Goal: Obtain resource: Download file/media

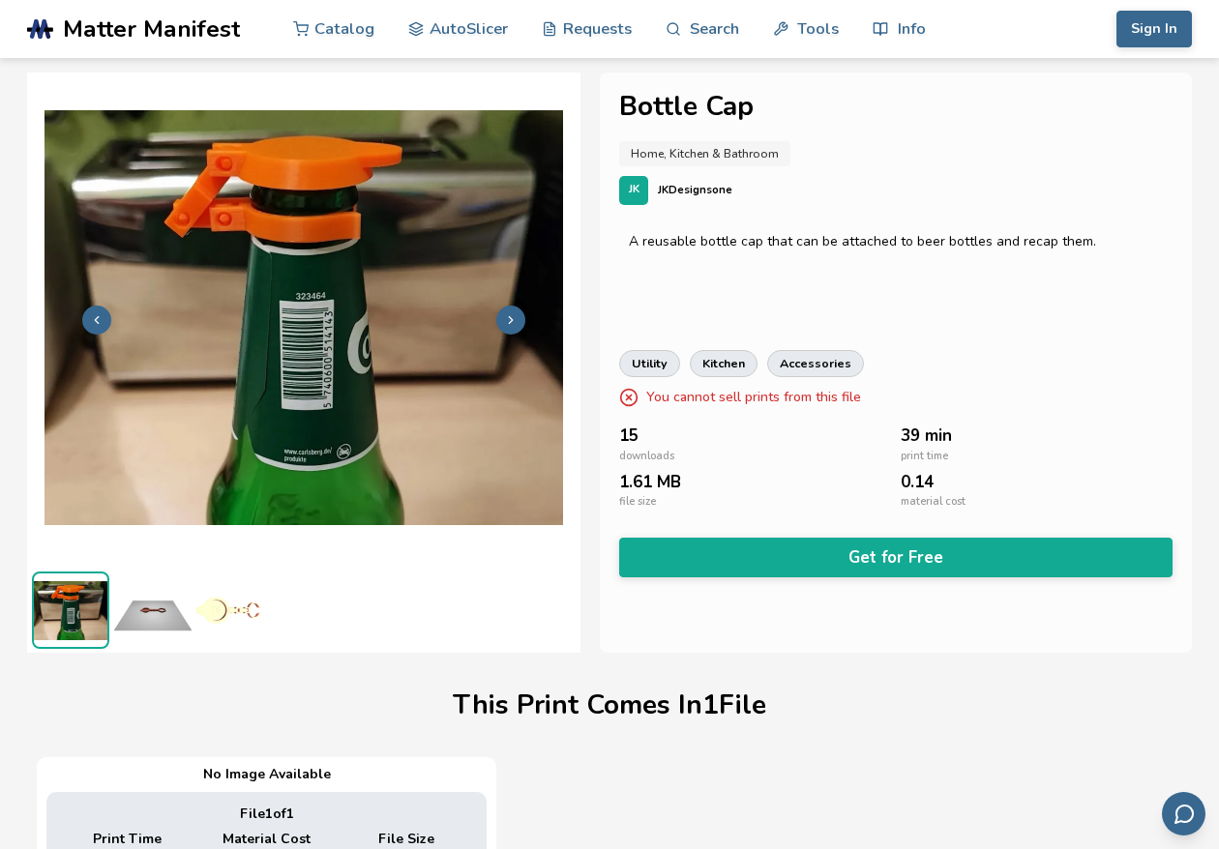
click at [1051, 164] on div "Home, Kitchen & Bathroom" at bounding box center [895, 153] width 553 height 25
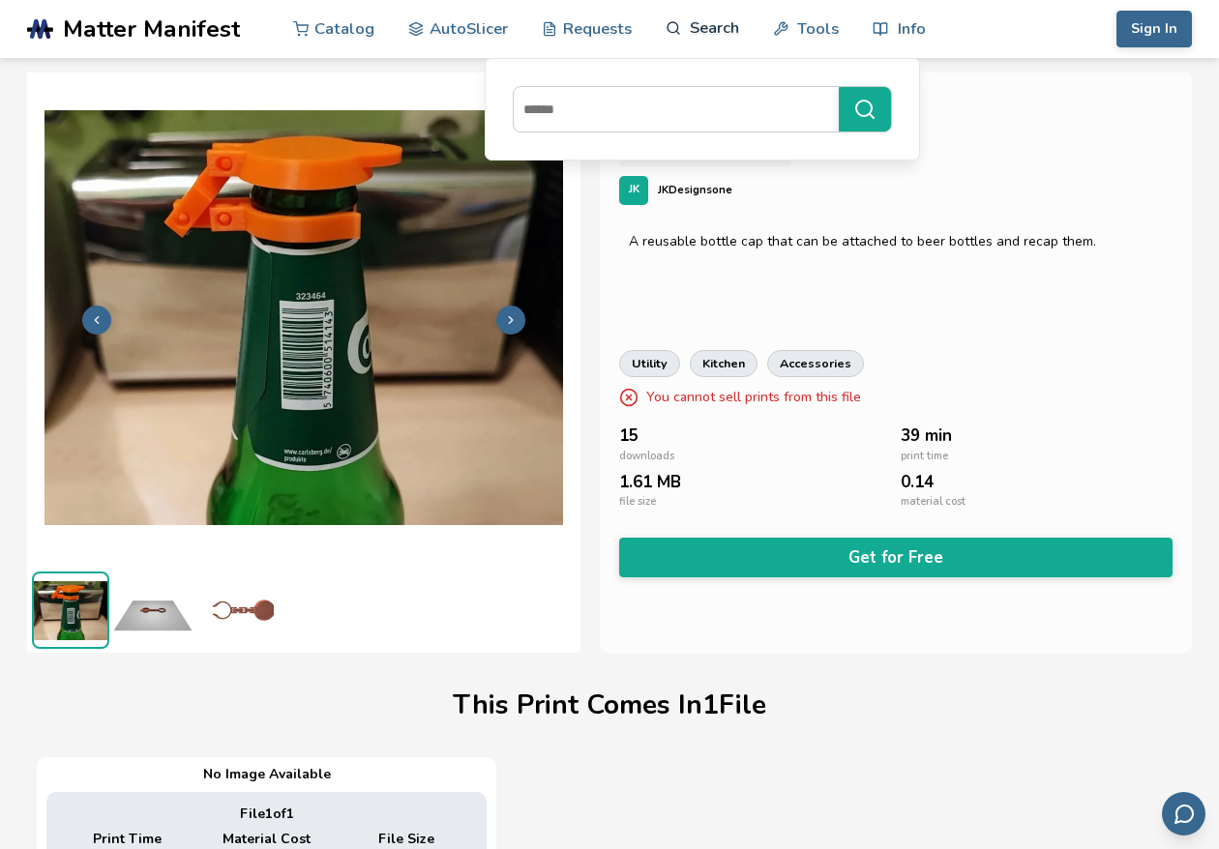
click at [679, 20] on icon at bounding box center [673, 28] width 16 height 16
click at [591, 103] on input at bounding box center [671, 109] width 315 height 35
type input "****"
click at [839, 87] on button "****" at bounding box center [865, 109] width 52 height 44
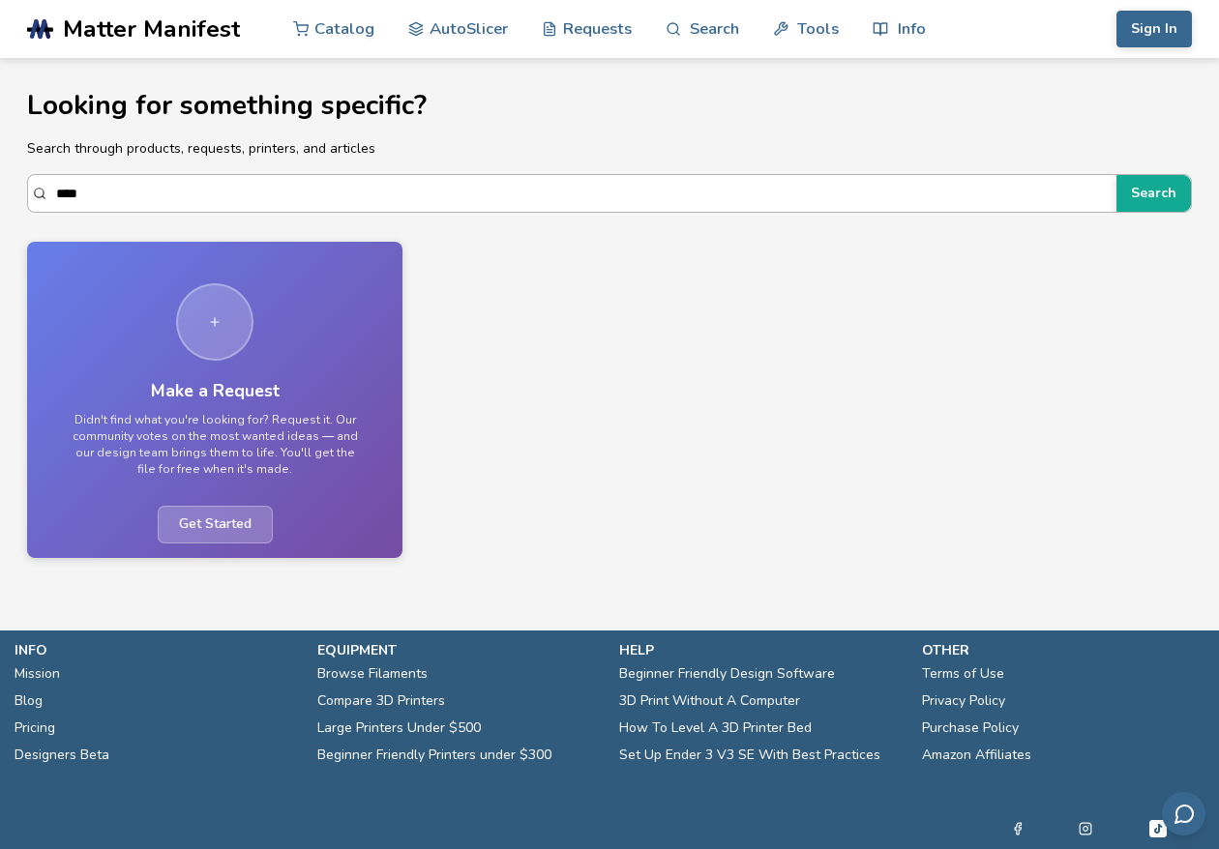
click at [192, 179] on input "****" at bounding box center [581, 193] width 1050 height 35
click at [1116, 175] on button "Search" at bounding box center [1153, 193] width 74 height 37
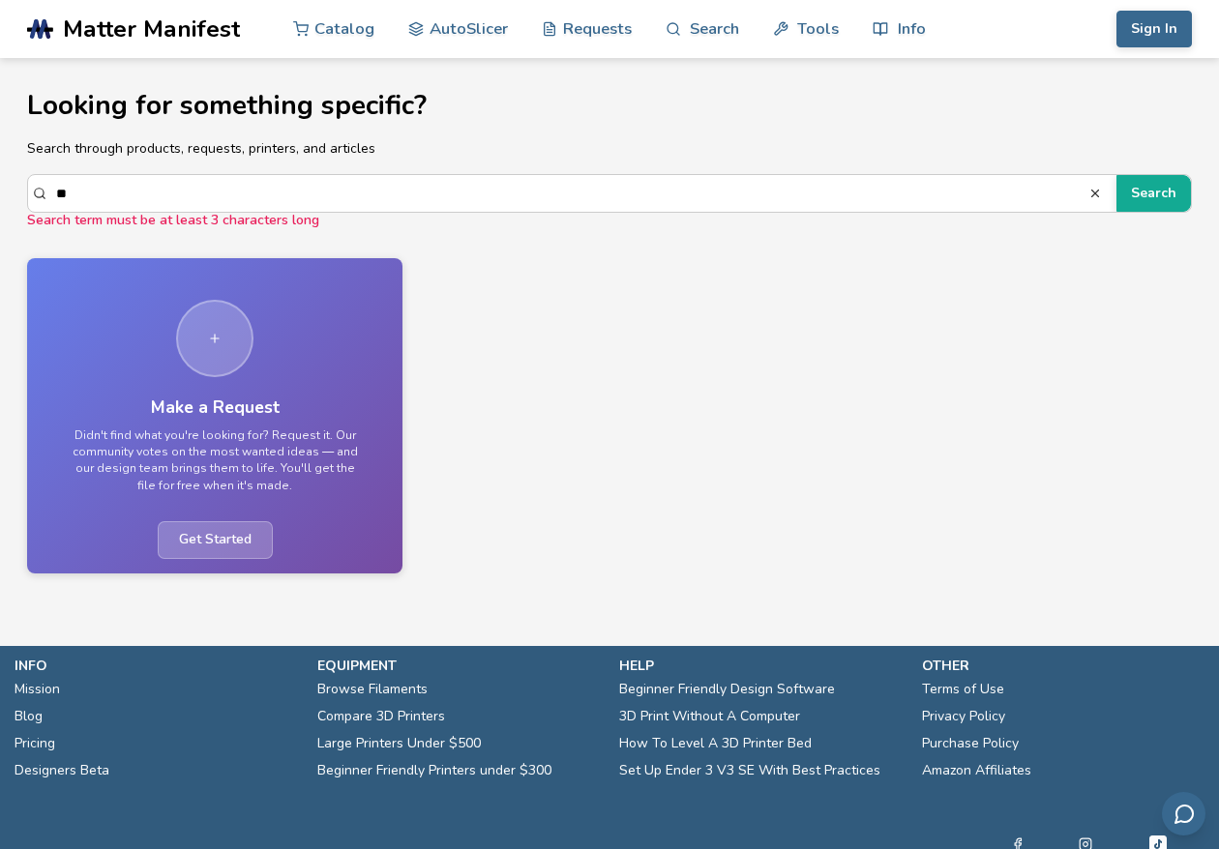
type input "*"
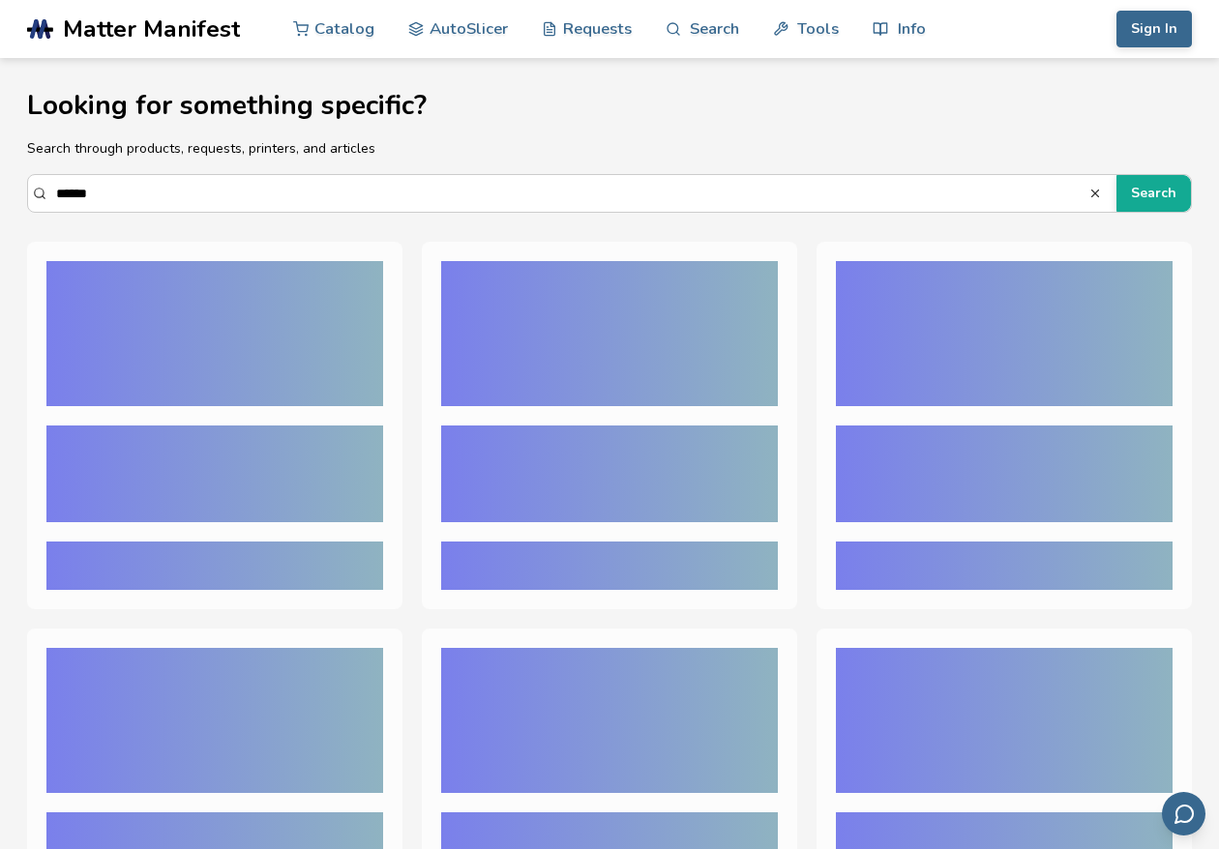
type input "******"
click at [1116, 175] on button "Search" at bounding box center [1153, 193] width 74 height 37
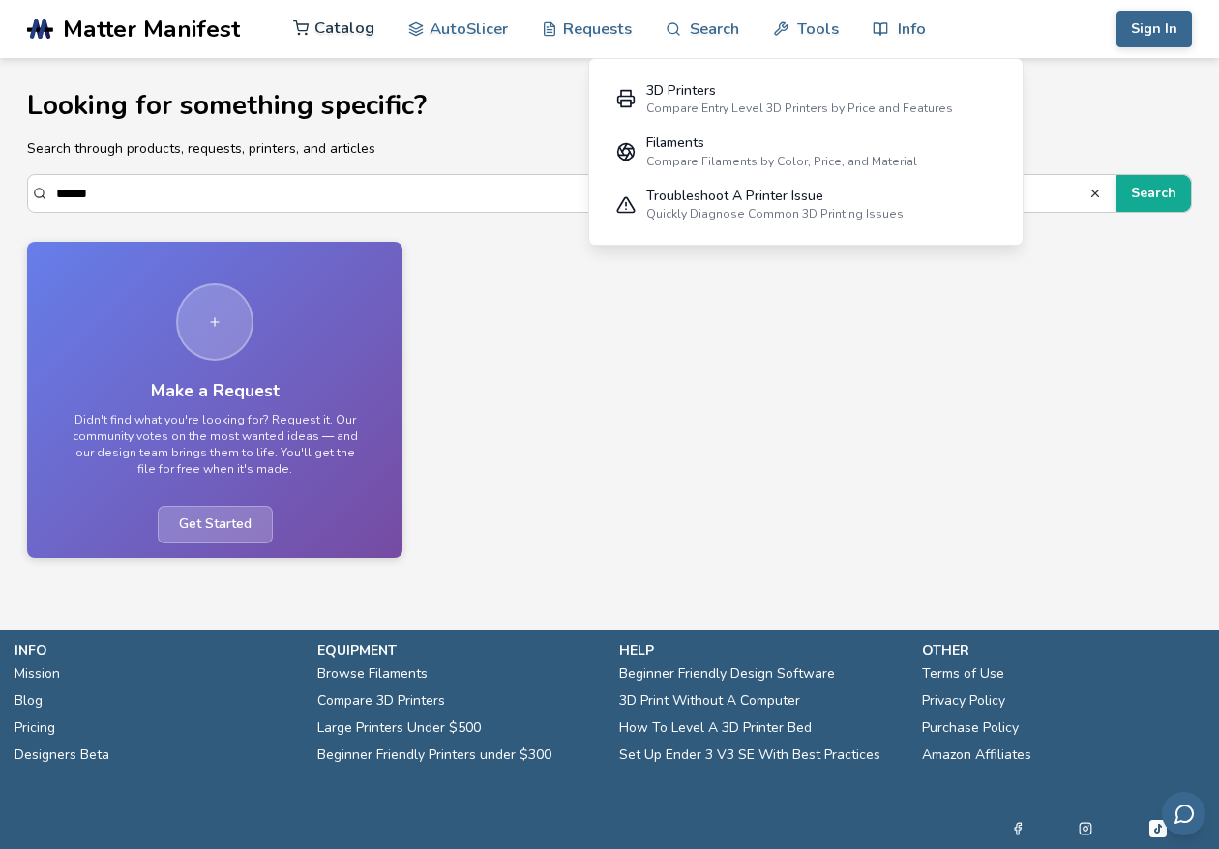
click at [369, 38] on link "Catalog" at bounding box center [333, 28] width 81 height 58
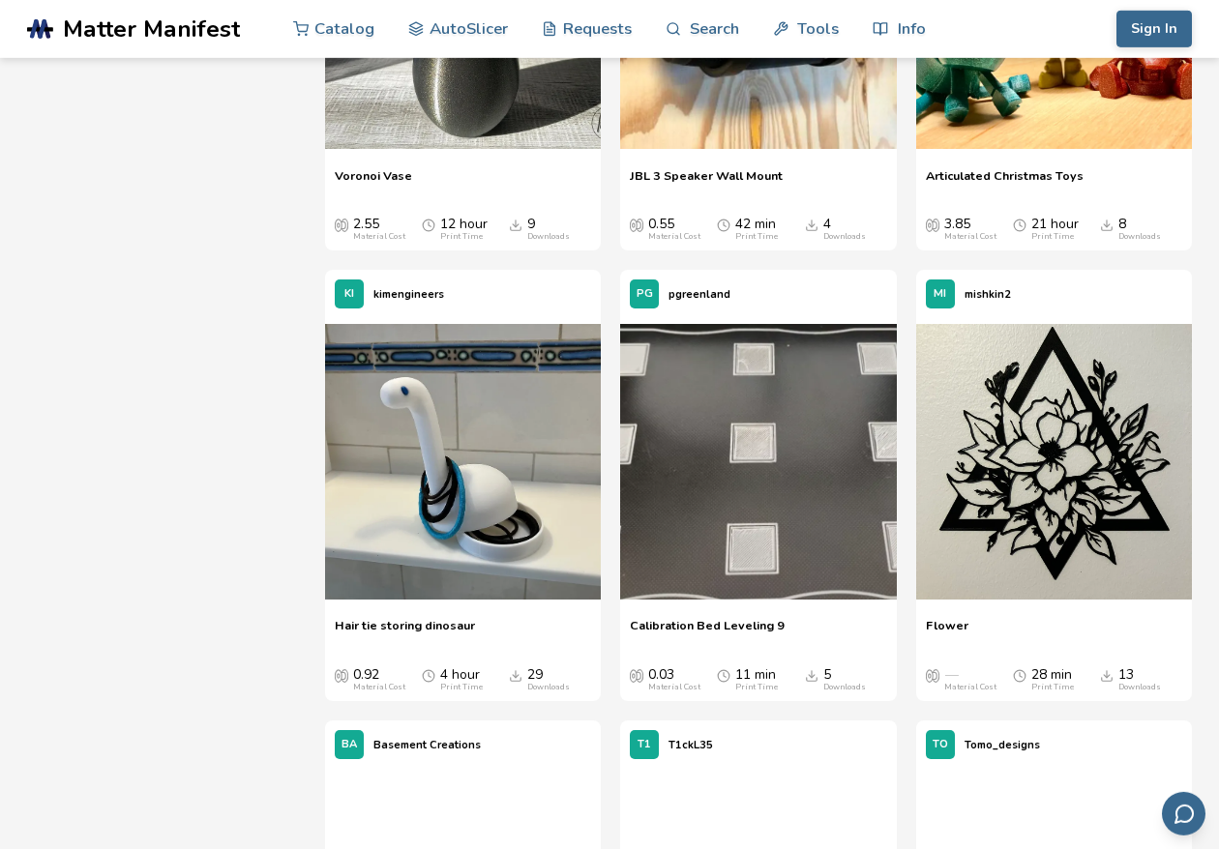
scroll to position [38374, 0]
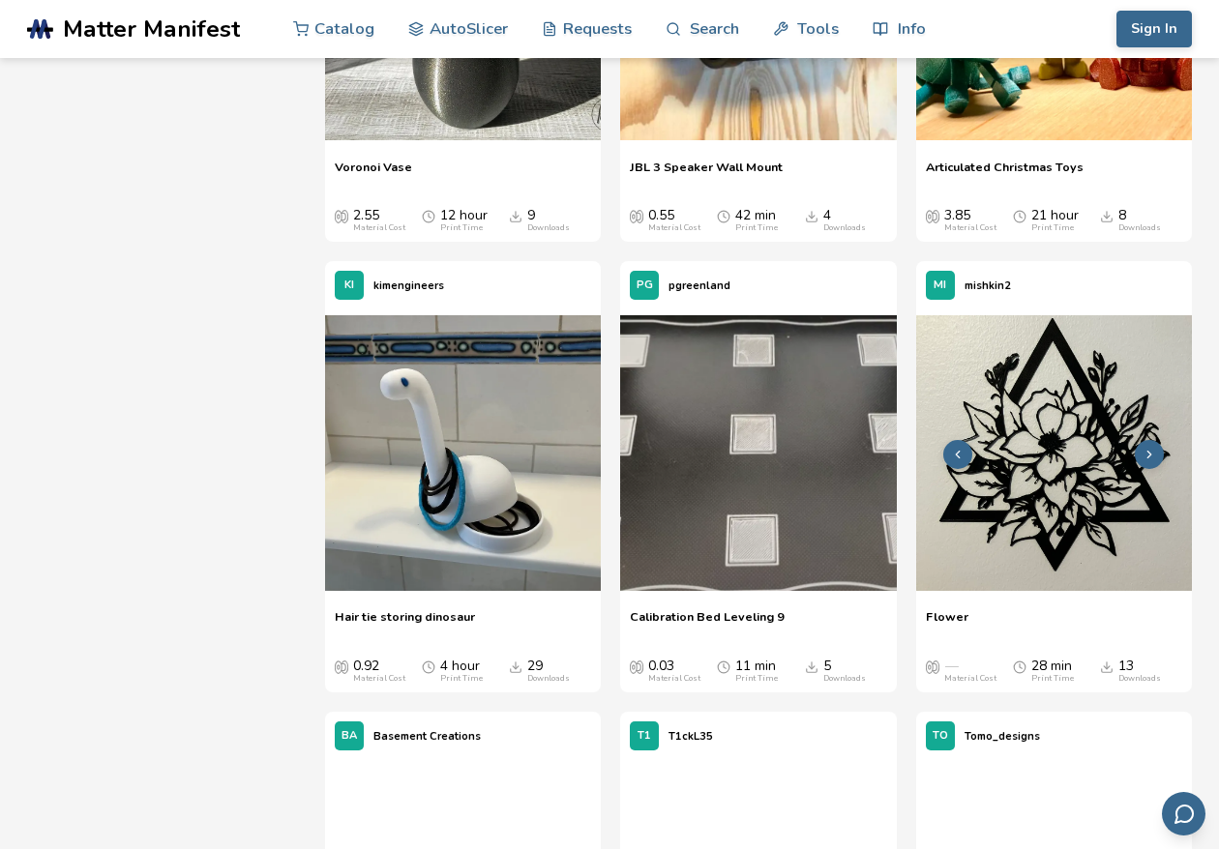
click at [1069, 537] on img at bounding box center [1054, 453] width 276 height 276
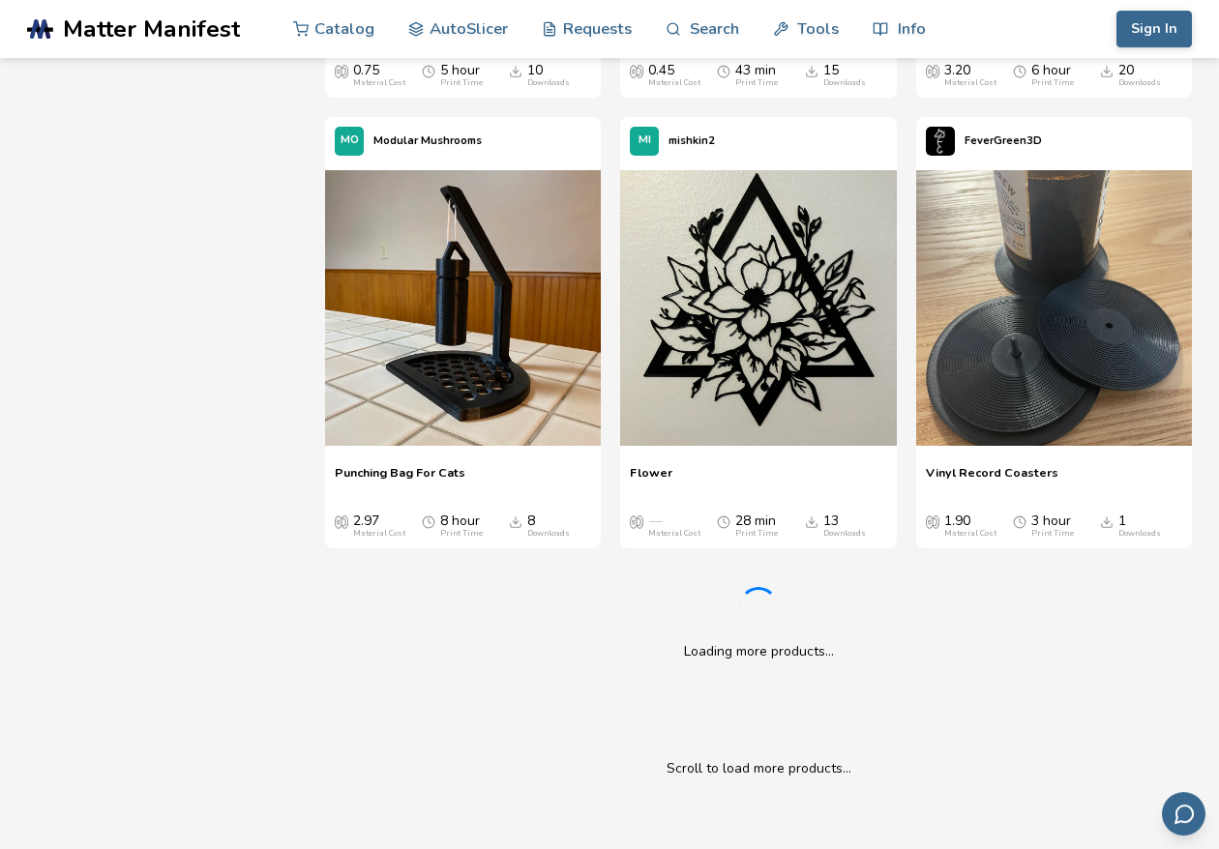
scroll to position [36889, 0]
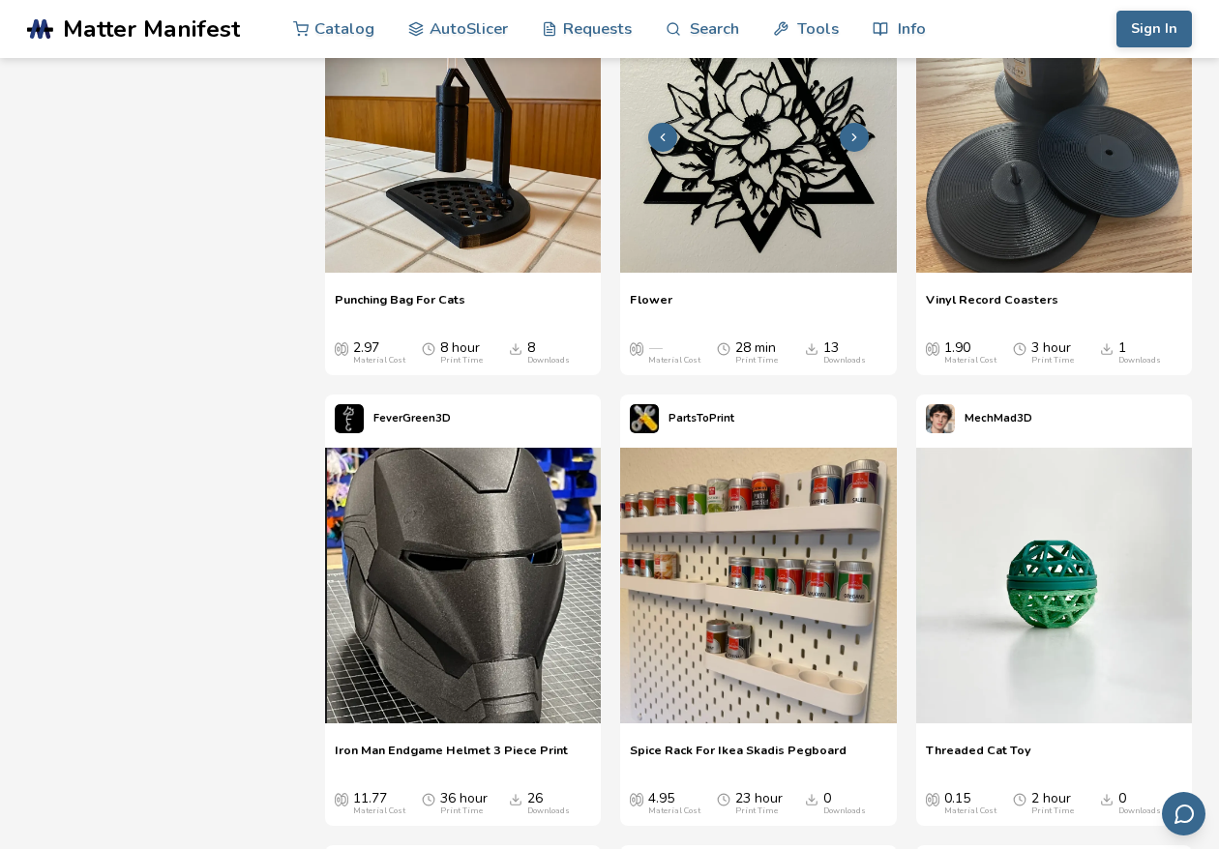
click at [865, 137] on button at bounding box center [854, 137] width 29 height 29
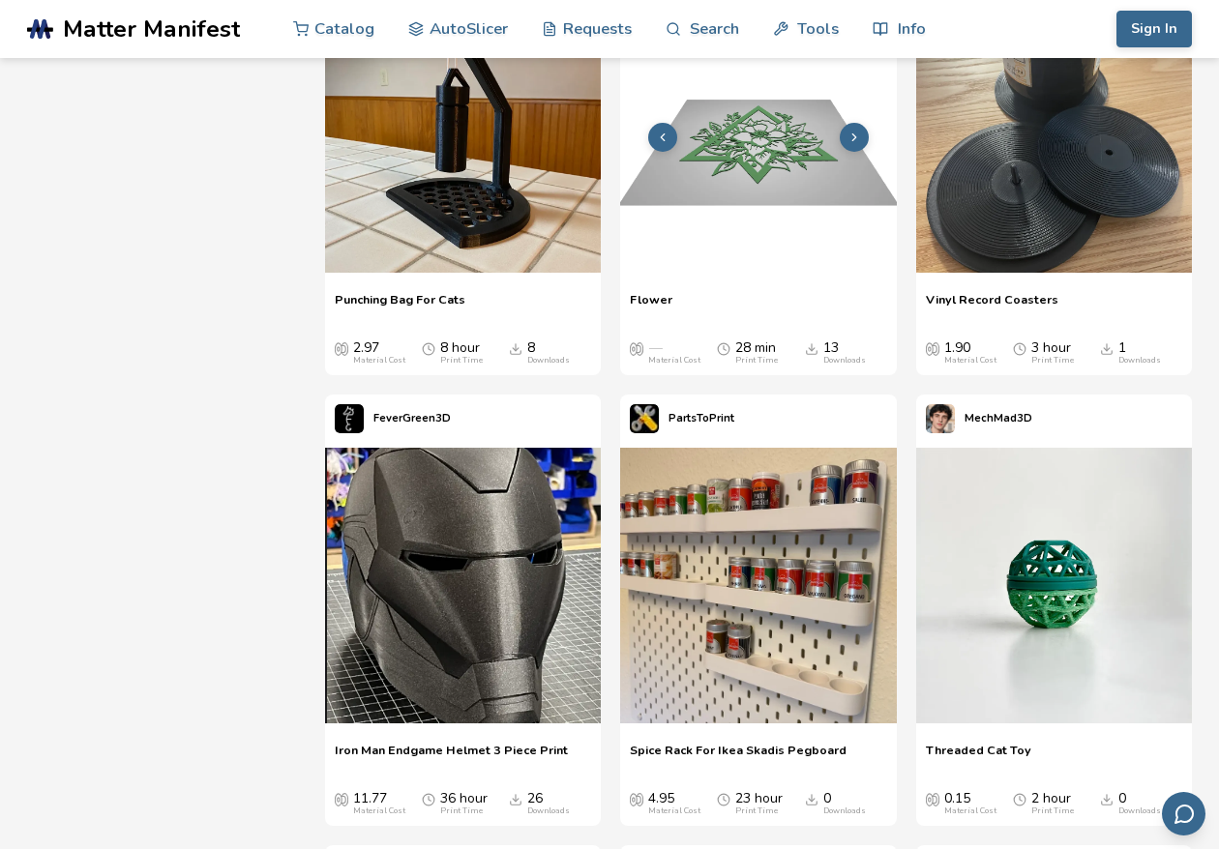
click at [865, 137] on button at bounding box center [854, 137] width 29 height 29
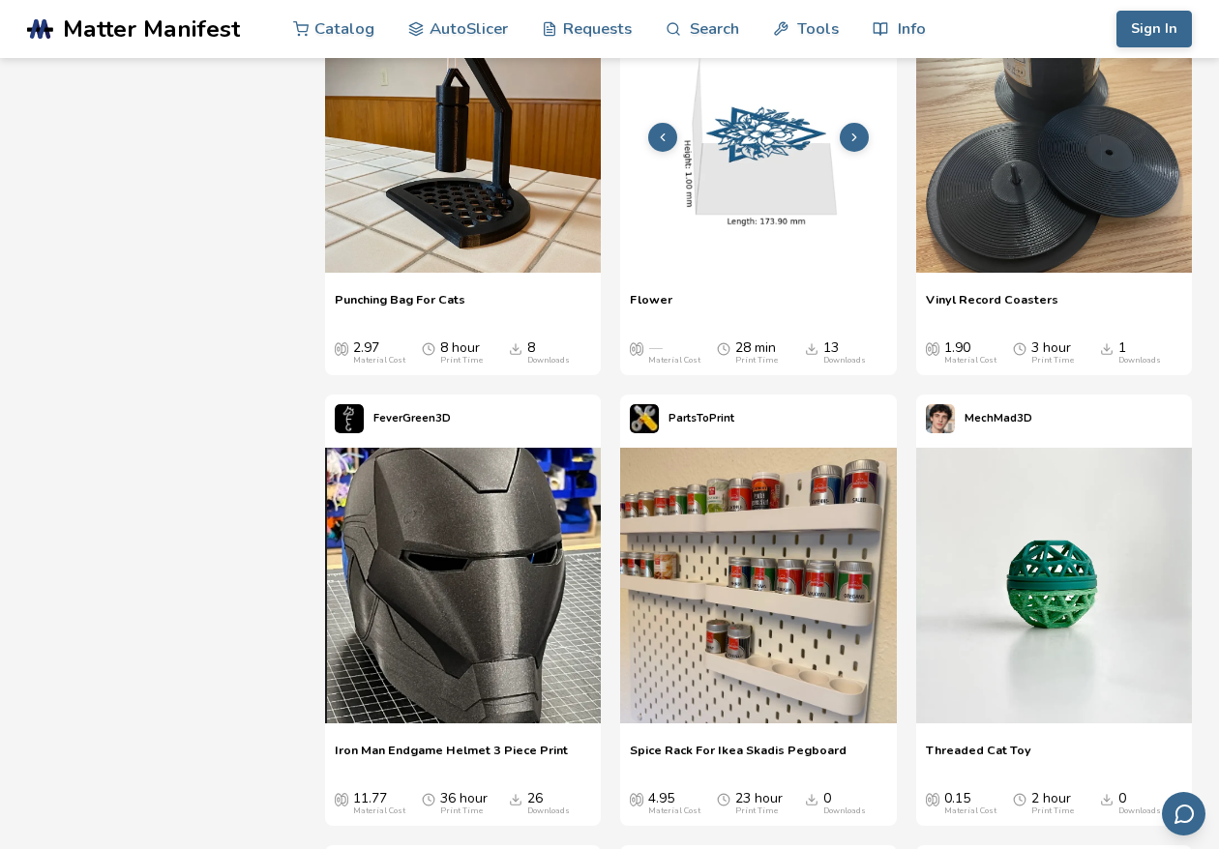
click at [865, 137] on button at bounding box center [854, 137] width 29 height 29
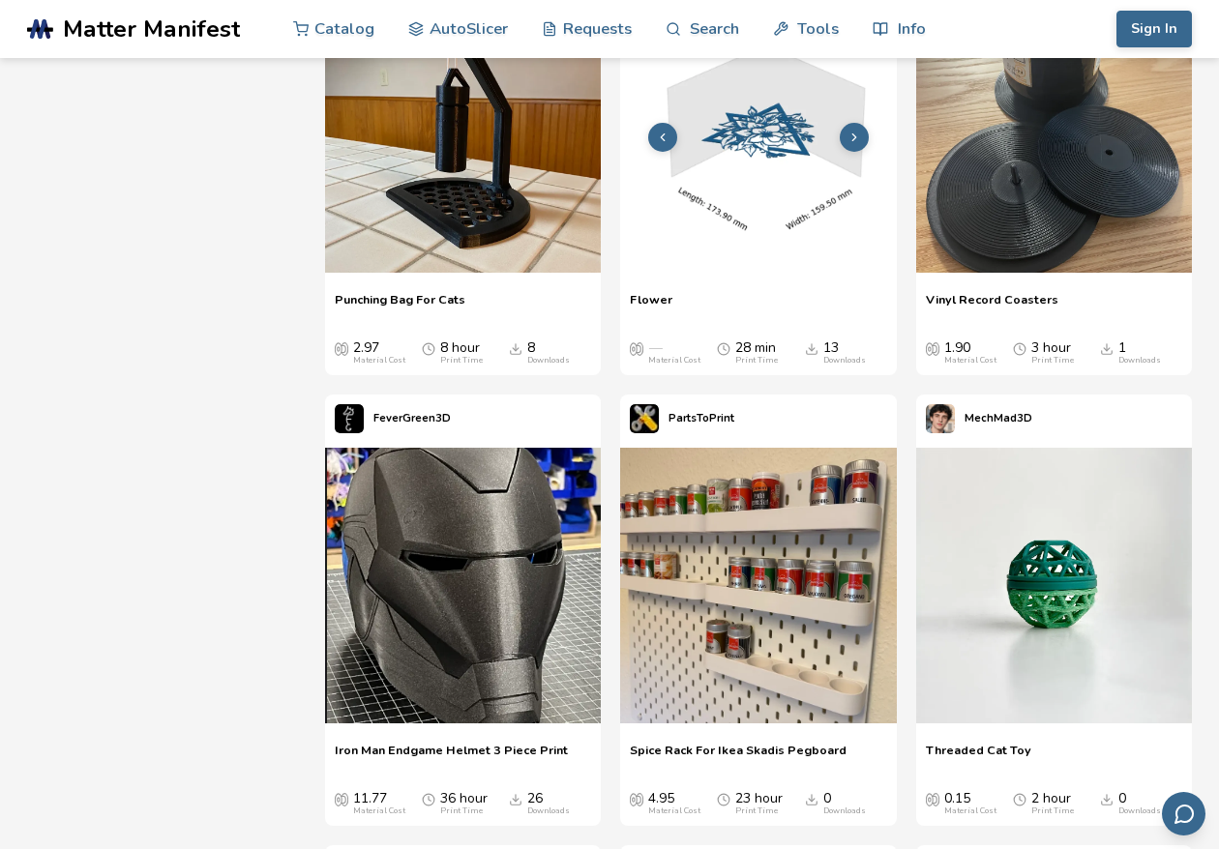
click at [865, 137] on button at bounding box center [854, 137] width 29 height 29
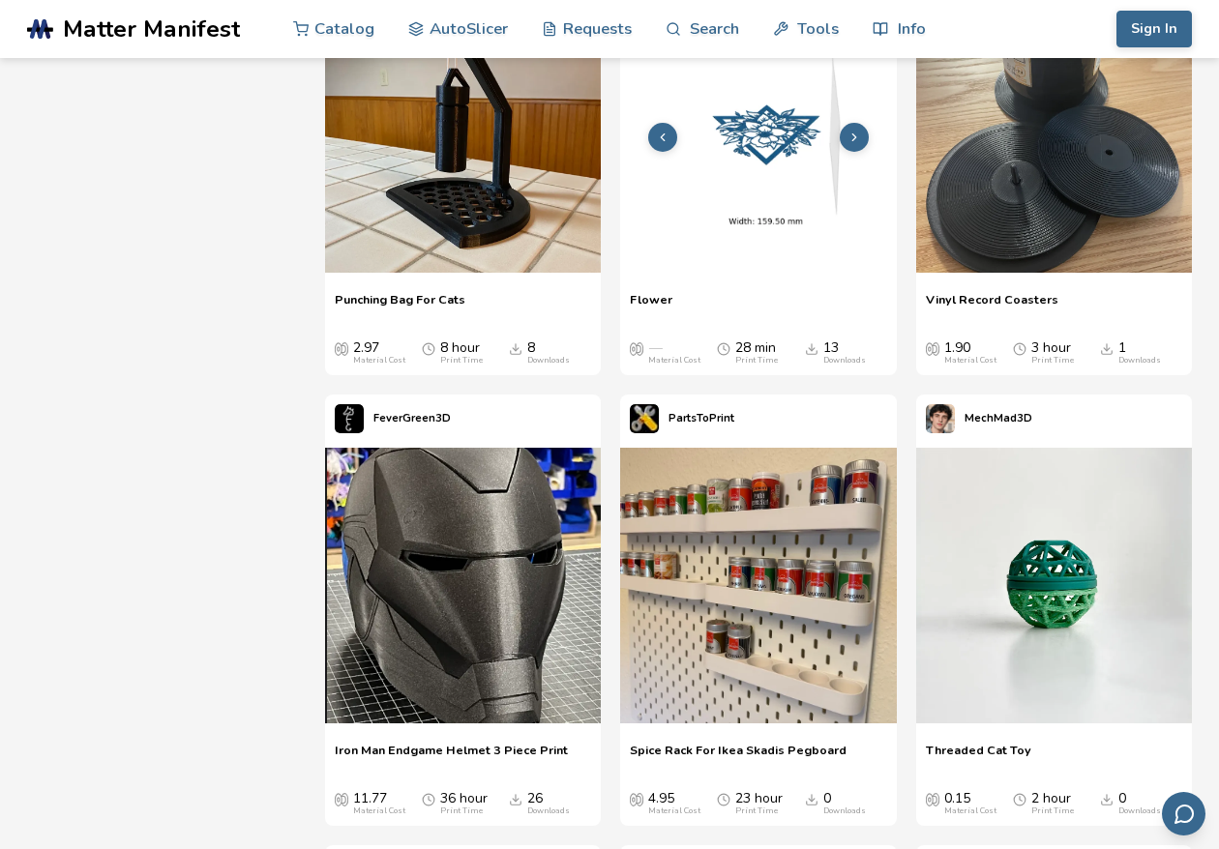
click at [865, 137] on button at bounding box center [854, 137] width 29 height 29
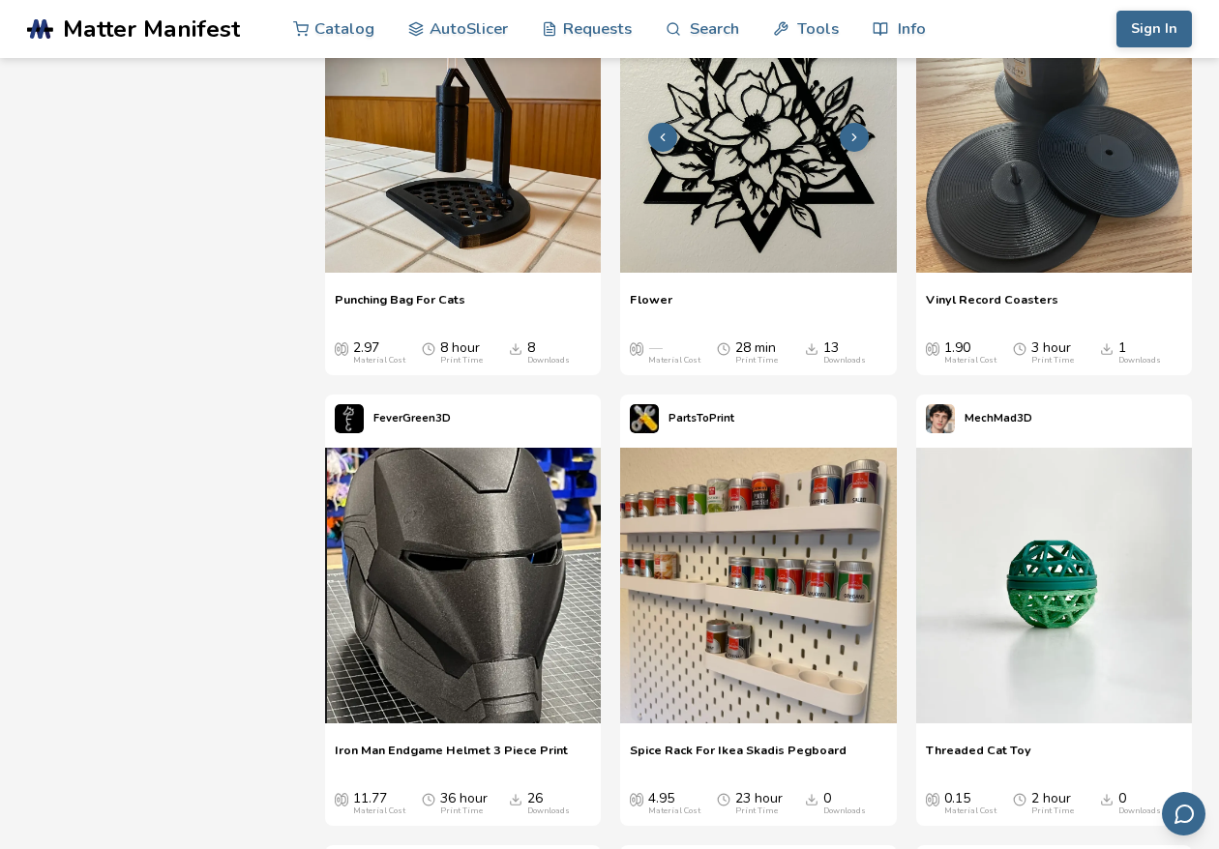
click at [865, 137] on button at bounding box center [854, 137] width 29 height 29
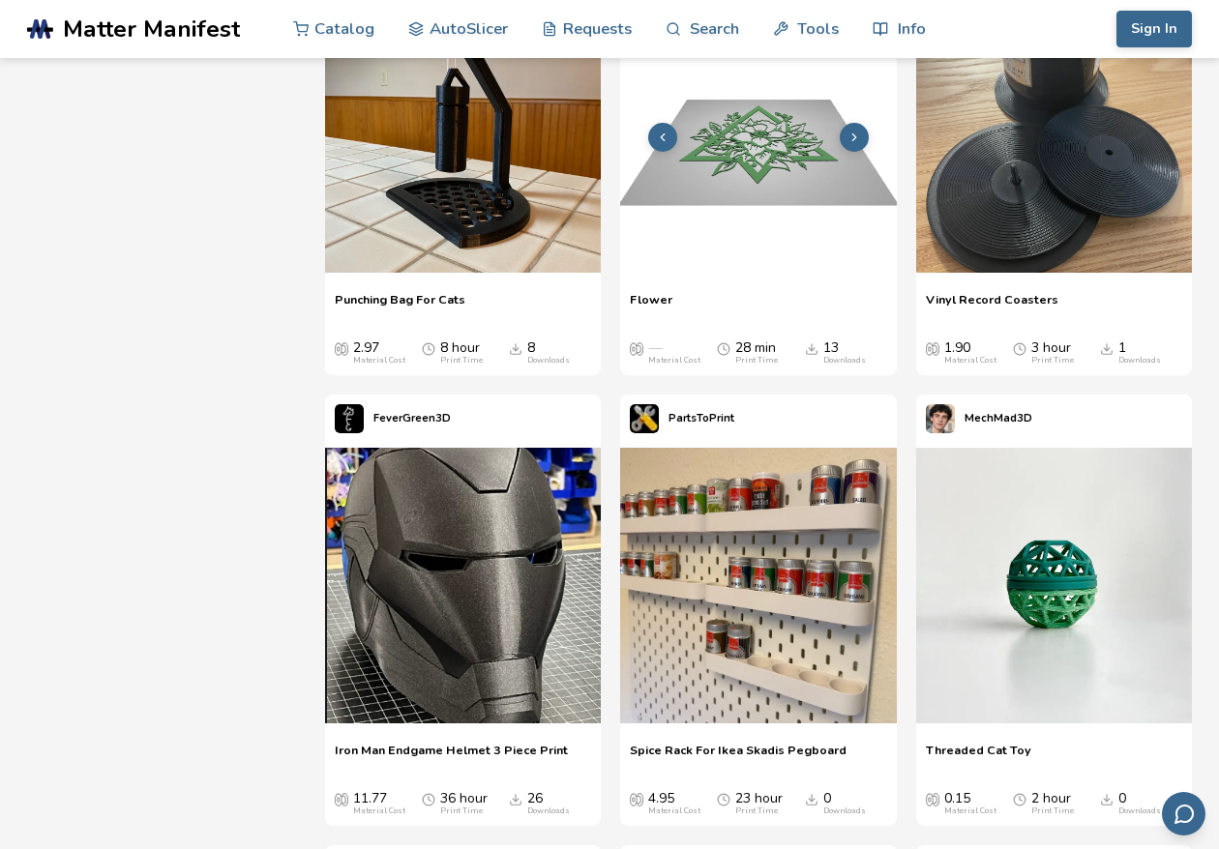
click at [865, 137] on button at bounding box center [854, 137] width 29 height 29
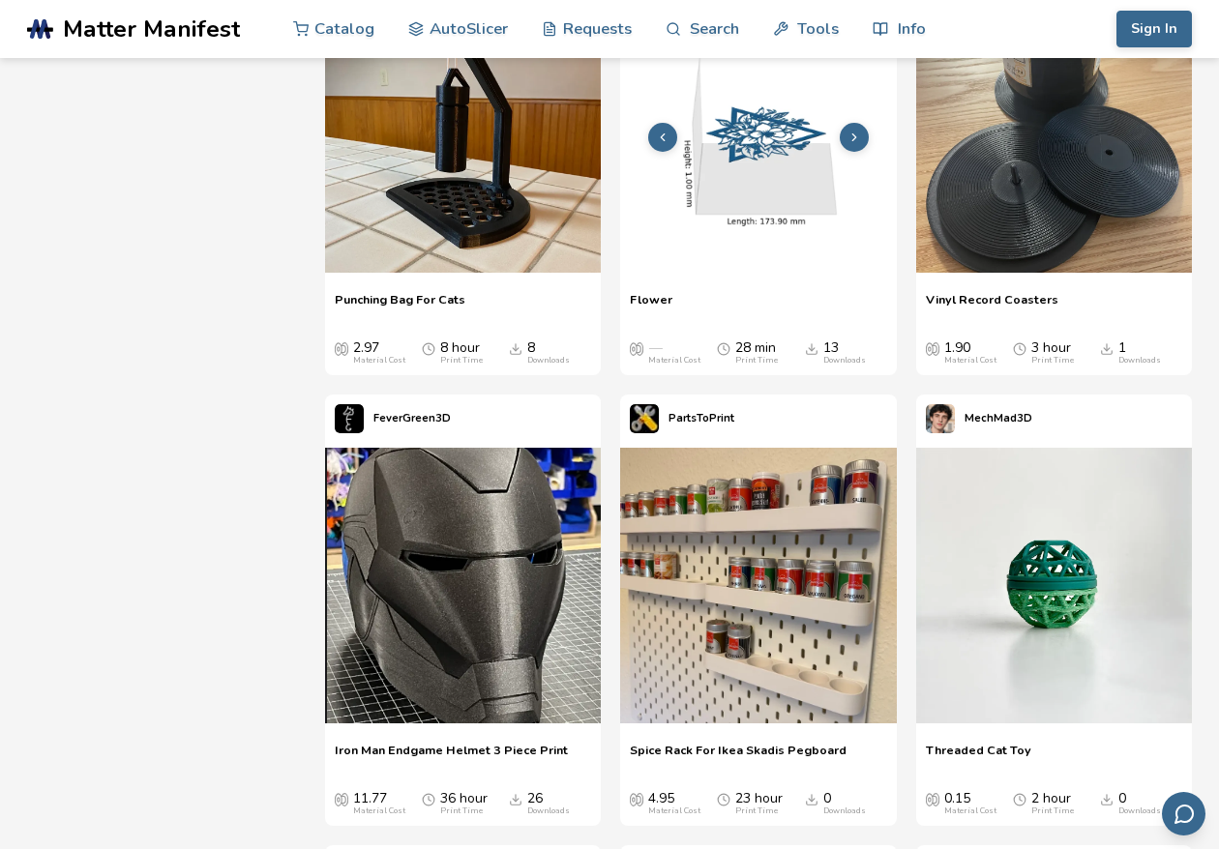
click at [865, 137] on button at bounding box center [854, 137] width 29 height 29
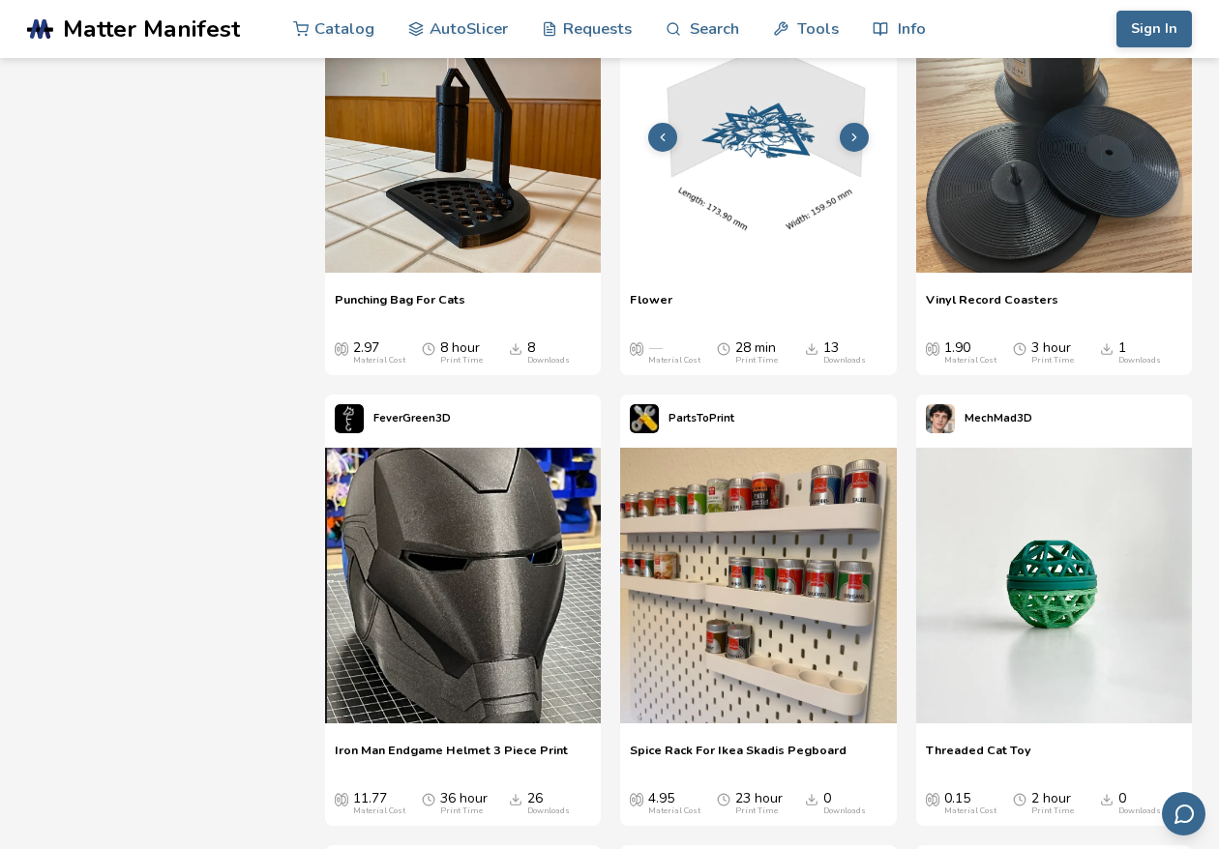
click at [865, 137] on button at bounding box center [854, 137] width 29 height 29
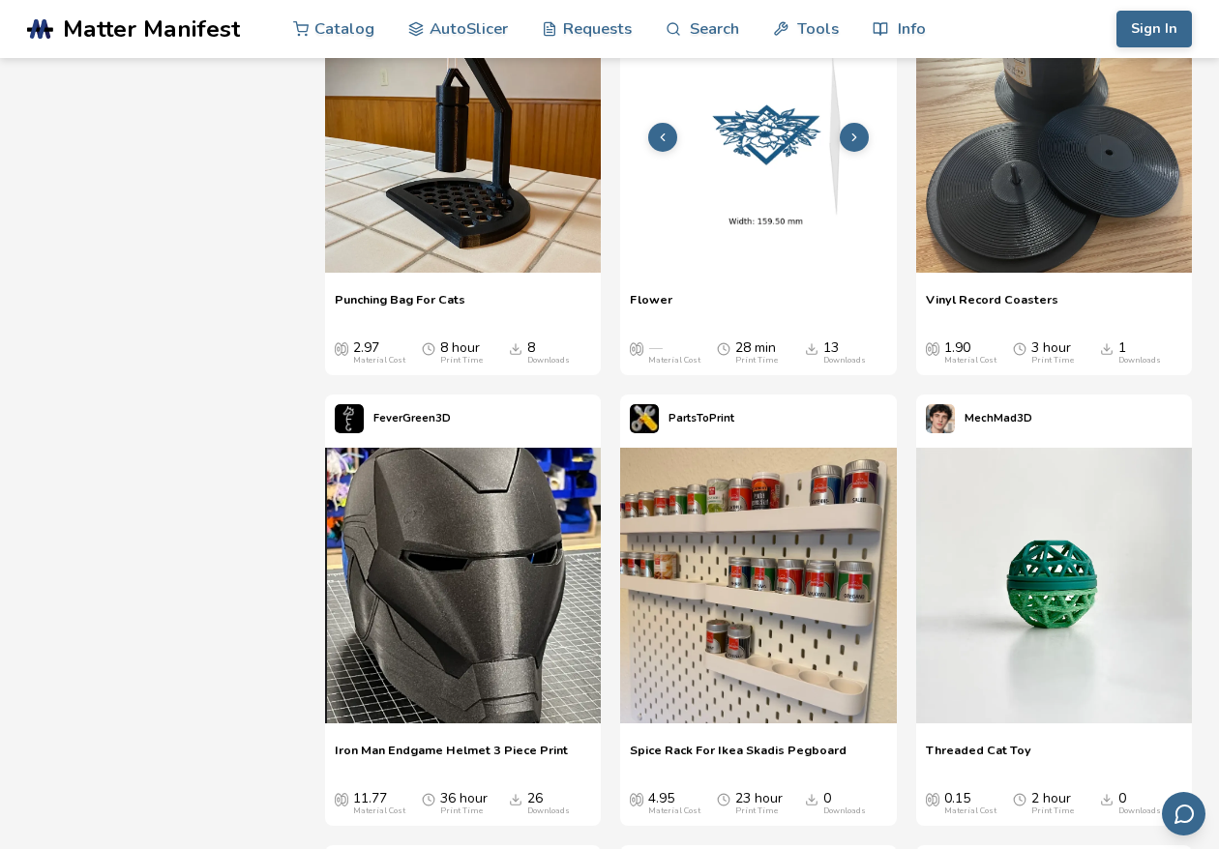
click at [764, 196] on img at bounding box center [758, 135] width 276 height 276
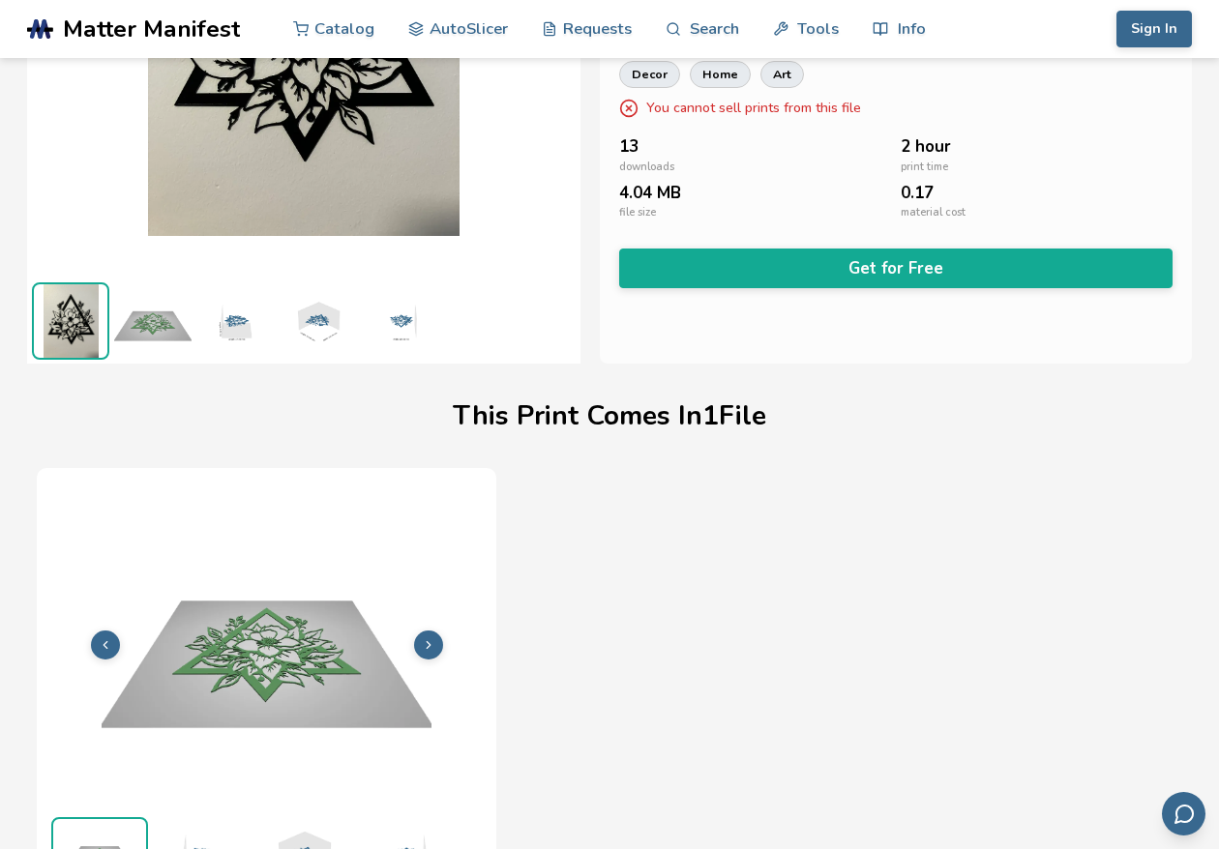
scroll to position [290, 0]
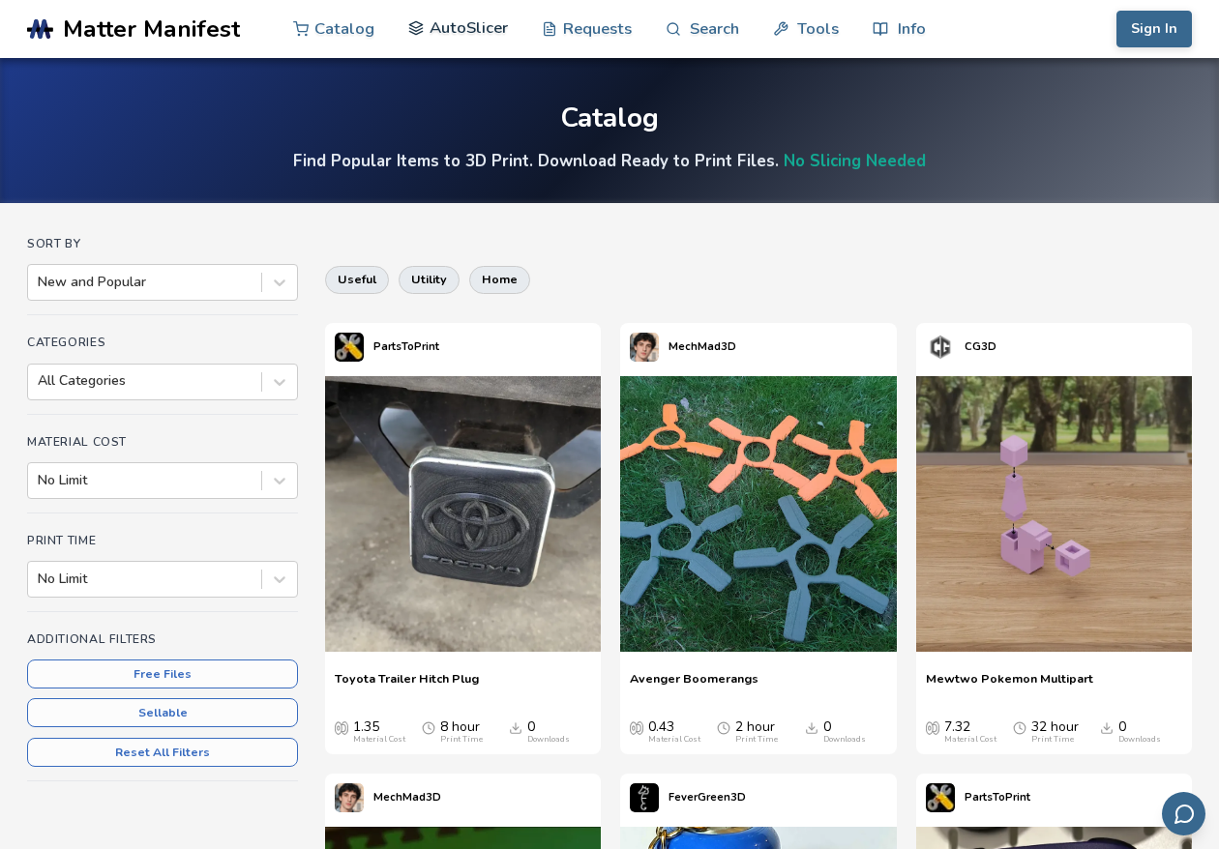
click at [458, 32] on link "AutoSlicer" at bounding box center [458, 28] width 100 height 58
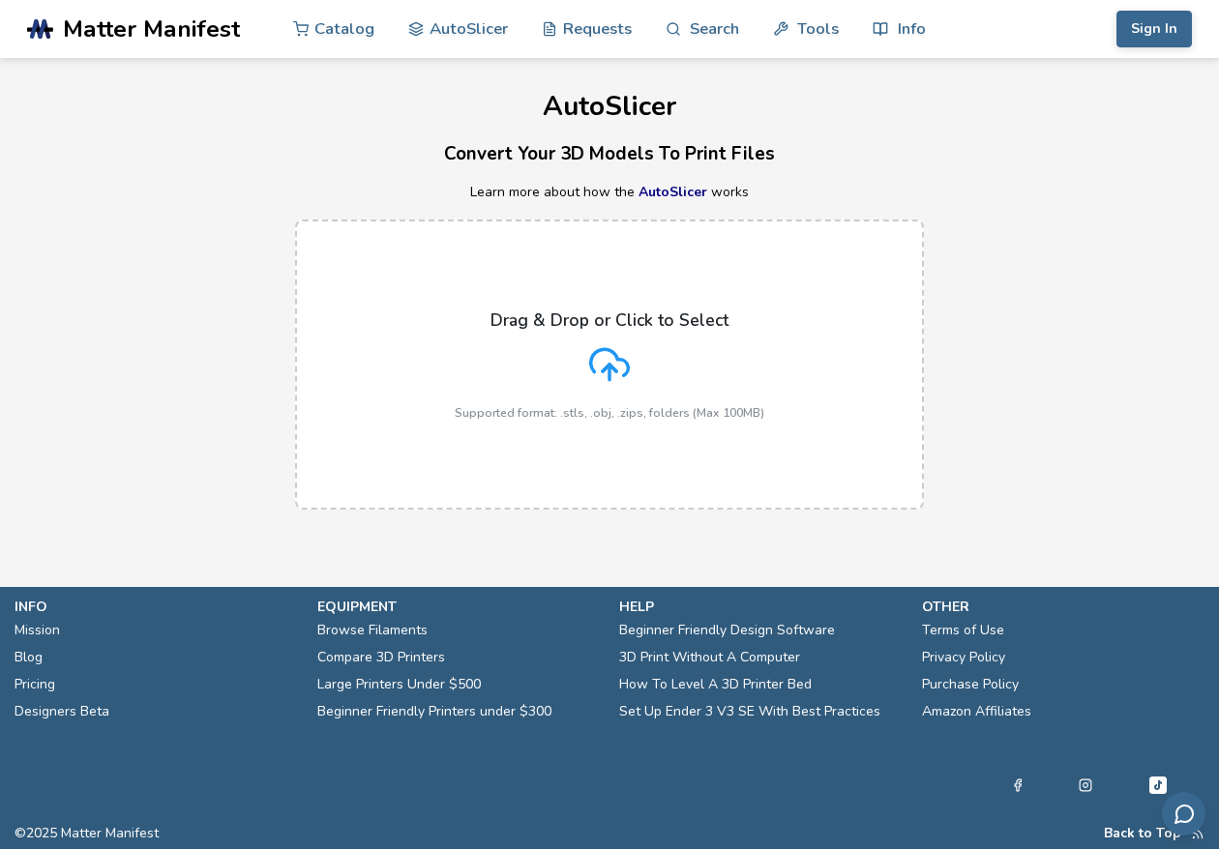
click at [612, 395] on div "Drag & Drop or Click to Select Supported format: .stls, .obj, .zips, folders (M…" at bounding box center [610, 364] width 310 height 109
click at [0, 0] on input "Drag & Drop or Click to Select Supported format: .stls, .obj, .zips, folders (M…" at bounding box center [0, 0] width 0 height 0
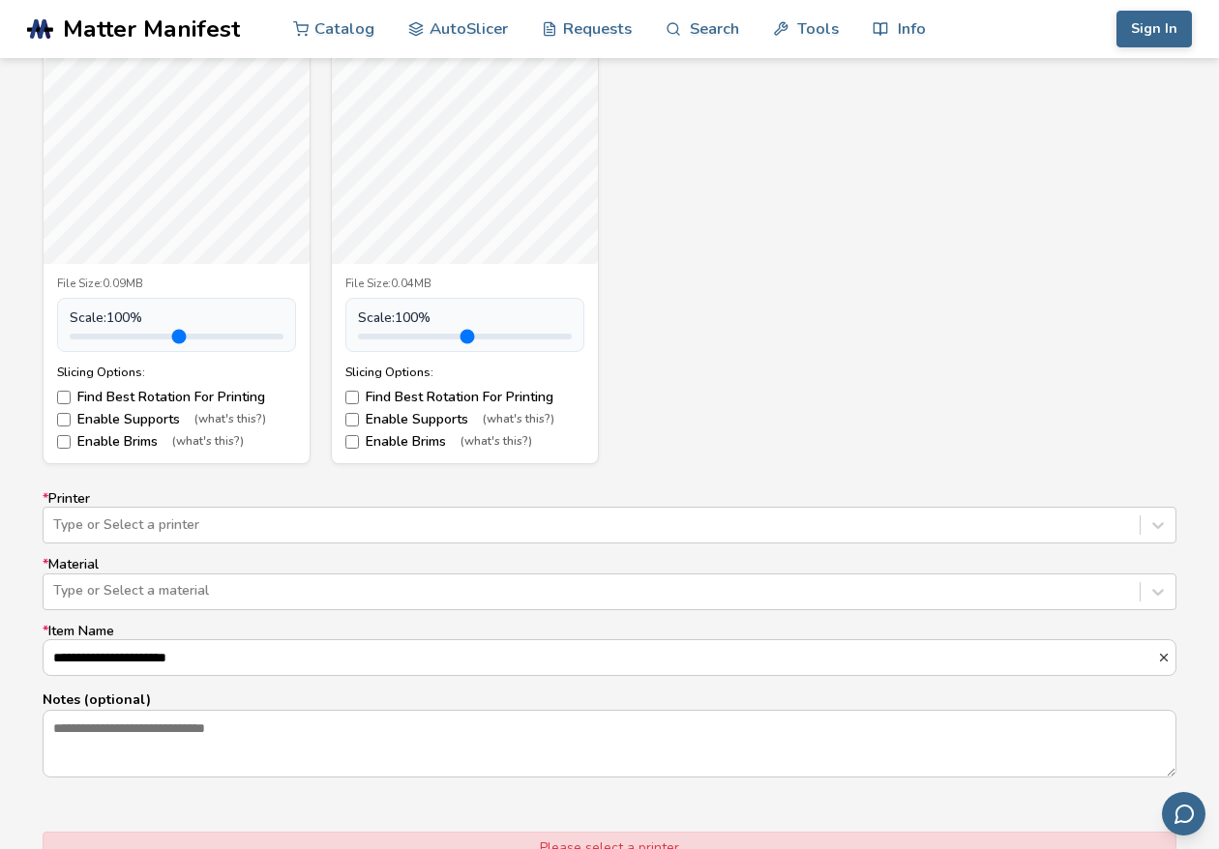
scroll to position [1434, 0]
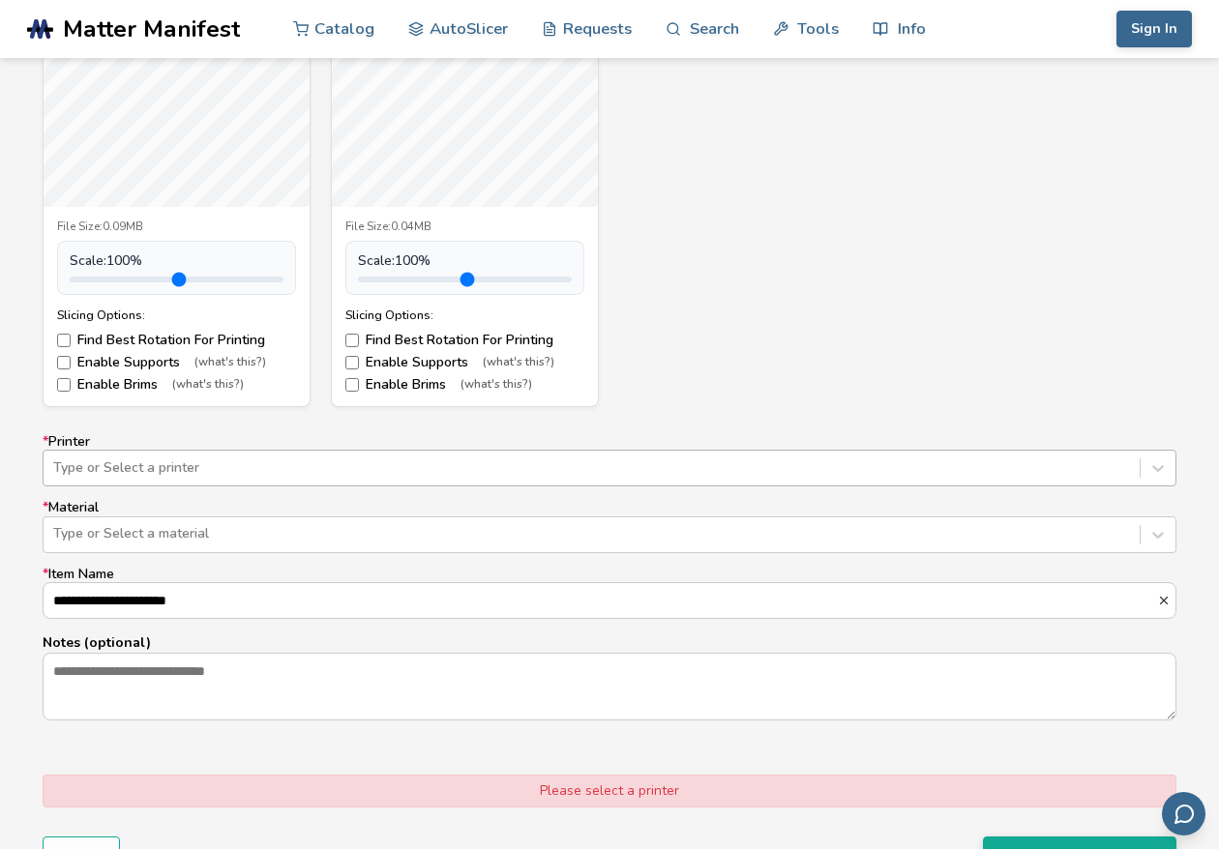
click at [454, 459] on div at bounding box center [591, 467] width 1077 height 19
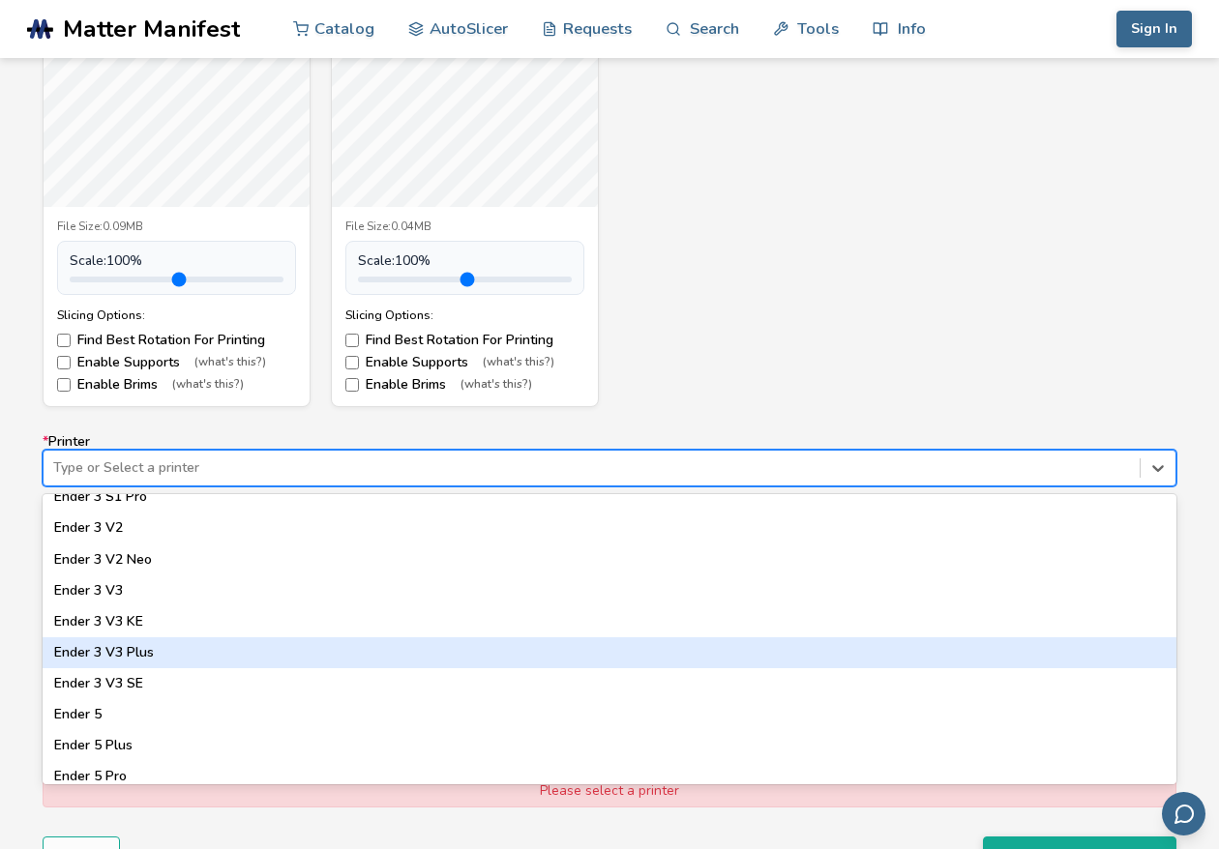
scroll to position [1323, 0]
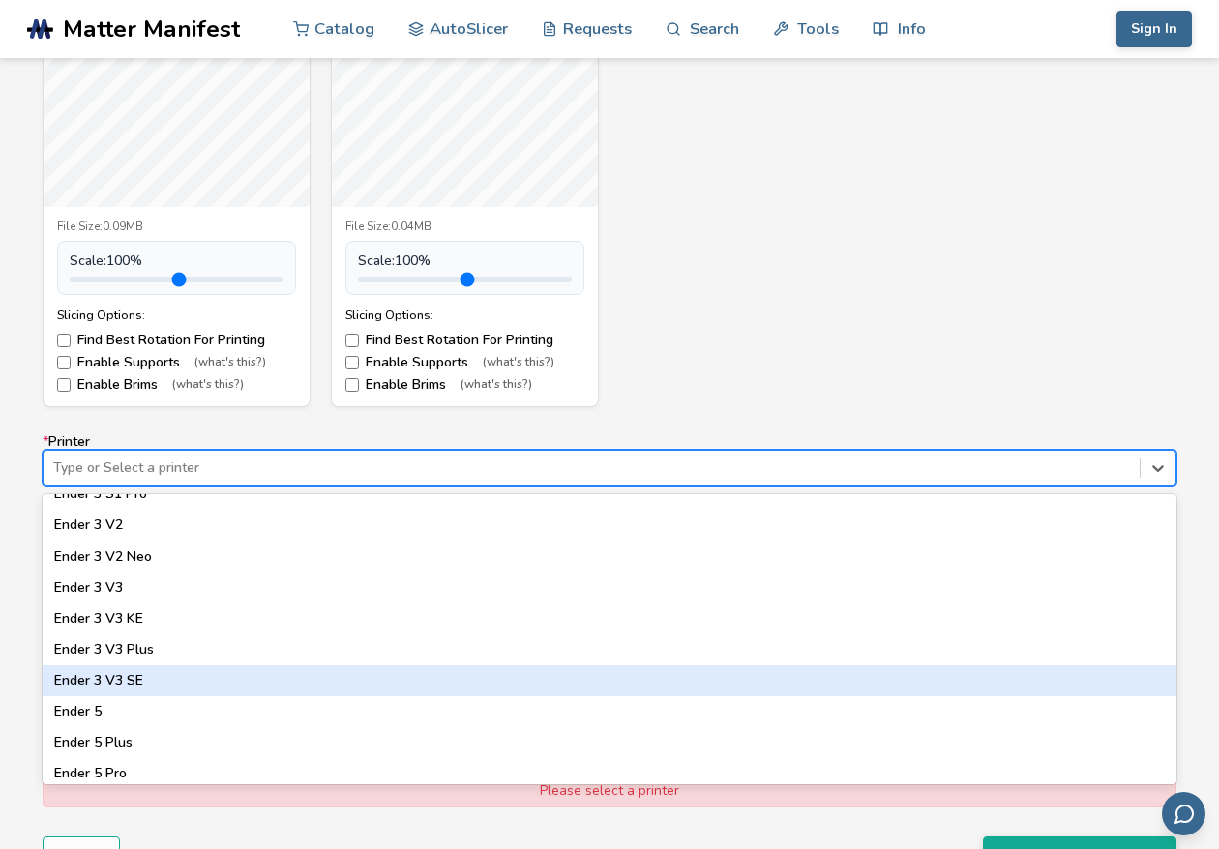
click at [160, 678] on div "Ender 3 V3 SE" at bounding box center [610, 680] width 1134 height 31
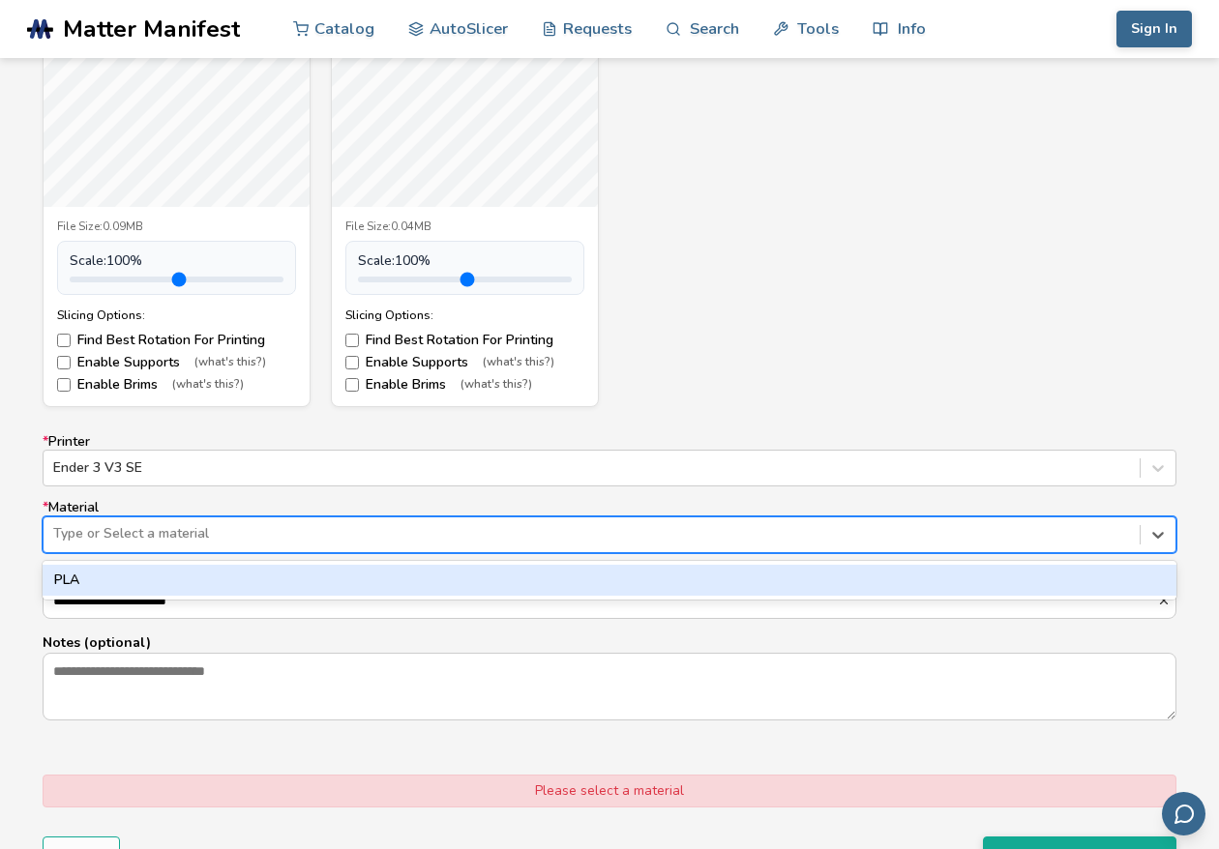
click at [190, 543] on div at bounding box center [591, 533] width 1077 height 19
click at [153, 592] on div "PLA" at bounding box center [610, 580] width 1134 height 31
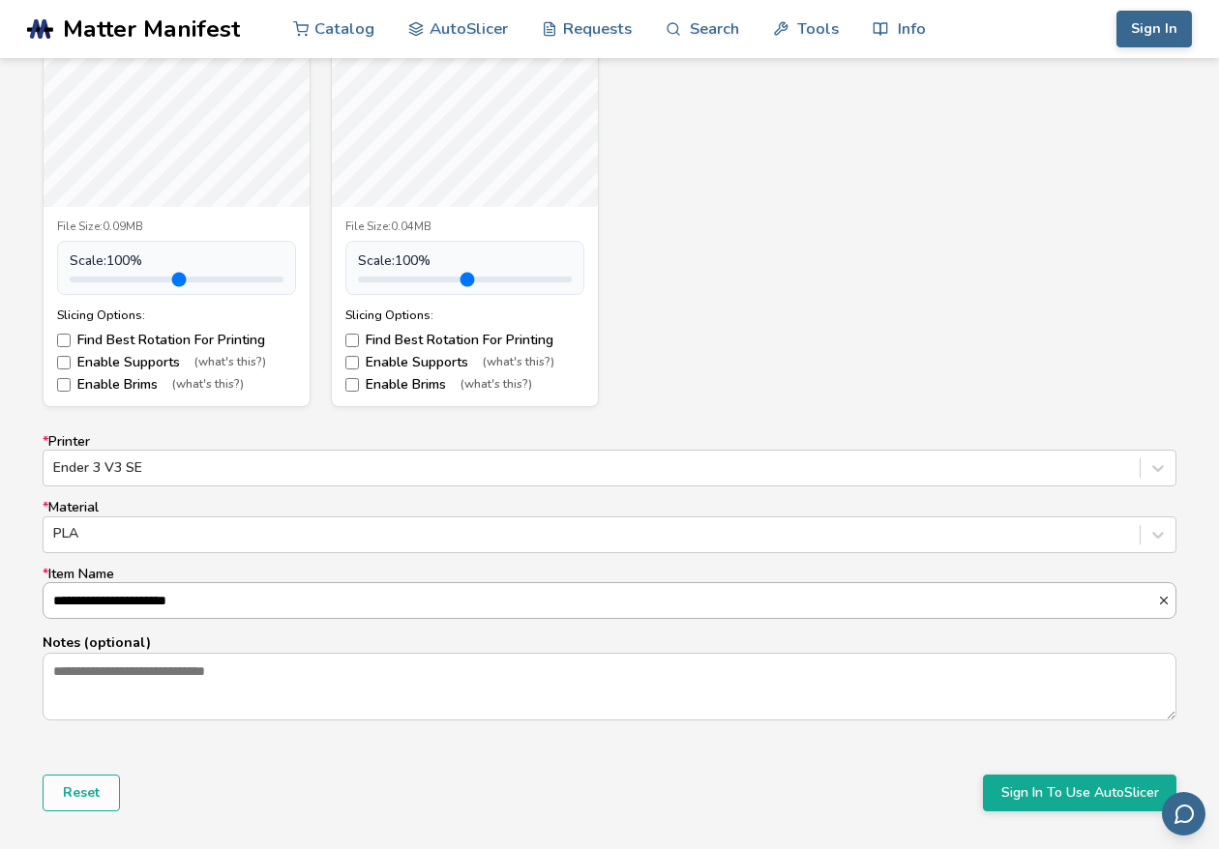
click at [250, 607] on input "**********" at bounding box center [600, 600] width 1113 height 35
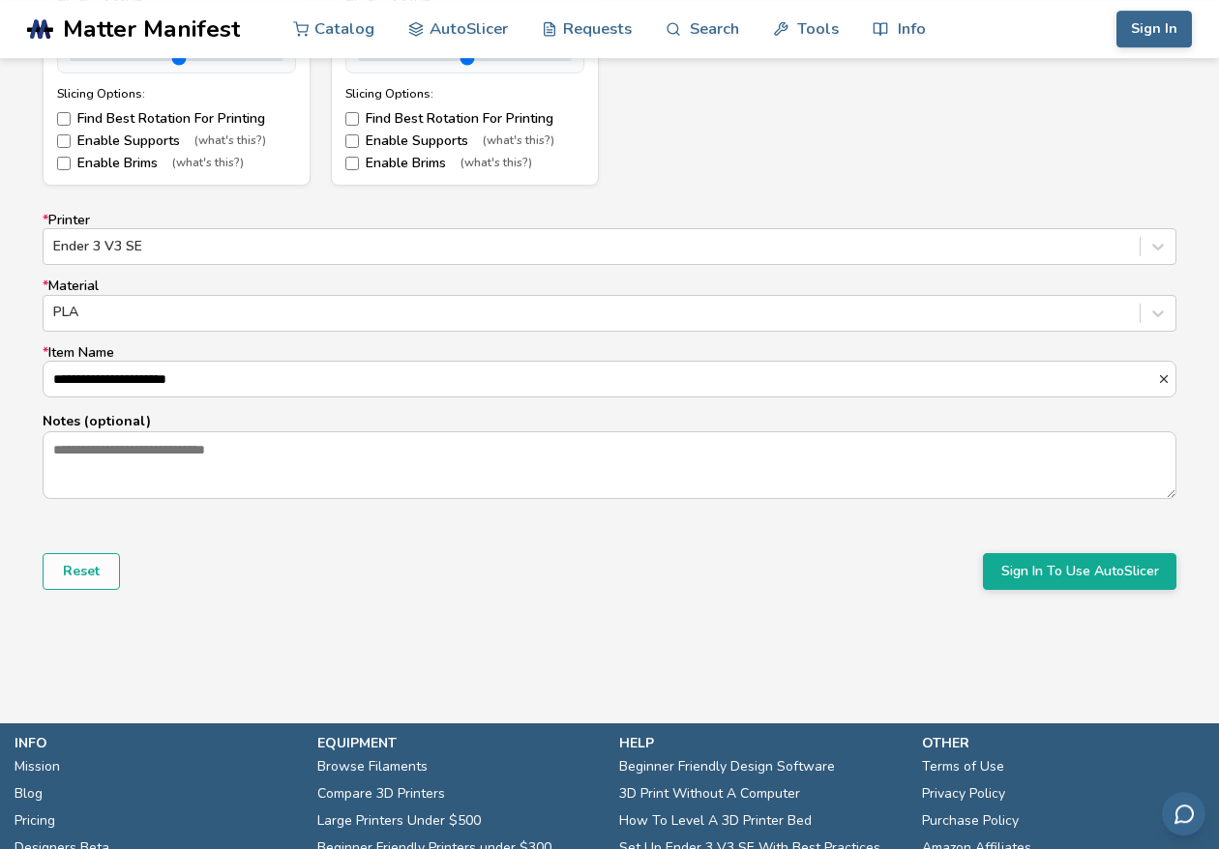
scroll to position [1544, 0]
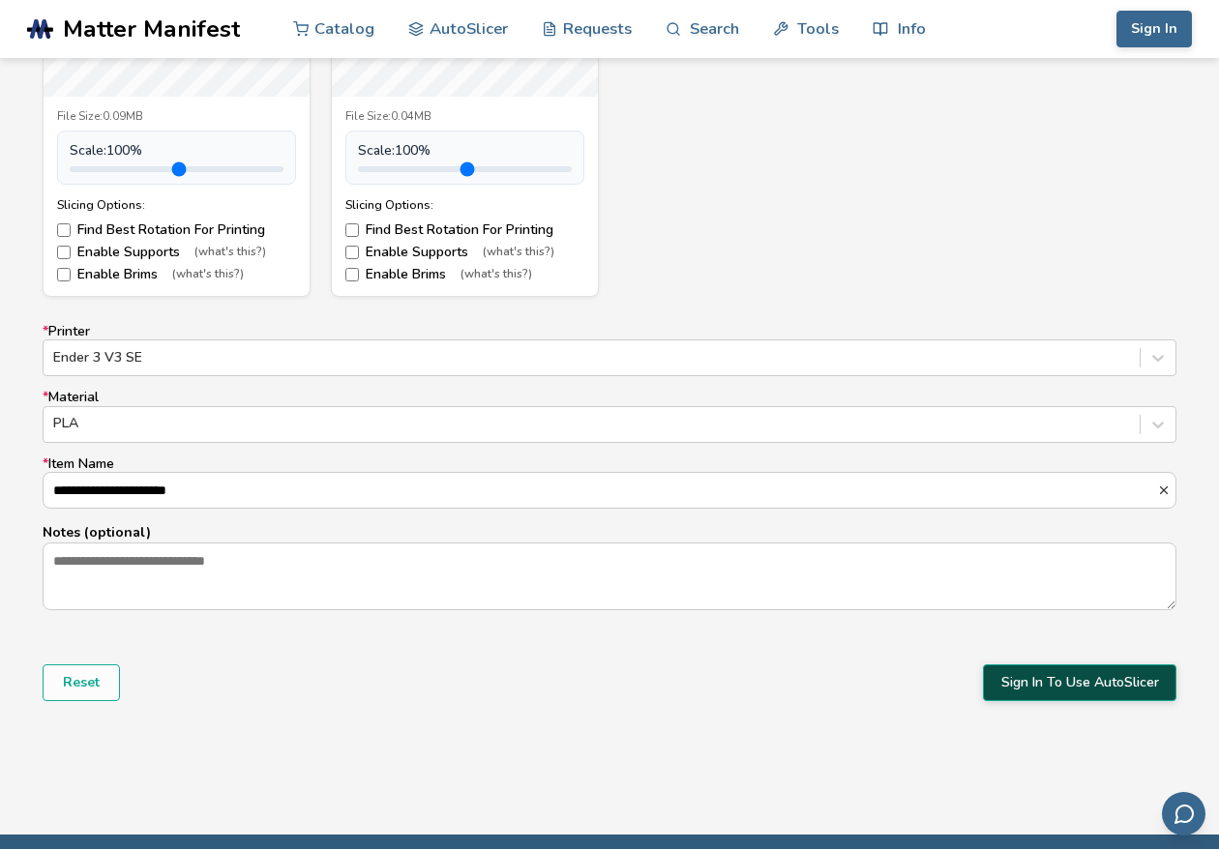
click at [1061, 695] on button "Sign In To Use AutoSlicer" at bounding box center [1079, 683] width 193 height 37
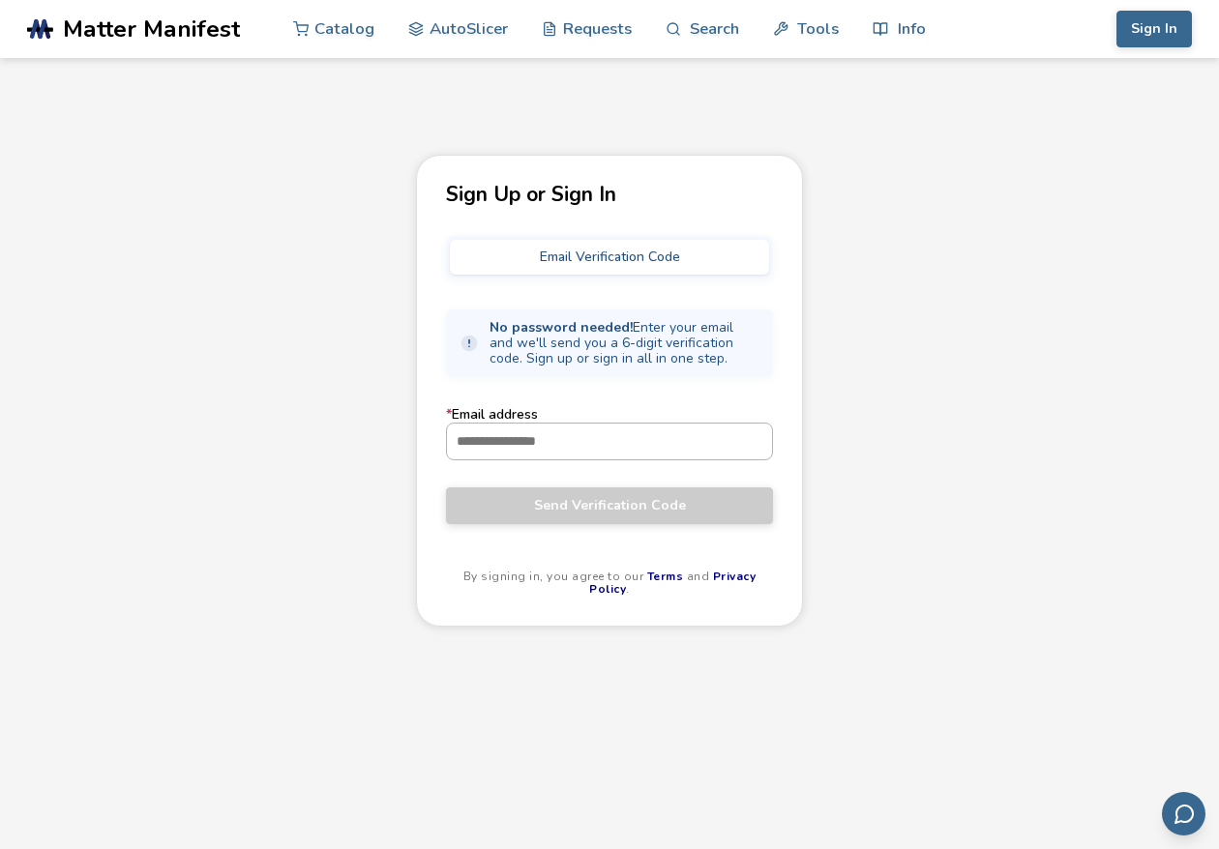
click at [575, 445] on input "* Email address" at bounding box center [609, 441] width 325 height 35
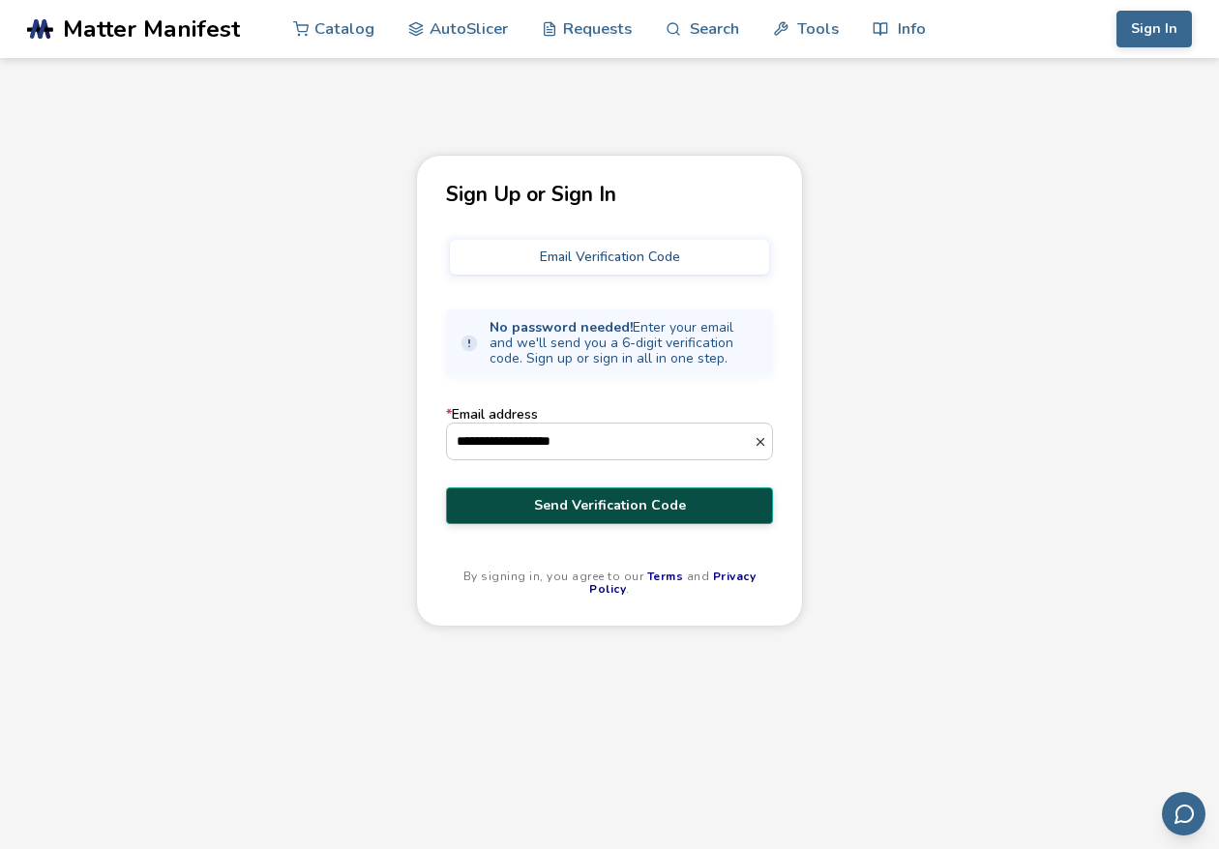
type input "**********"
click at [584, 509] on span "Send Verification Code" at bounding box center [609, 505] width 298 height 15
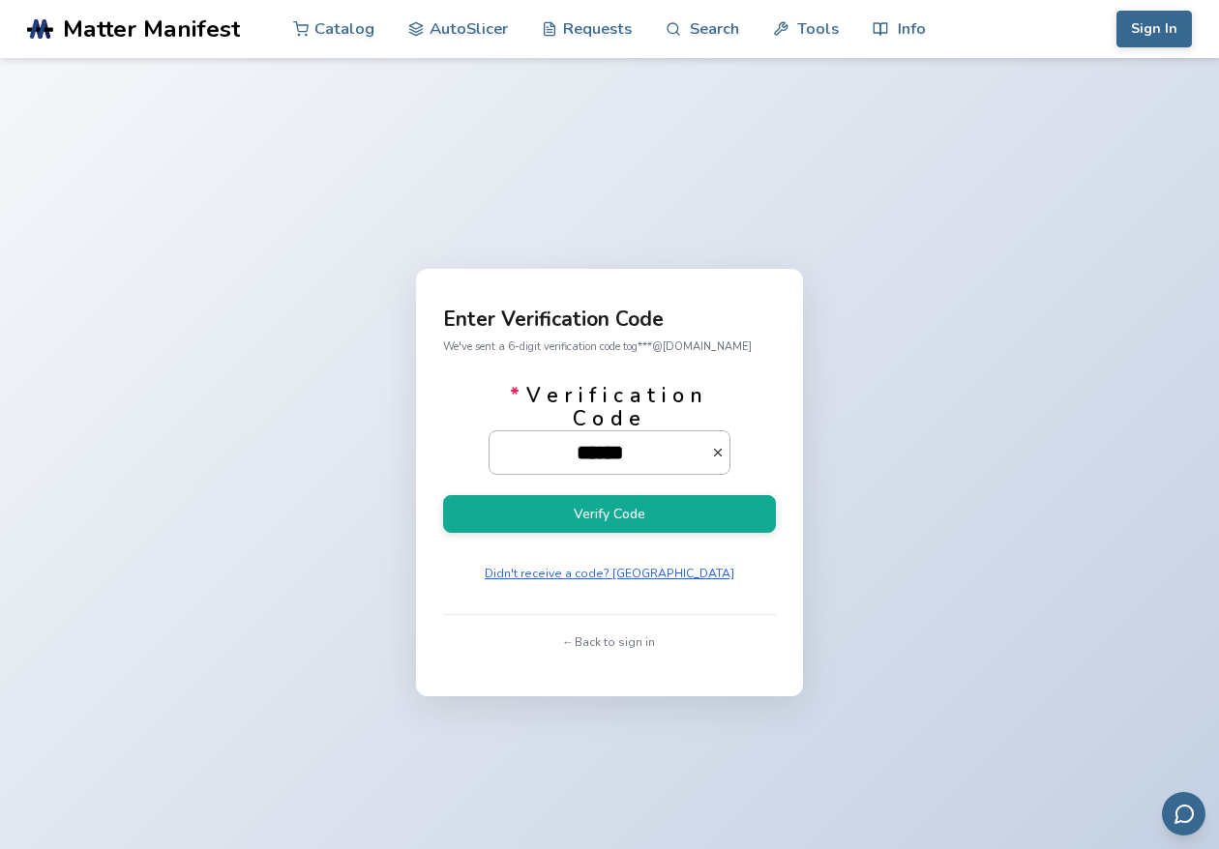
scroll to position [0, 27]
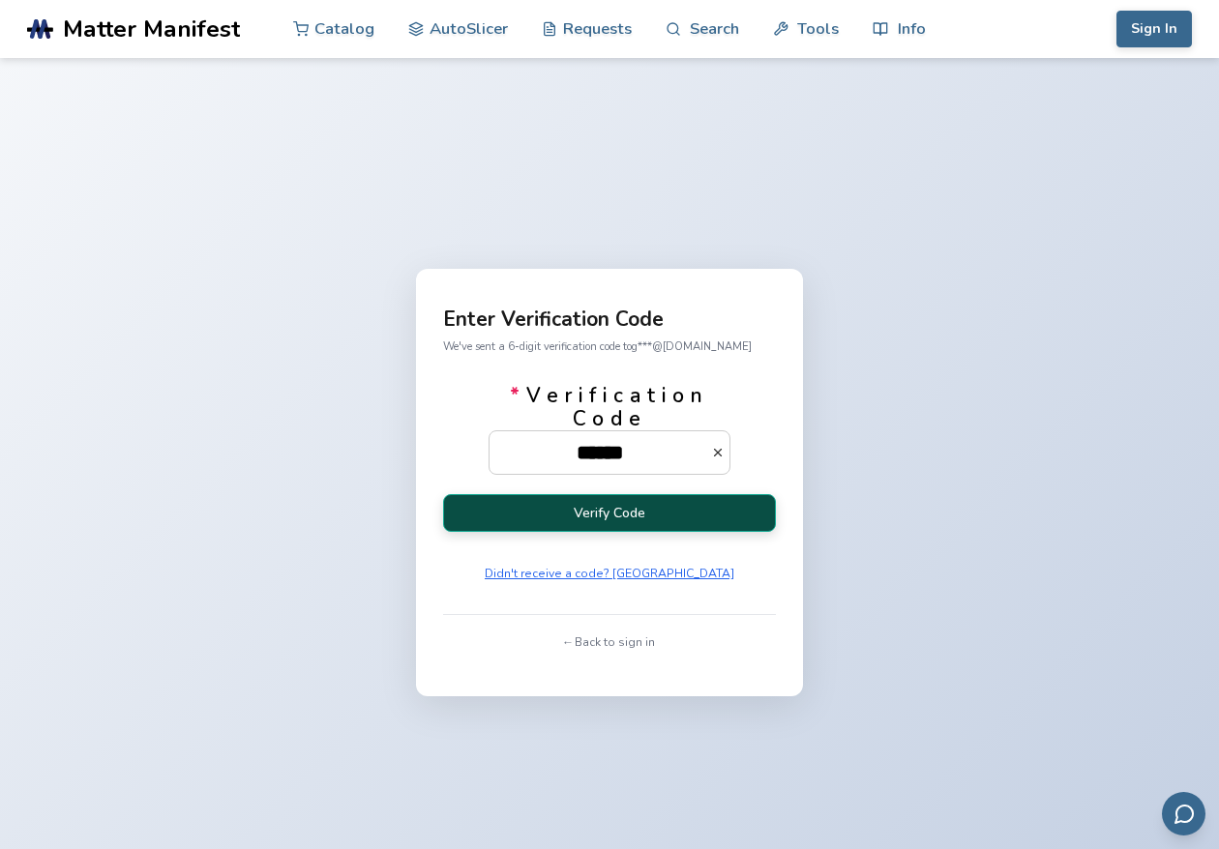
type input "******"
click at [571, 532] on button "Verify Code" at bounding box center [609, 513] width 333 height 38
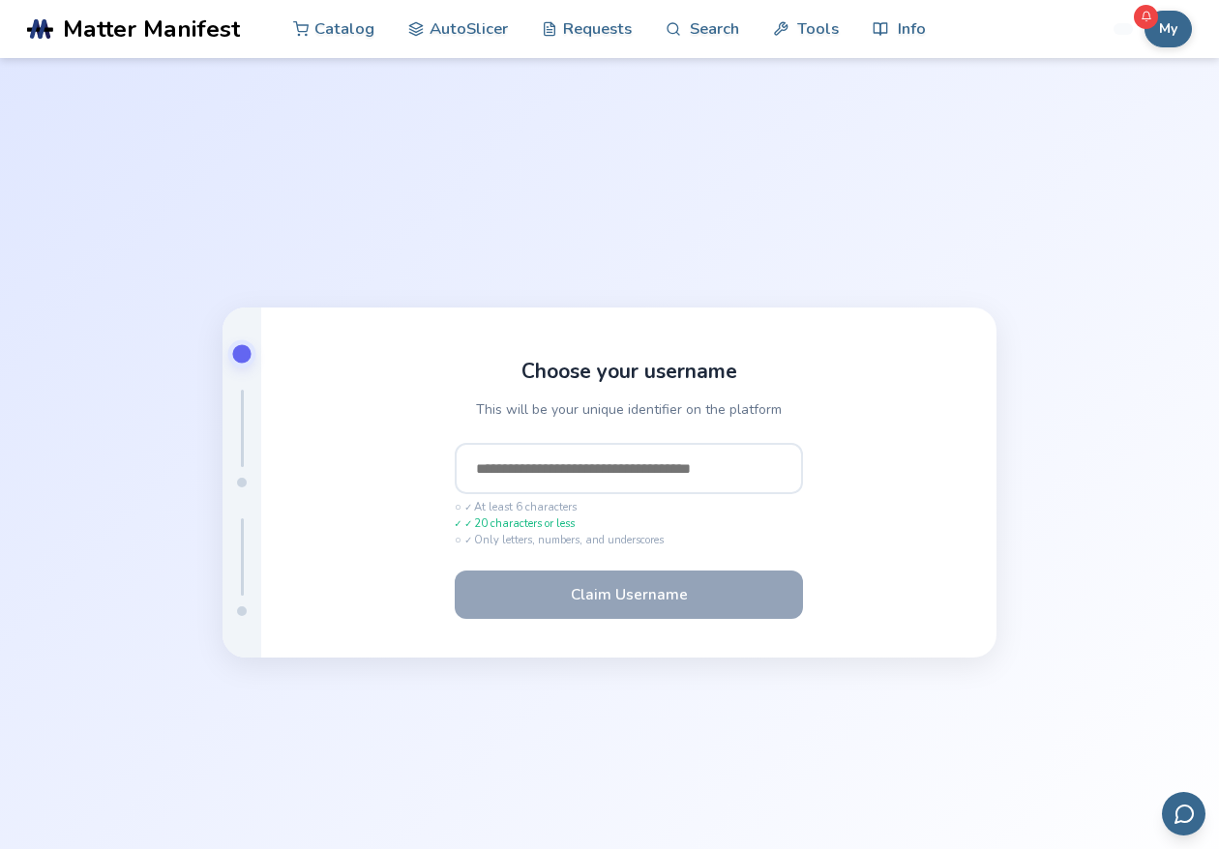
click at [545, 476] on input "text" at bounding box center [629, 469] width 348 height 52
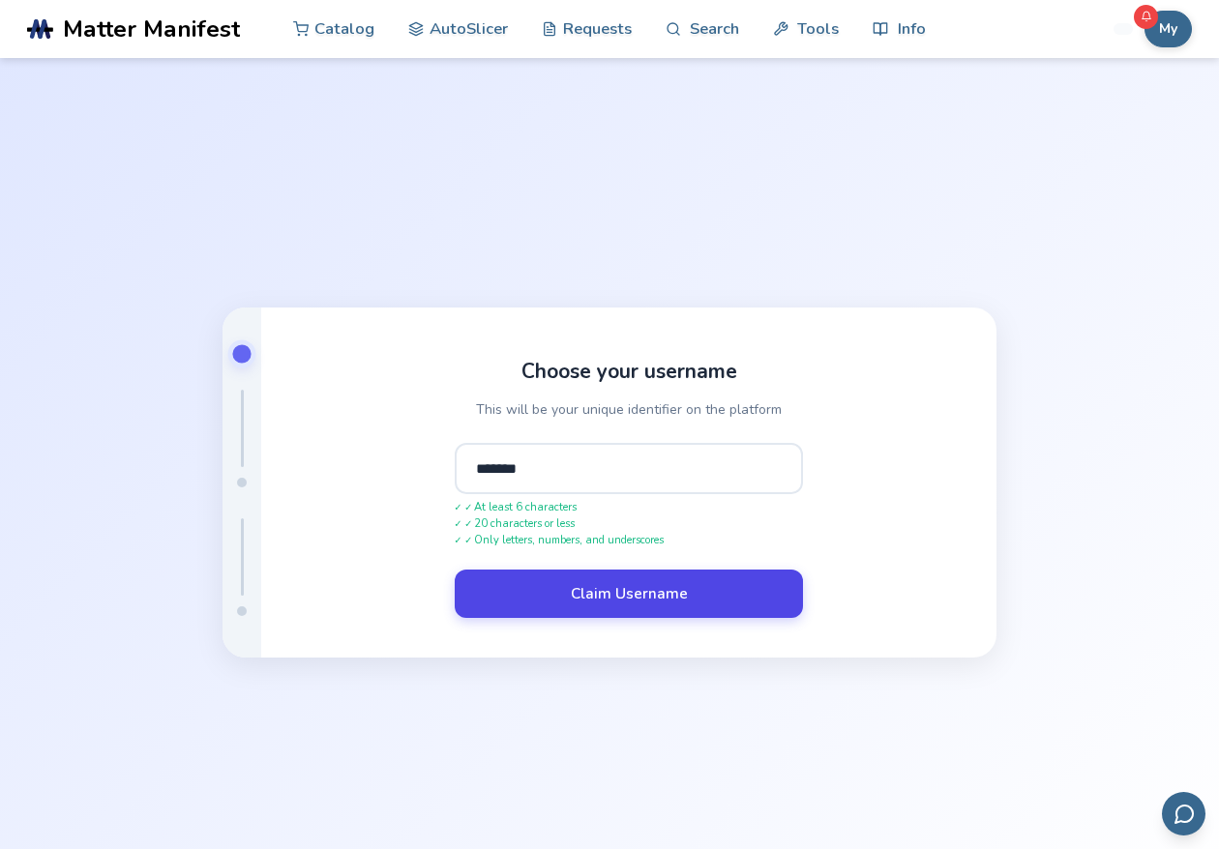
type input "*******"
click at [587, 596] on button "Claim Username" at bounding box center [629, 594] width 348 height 48
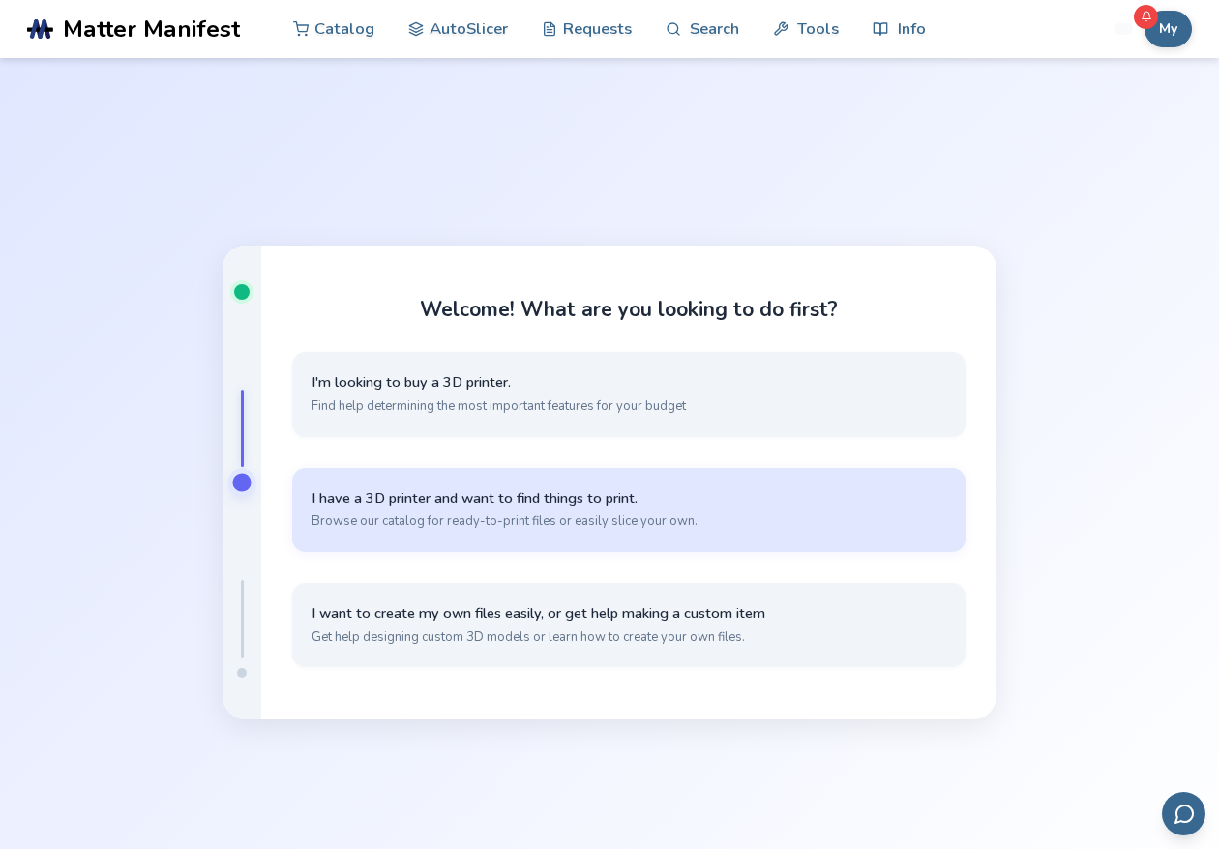
click at [434, 527] on span "Browse our catalog for ready-to-print files or easily slice your own." at bounding box center [628, 521] width 635 height 17
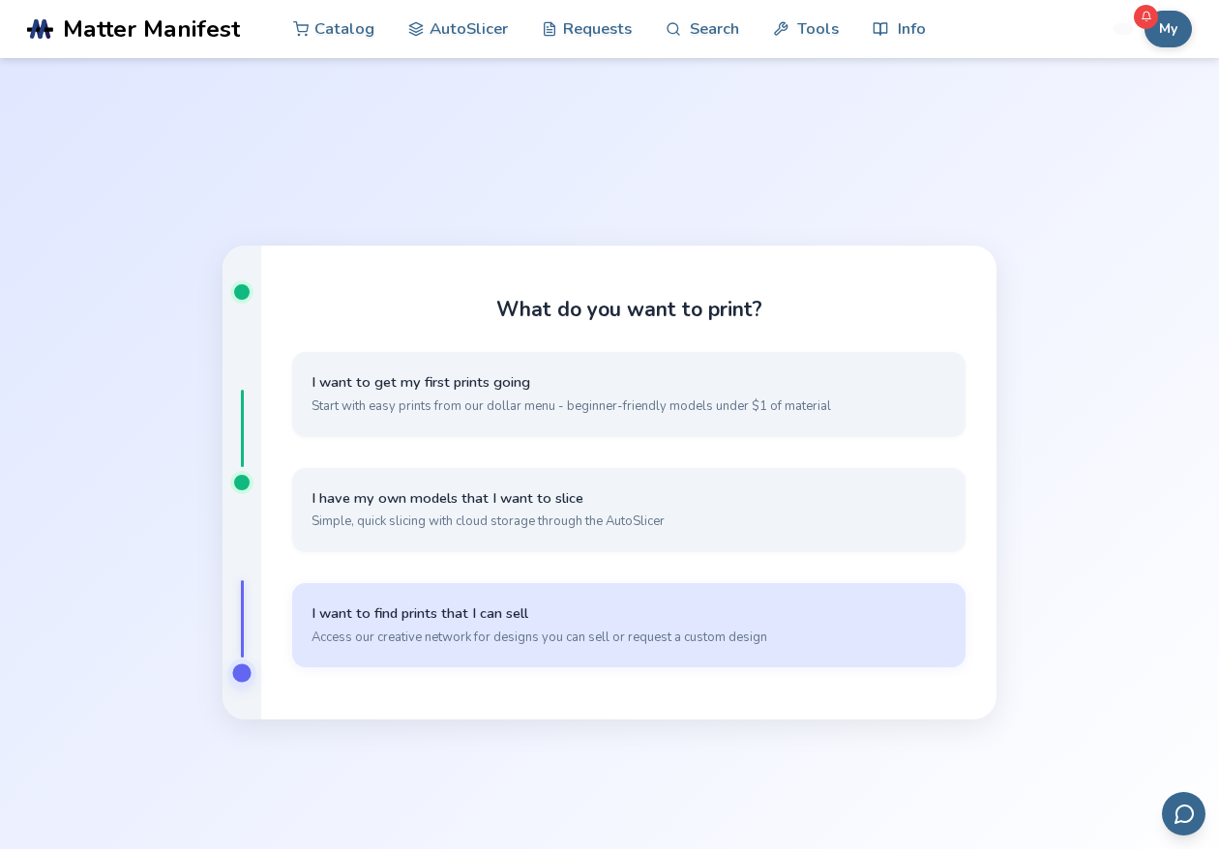
click at [419, 651] on button "I want to find prints that I can sell Access our creative network for designs y…" at bounding box center [628, 625] width 673 height 84
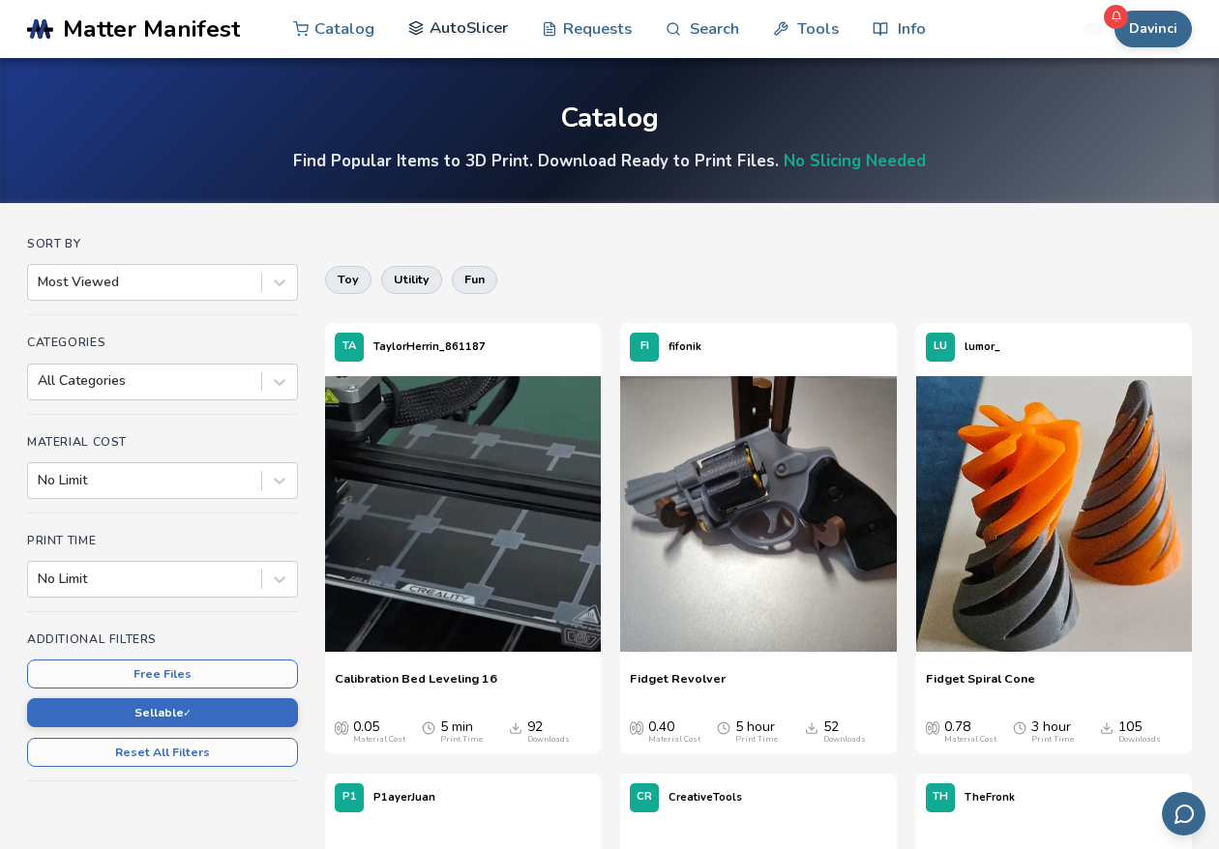
click at [478, 36] on link "AutoSlicer" at bounding box center [458, 28] width 100 height 58
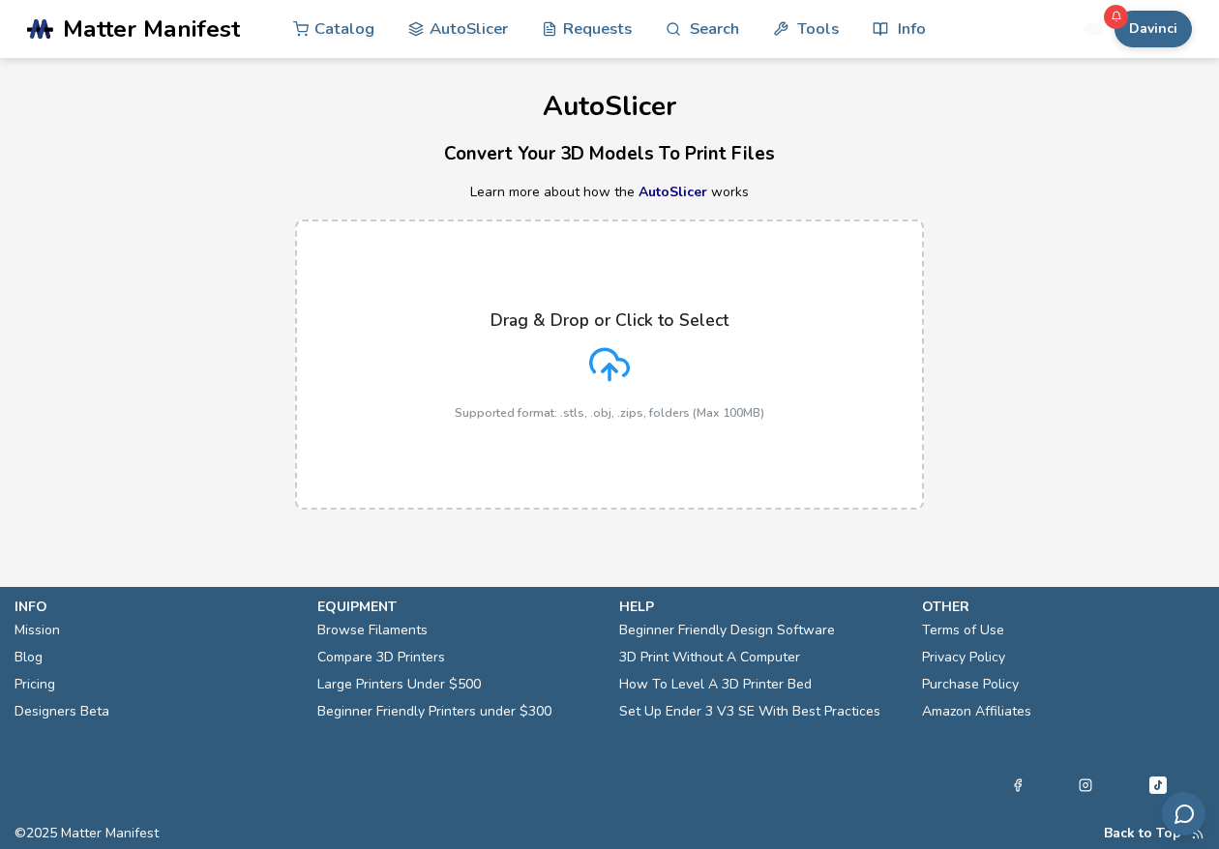
click at [605, 347] on icon at bounding box center [609, 364] width 41 height 41
click at [0, 0] on input "Drag & Drop or Click to Select Supported format: .stls, .obj, .zips, folders (M…" at bounding box center [0, 0] width 0 height 0
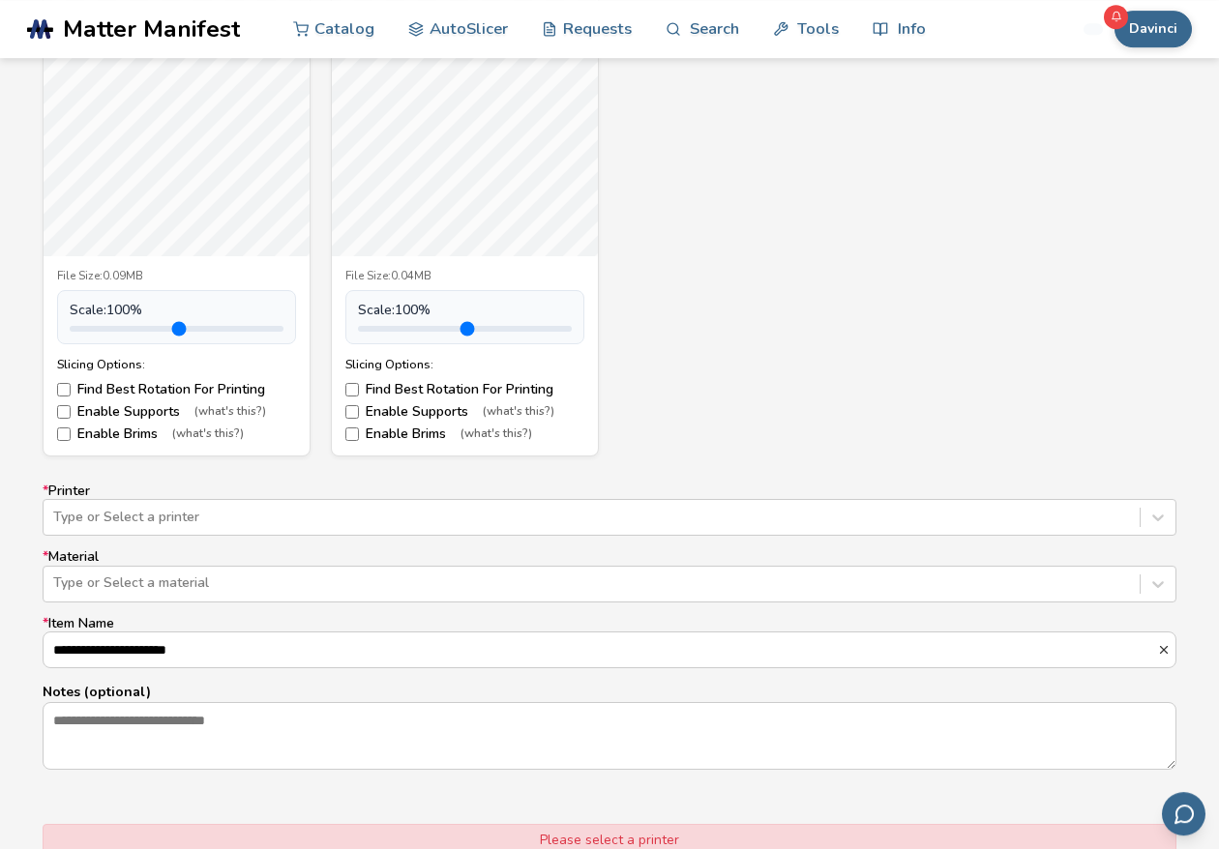
scroll to position [1654, 0]
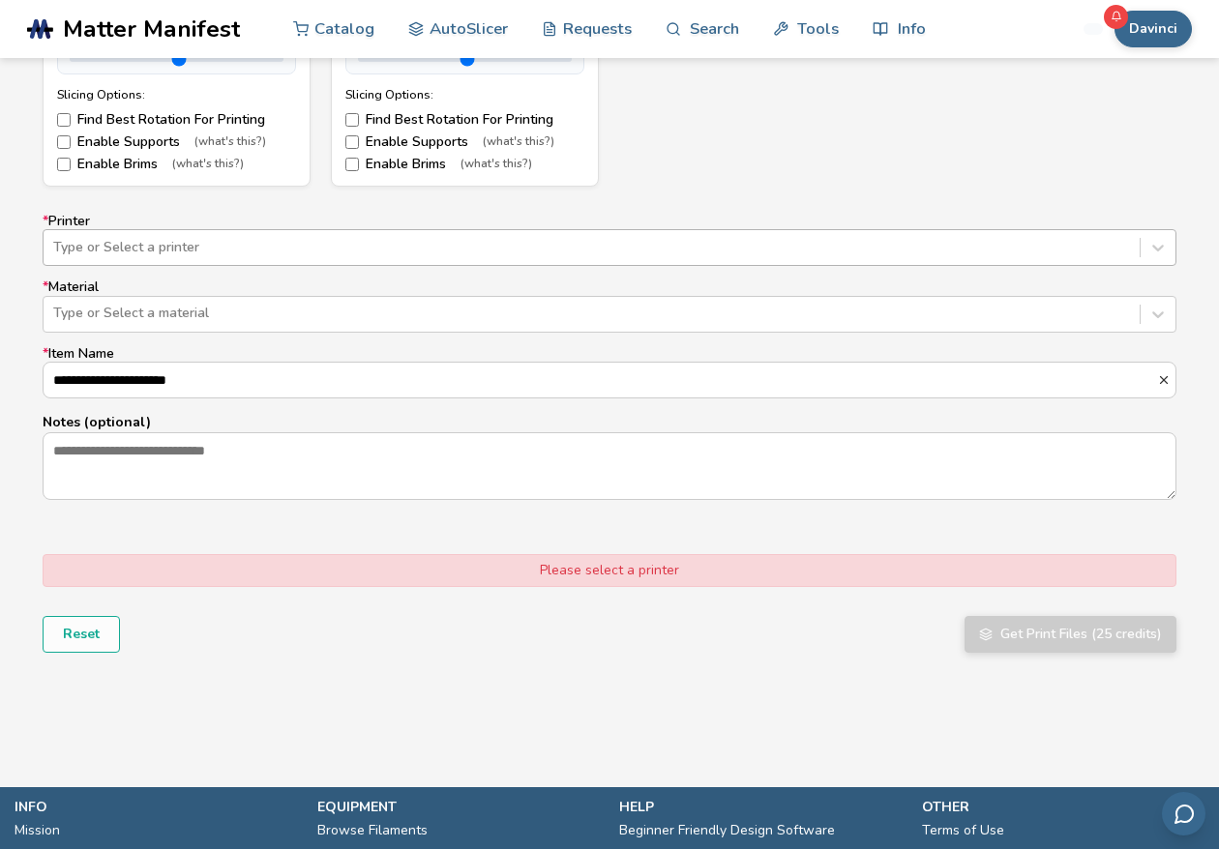
click at [446, 251] on div at bounding box center [591, 247] width 1077 height 19
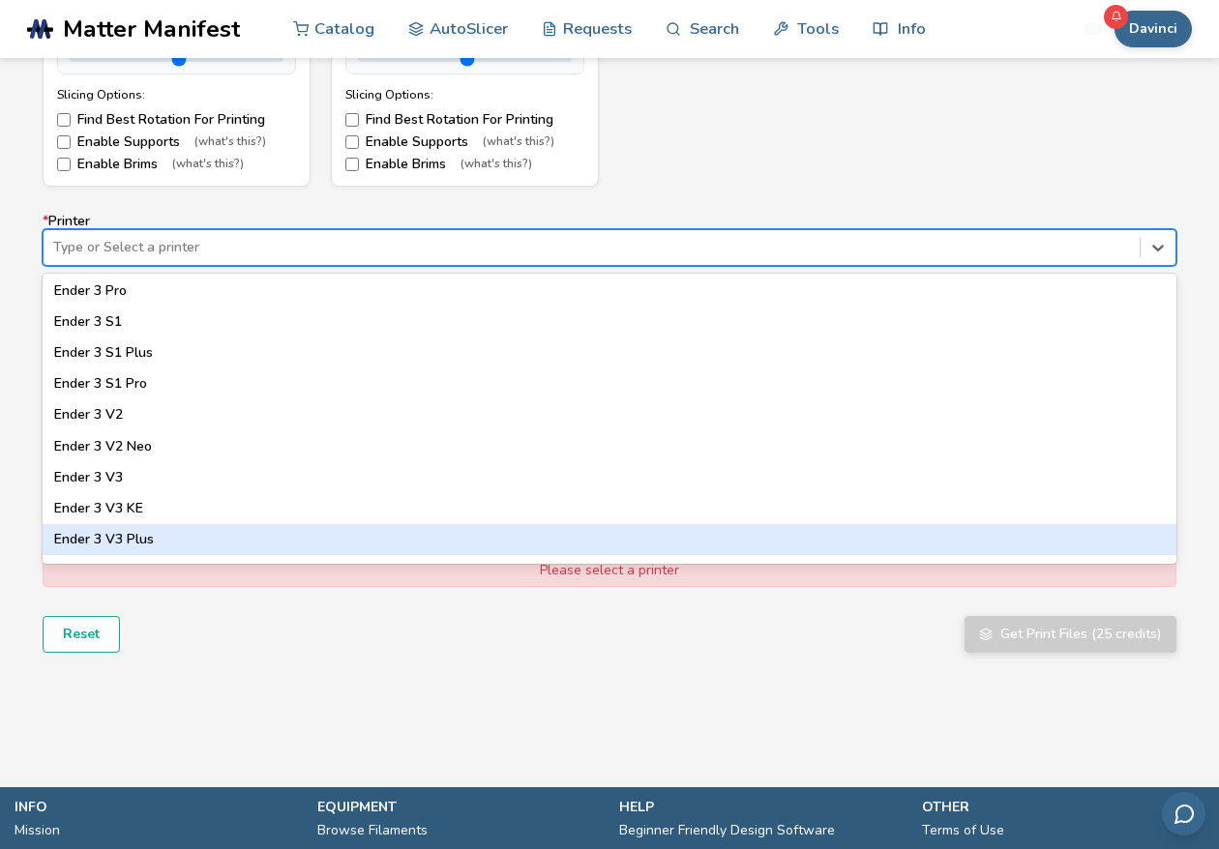
scroll to position [1323, 0]
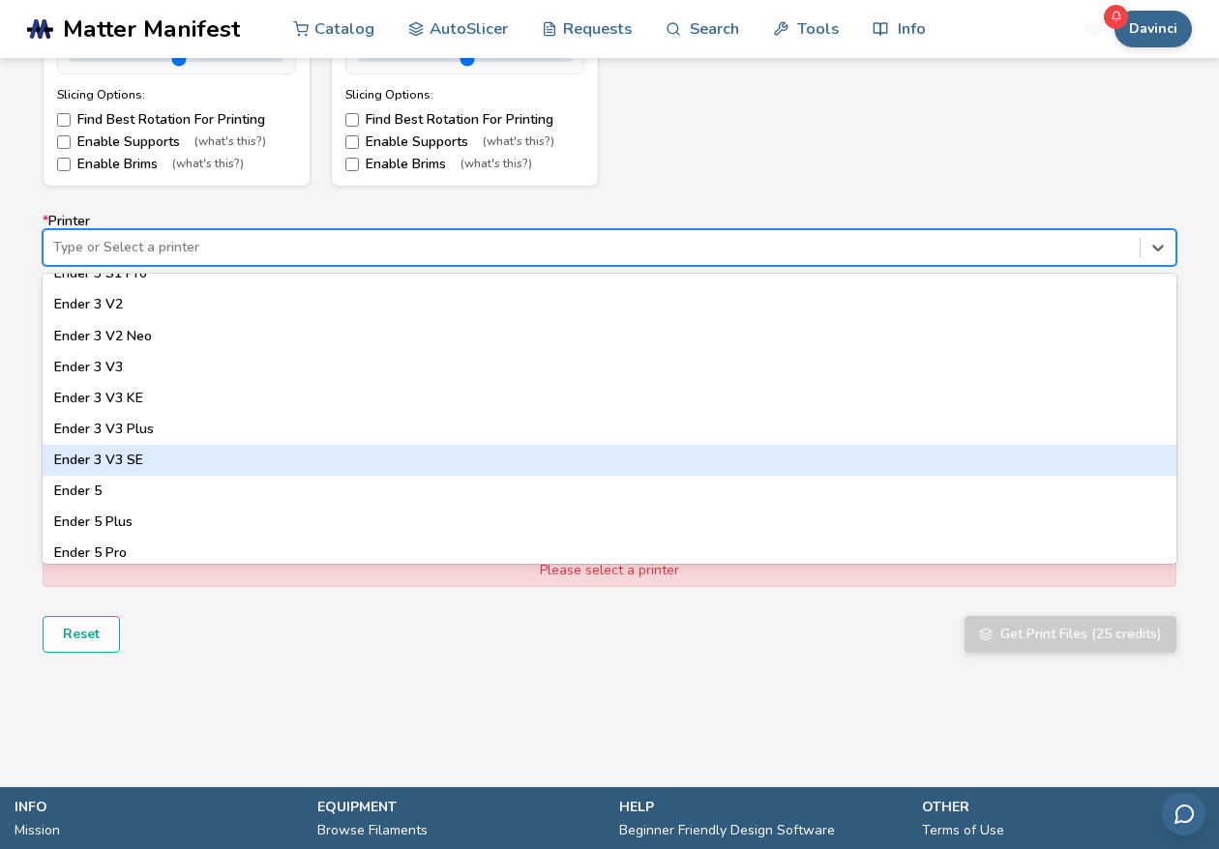
click at [142, 454] on div "Ender 3 V3 SE" at bounding box center [610, 460] width 1134 height 31
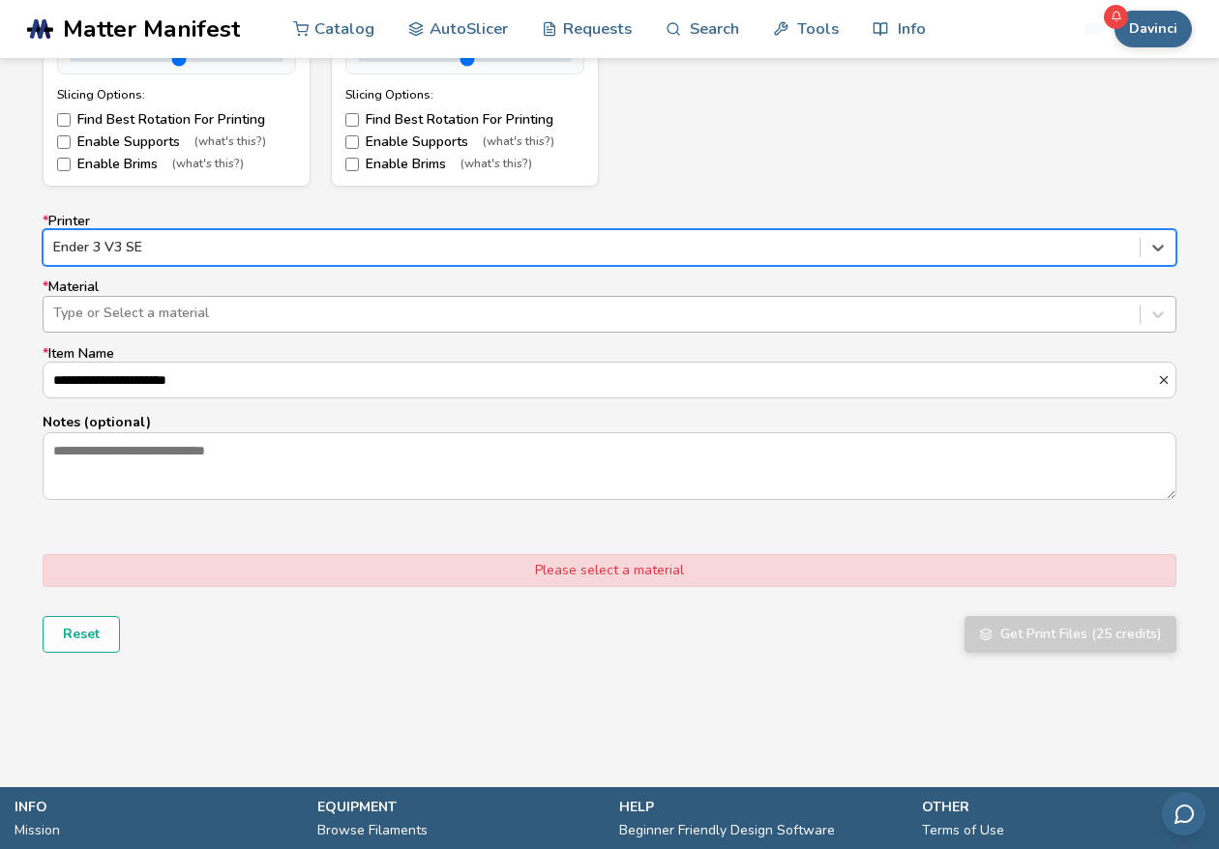
click at [225, 304] on div at bounding box center [591, 313] width 1077 height 19
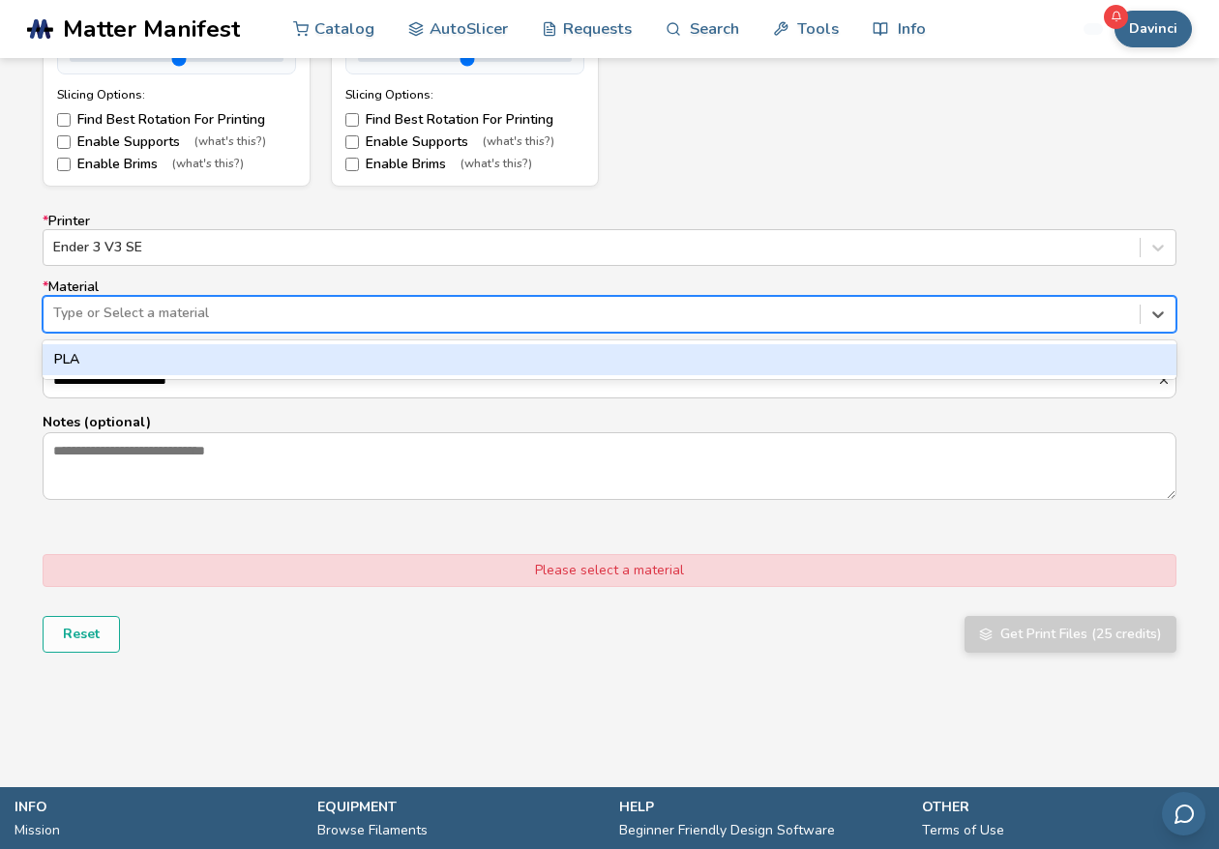
click at [137, 364] on div "PLA" at bounding box center [610, 359] width 1134 height 31
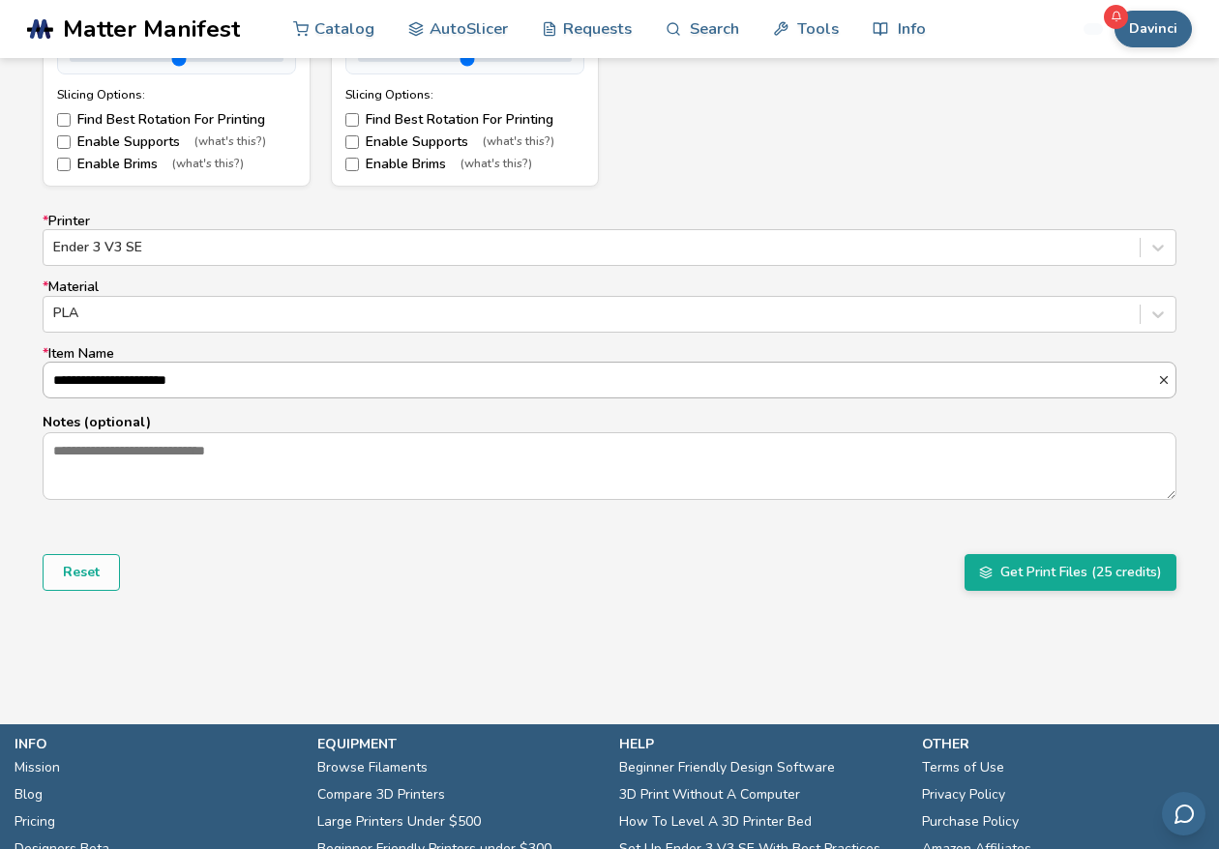
click at [142, 387] on input "**********" at bounding box center [600, 380] width 1113 height 35
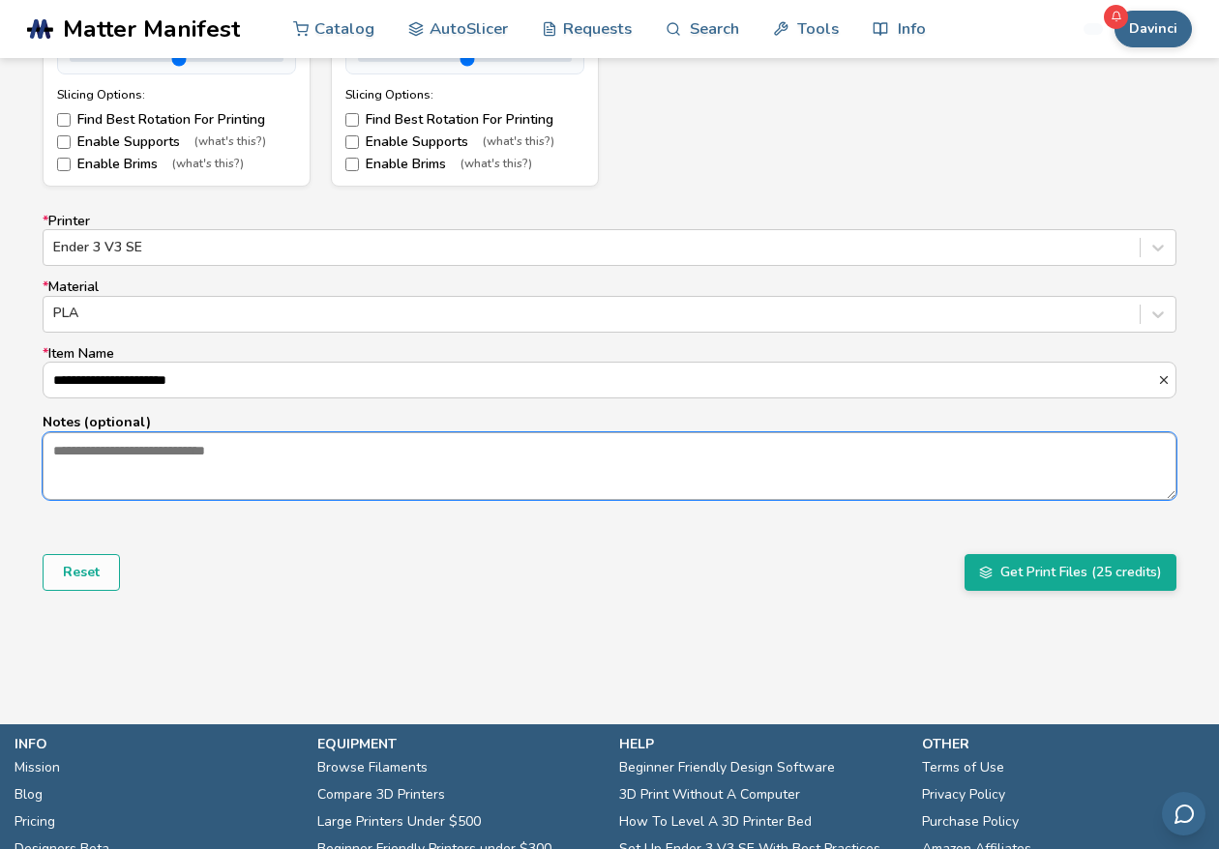
click at [208, 476] on textarea "Notes (optional)" at bounding box center [610, 466] width 1132 height 66
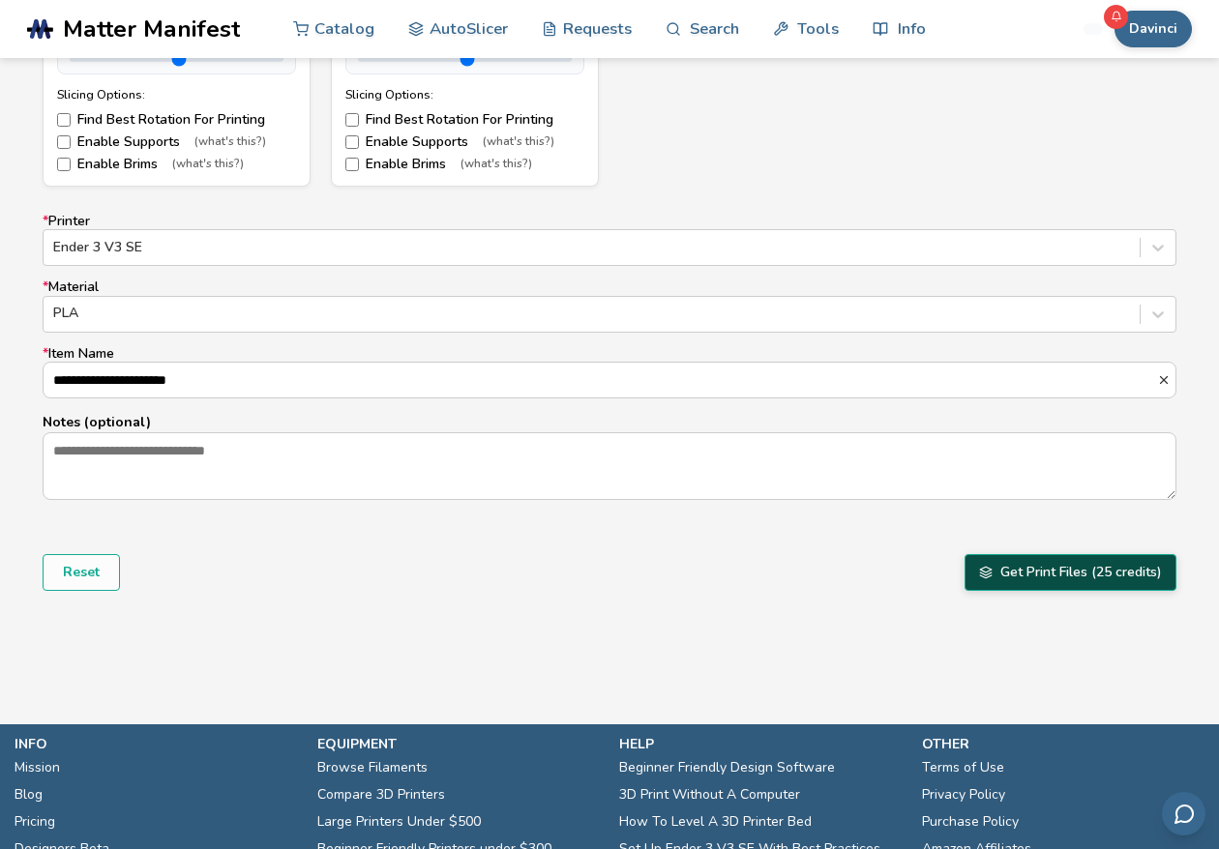
click at [1050, 578] on button "Get Print Files (25 credits)" at bounding box center [1070, 572] width 212 height 37
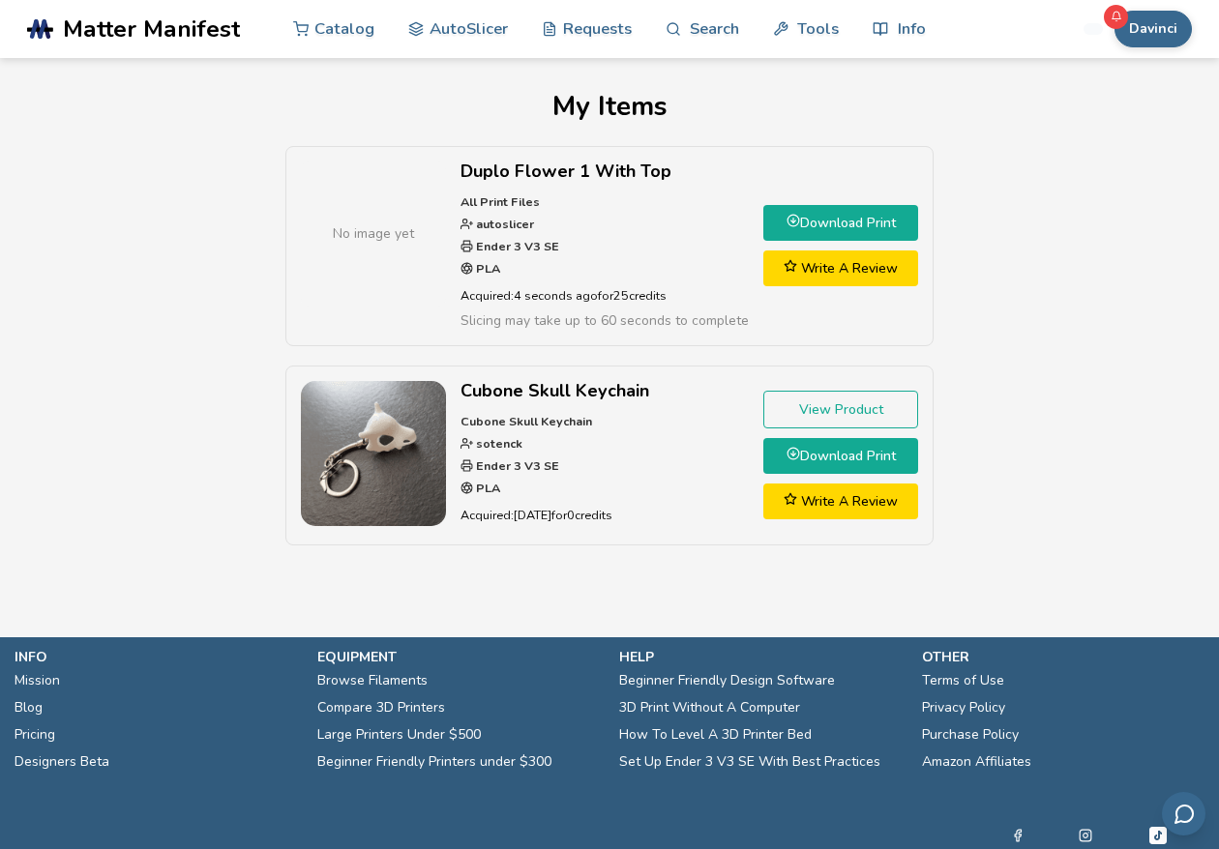
click at [846, 226] on link "Download Print" at bounding box center [840, 223] width 155 height 36
click at [857, 446] on link "Download Print" at bounding box center [840, 456] width 155 height 36
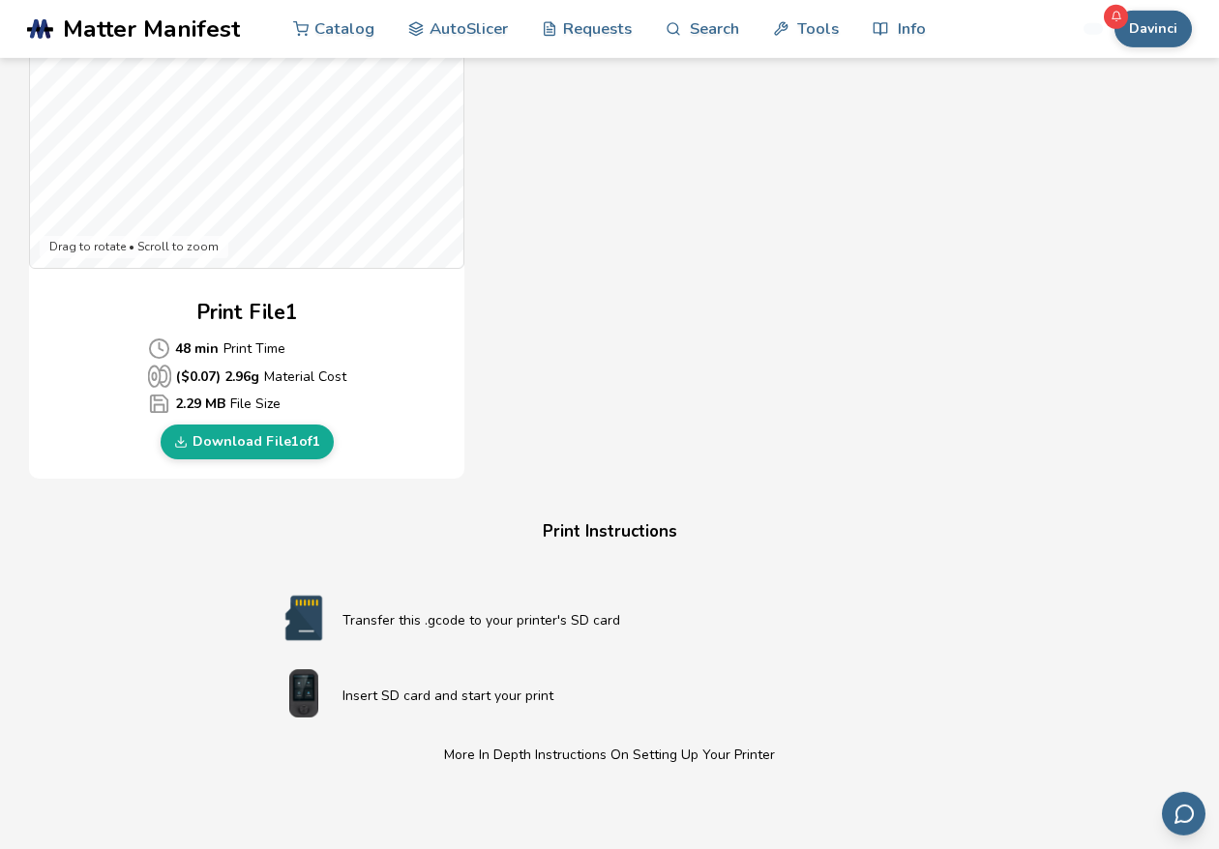
scroll to position [772, 0]
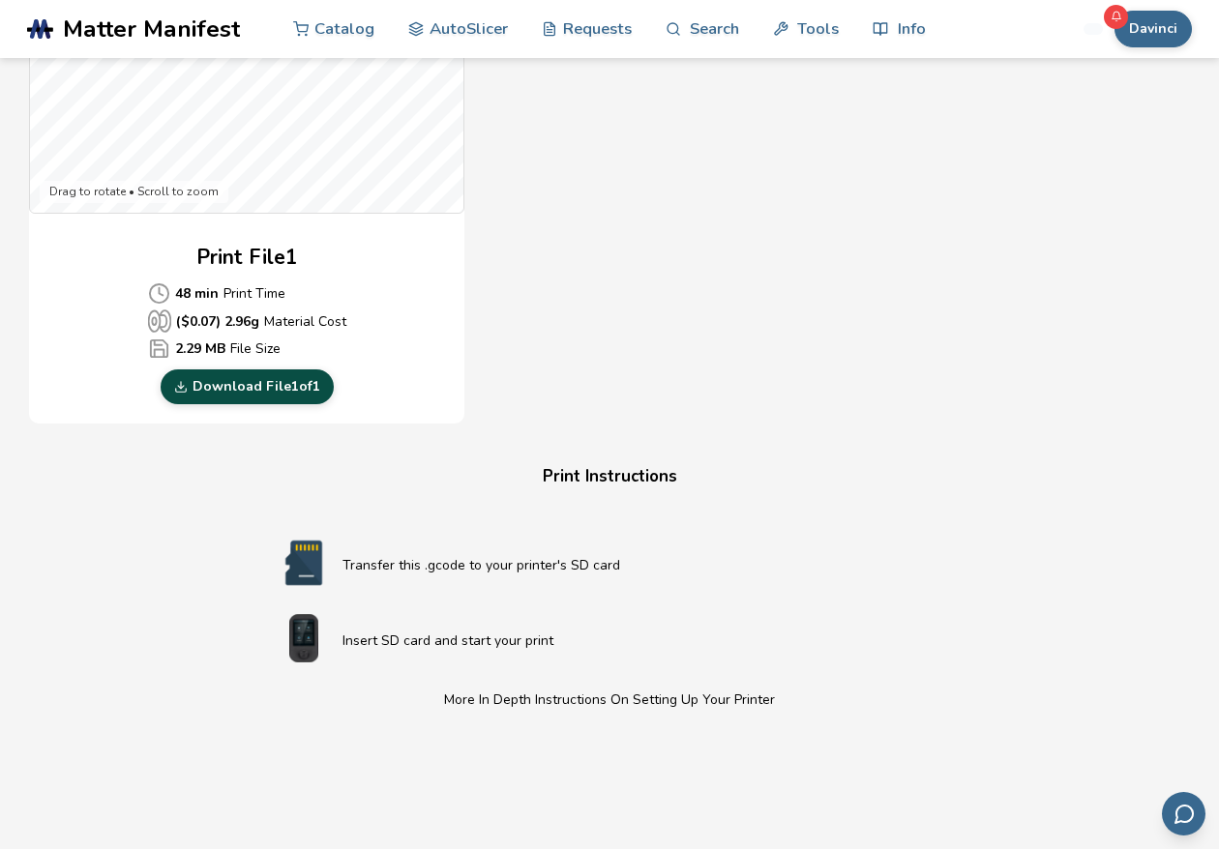
click at [230, 375] on link "Download File 1 of 1" at bounding box center [247, 387] width 173 height 35
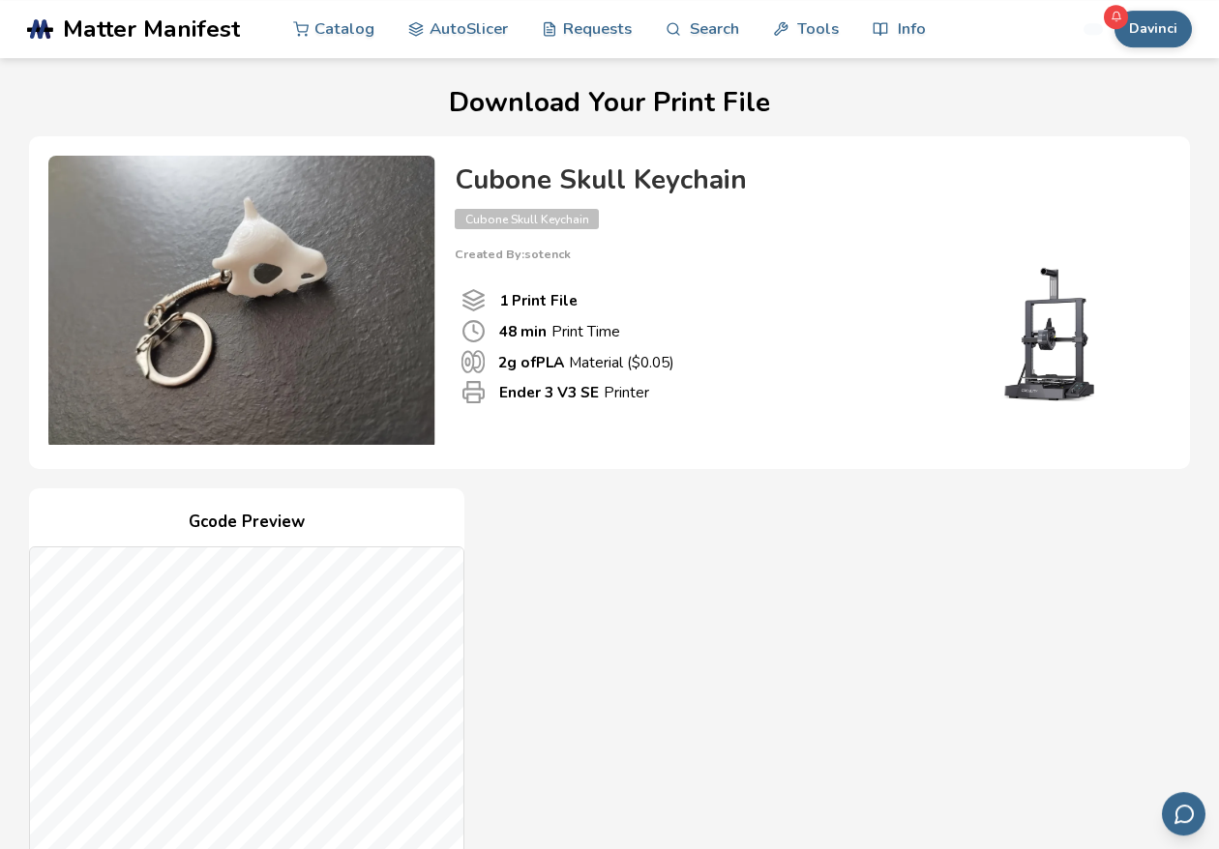
scroll to position [0, 0]
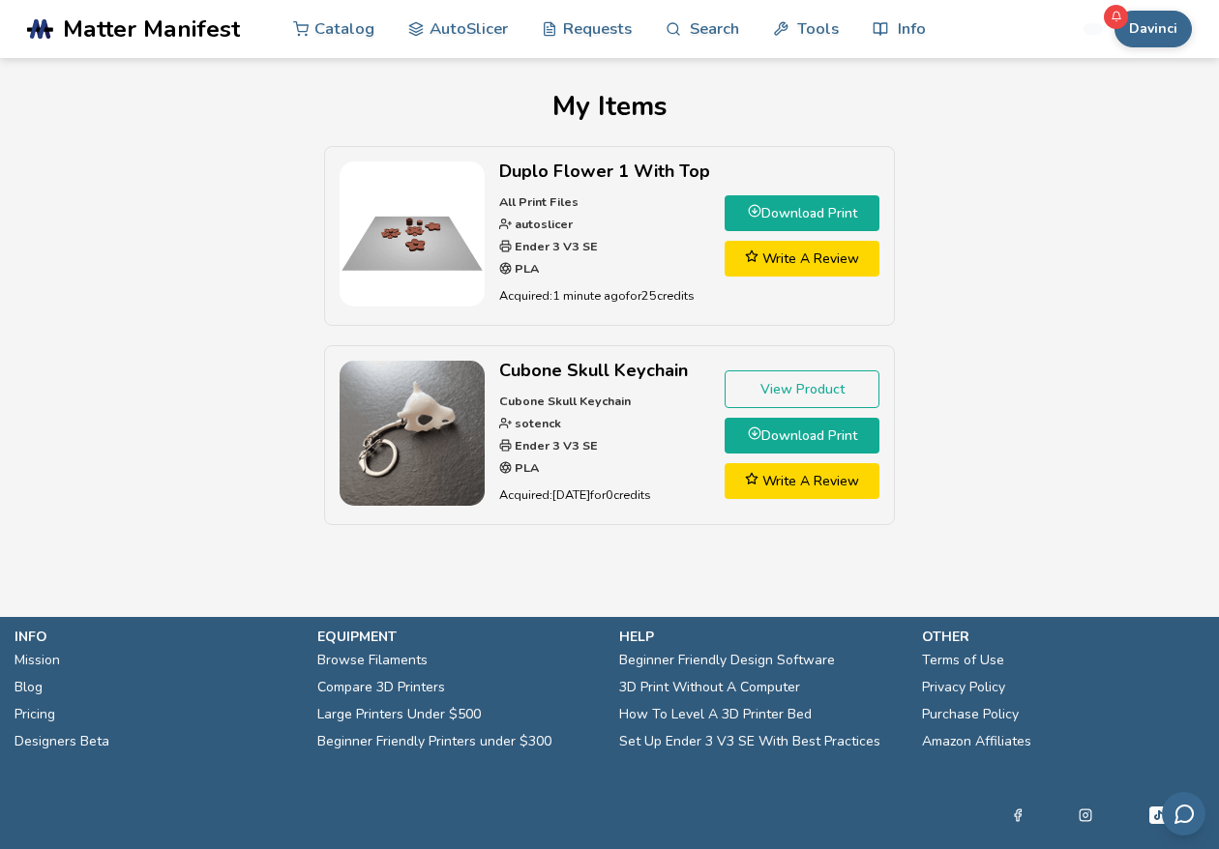
click at [840, 212] on link "Download Print" at bounding box center [801, 213] width 155 height 36
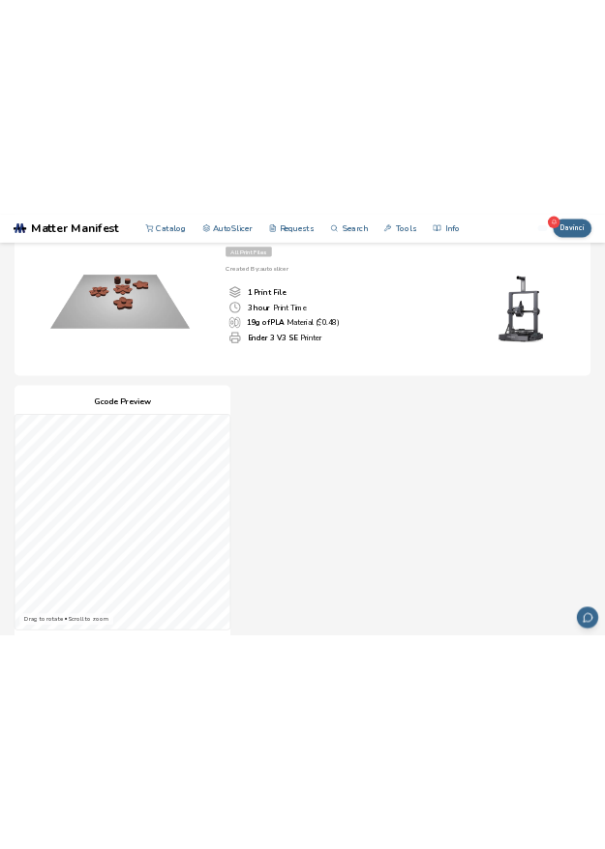
scroll to position [441, 0]
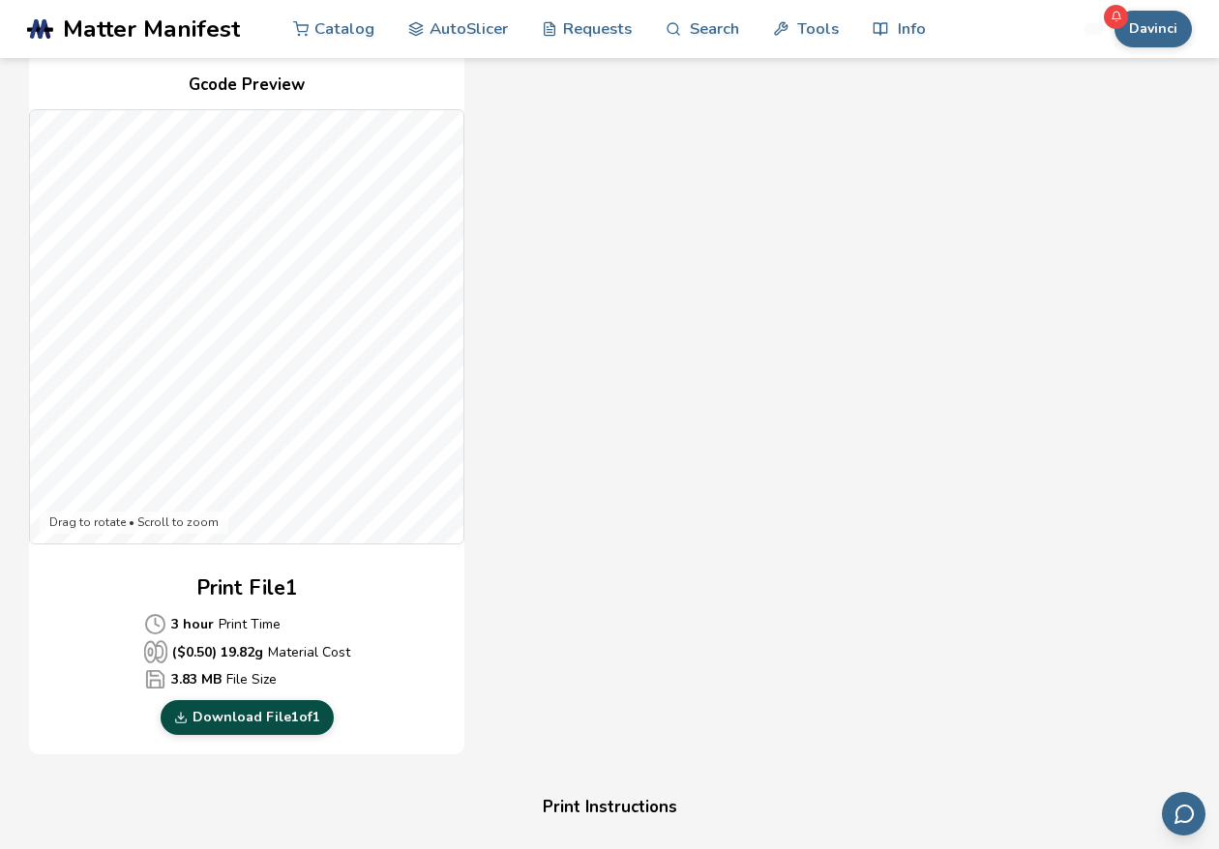
click at [240, 723] on link "Download File 1 of 1" at bounding box center [247, 717] width 173 height 35
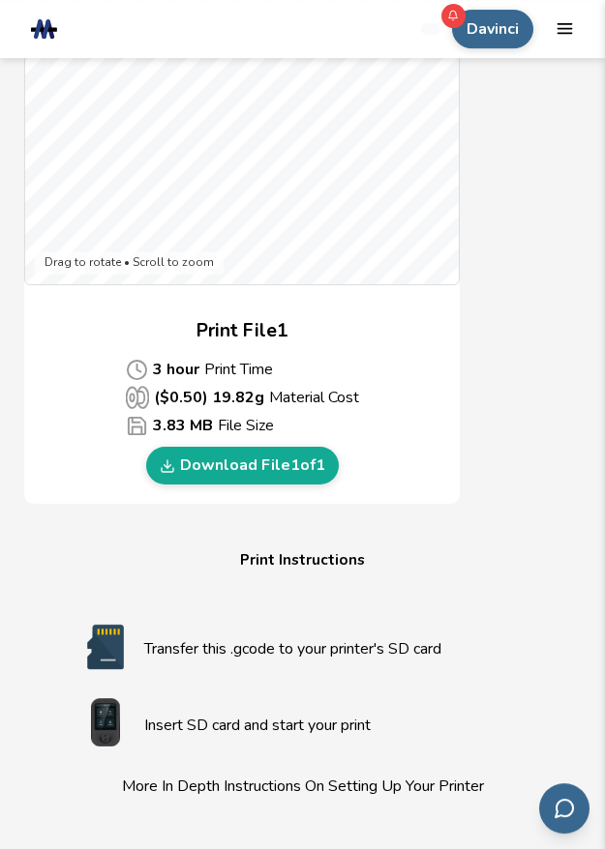
scroll to position [1323, 0]
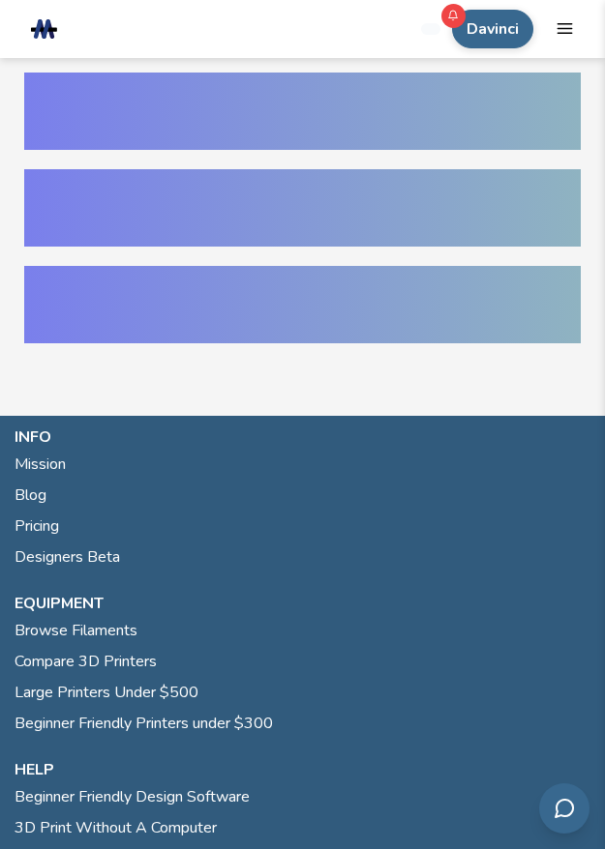
scroll to position [350, 0]
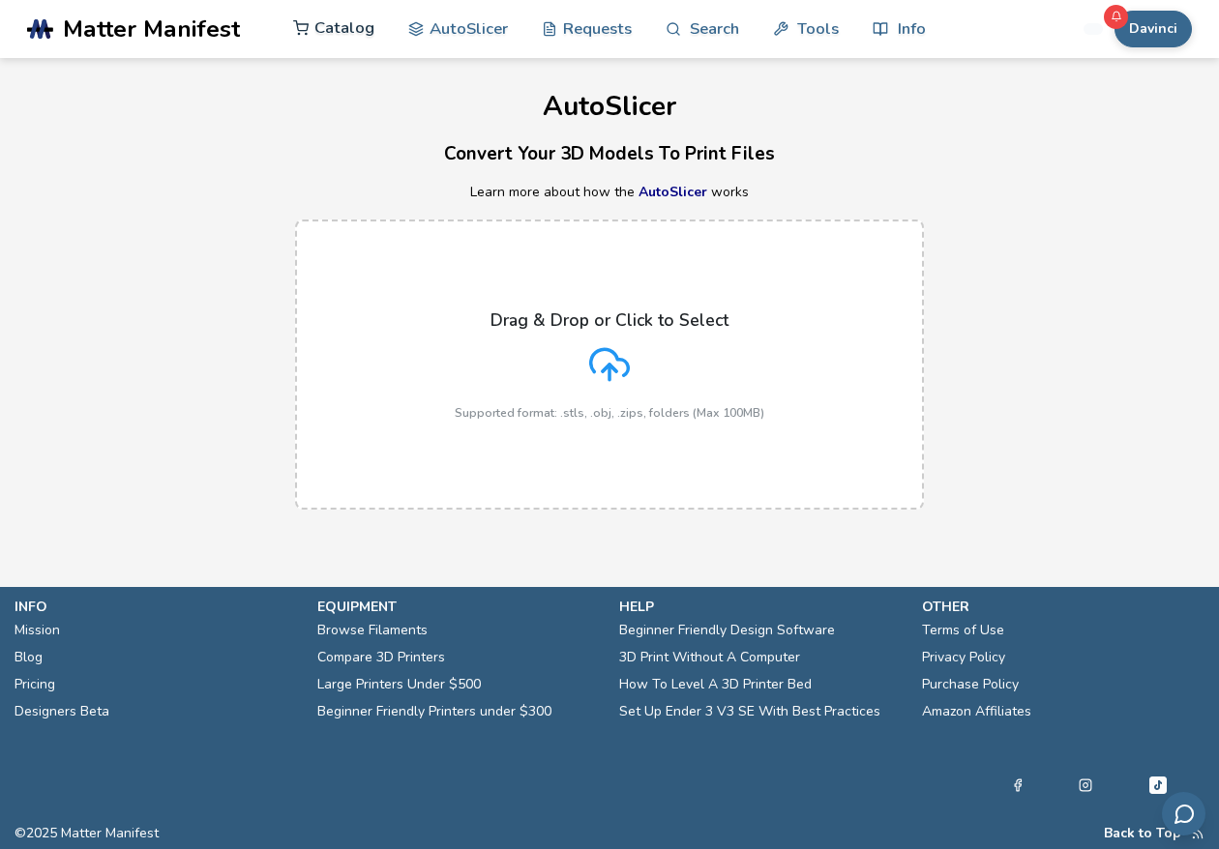
click at [349, 28] on link "Catalog" at bounding box center [333, 28] width 81 height 58
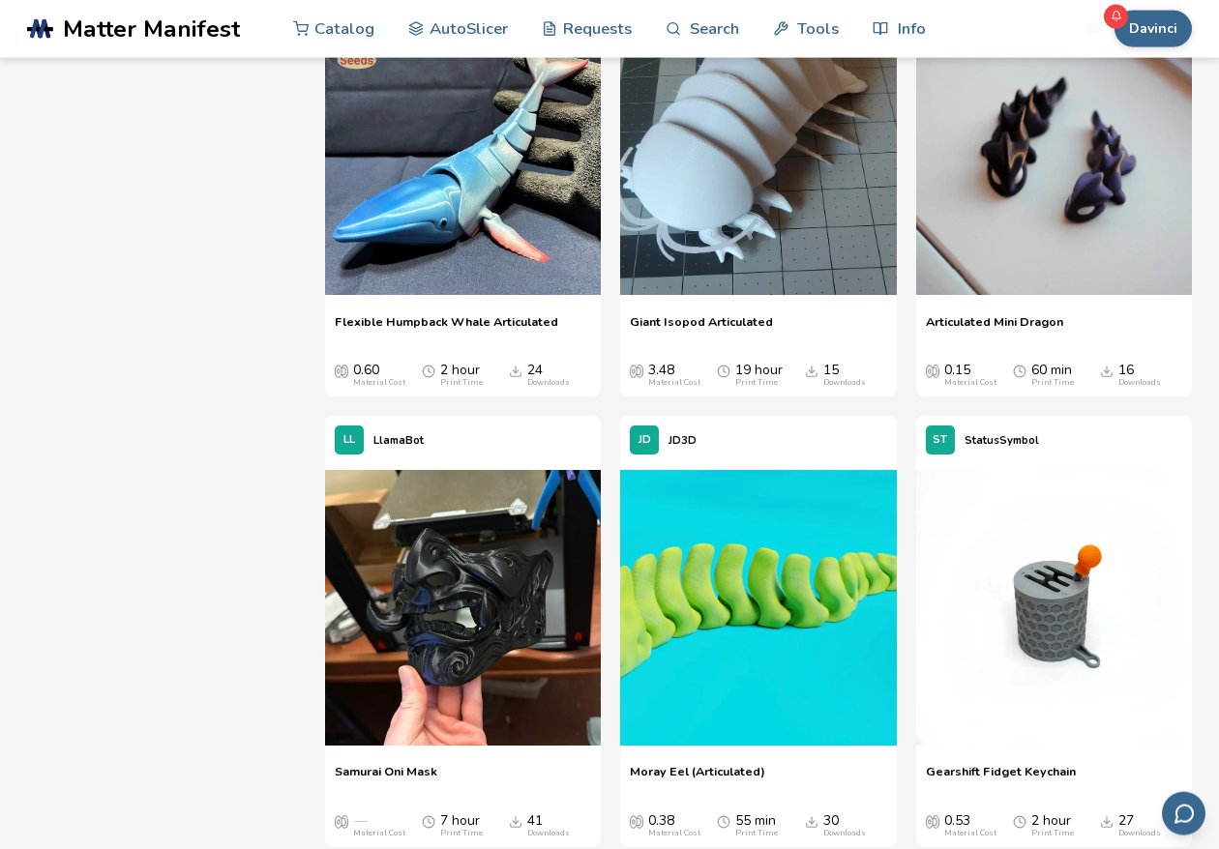
scroll to position [9263, 0]
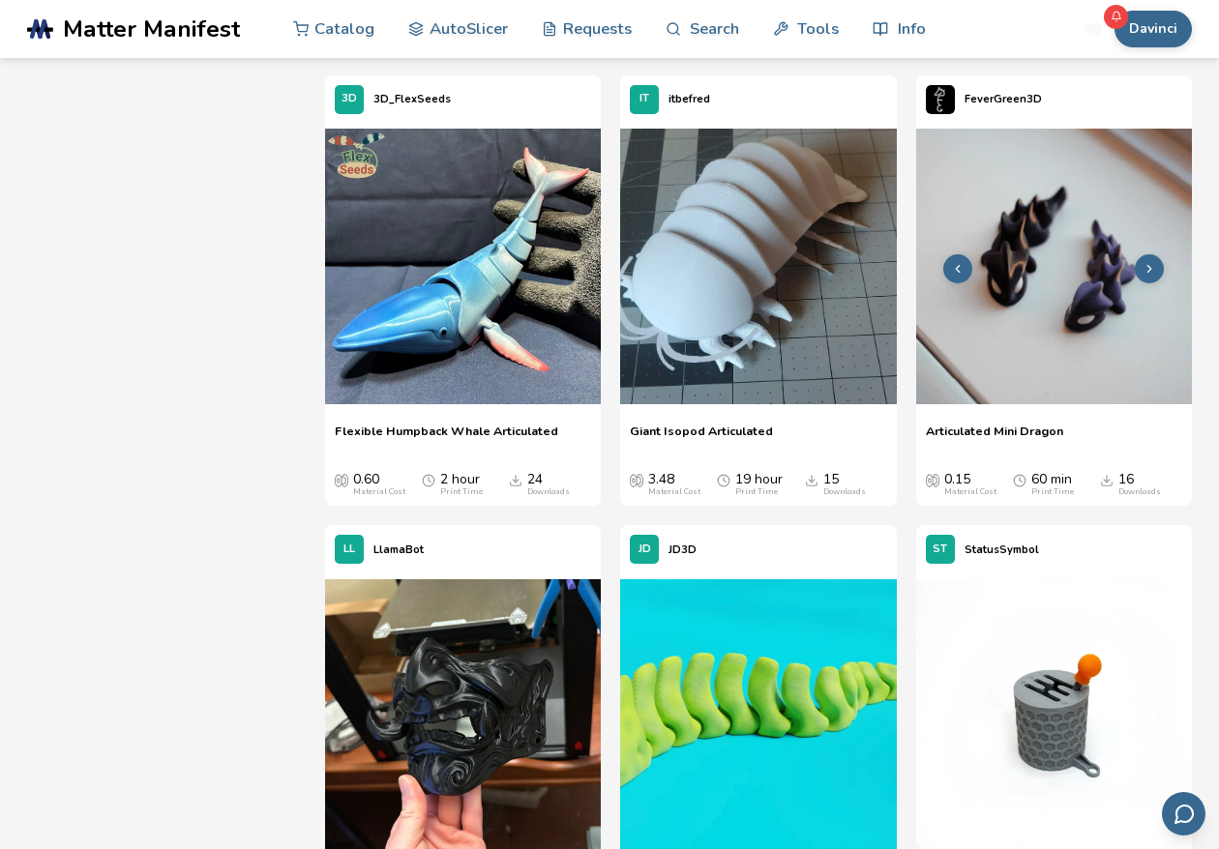
click at [604, 306] on img at bounding box center [1054, 267] width 276 height 276
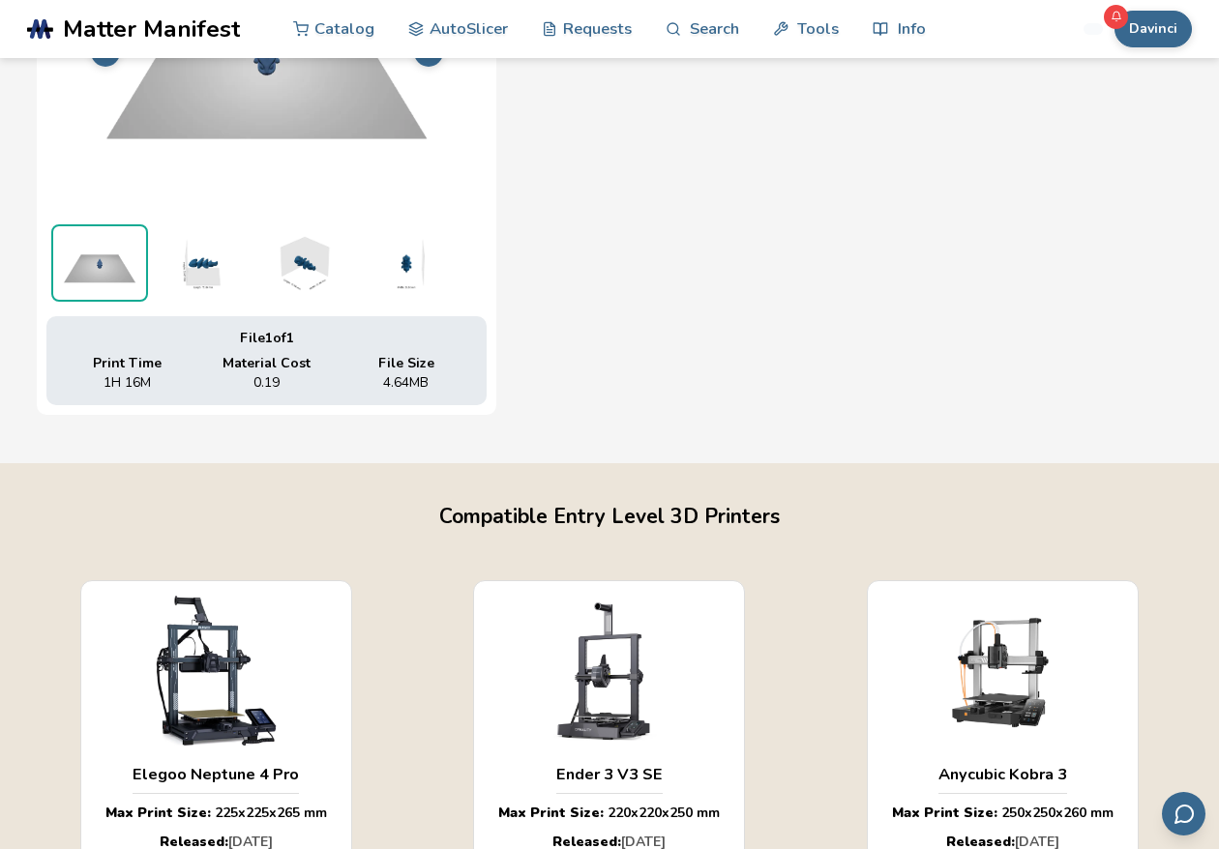
scroll to position [331, 0]
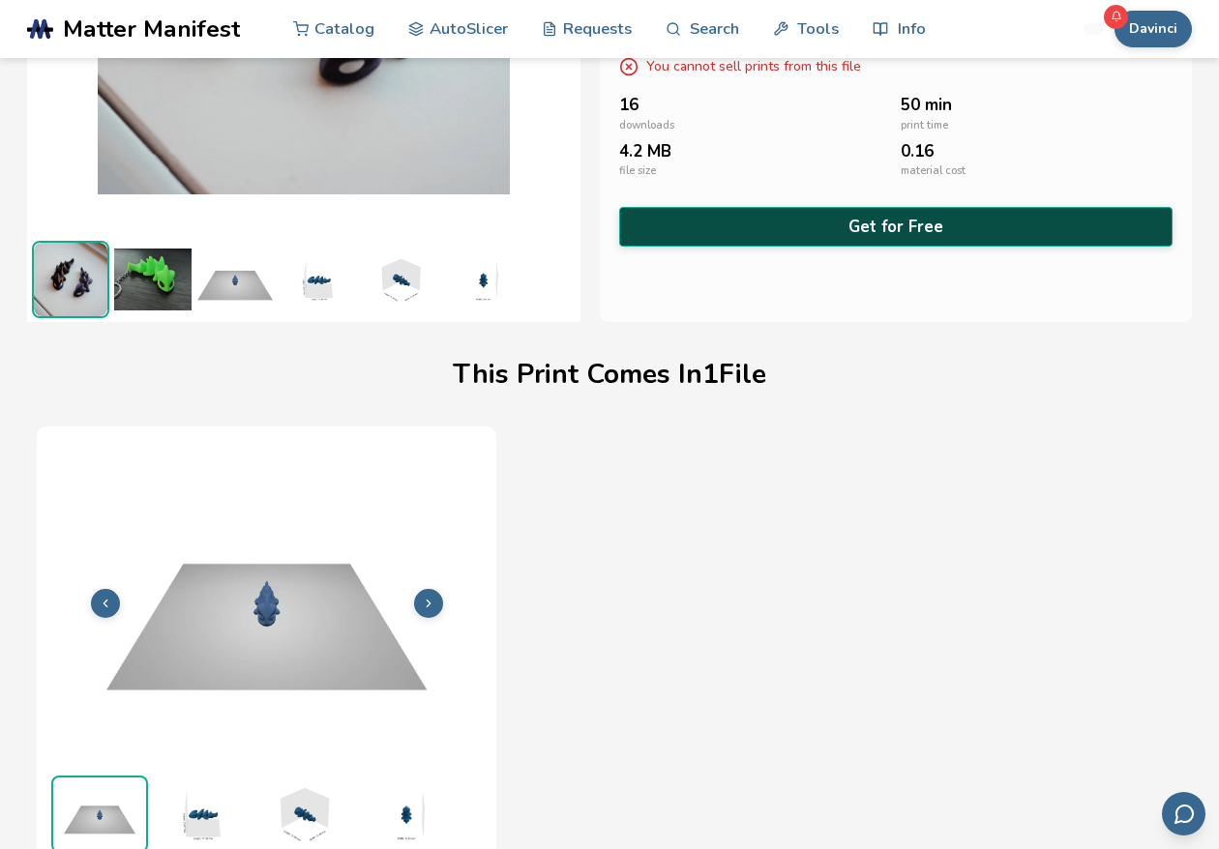
click at [858, 239] on button "Get for Free" at bounding box center [895, 227] width 553 height 40
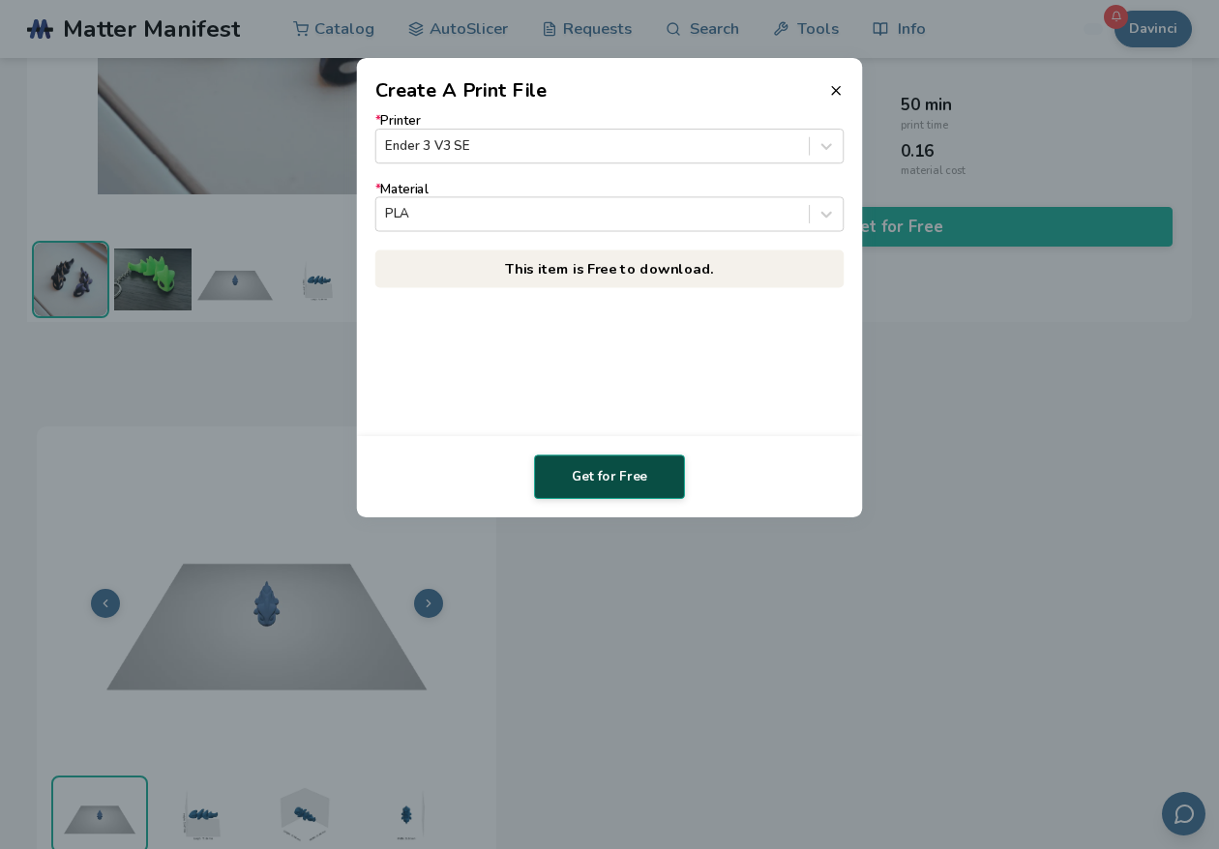
click at [593, 473] on button "Get for Free" at bounding box center [609, 477] width 151 height 44
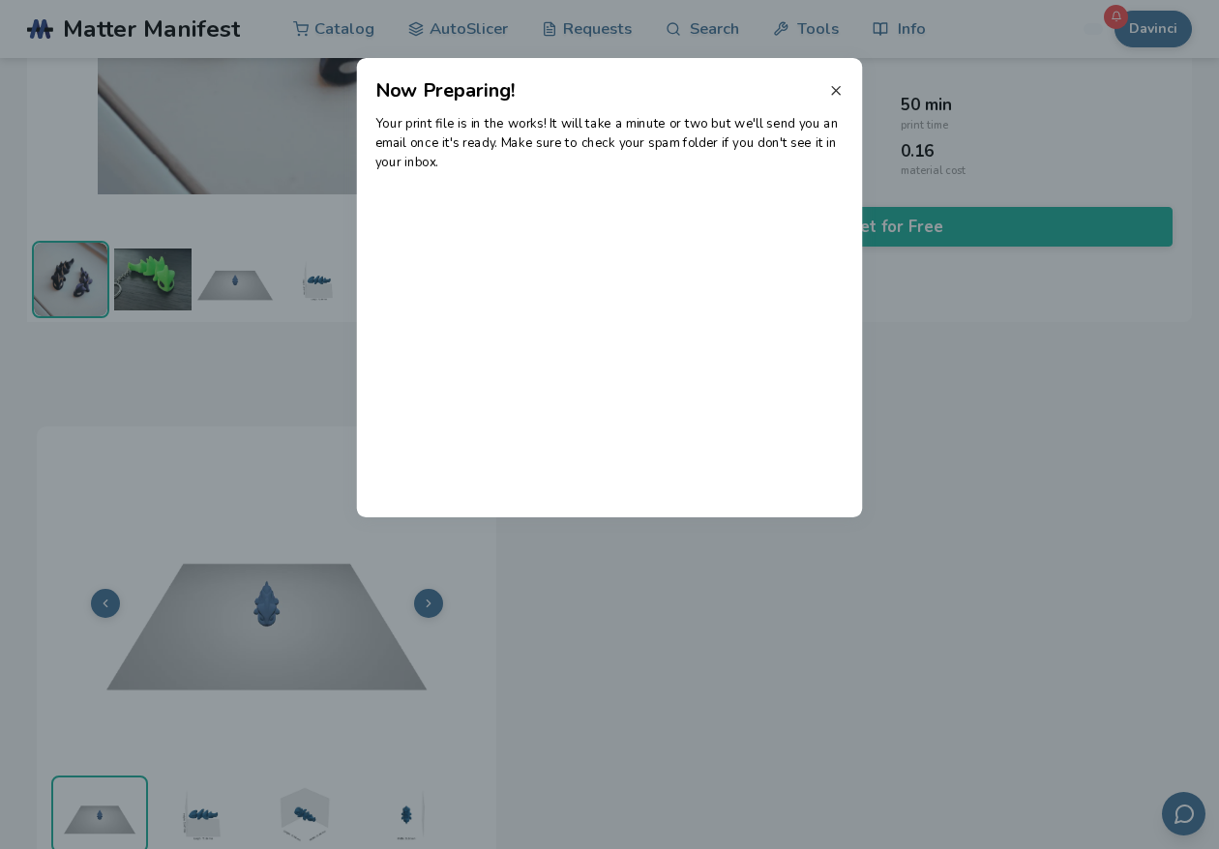
click at [837, 87] on icon at bounding box center [835, 90] width 15 height 15
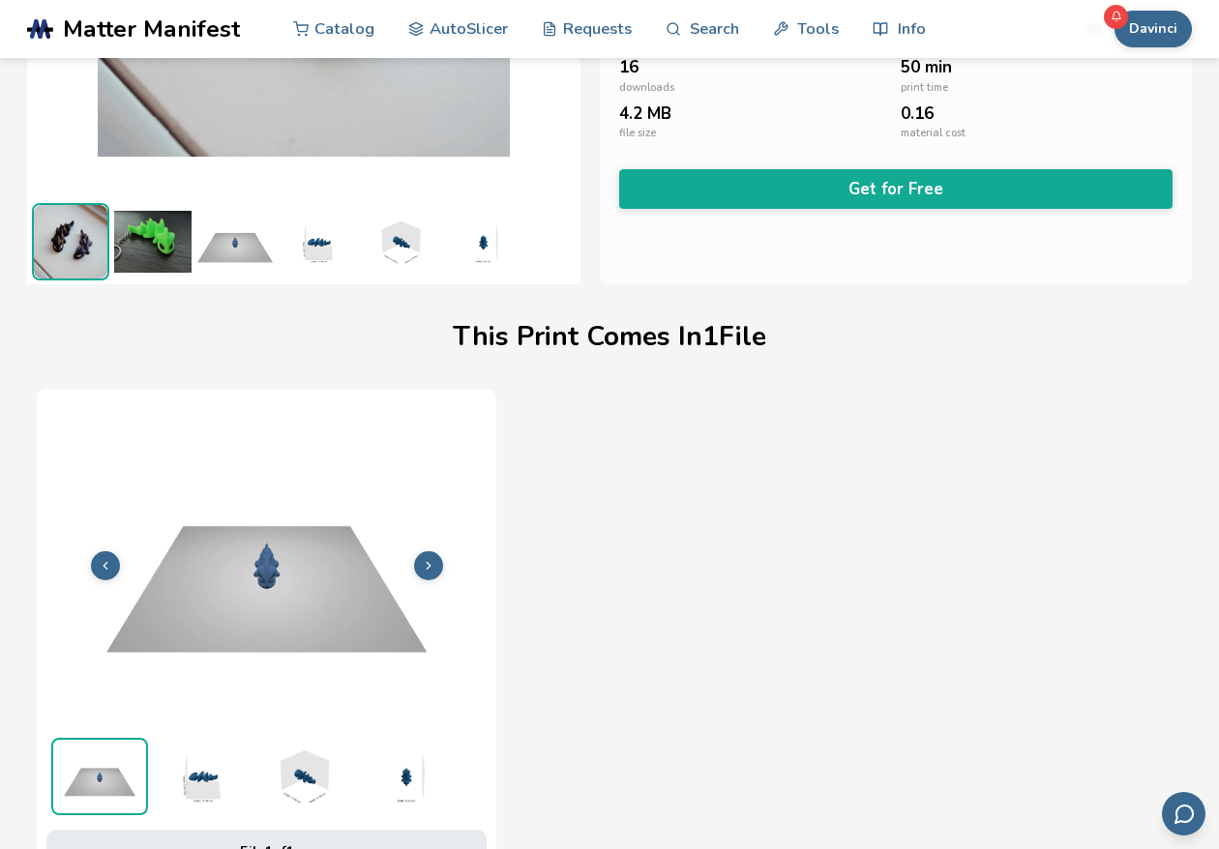
scroll to position [0, 0]
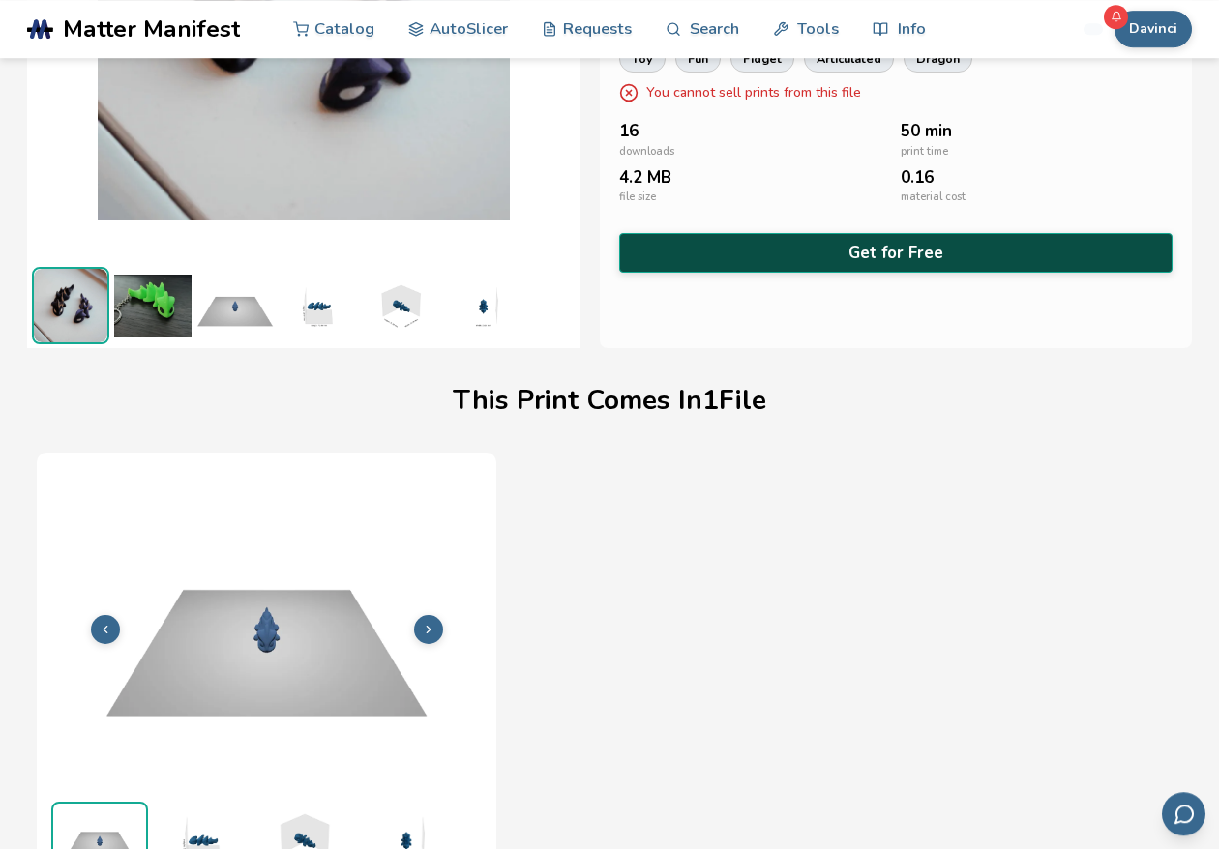
scroll to position [290, 0]
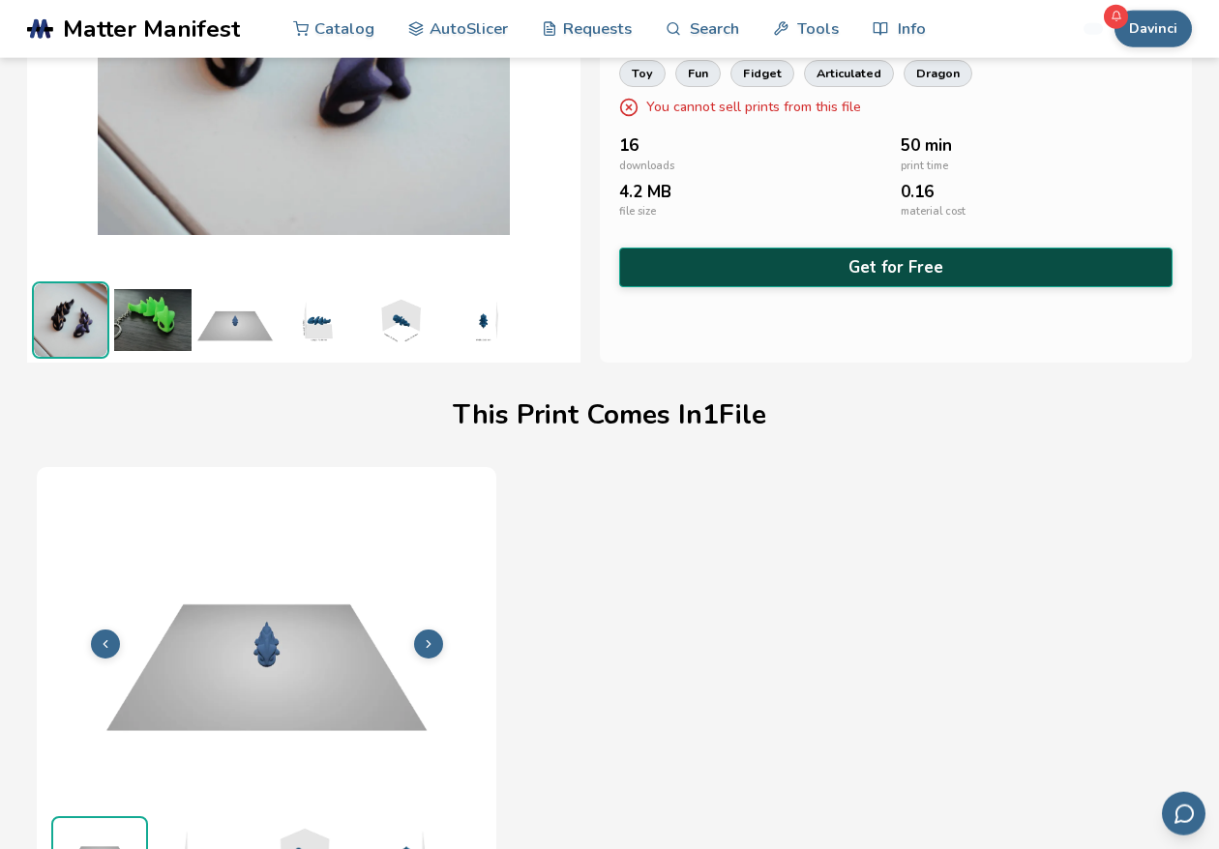
click at [835, 261] on button "Get for Free" at bounding box center [895, 268] width 553 height 40
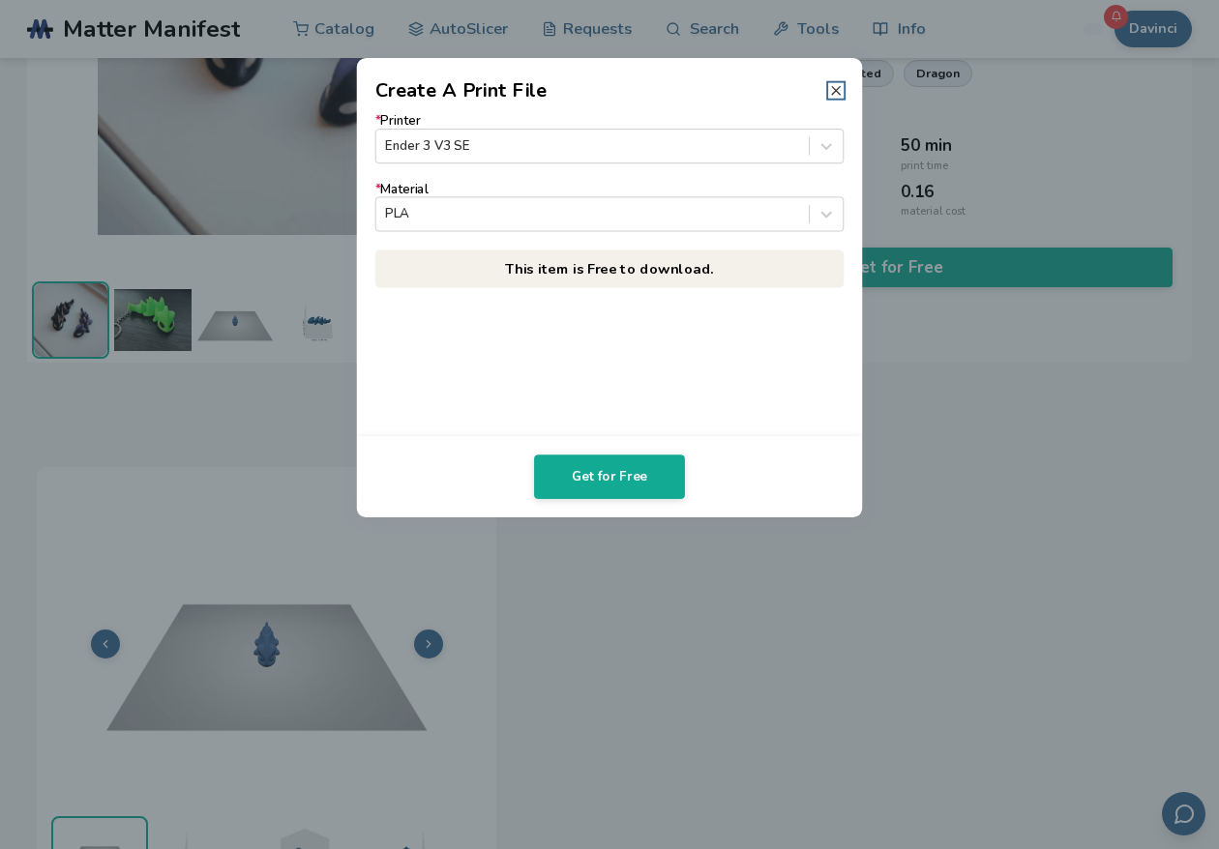
click at [839, 90] on icon at bounding box center [835, 90] width 15 height 15
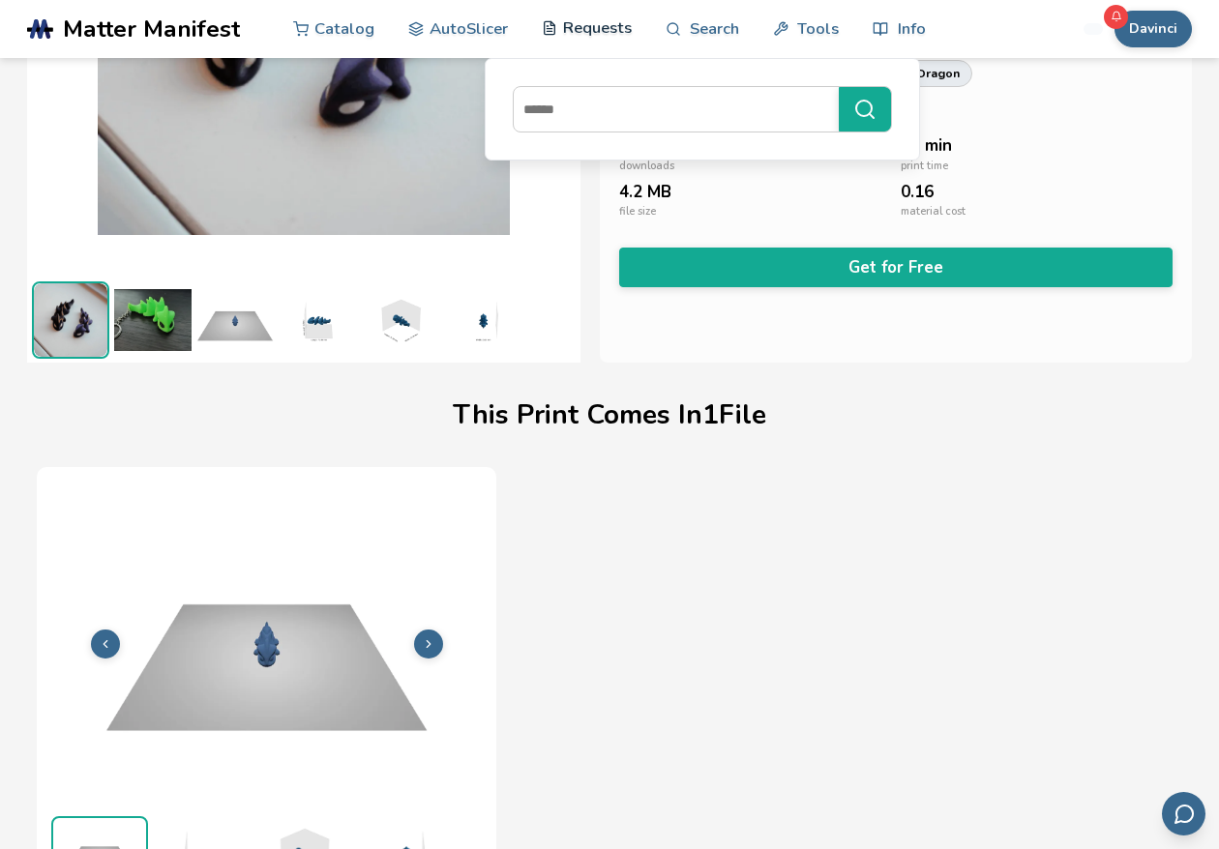
click at [593, 32] on link "Requests" at bounding box center [587, 28] width 90 height 58
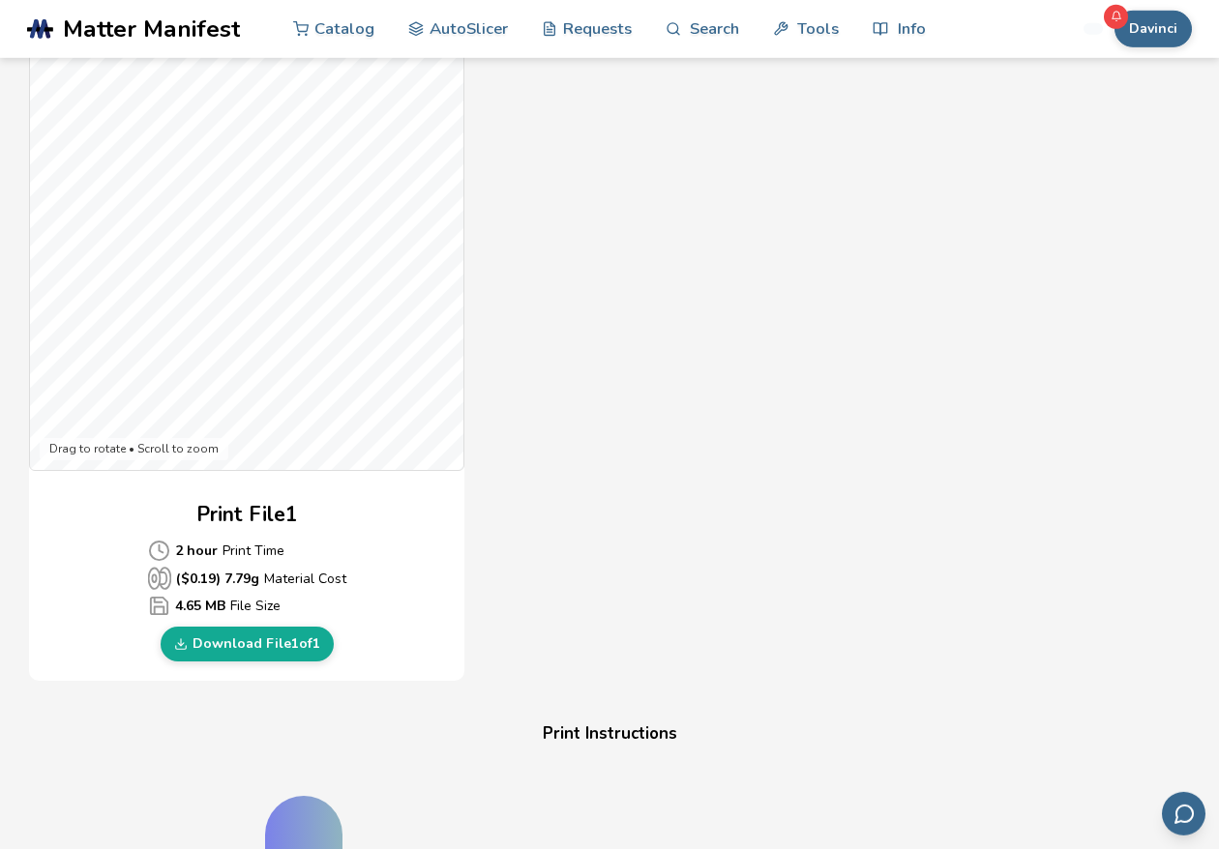
scroll to position [662, 0]
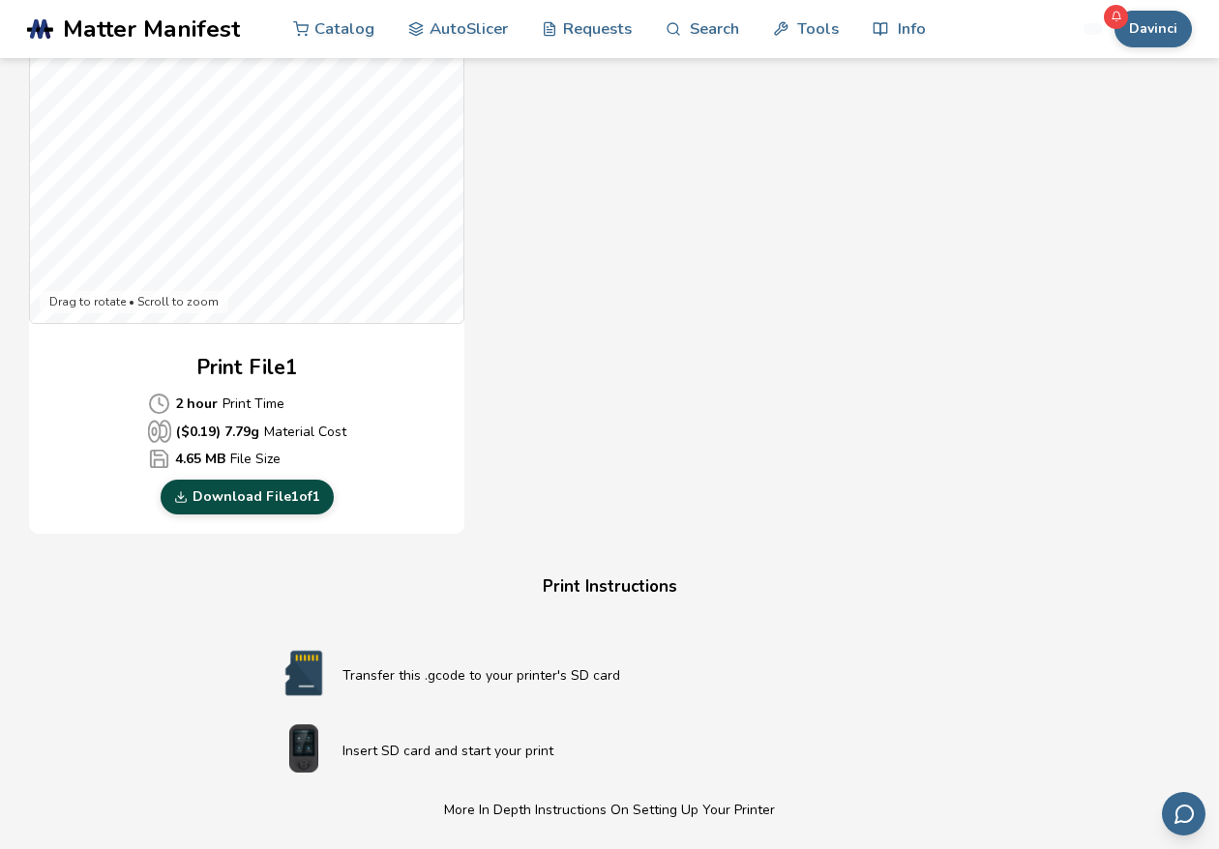
click at [232, 499] on link "Download File 1 of 1" at bounding box center [247, 497] width 173 height 35
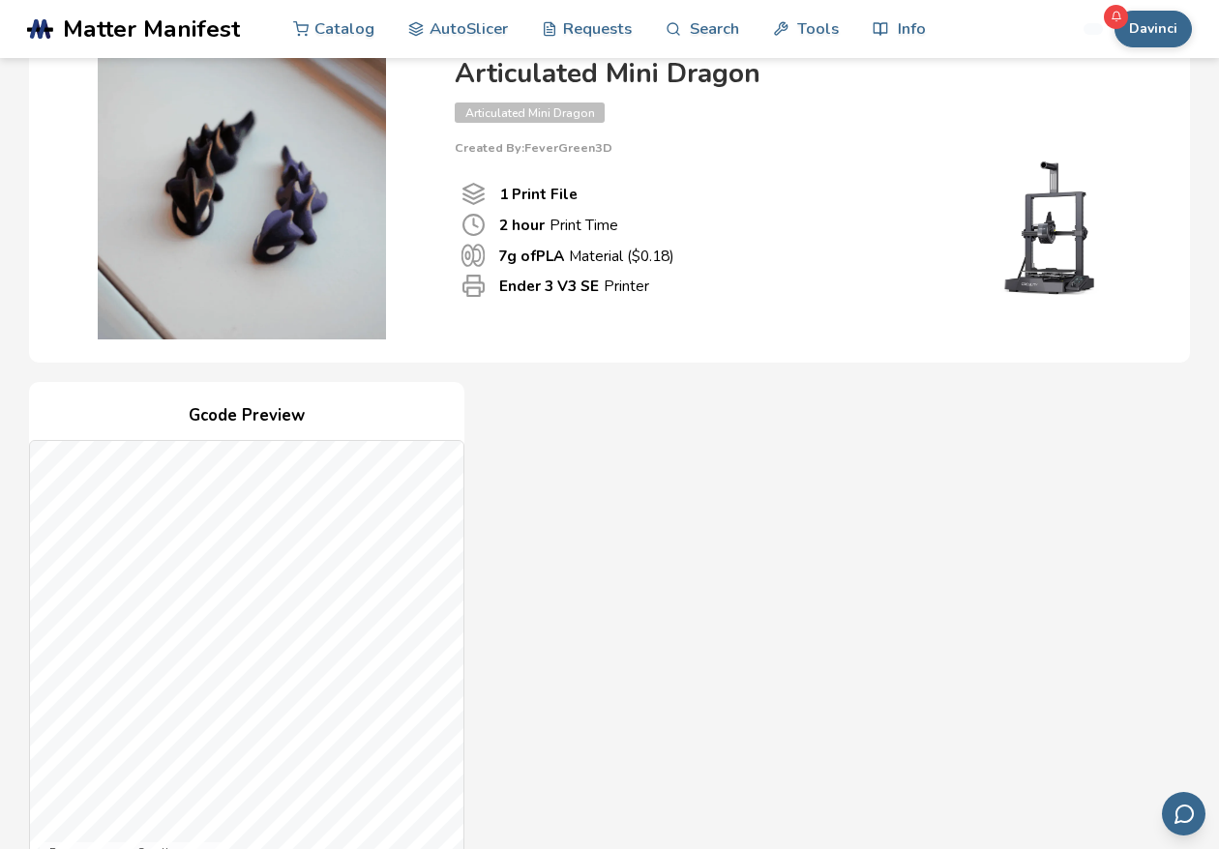
scroll to position [0, 0]
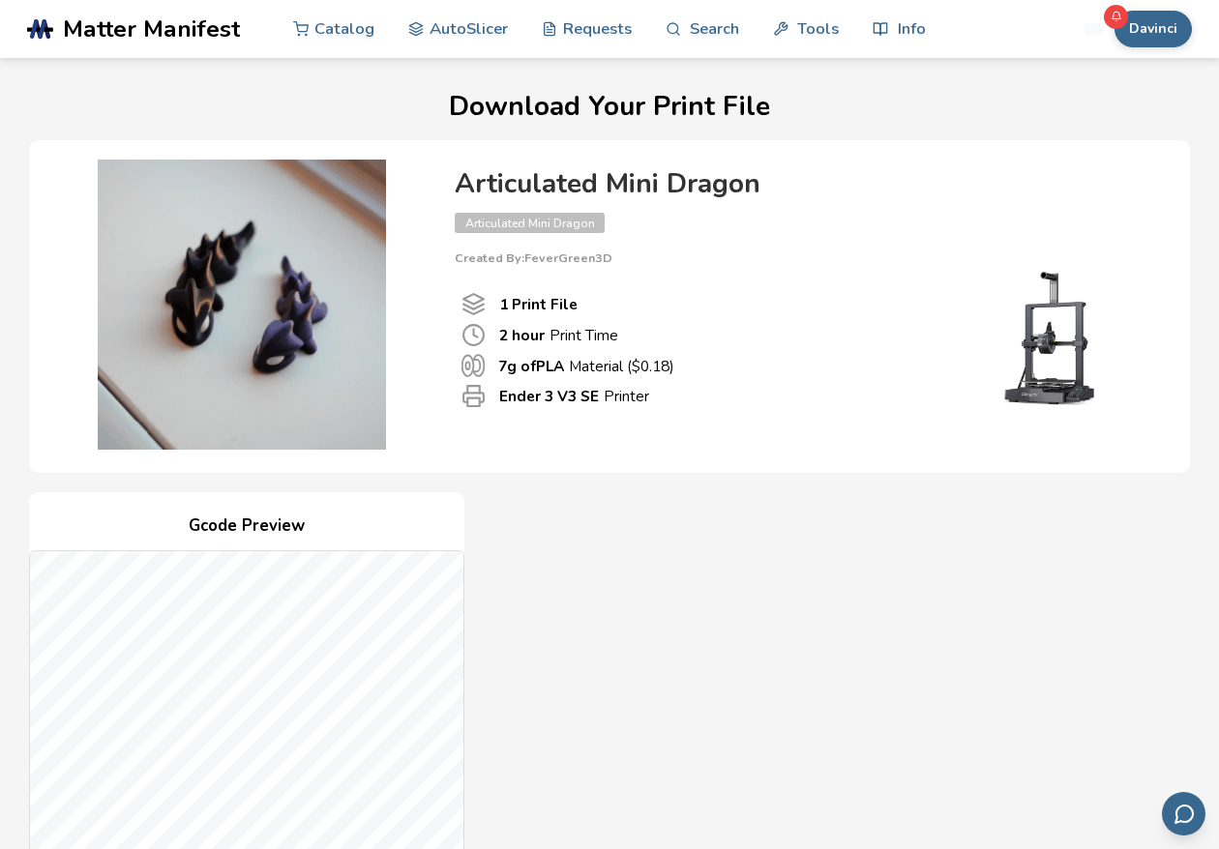
click at [721, 556] on div "Gcode Preview Drag to rotate • Scroll to zoom Print File 1 2 hour Print Time ($…" at bounding box center [609, 844] width 1161 height 704
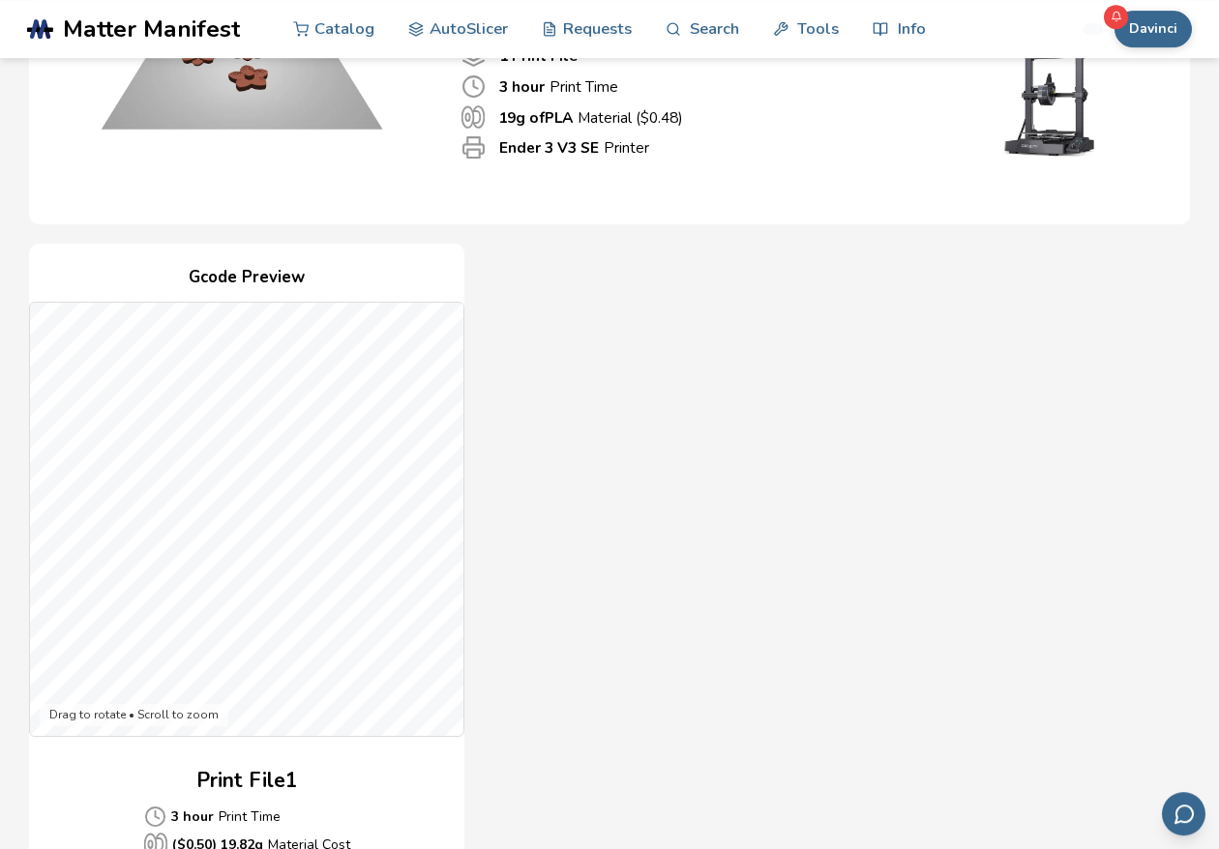
scroll to position [221, 0]
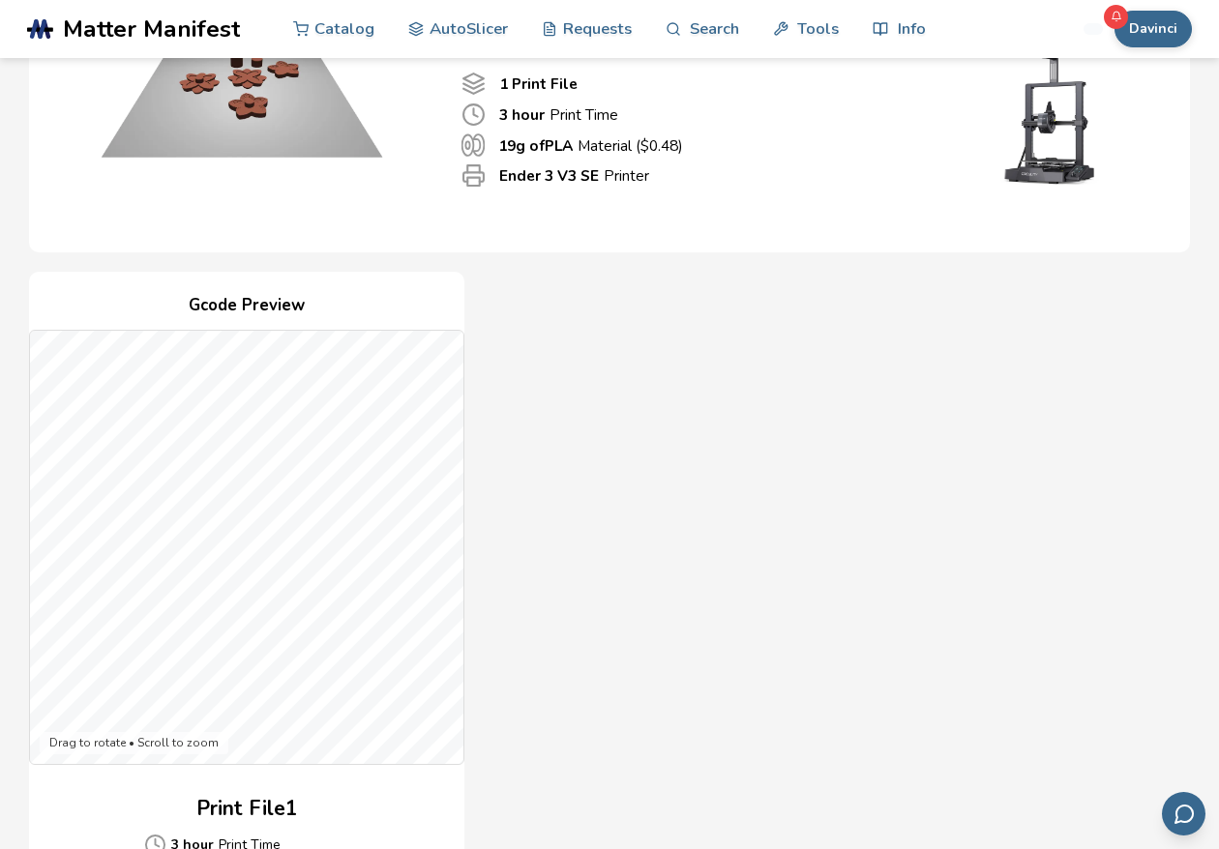
click at [534, 561] on div "Gcode Preview Drag to rotate • Scroll to zoom Print File 1 3 hour Print Time ($…" at bounding box center [609, 624] width 1161 height 704
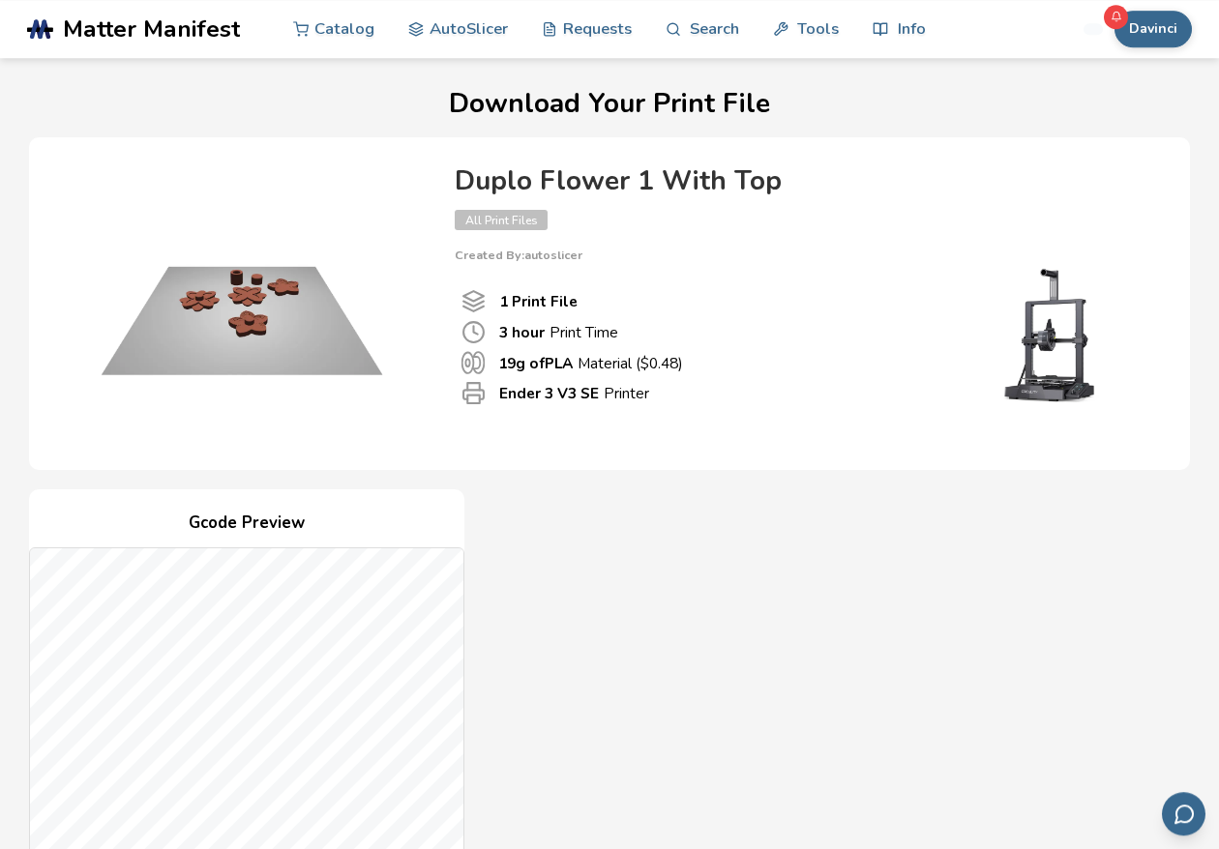
scroll to position [0, 0]
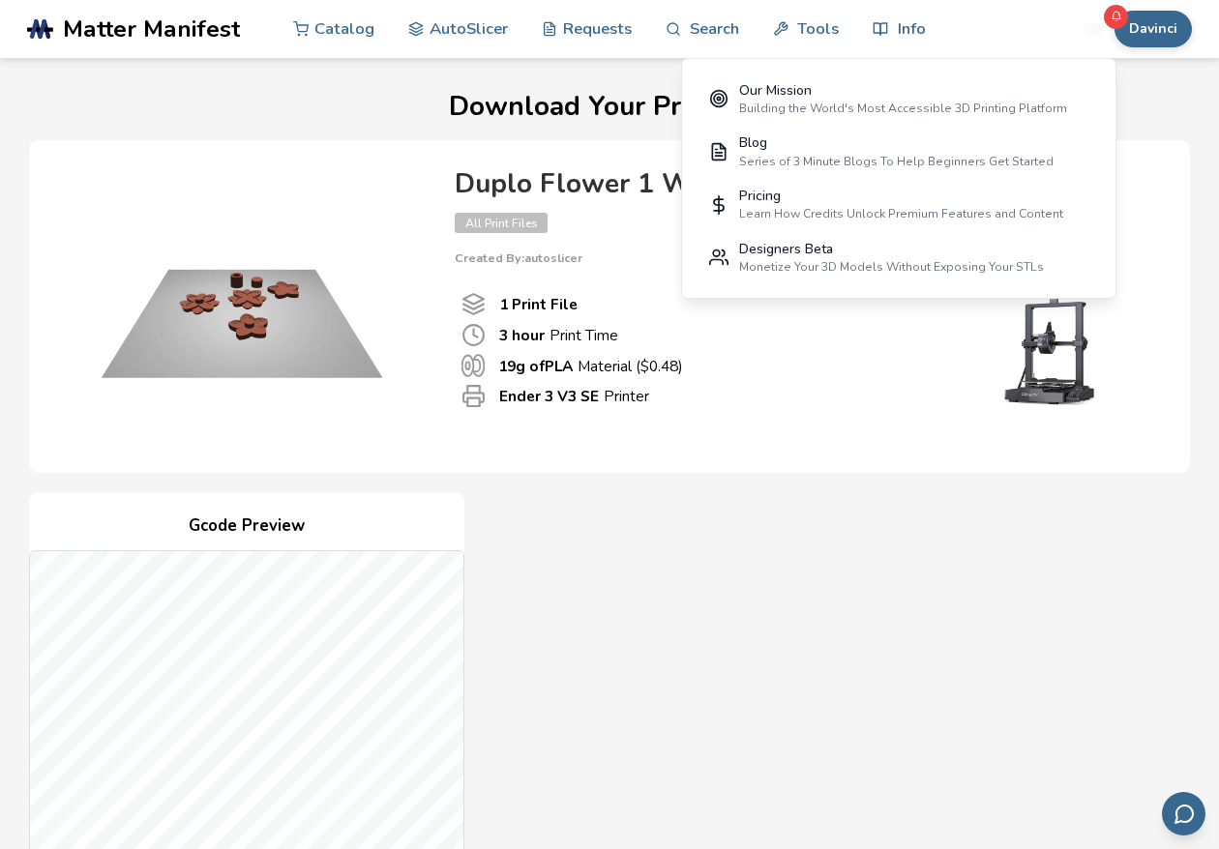
drag, startPoint x: 644, startPoint y: 722, endPoint x: 519, endPoint y: 656, distance: 141.1
click at [686, 609] on div "Gcode Preview Drag to rotate • Scroll to zoom Print File 1 3 hour Print Time ($…" at bounding box center [609, 844] width 1161 height 704
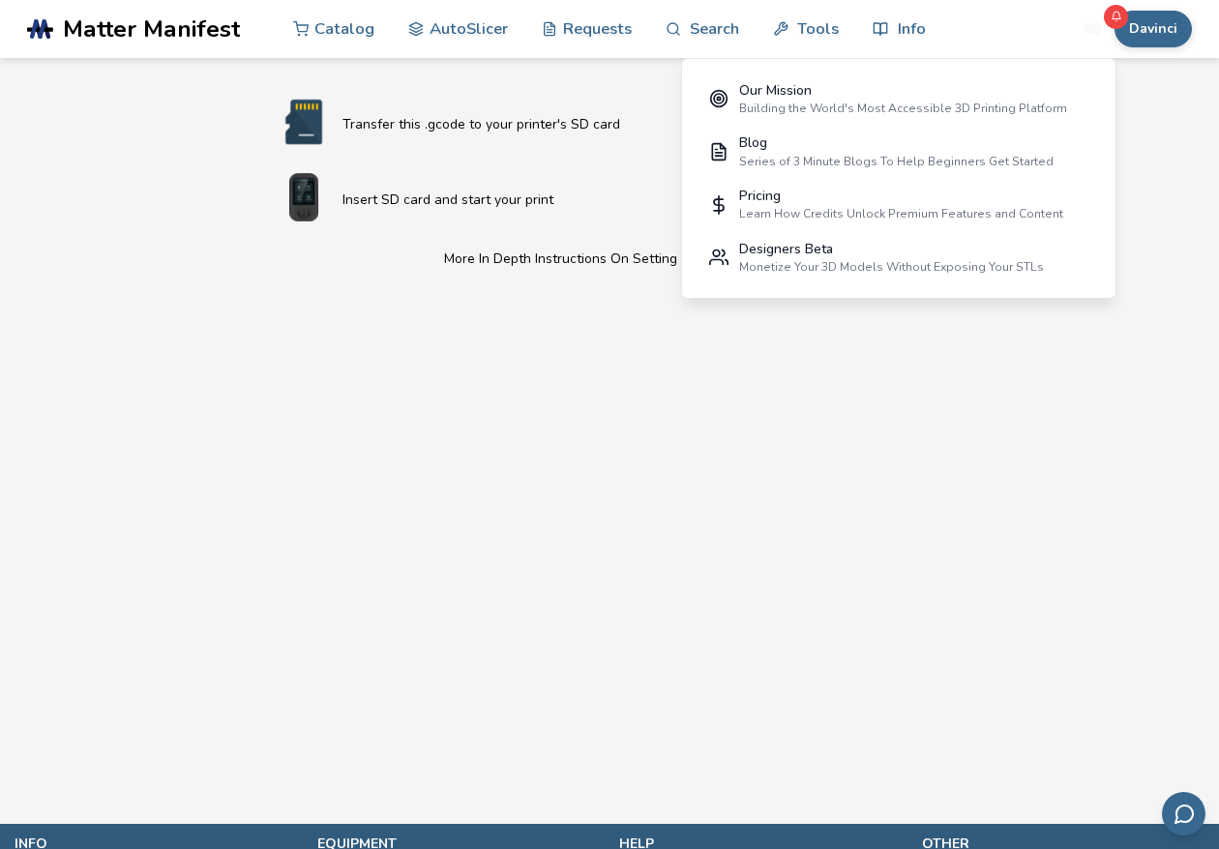
scroll to position [1323, 0]
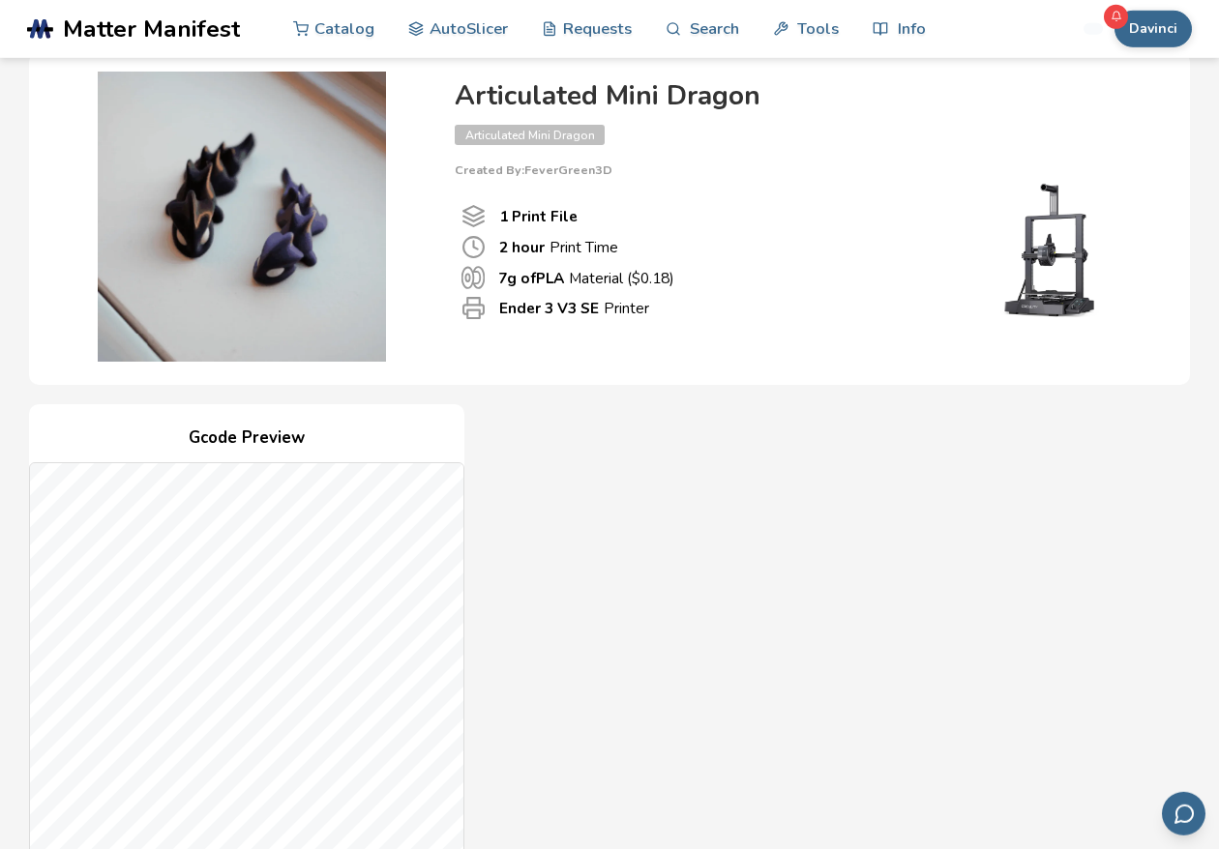
scroll to position [110, 0]
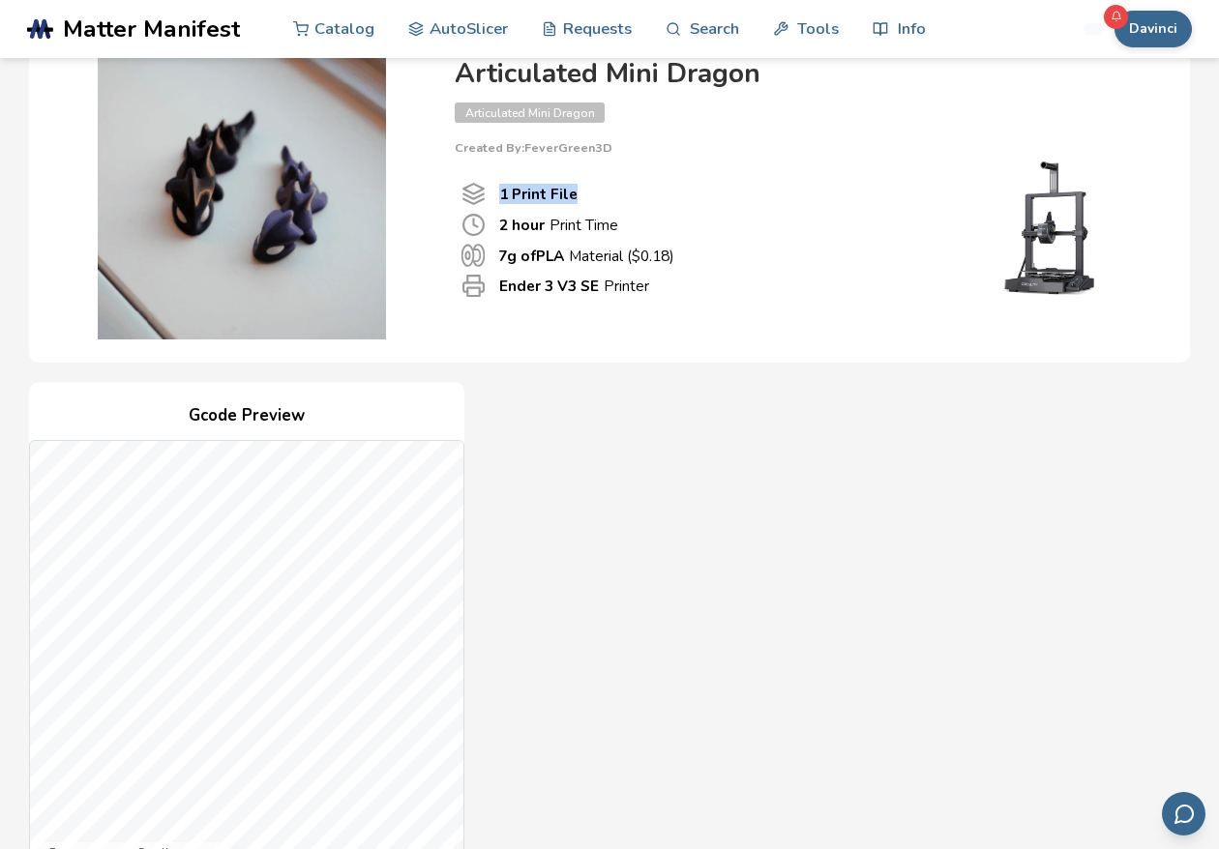
drag, startPoint x: 630, startPoint y: 220, endPoint x: 489, endPoint y: 194, distance: 142.5
click at [489, 194] on div "1 Print File 2 hour Print Time 7 g of PLA Material ($ 0.18 ) Ender 3 V3 SE Prin…" at bounding box center [693, 240] width 476 height 170
click at [719, 192] on div "1 Print File" at bounding box center [692, 194] width 462 height 24
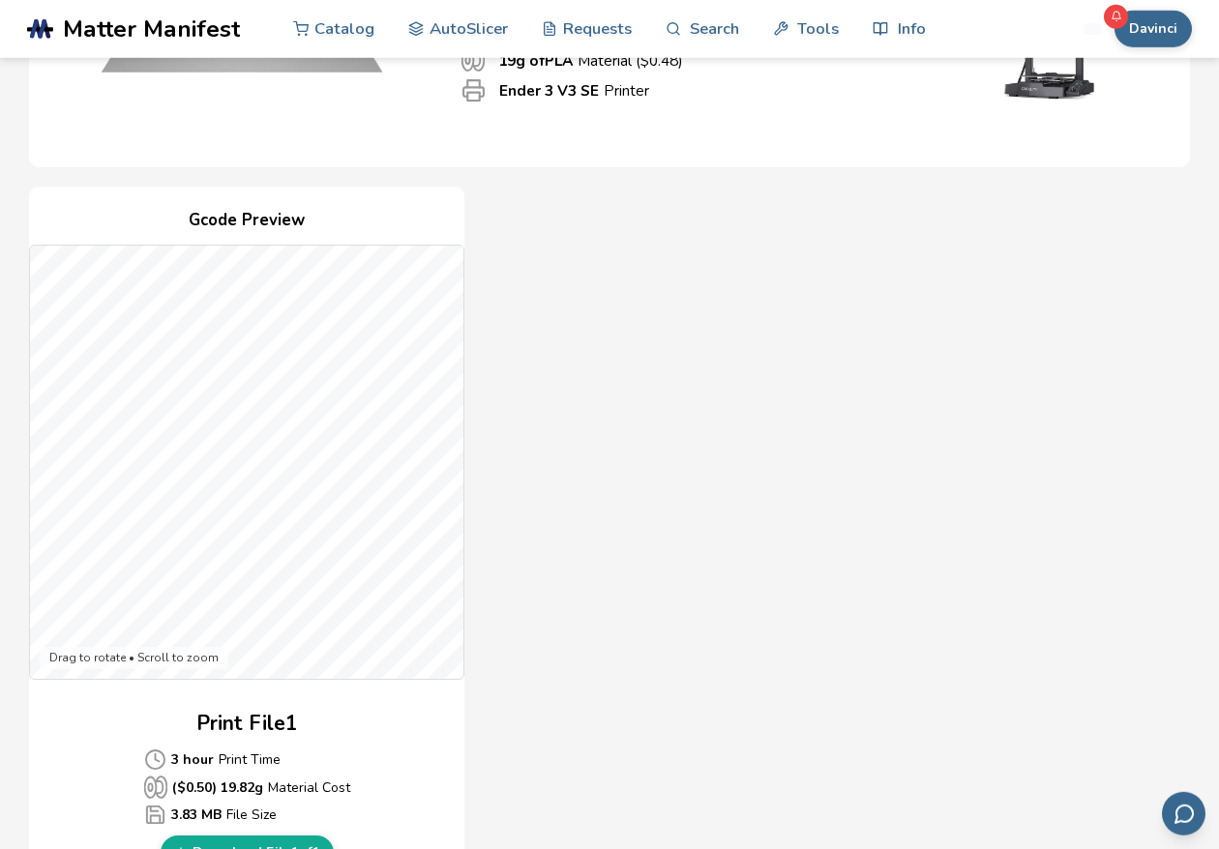
scroll to position [110, 0]
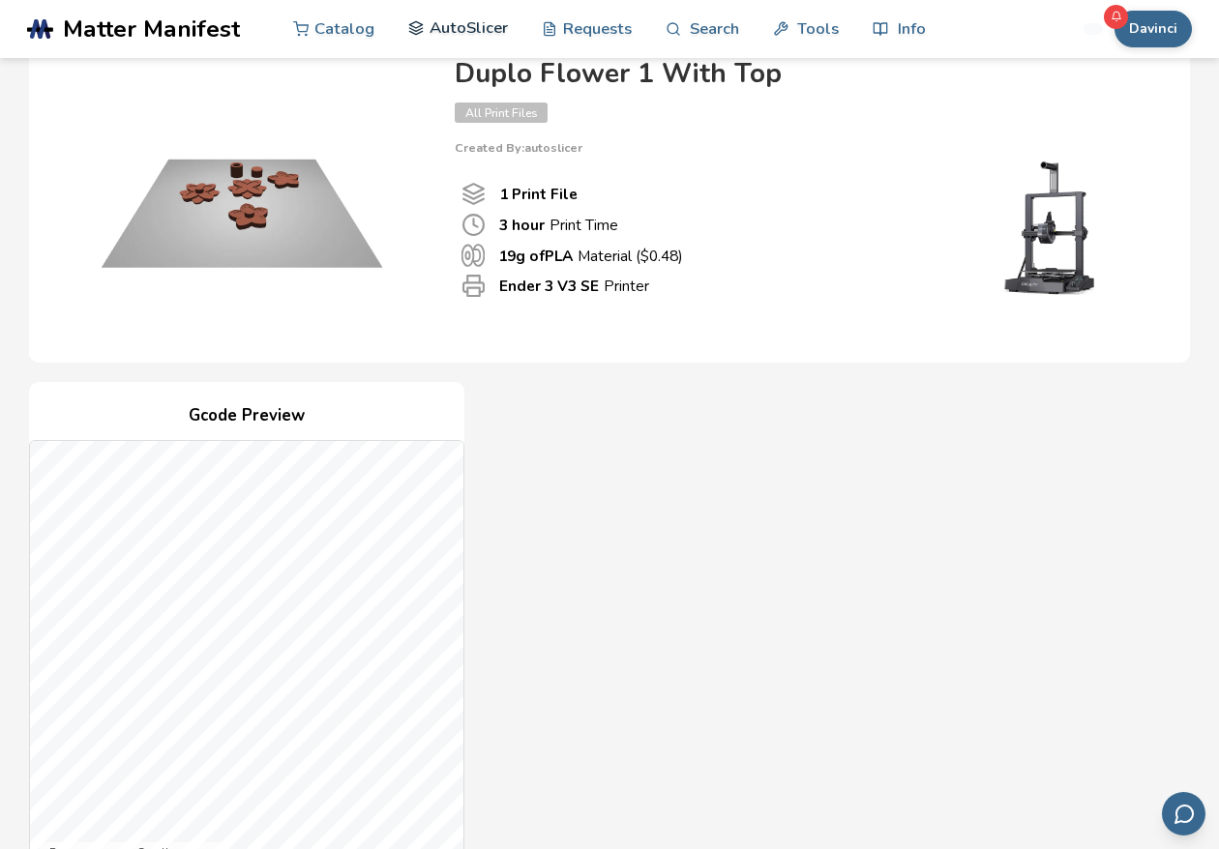
click at [470, 28] on link "AutoSlicer" at bounding box center [458, 28] width 100 height 58
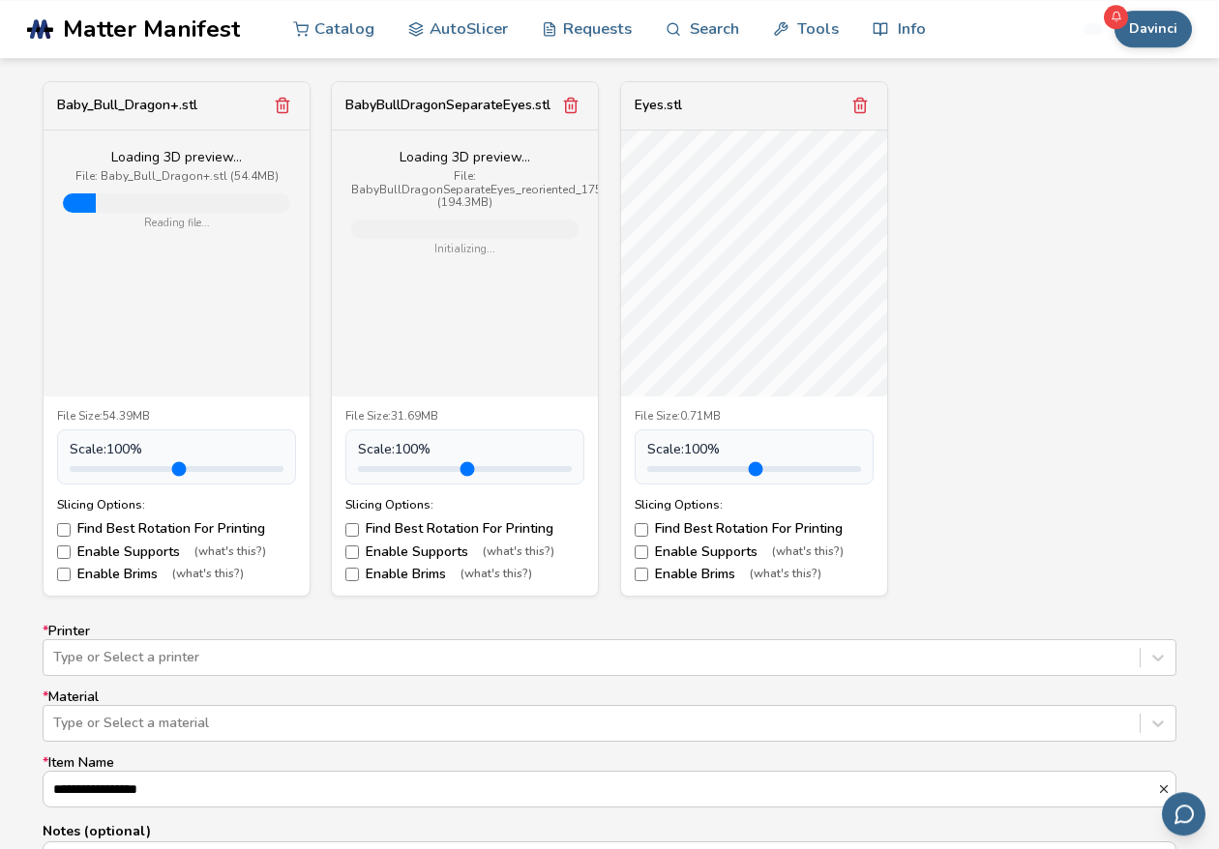
scroll to position [775, 0]
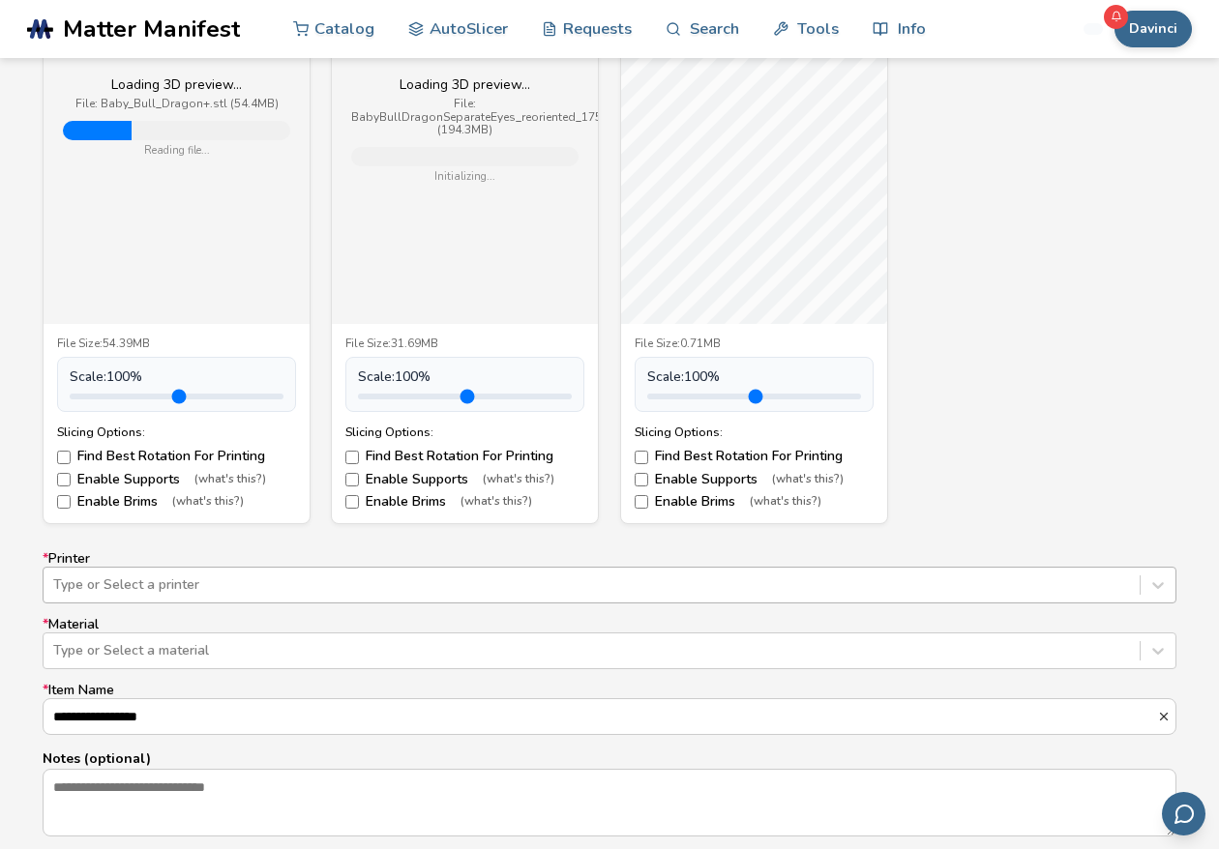
click at [566, 600] on div "Type or Select a printer" at bounding box center [610, 585] width 1134 height 37
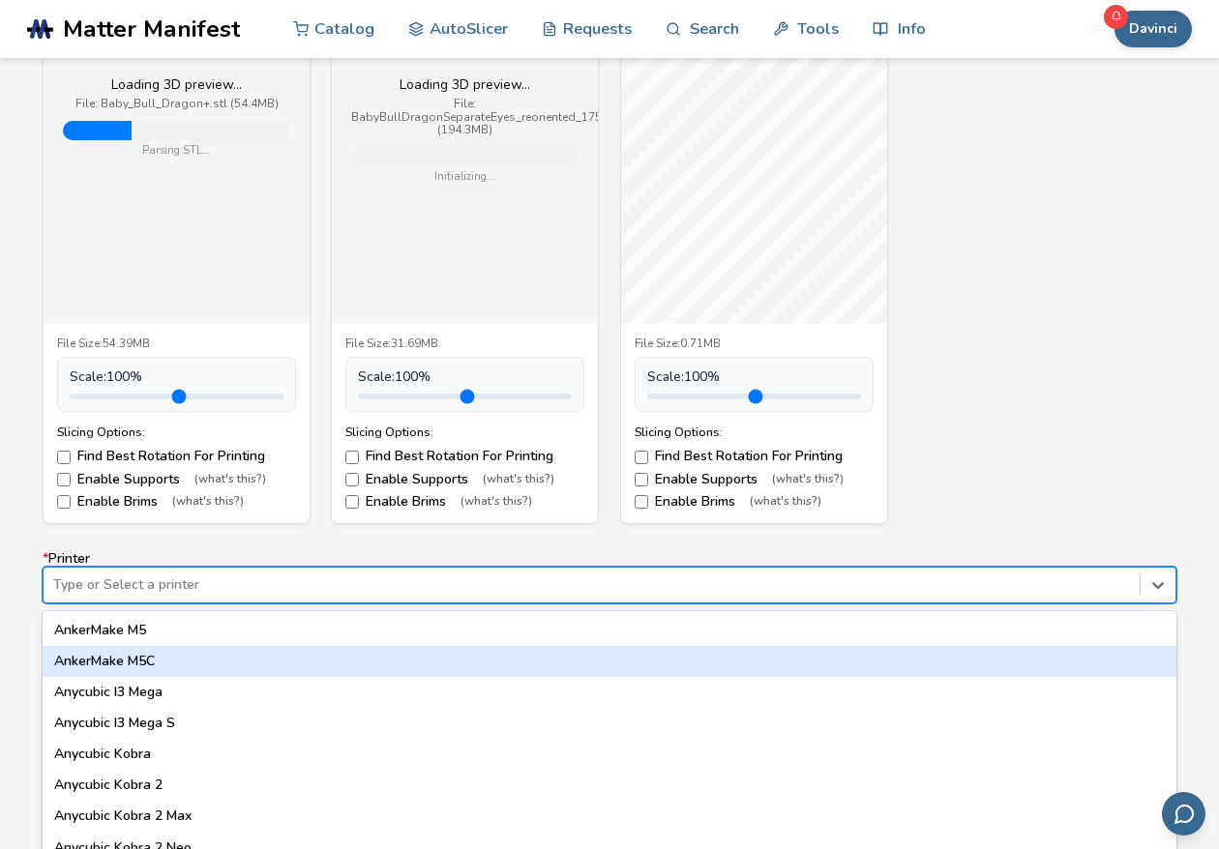
scroll to position [834, 0]
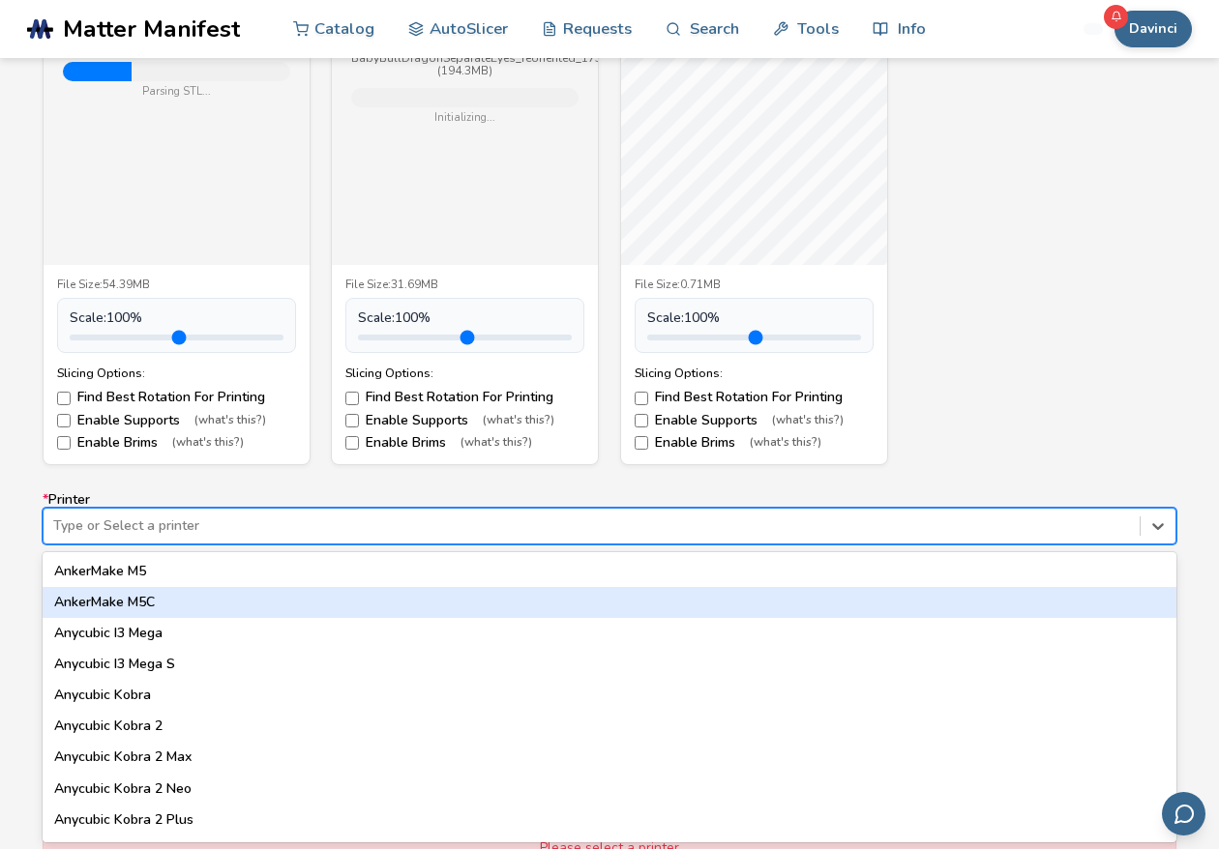
click at [363, 598] on div "AnkerMake M5C" at bounding box center [610, 602] width 1134 height 31
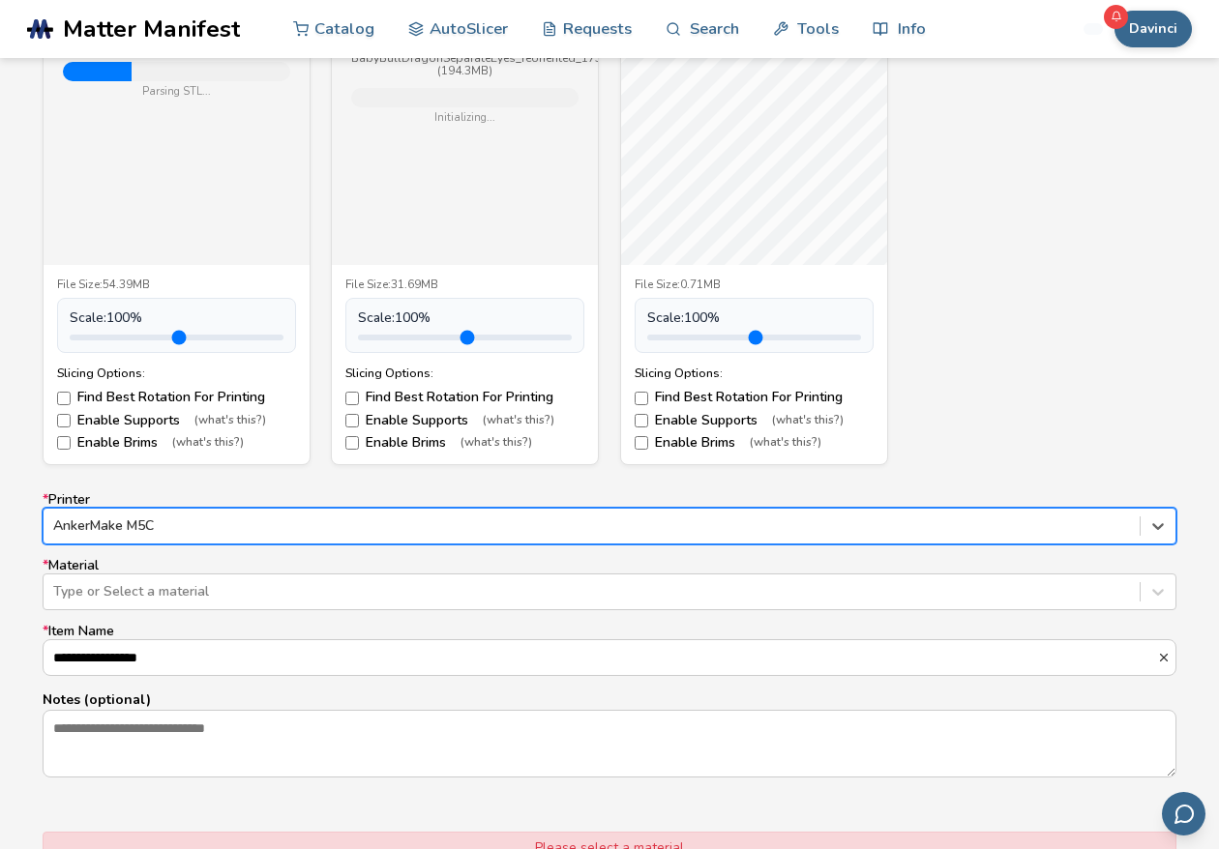
click at [273, 525] on div at bounding box center [591, 526] width 1077 height 19
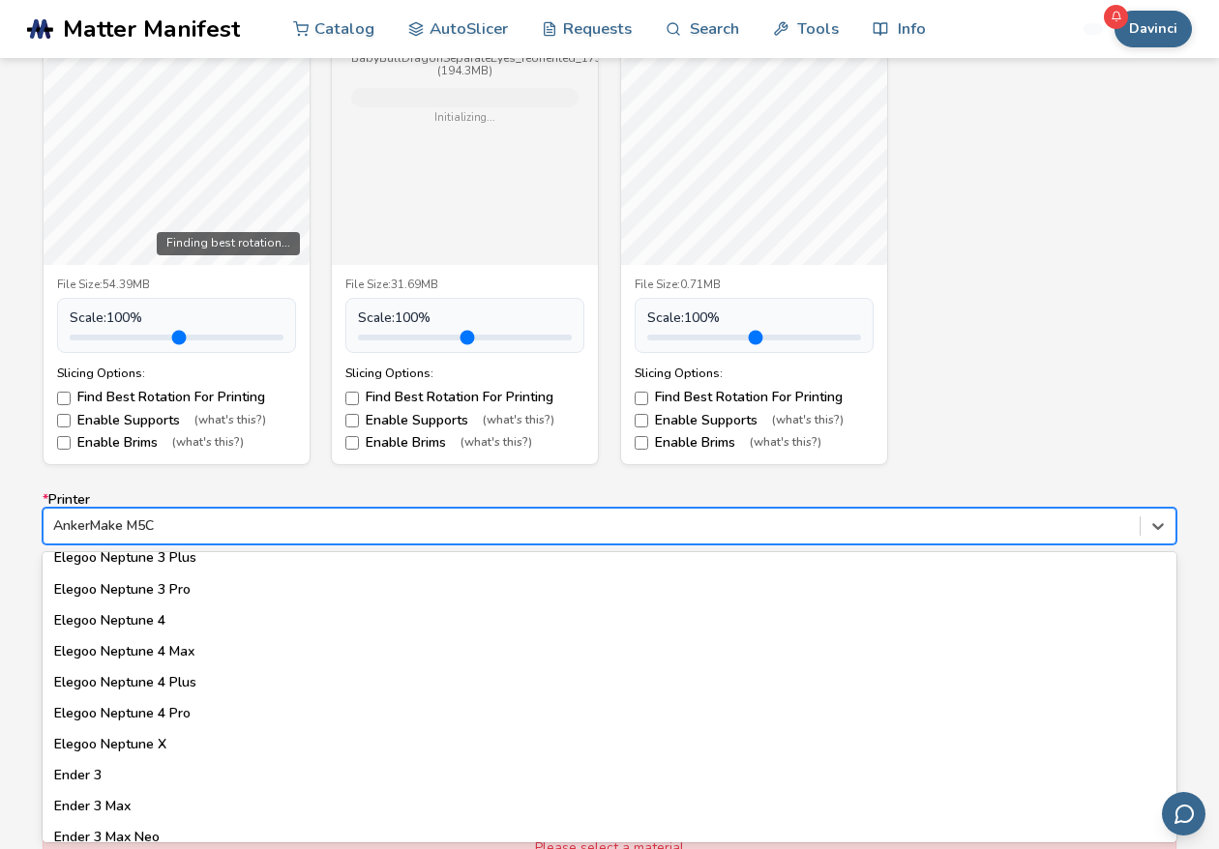
scroll to position [1113, 0]
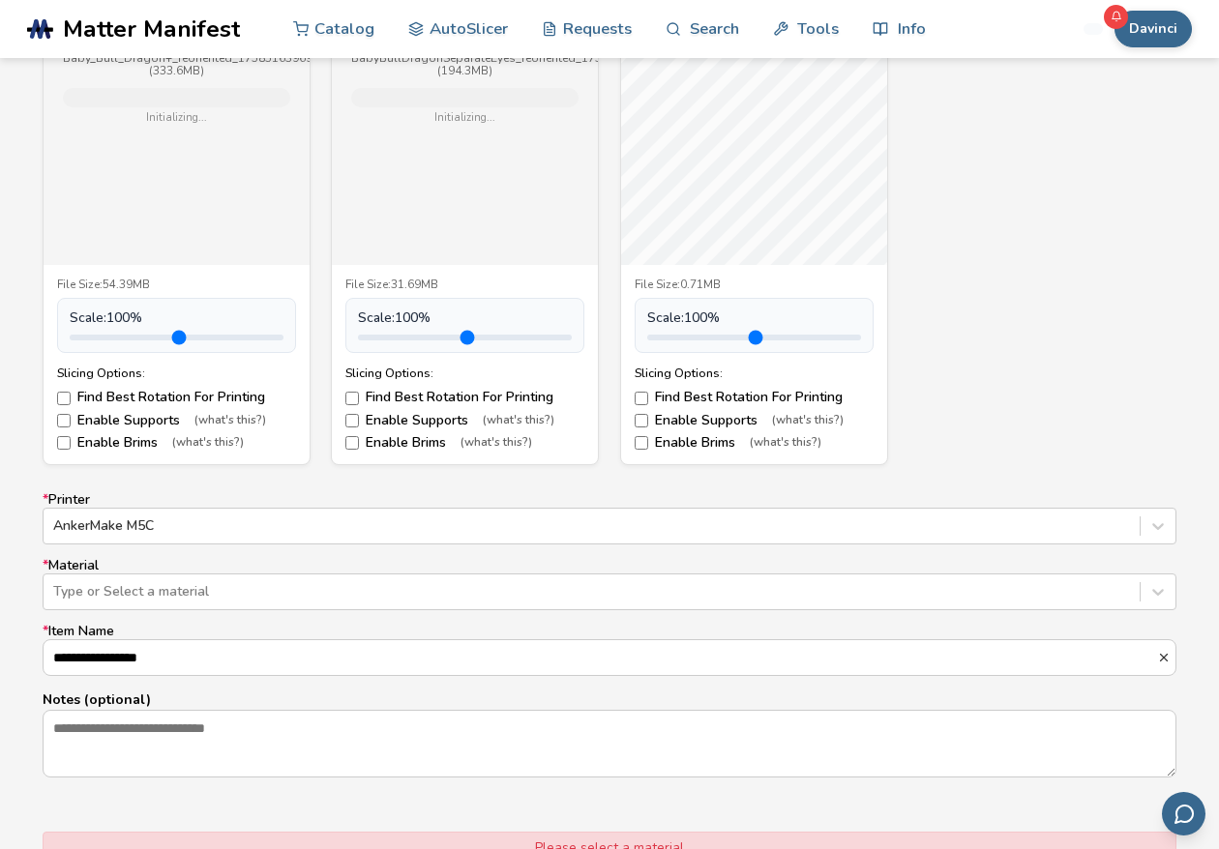
click at [1038, 188] on div "Baby_Bull_Dragon+.stl Loading 3D preview... File: Baby_Bull_Dragon+_reoriented_…" at bounding box center [610, 208] width 1134 height 516
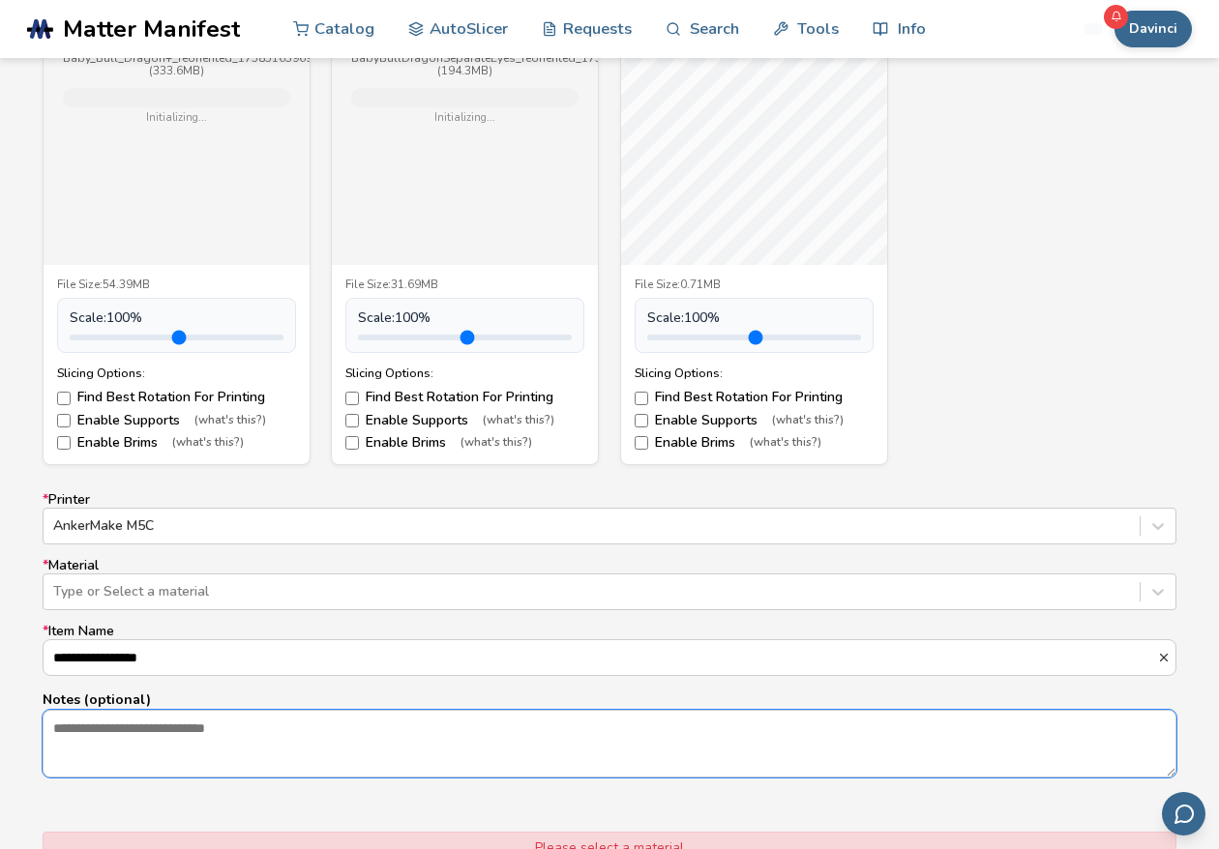
click at [133, 711] on textarea "Notes (optional)" at bounding box center [610, 744] width 1132 height 66
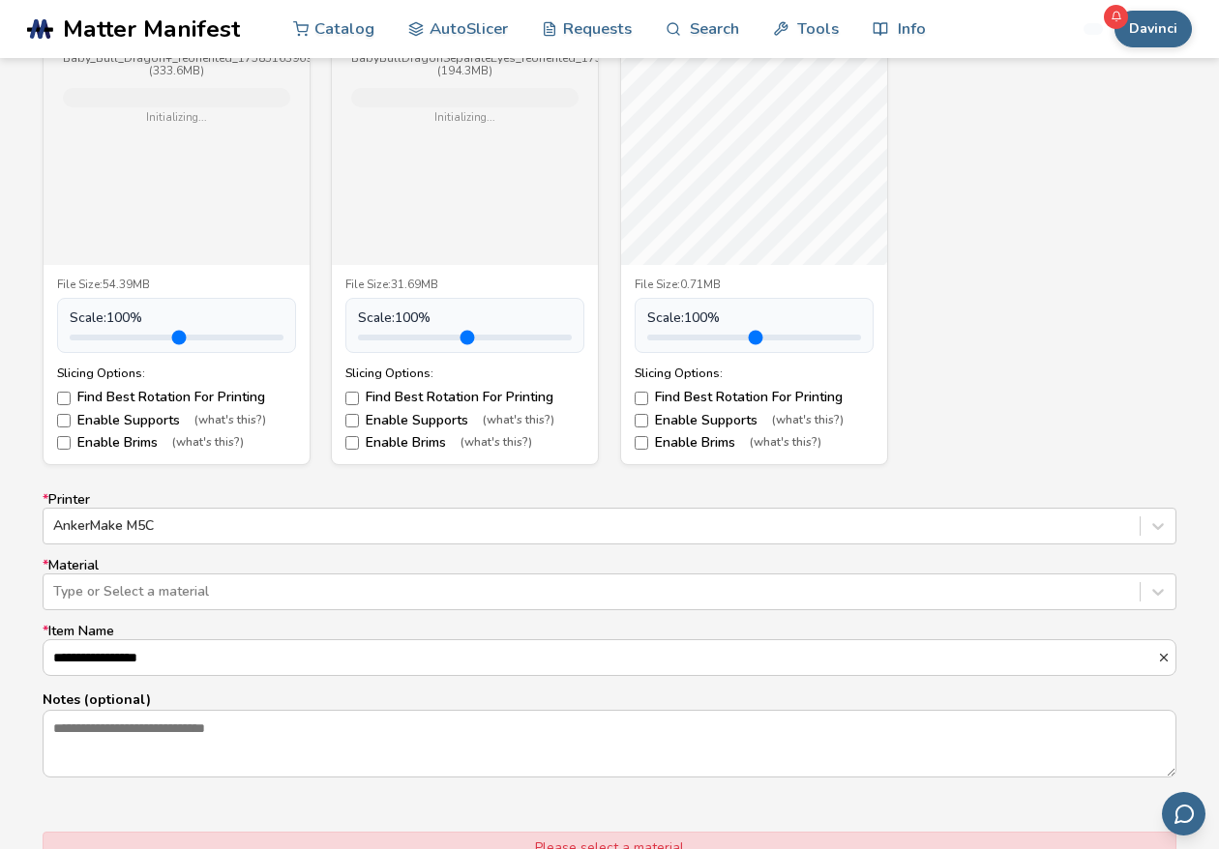
click at [89, 591] on form "Model Controls: Click and drag to rotate • Scroll to zoom • Right click and dra…" at bounding box center [609, 402] width 1161 height 1083
click at [89, 832] on div "Please select a material" at bounding box center [610, 848] width 1134 height 33
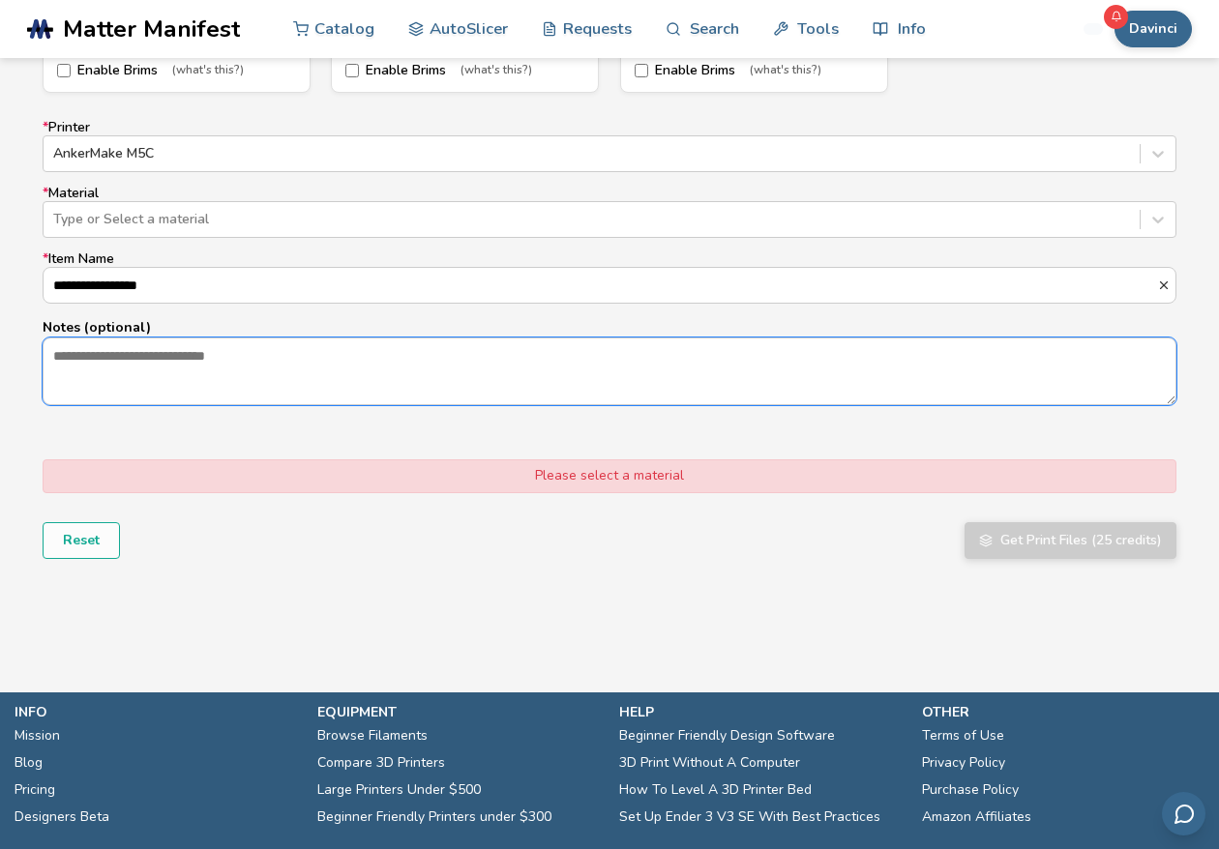
click at [151, 363] on textarea "Notes (optional)" at bounding box center [610, 372] width 1132 height 66
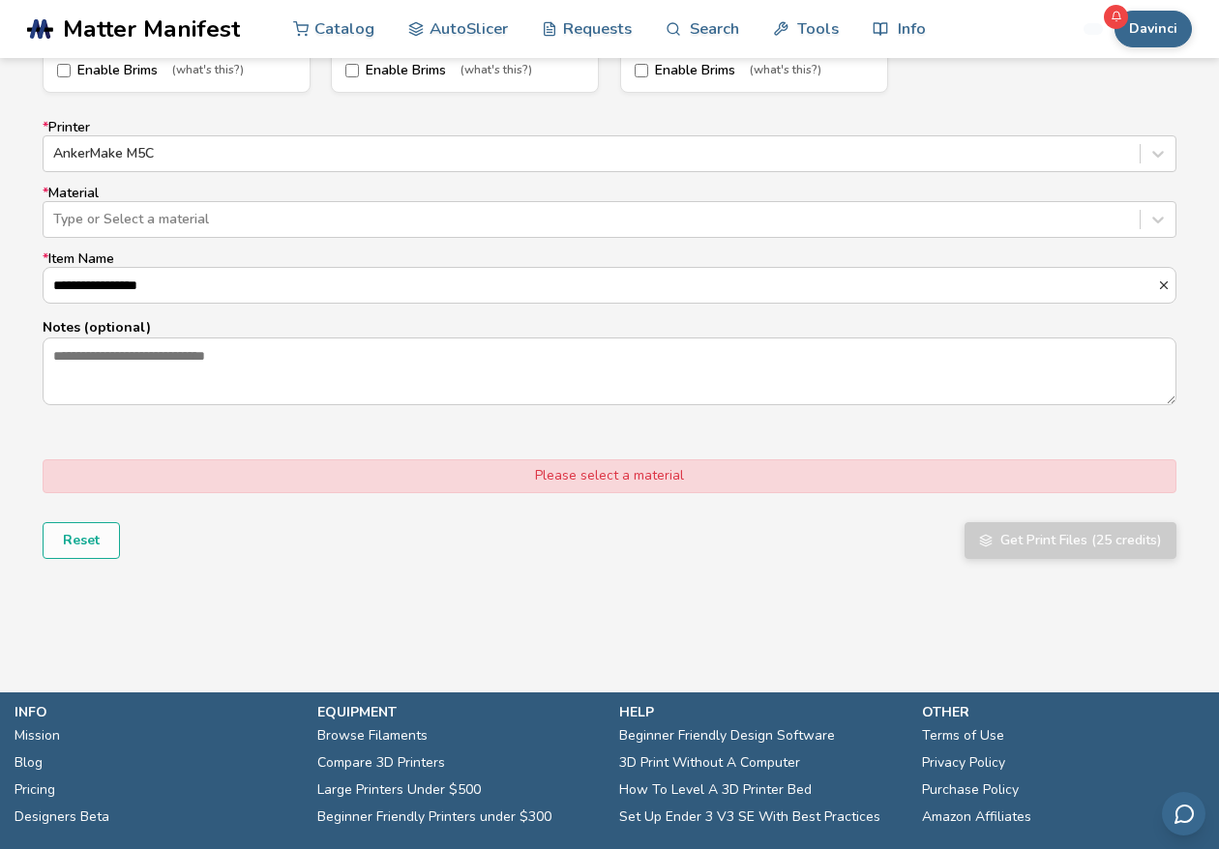
click at [1155, 303] on input "**********" at bounding box center [600, 285] width 1113 height 35
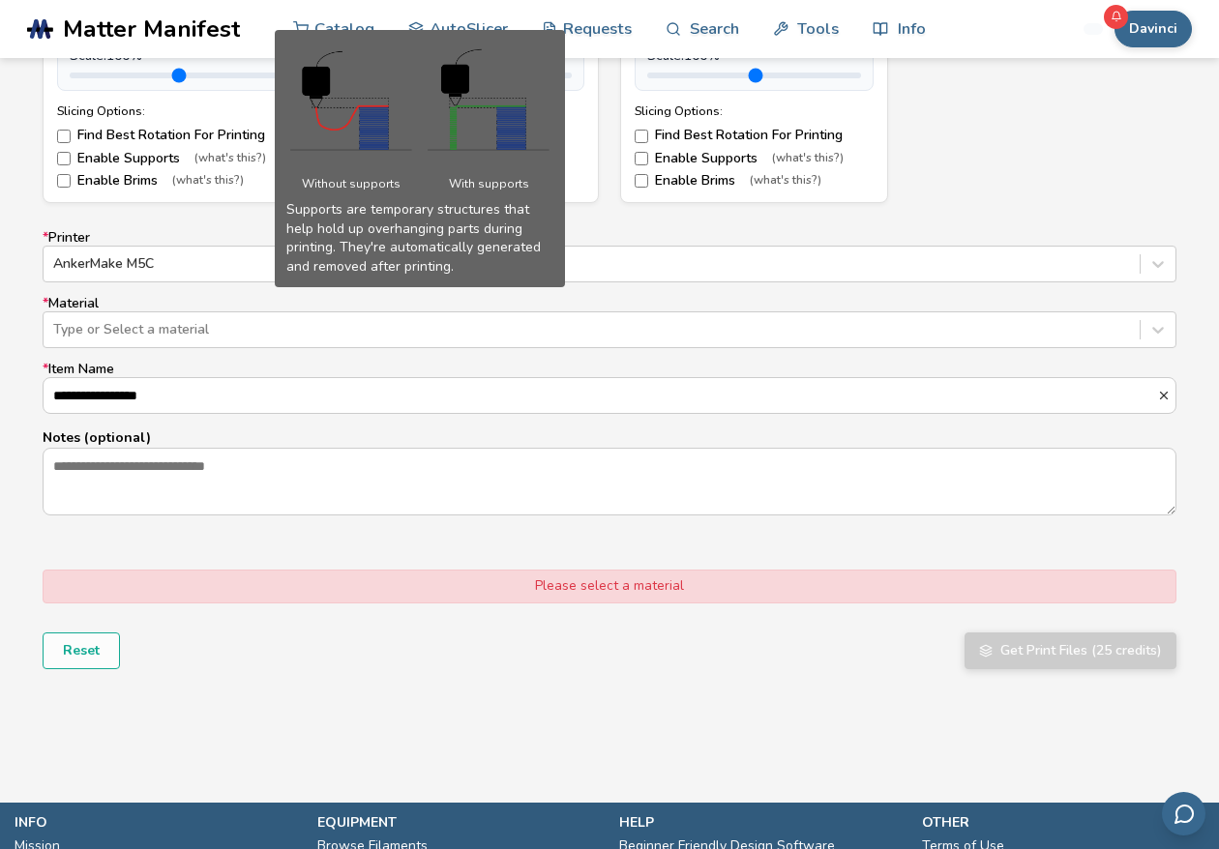
click at [212, 159] on span "(what's this?)" at bounding box center [230, 159] width 72 height 14
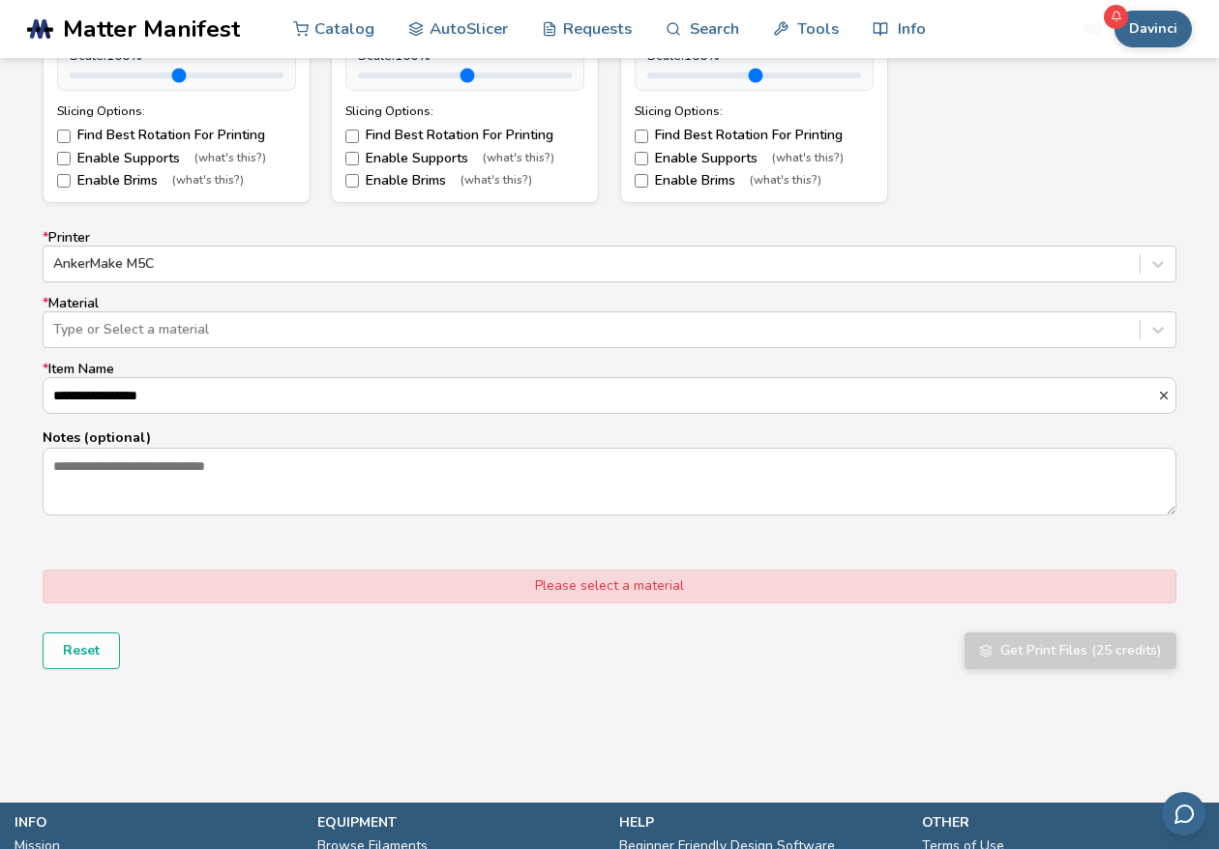
click at [192, 217] on form "**********" at bounding box center [609, 140] width 1161 height 1083
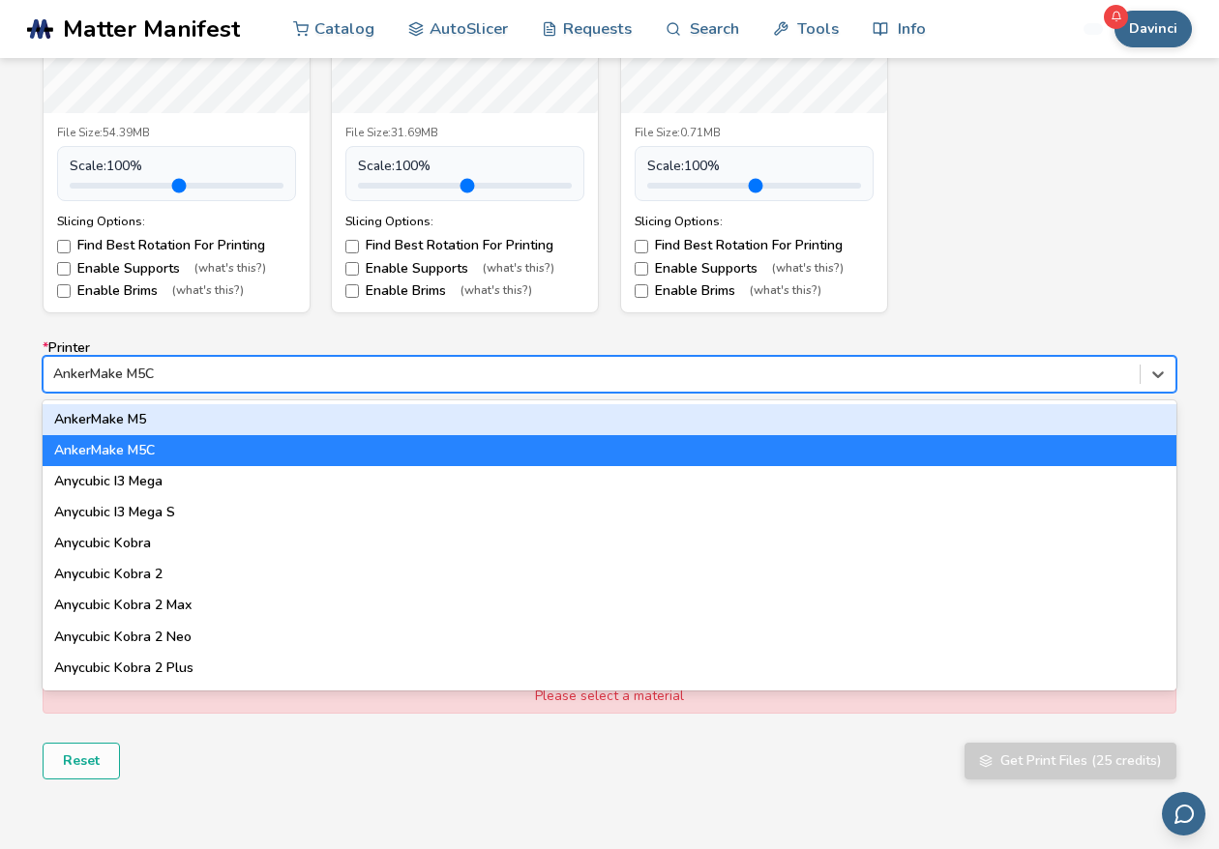
click at [228, 369] on div at bounding box center [591, 374] width 1077 height 19
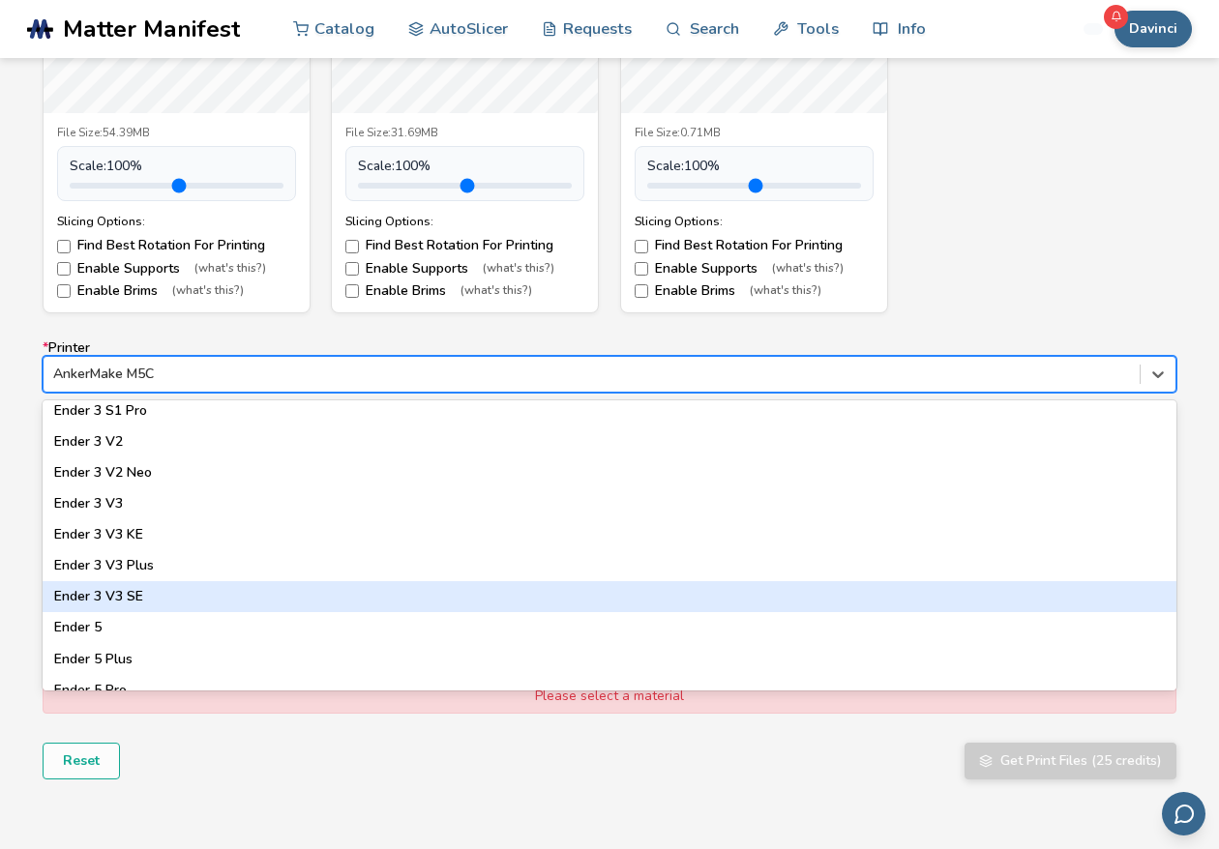
scroll to position [1323, 0]
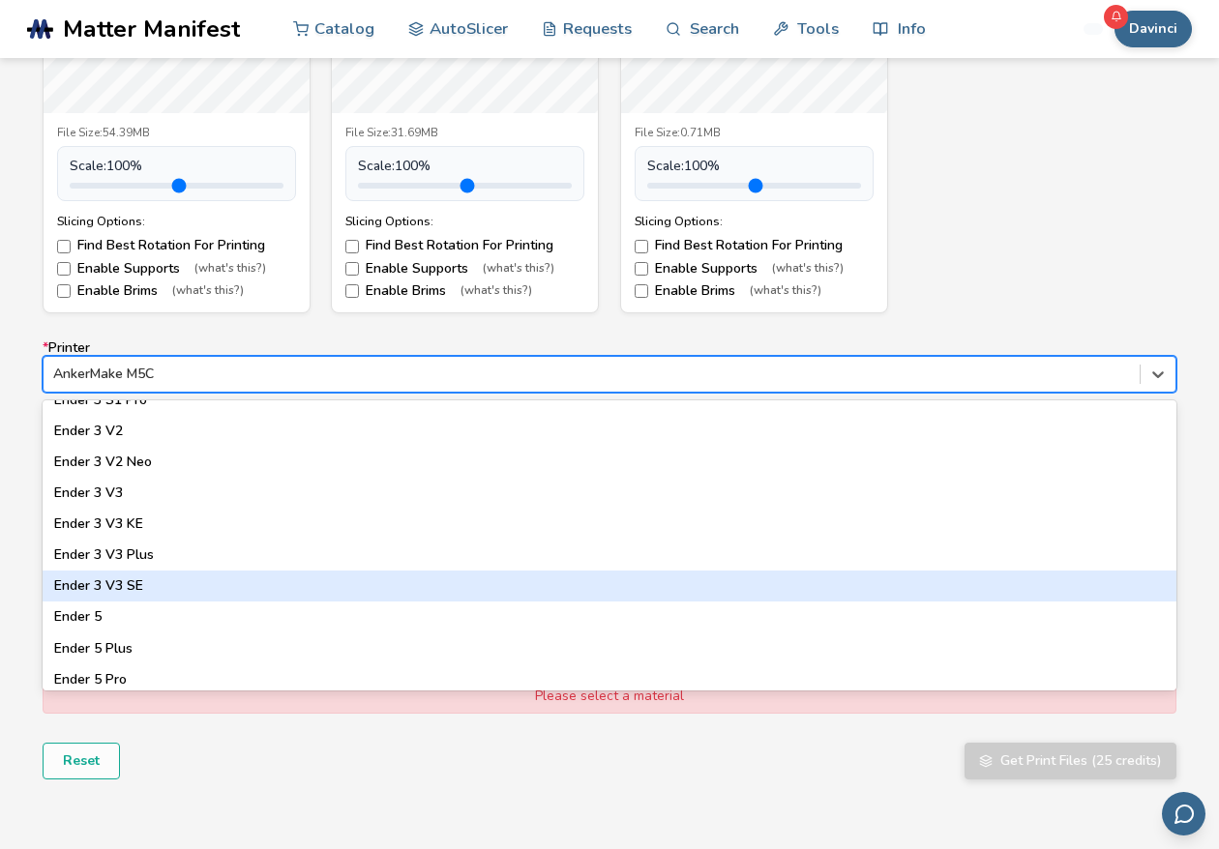
click at [110, 577] on div "Ender 3 V3 SE" at bounding box center [610, 586] width 1134 height 31
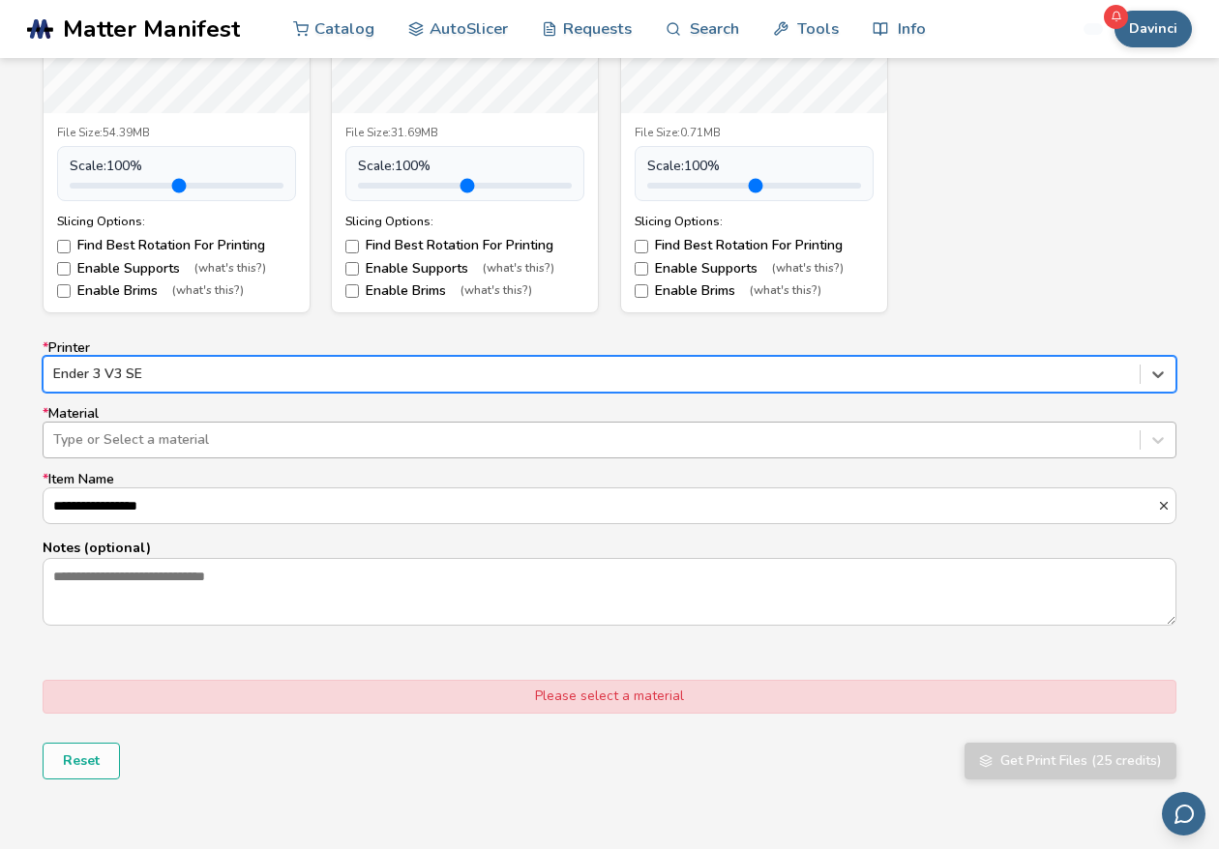
click at [139, 430] on div at bounding box center [591, 439] width 1077 height 19
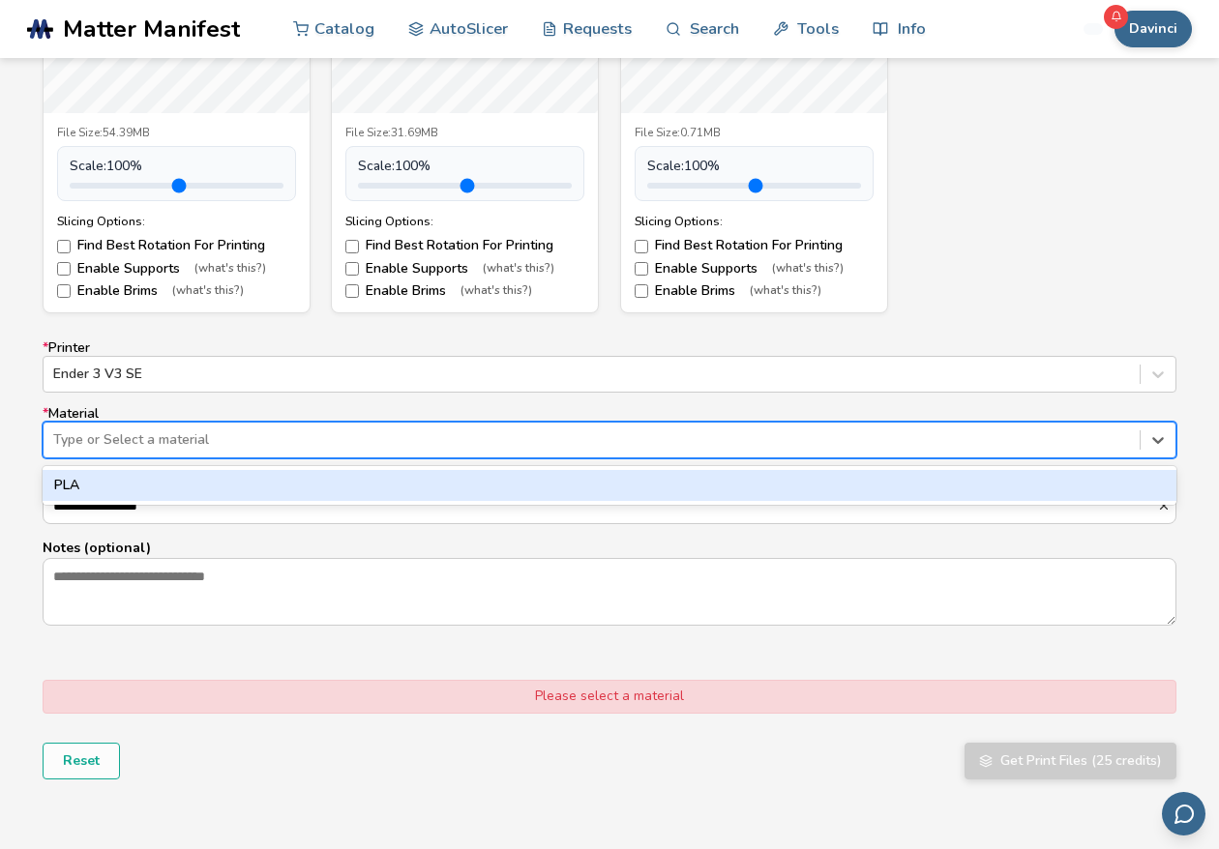
click at [96, 492] on div "PLA" at bounding box center [610, 485] width 1134 height 31
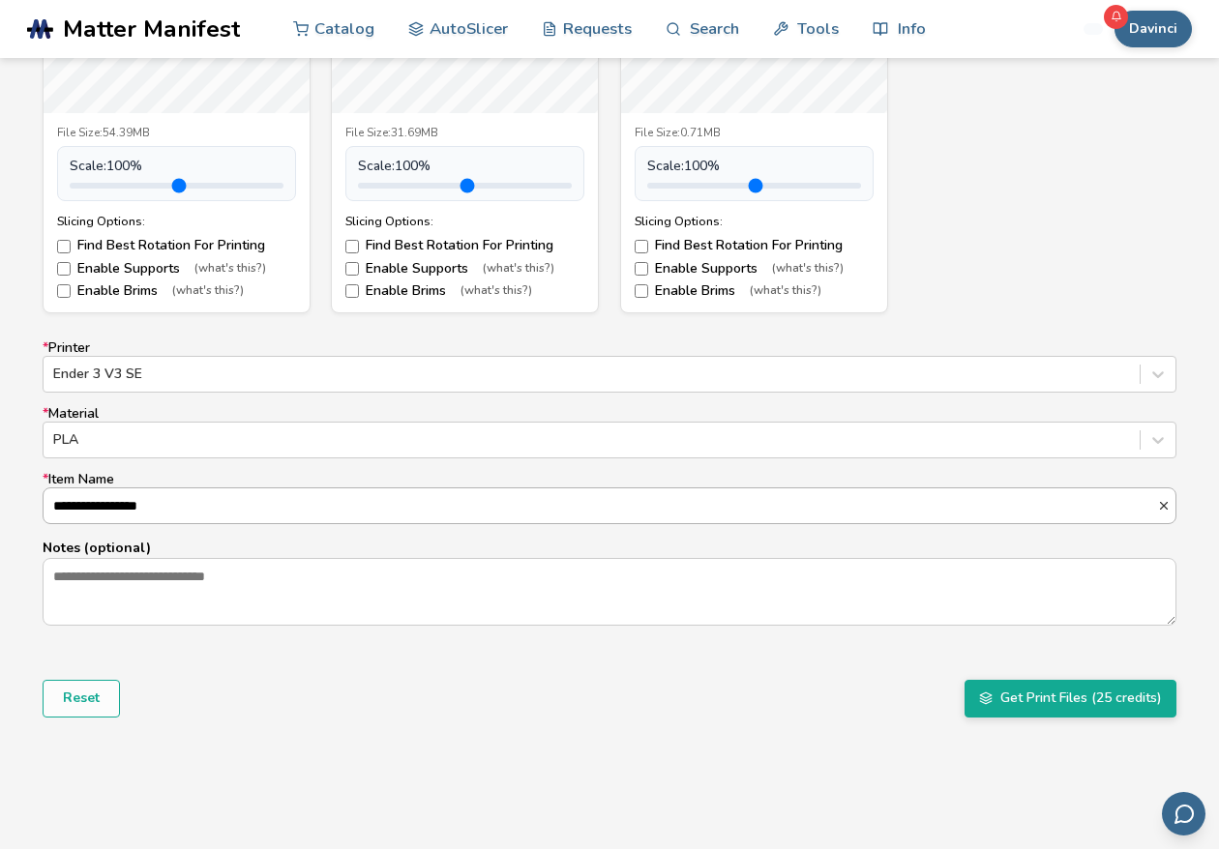
click at [212, 506] on input "**********" at bounding box center [600, 505] width 1113 height 35
type input "**********"
click at [1102, 709] on button "Get Print Files (25 credits)" at bounding box center [1070, 698] width 212 height 37
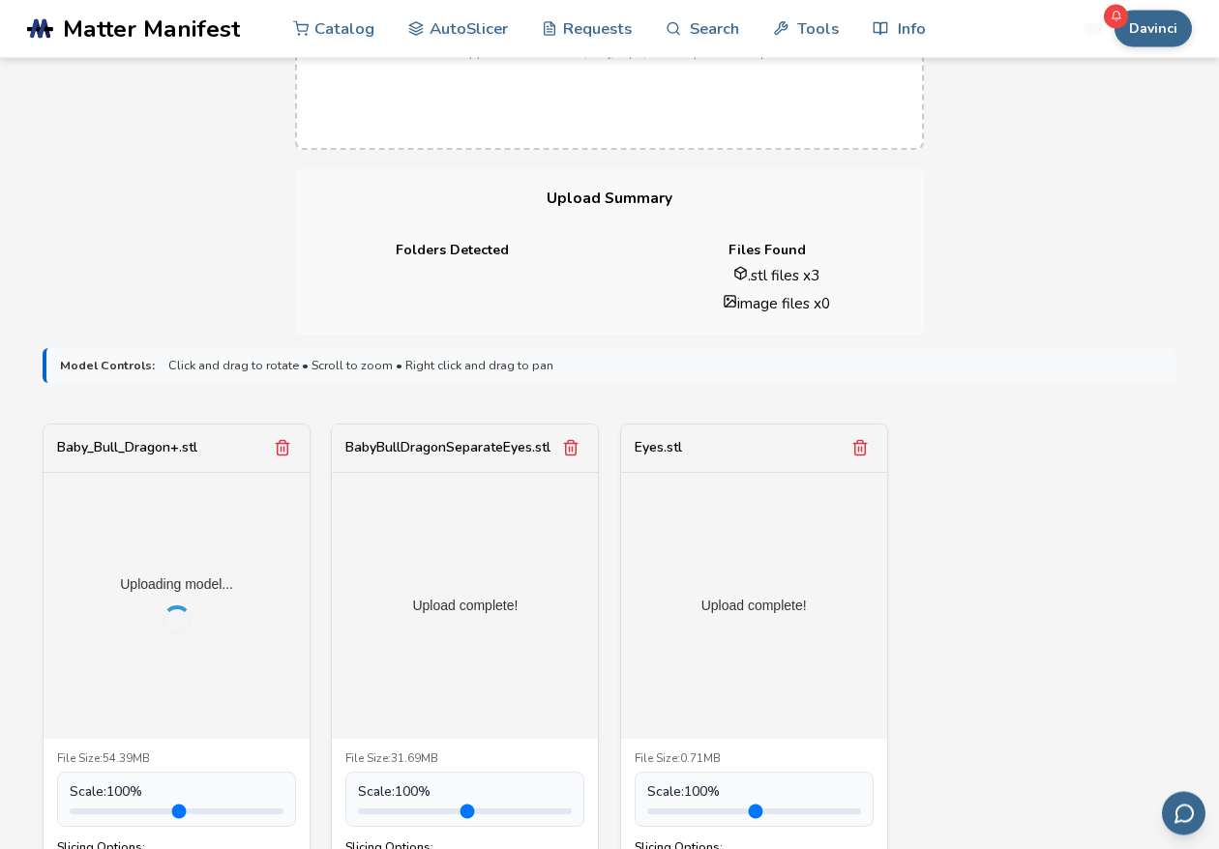
scroll to position [42, 0]
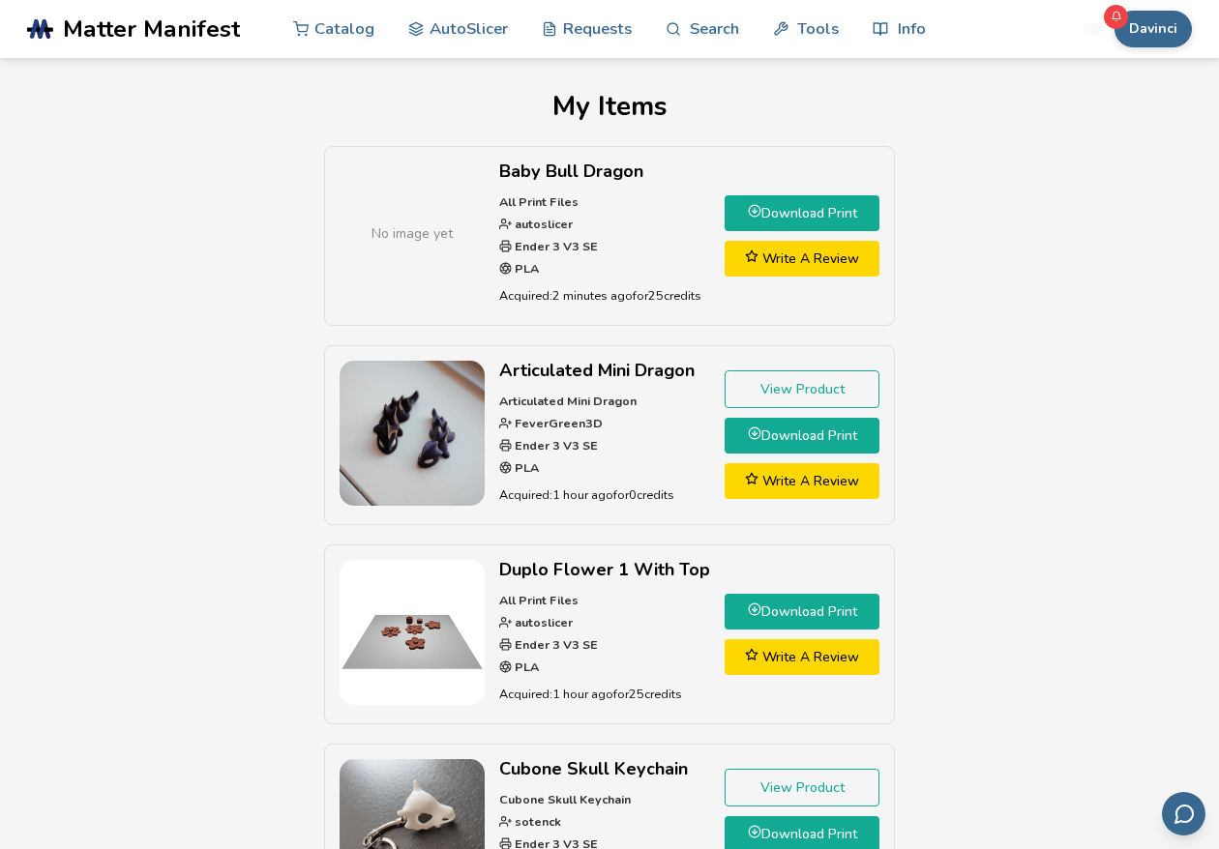
click at [814, 213] on link "Download Print" at bounding box center [801, 213] width 155 height 36
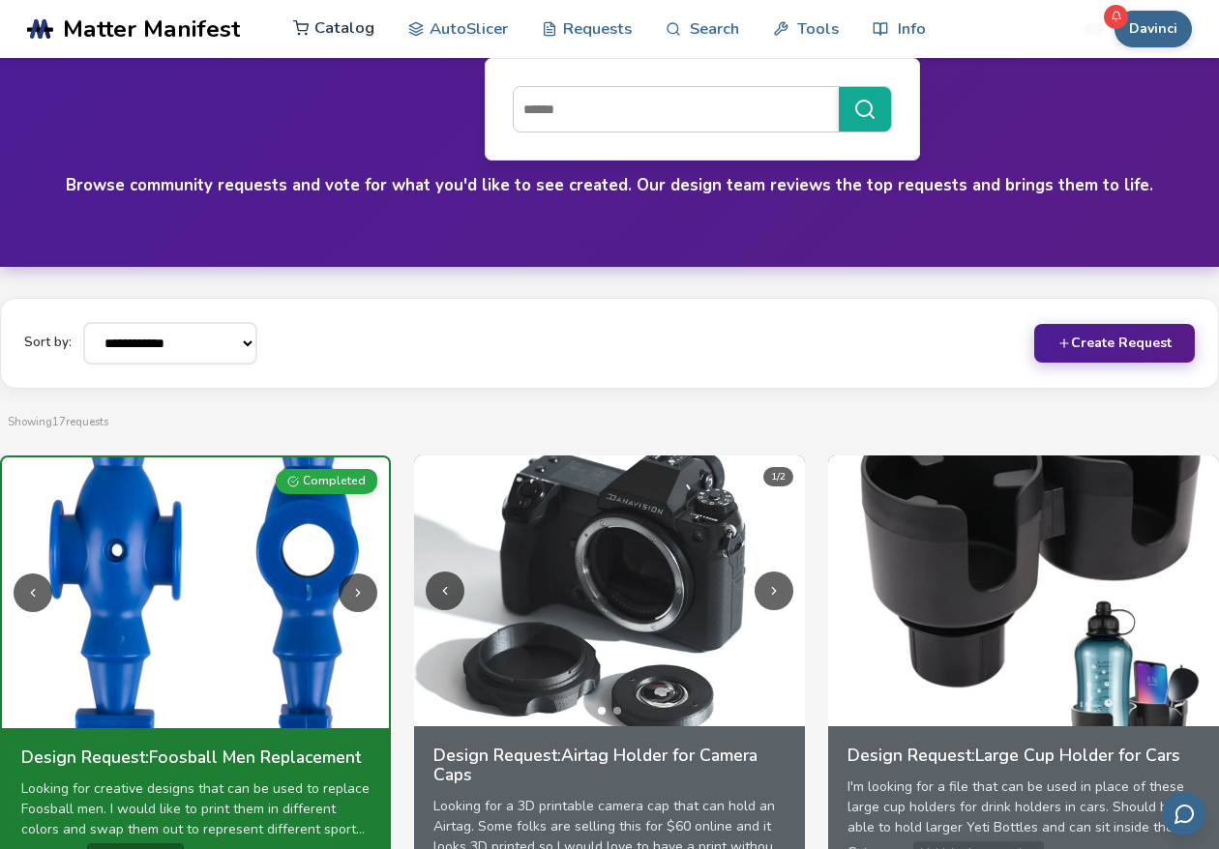
click at [340, 31] on link "Catalog" at bounding box center [333, 28] width 81 height 58
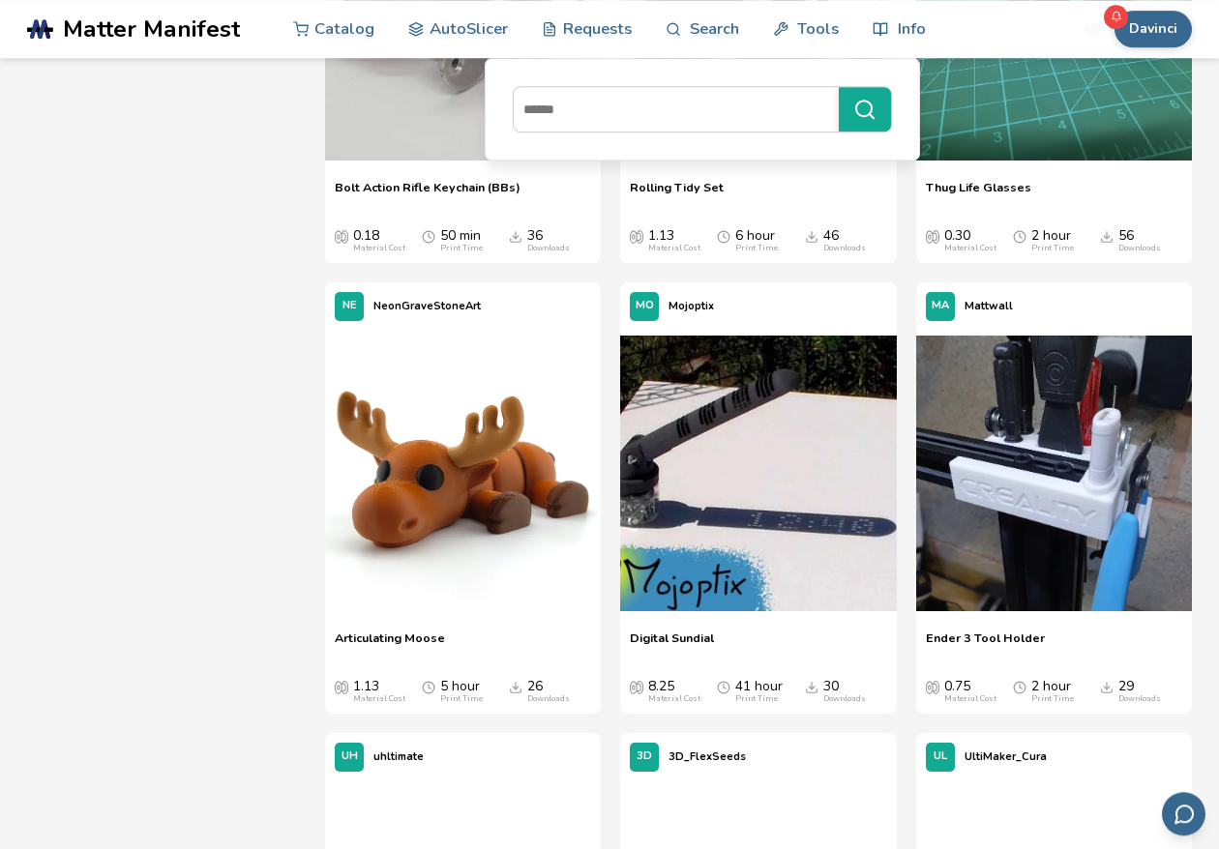
scroll to position [3198, 0]
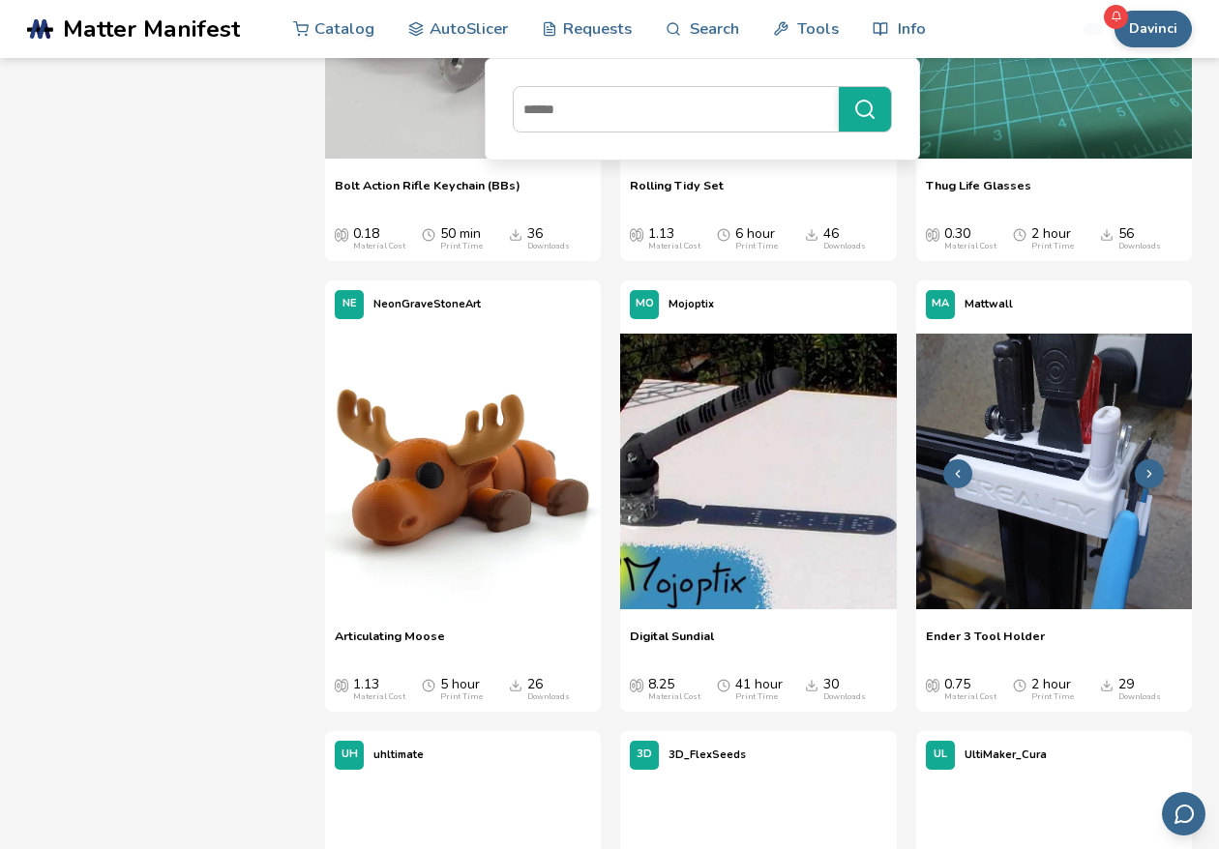
click at [1060, 518] on img at bounding box center [1054, 472] width 276 height 276
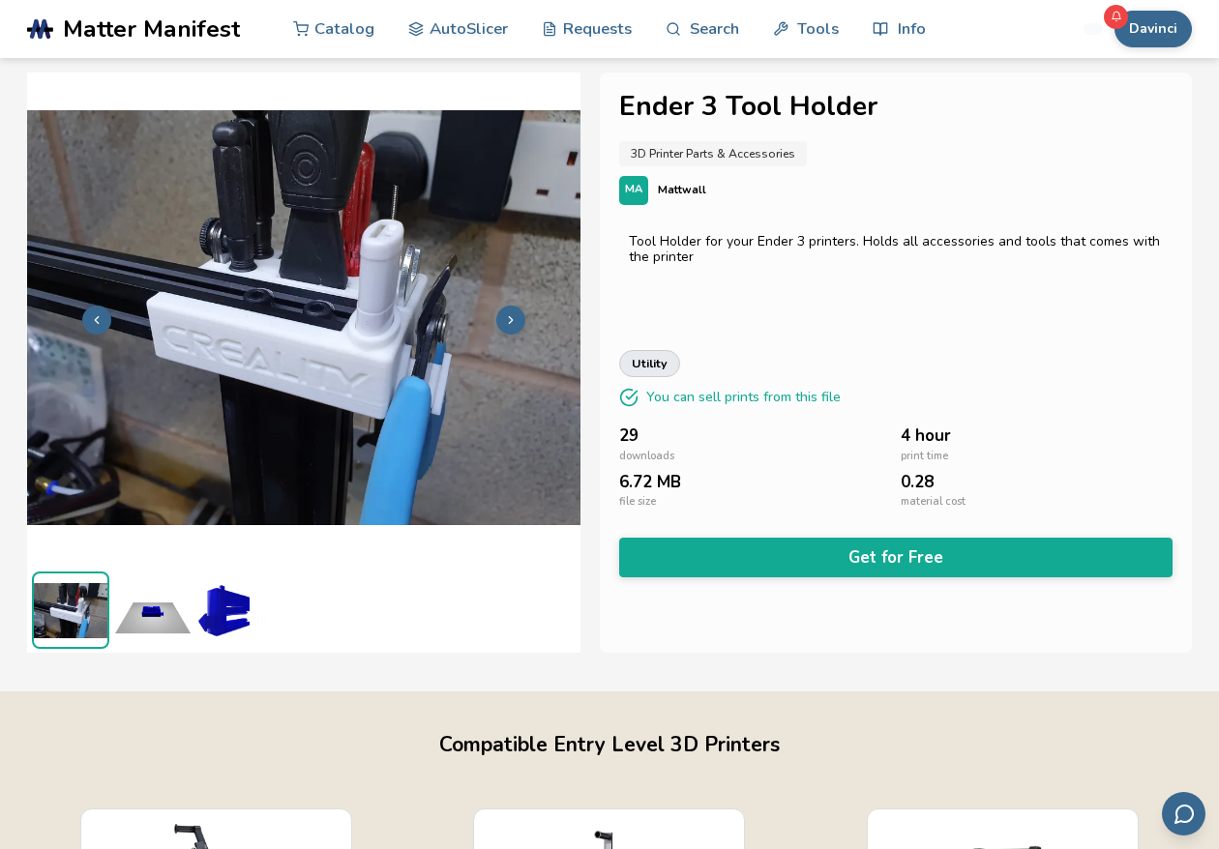
click at [521, 312] on button at bounding box center [510, 320] width 29 height 29
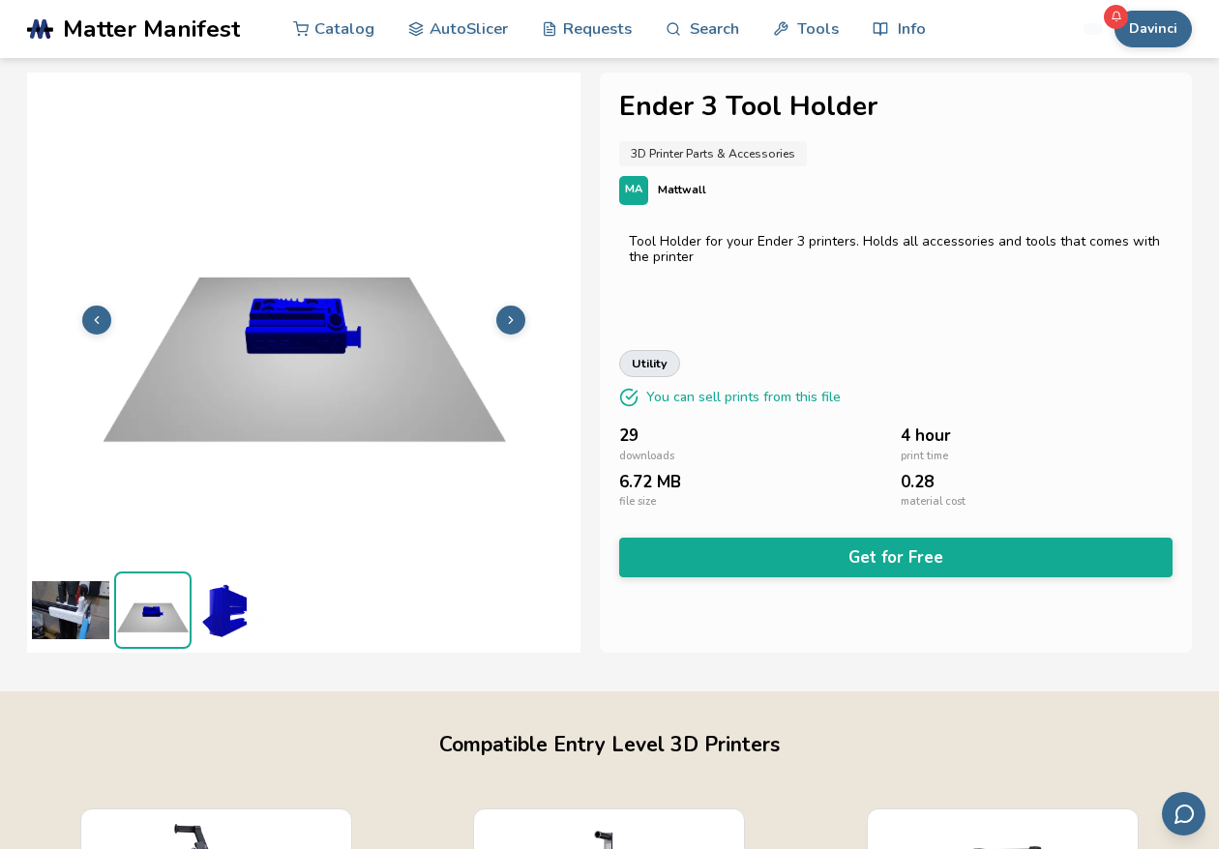
click at [521, 312] on button at bounding box center [510, 320] width 29 height 29
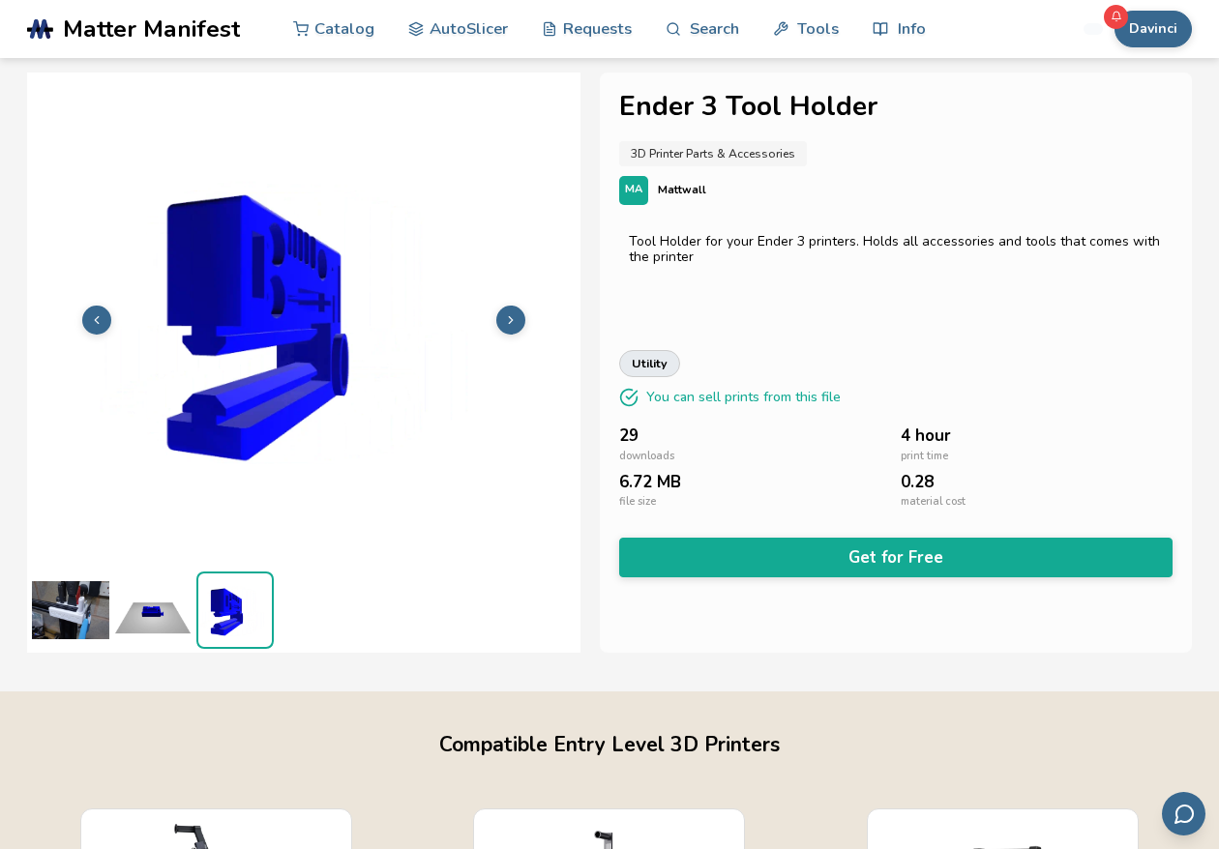
click at [100, 310] on button at bounding box center [96, 320] width 29 height 29
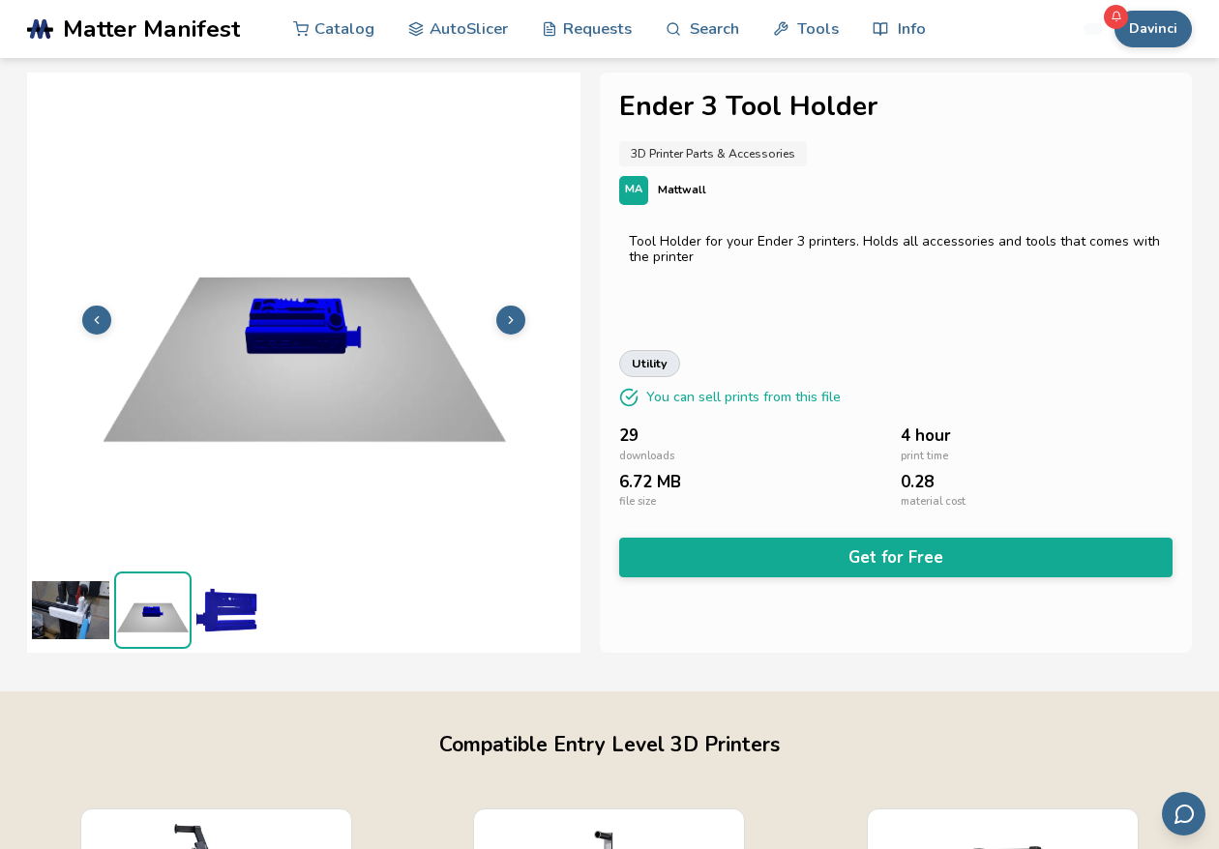
click at [100, 310] on button at bounding box center [96, 320] width 29 height 29
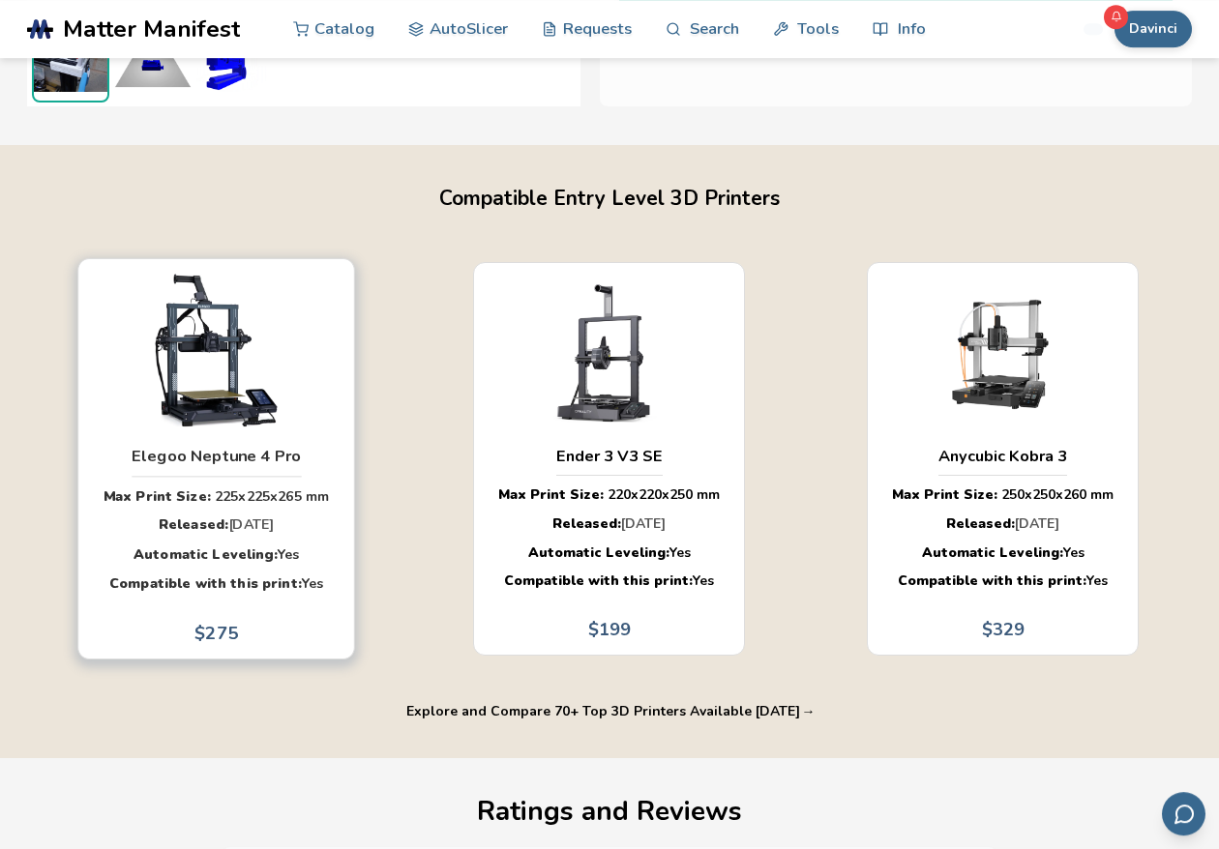
scroll to position [551, 0]
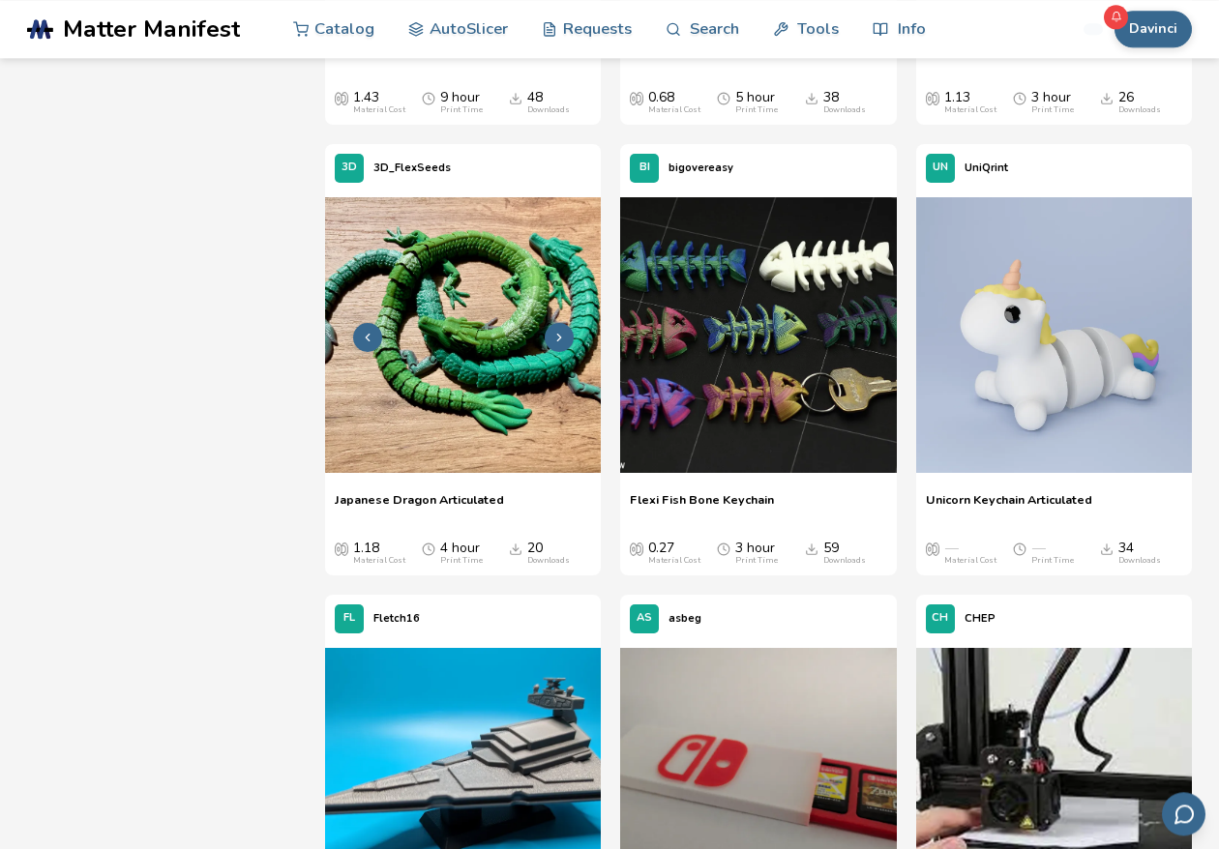
scroll to position [5932, 0]
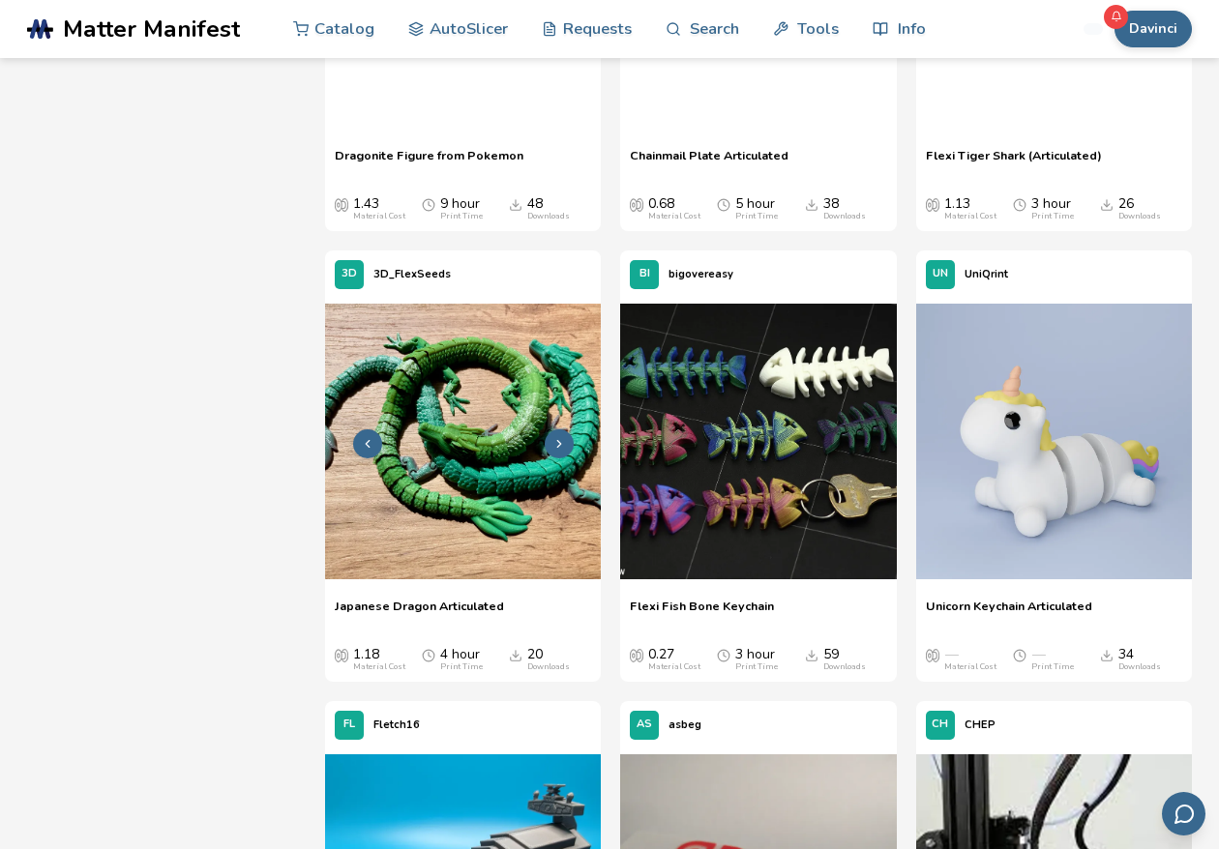
click at [430, 378] on img at bounding box center [463, 442] width 276 height 276
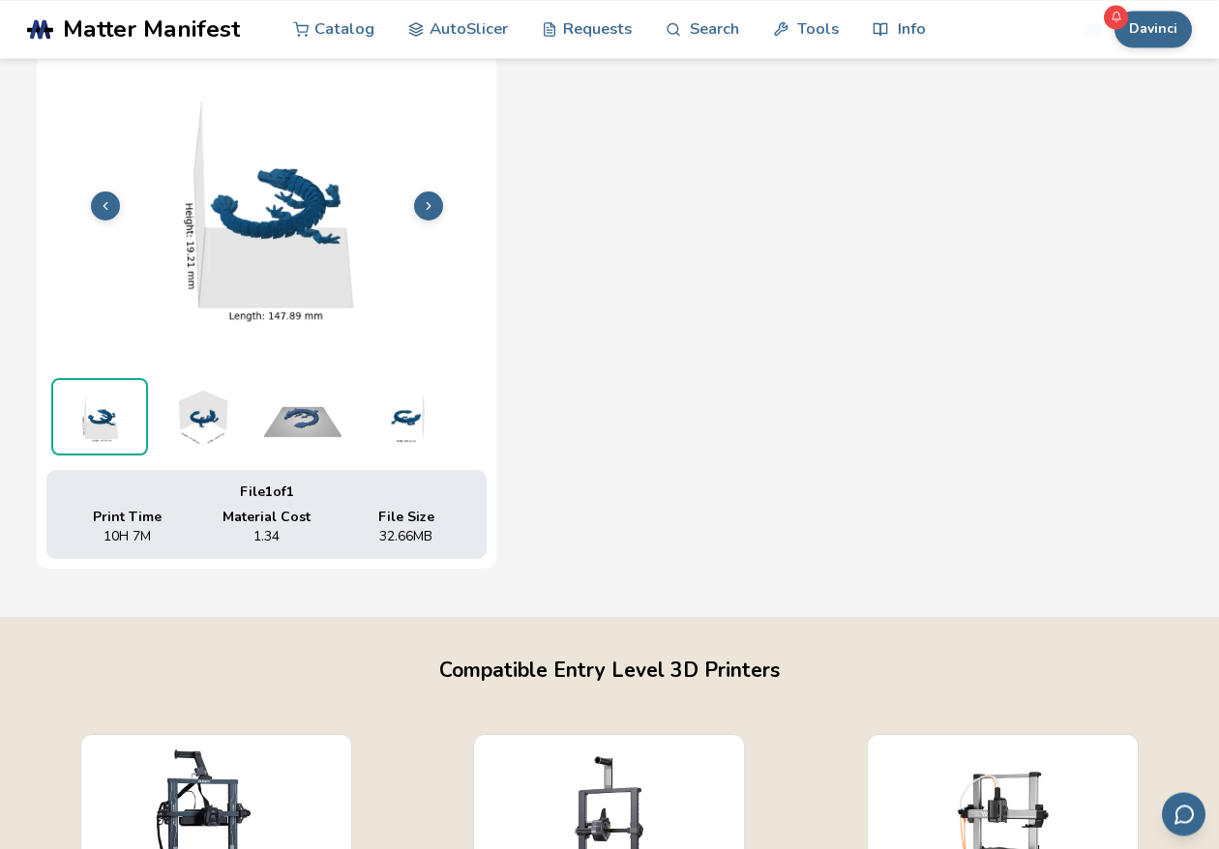
scroll to position [731, 0]
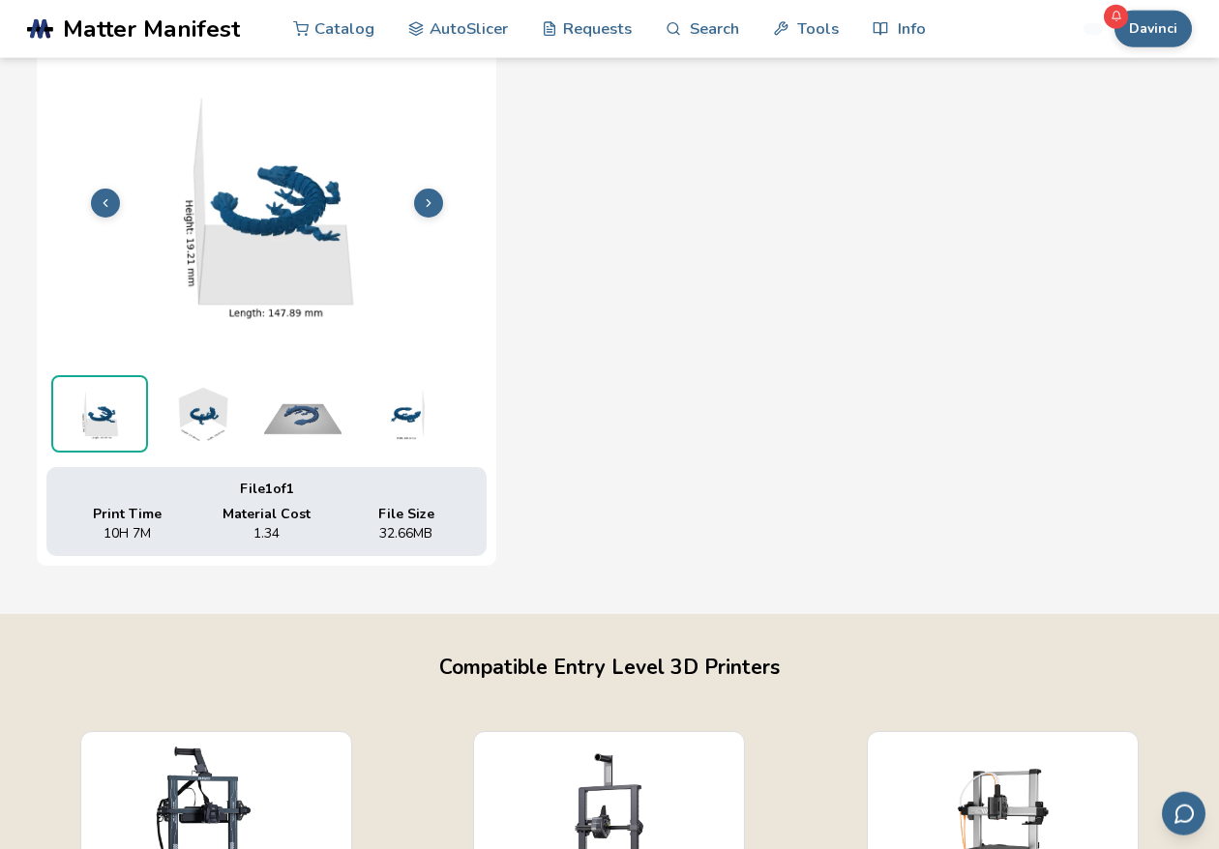
click at [426, 209] on icon at bounding box center [429, 203] width 14 height 14
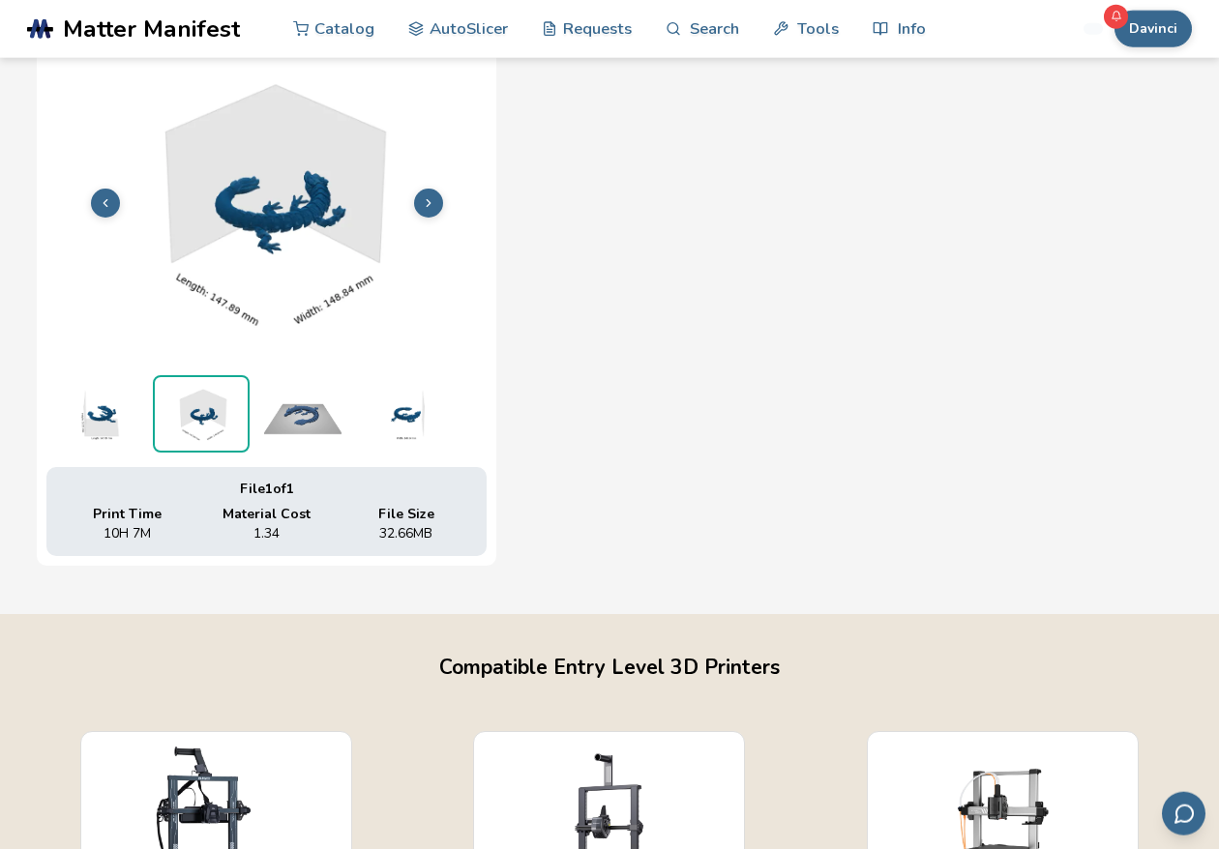
click at [426, 210] on button at bounding box center [428, 203] width 29 height 29
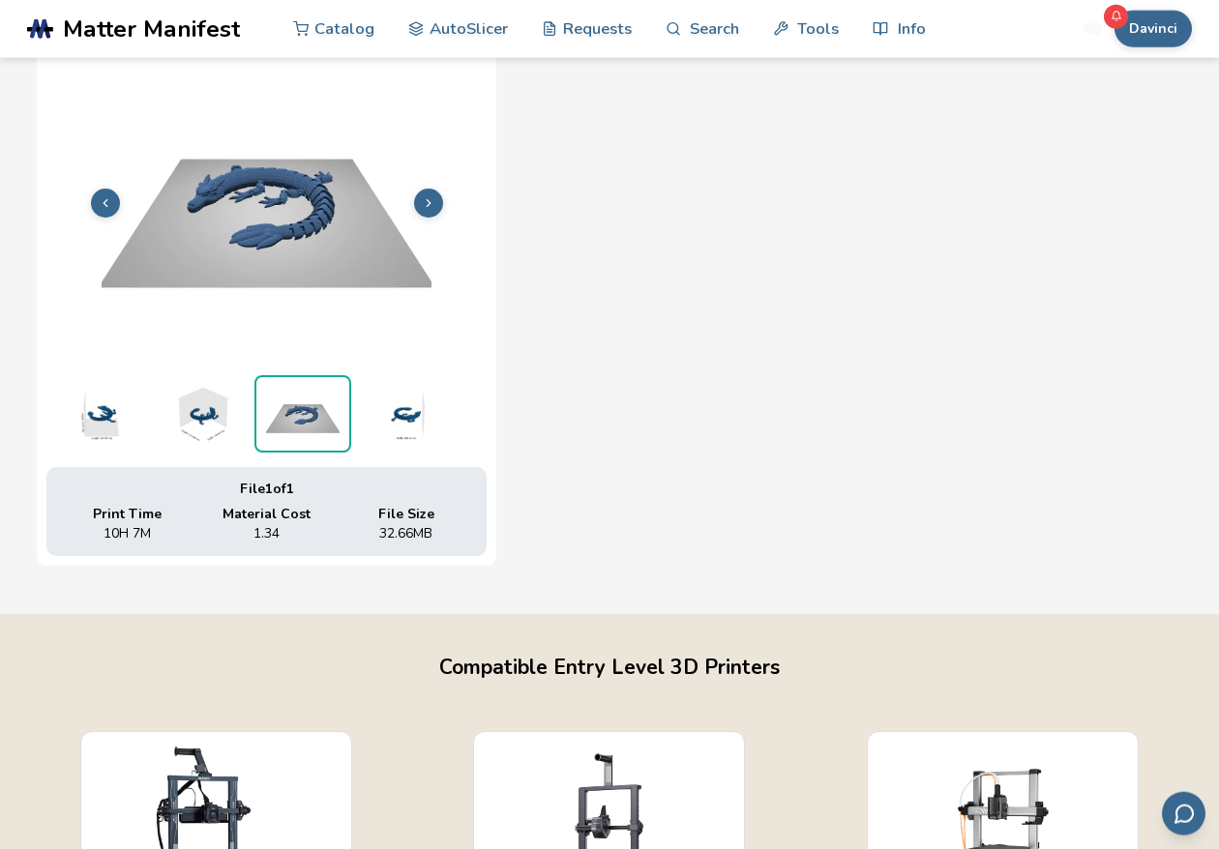
click at [426, 210] on button at bounding box center [428, 203] width 29 height 29
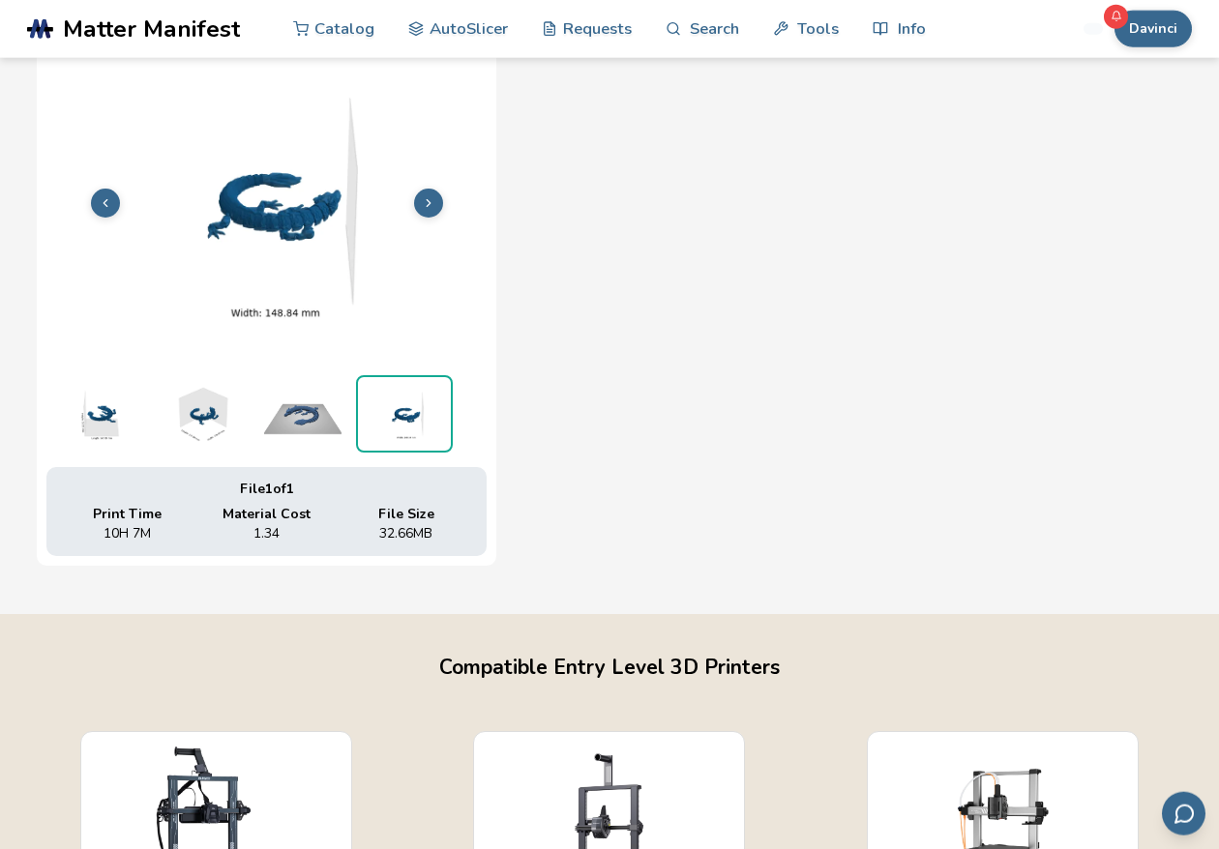
click at [426, 210] on button at bounding box center [428, 203] width 29 height 29
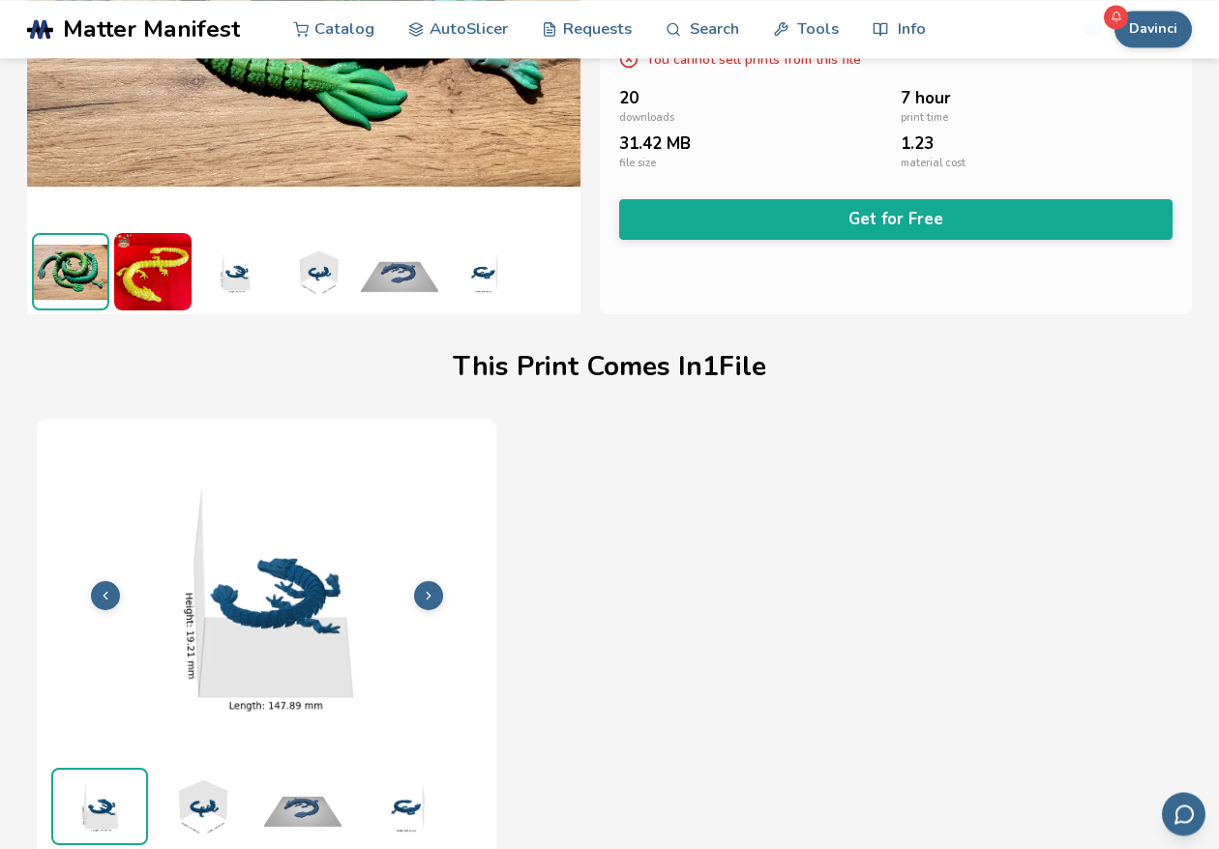
scroll to position [0, 0]
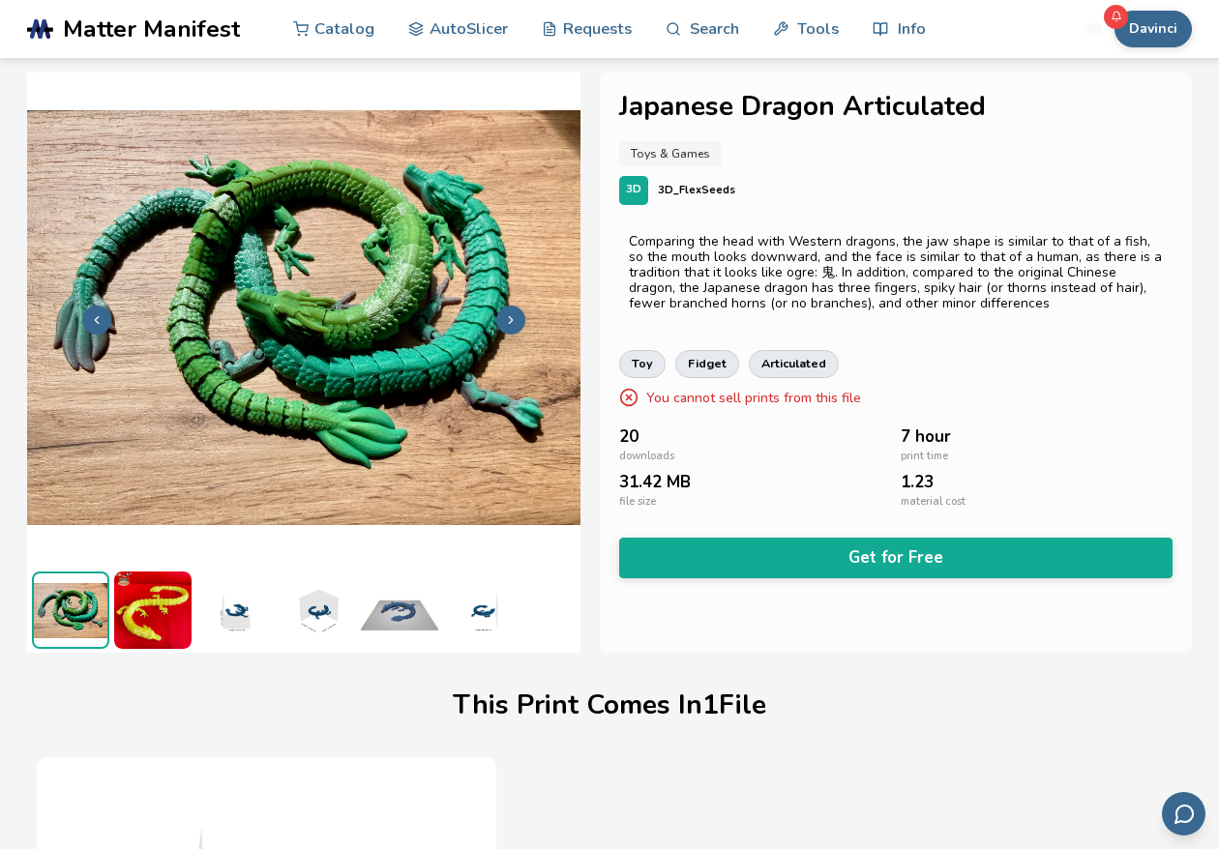
click at [507, 311] on button at bounding box center [510, 320] width 29 height 29
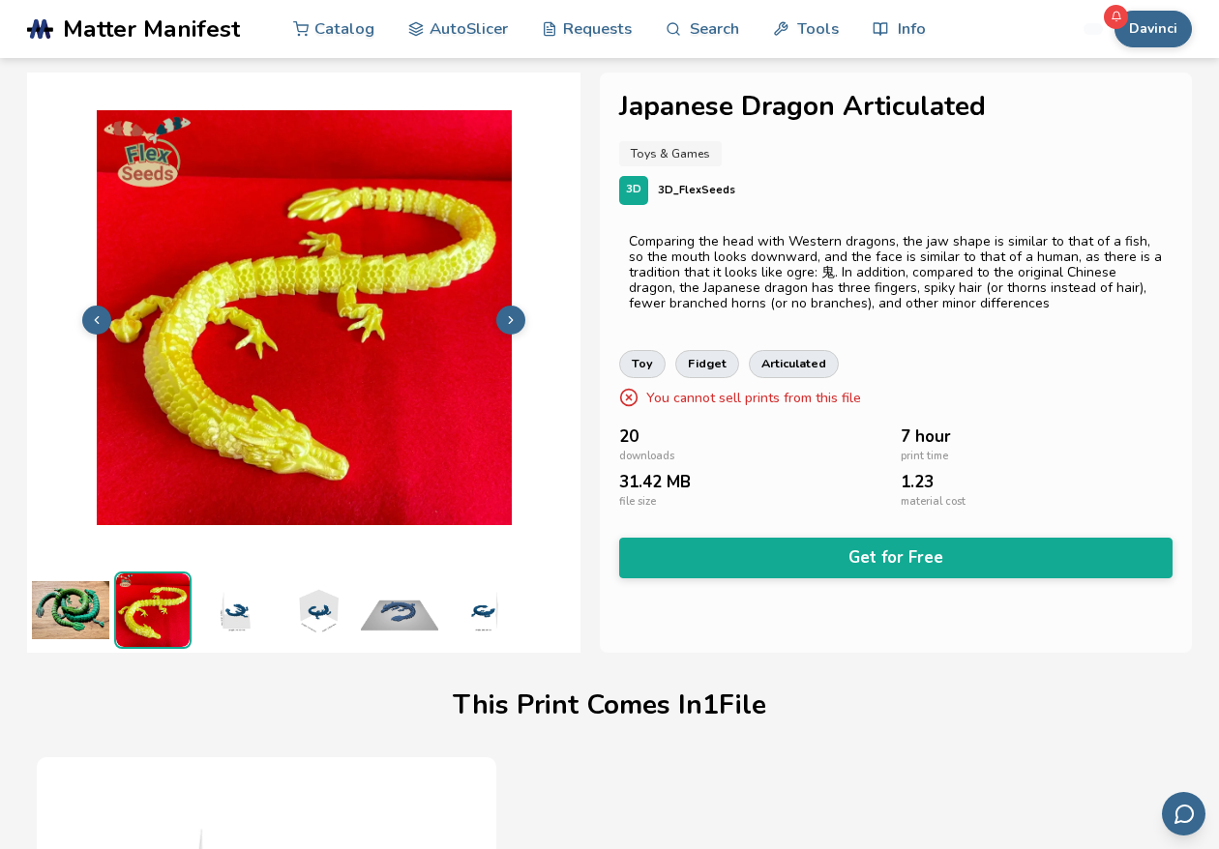
click at [507, 311] on button at bounding box center [510, 320] width 29 height 29
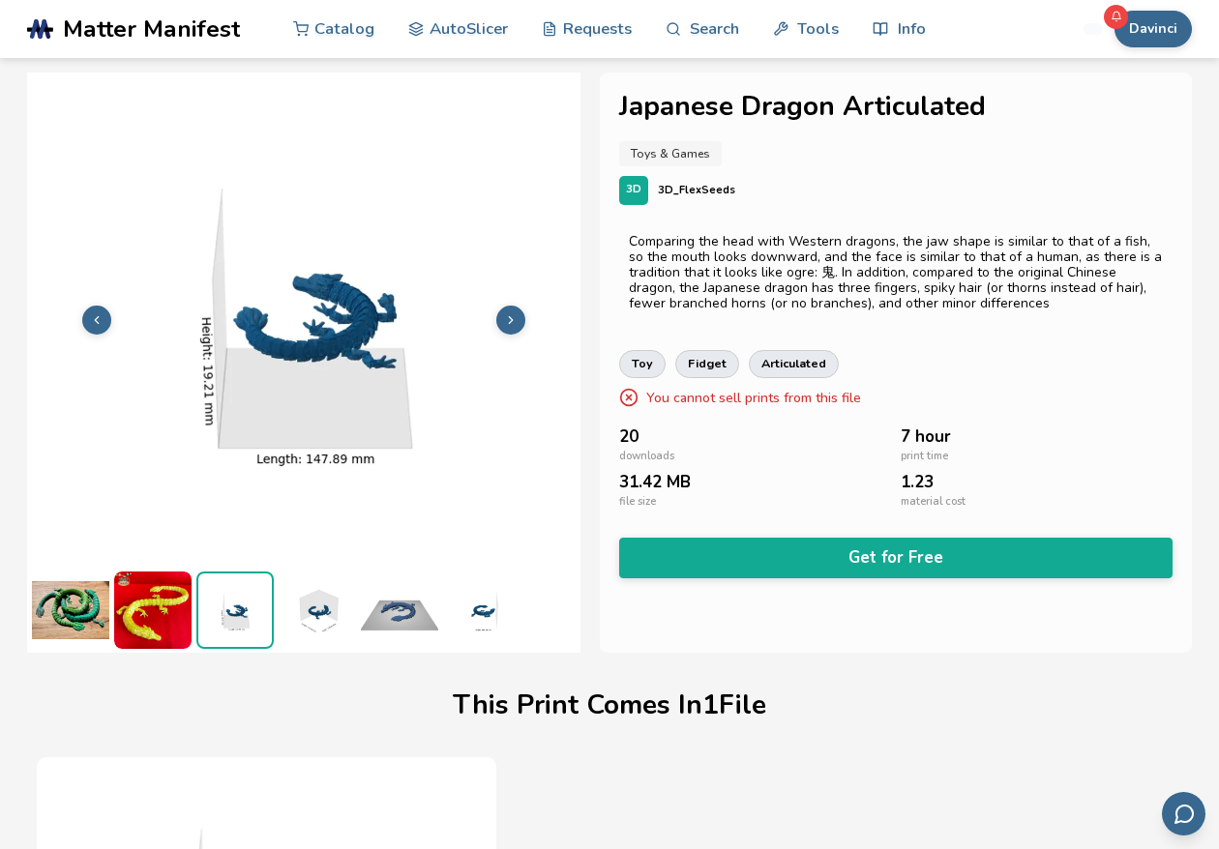
click at [507, 311] on button at bounding box center [510, 320] width 29 height 29
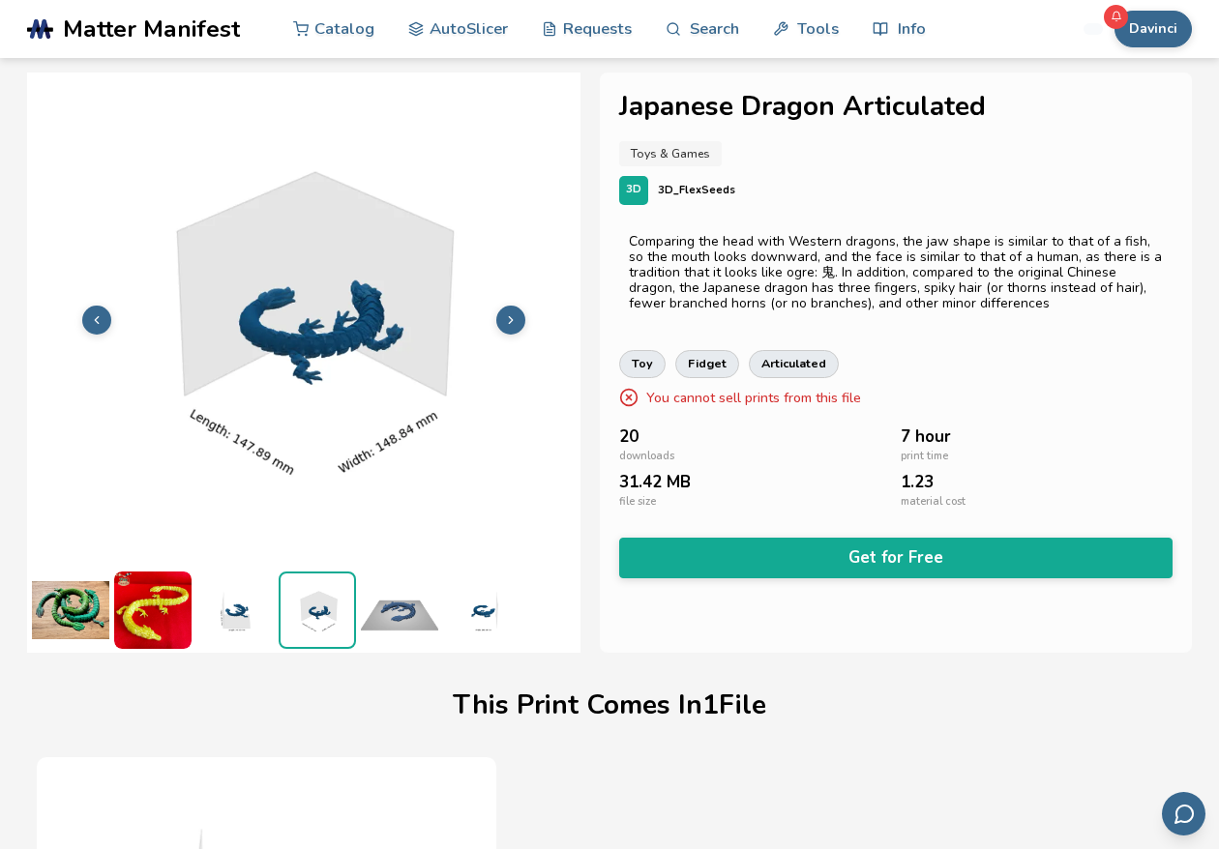
click at [507, 311] on button at bounding box center [510, 320] width 29 height 29
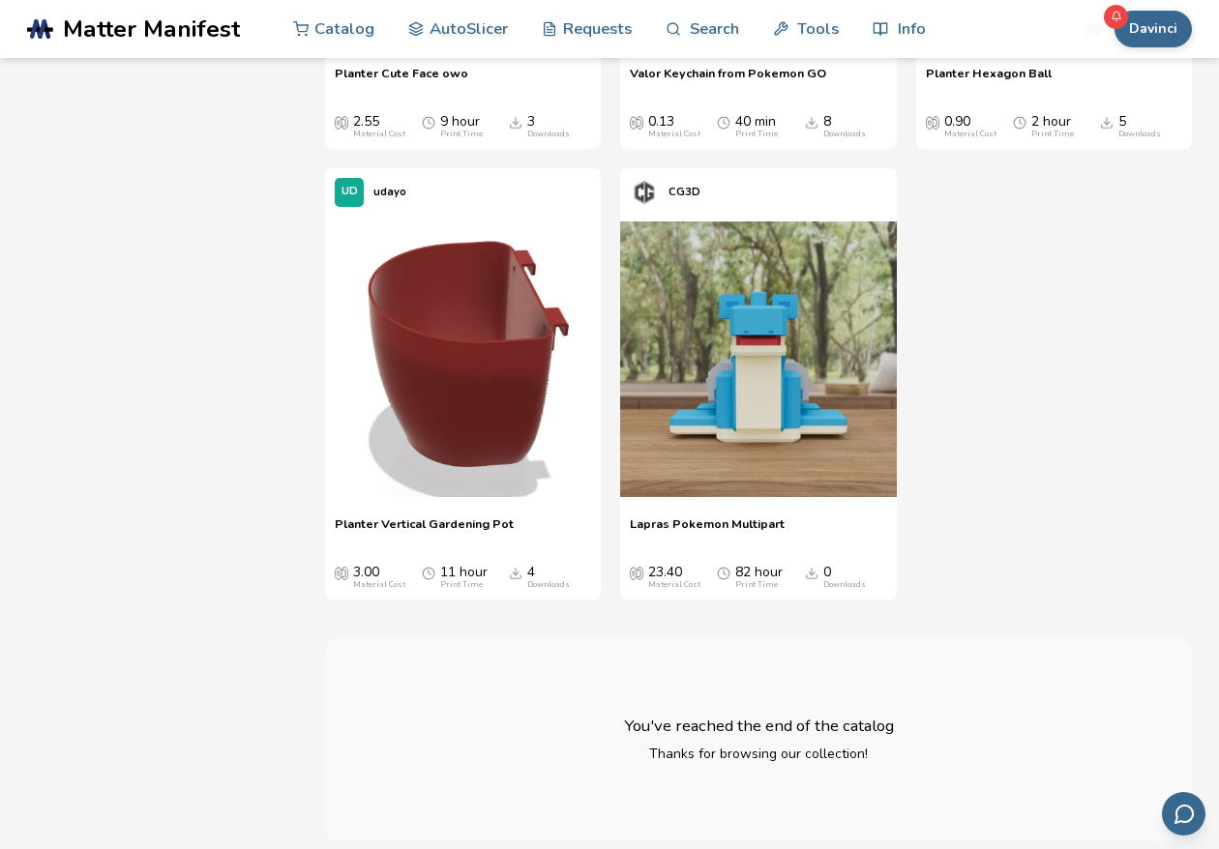
scroll to position [90673, 0]
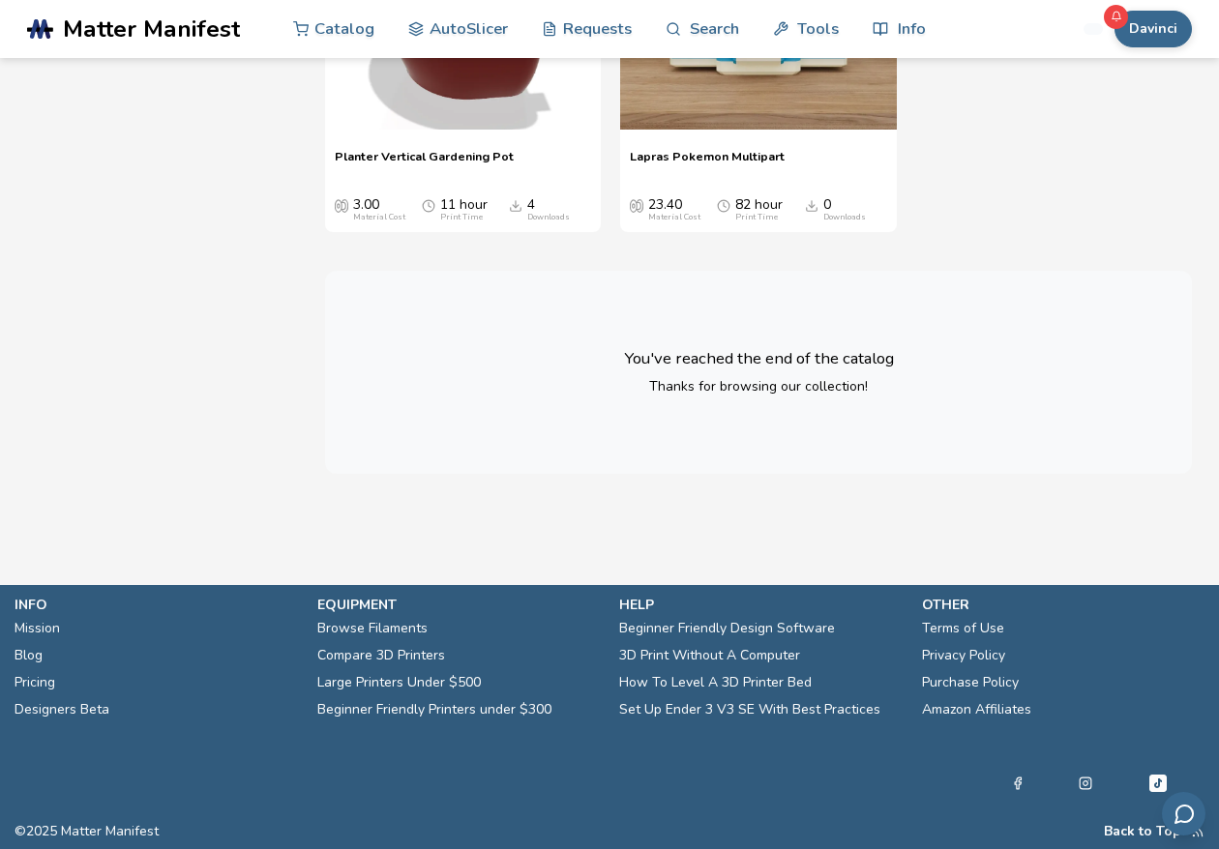
click at [796, 404] on div "You've reached the end of the catalog Thanks for browsing our collection!" at bounding box center [758, 372] width 867 height 203
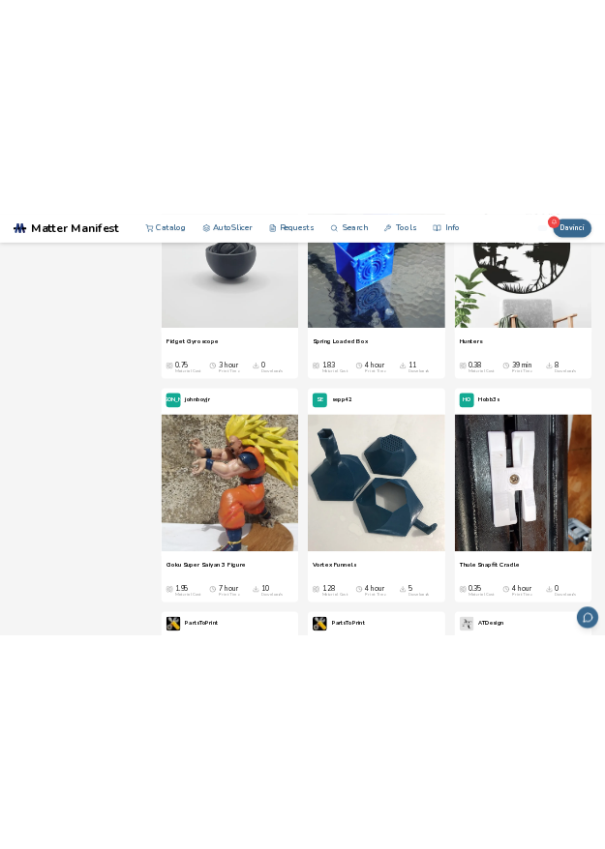
scroll to position [0, 0]
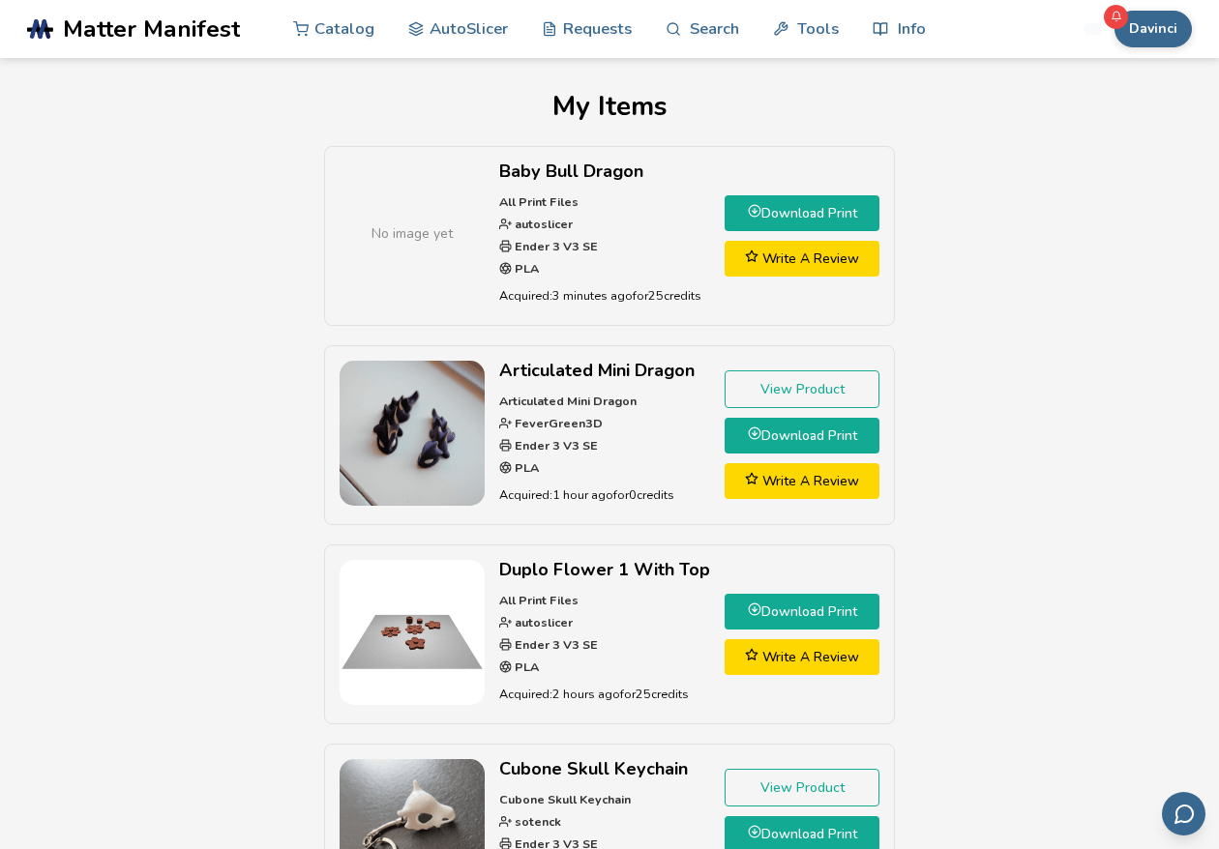
click at [197, 151] on div "No image yet Baby Bull Dragon All Print Files autoslicer Ender 3 V3 SE PLA Acqu…" at bounding box center [609, 544] width 1165 height 797
click at [770, 207] on link "Download Print" at bounding box center [801, 213] width 155 height 36
click at [788, 441] on link "Download Print" at bounding box center [801, 436] width 155 height 36
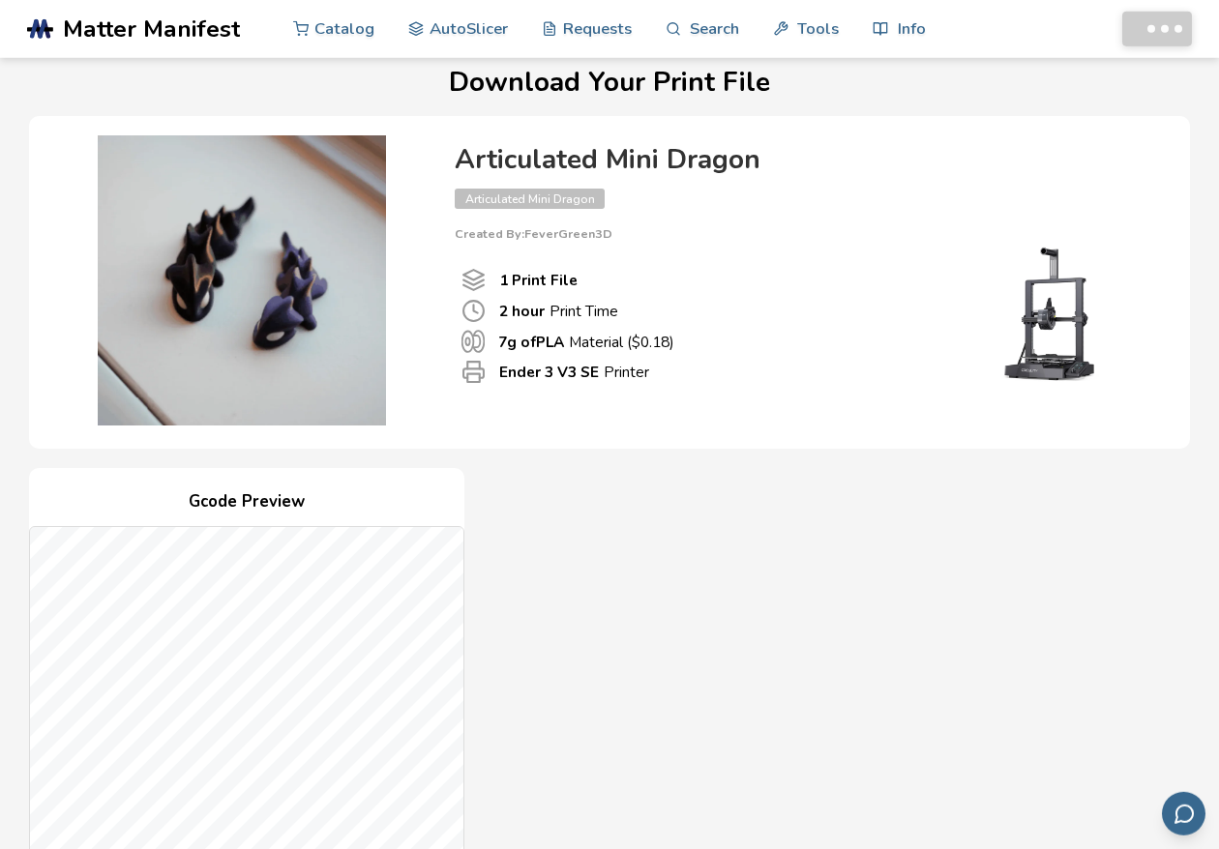
scroll to position [441, 0]
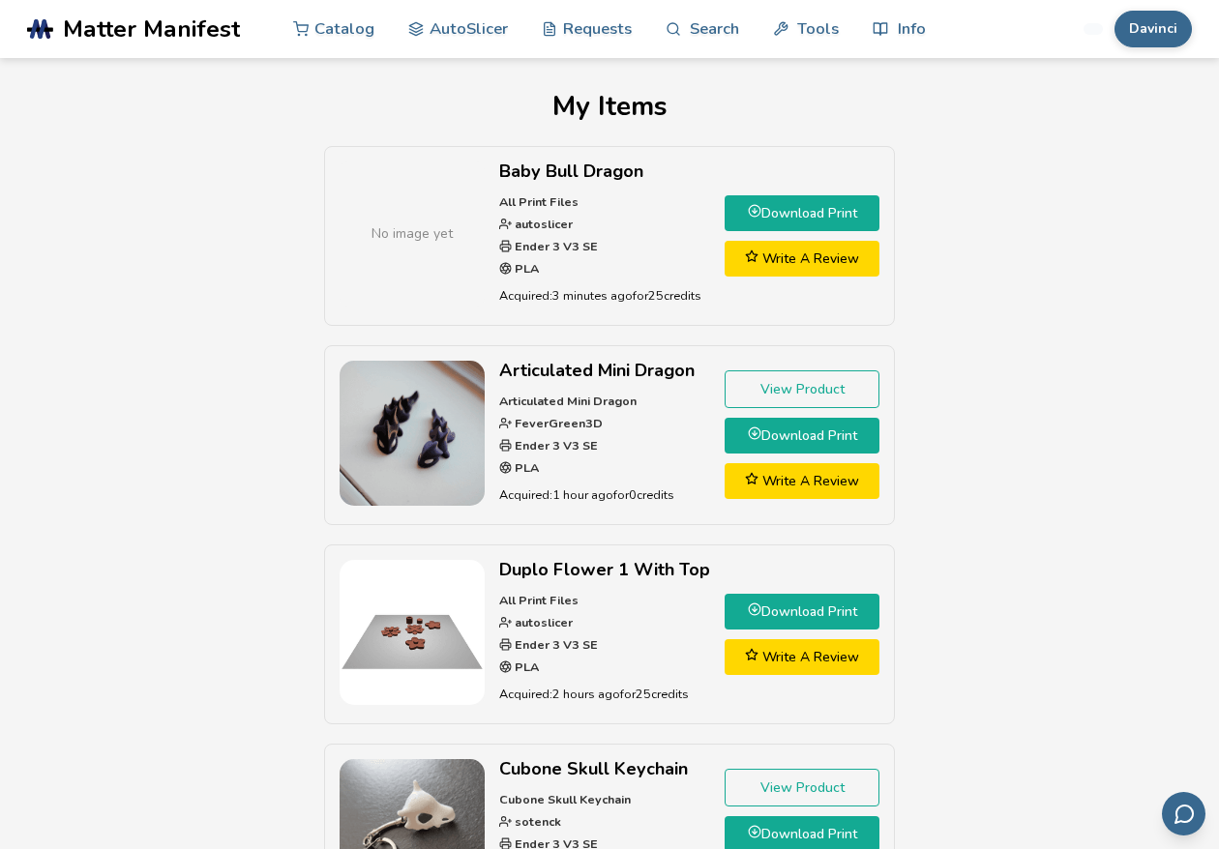
click at [796, 203] on link "Download Print" at bounding box center [801, 213] width 155 height 36
click at [771, 215] on link "Download Print" at bounding box center [801, 213] width 155 height 36
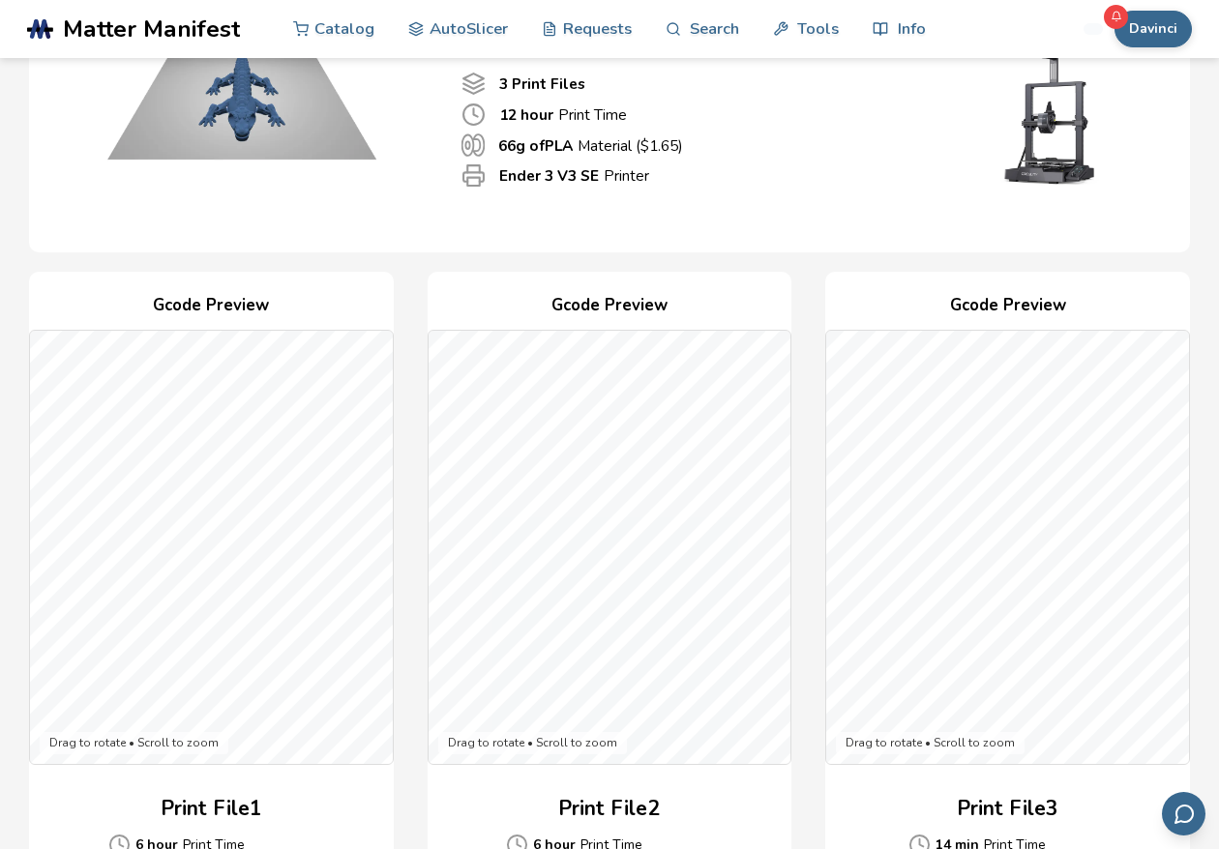
scroll to position [110, 0]
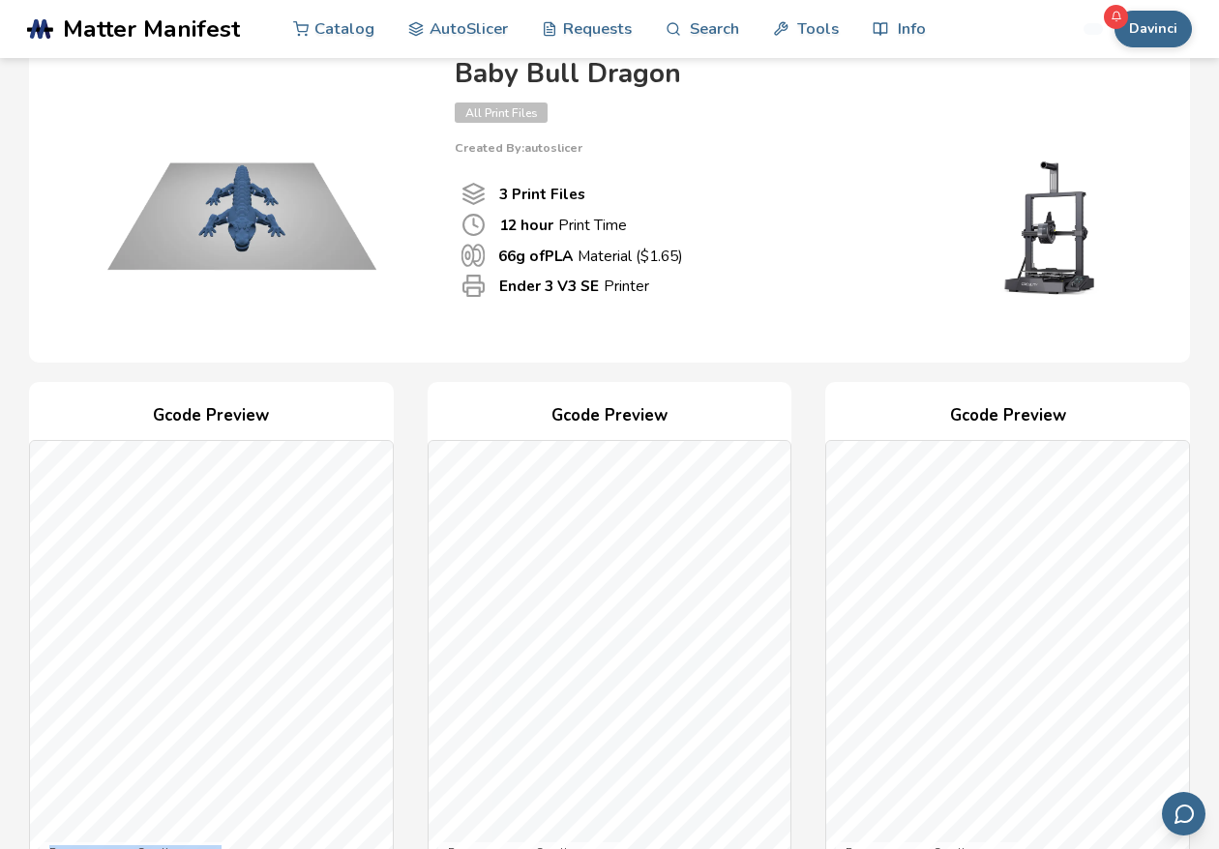
drag, startPoint x: 411, startPoint y: 667, endPoint x: 413, endPoint y: 512, distance: 155.7
click at [407, 529] on div "Gcode Preview Drag to rotate • Scroll to zoom Print File 1 6 hour Print Time ($…" at bounding box center [609, 734] width 1161 height 704
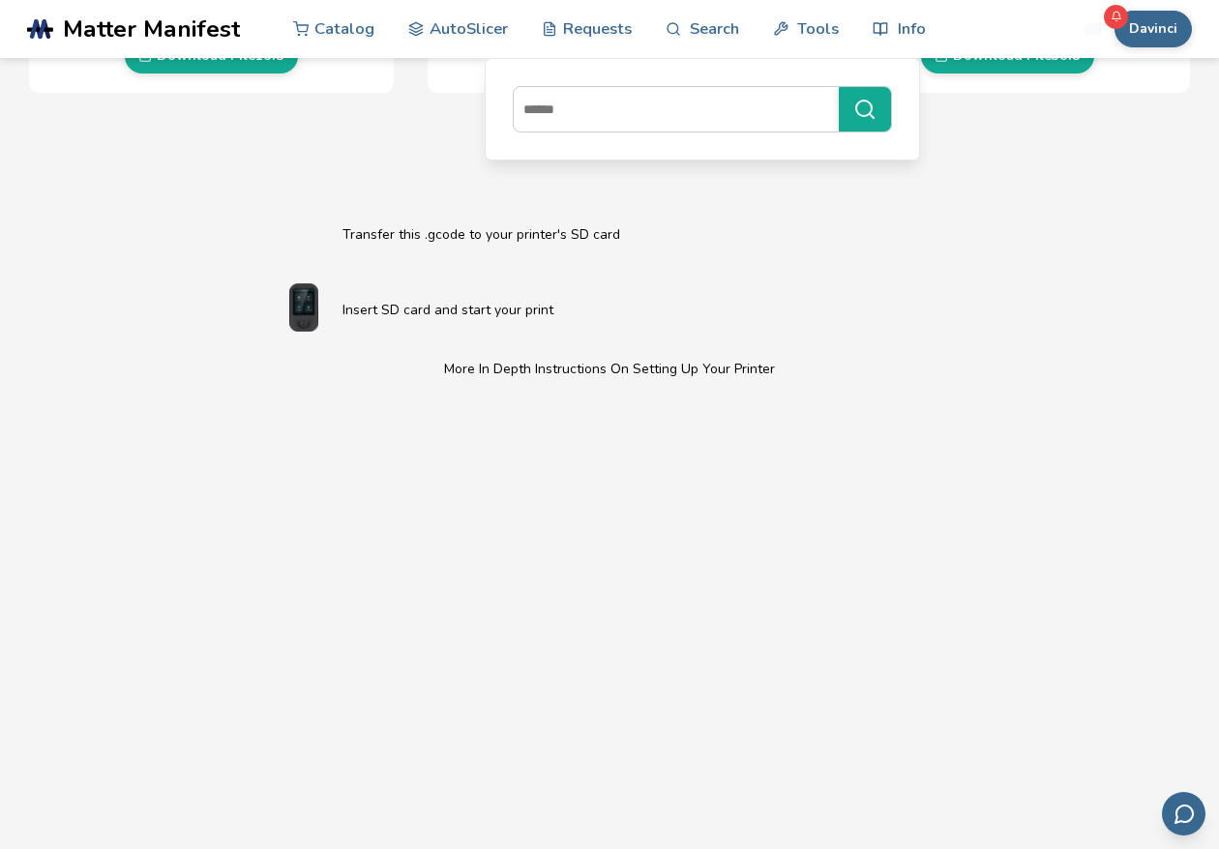
scroll to position [662, 0]
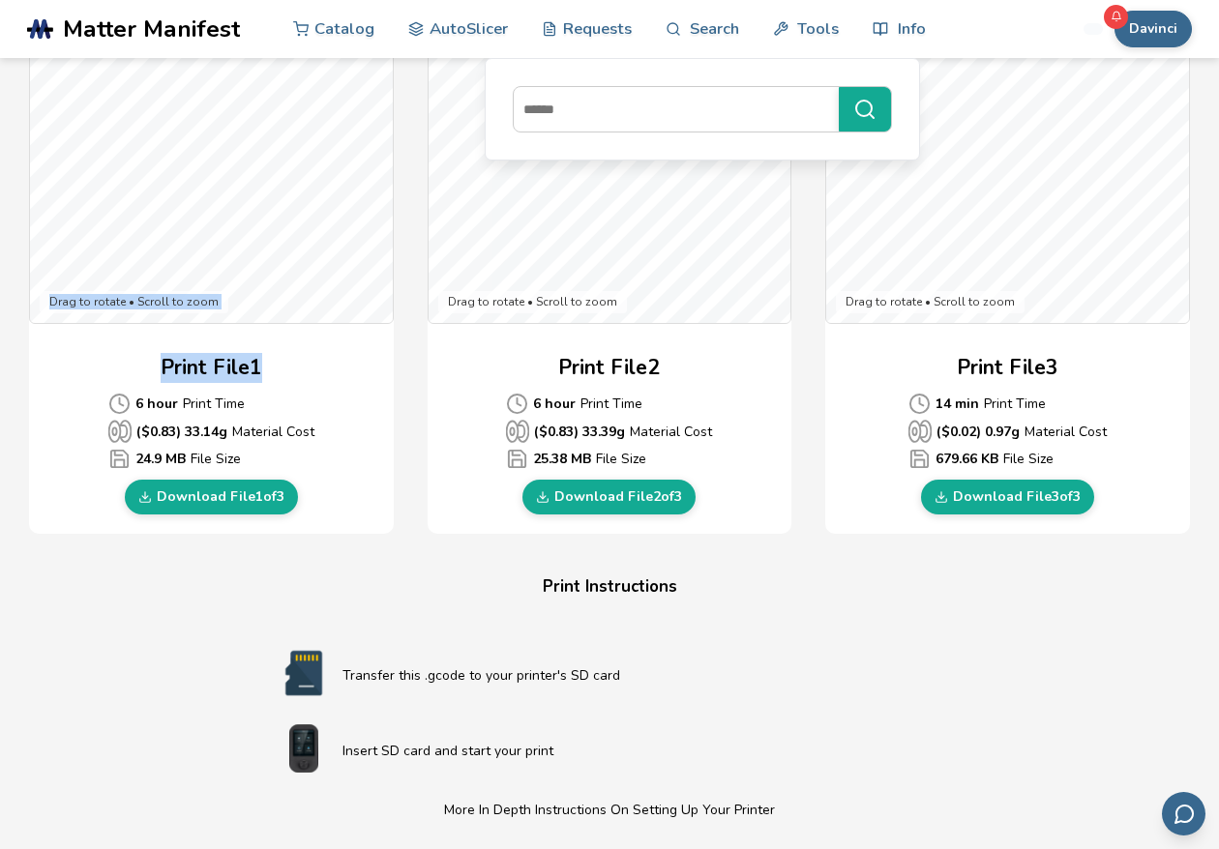
click at [387, 572] on div "Download Your Print File Baby Bull Dragon All Print Files Created By: autoslice…" at bounding box center [609, 347] width 1165 height 1834
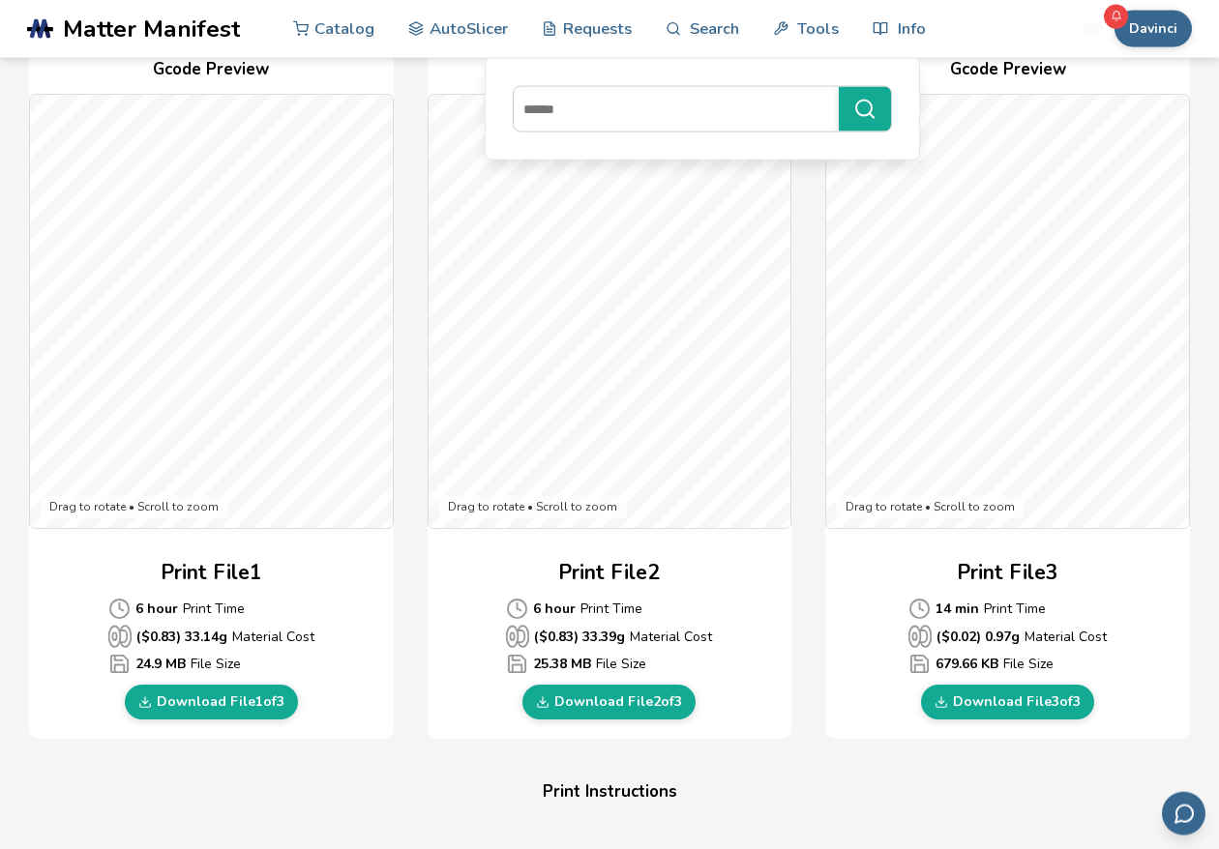
scroll to position [441, 0]
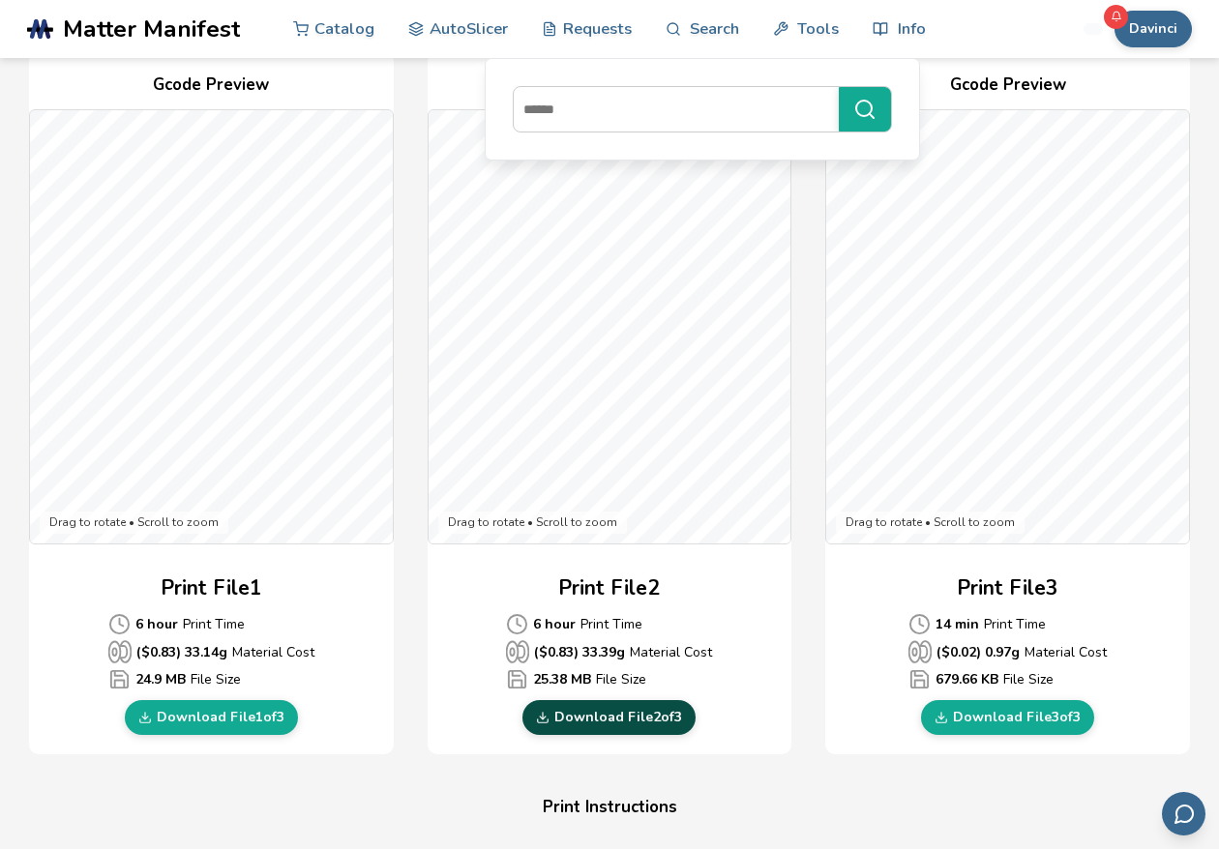
click at [629, 718] on link "Download File 2 of 3" at bounding box center [608, 717] width 173 height 35
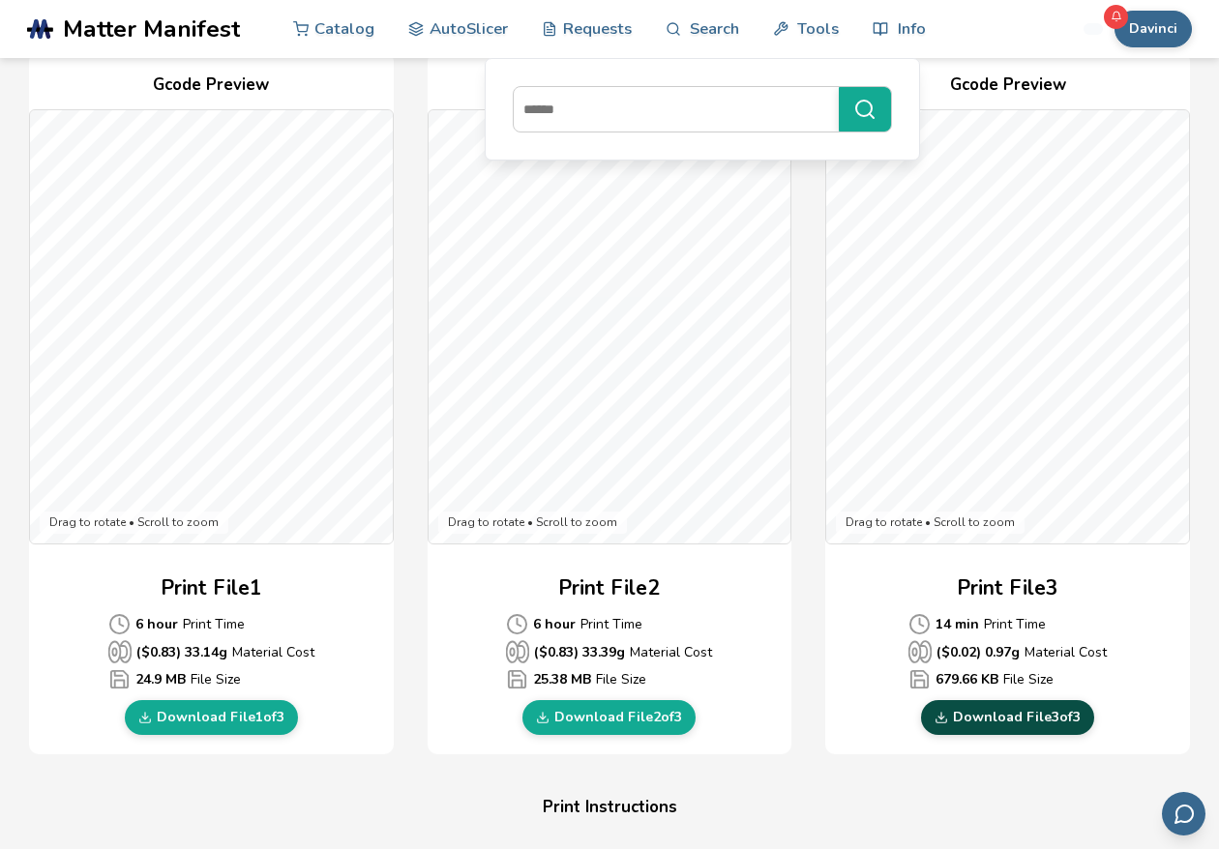
click at [1015, 727] on link "Download File 3 of 3" at bounding box center [1007, 717] width 173 height 35
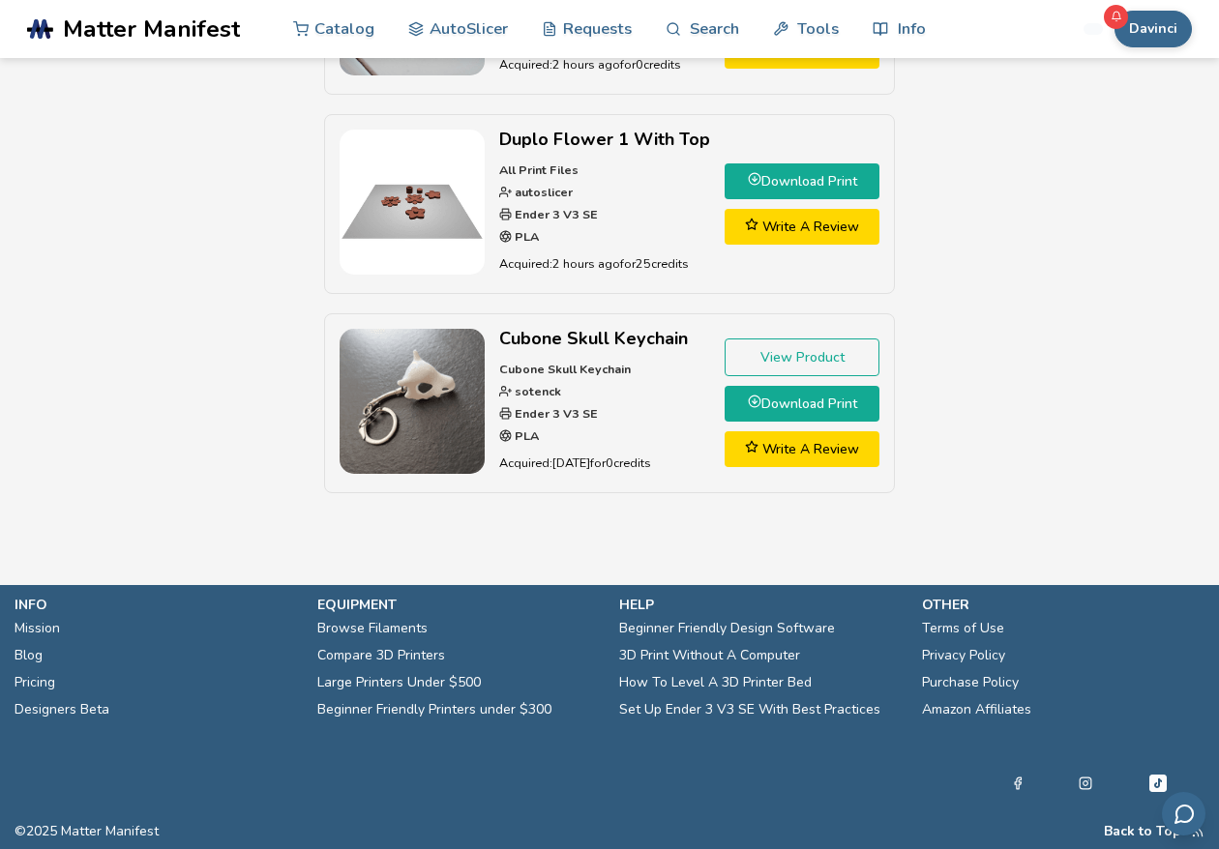
scroll to position [430, 0]
